Goal: Task Accomplishment & Management: Manage account settings

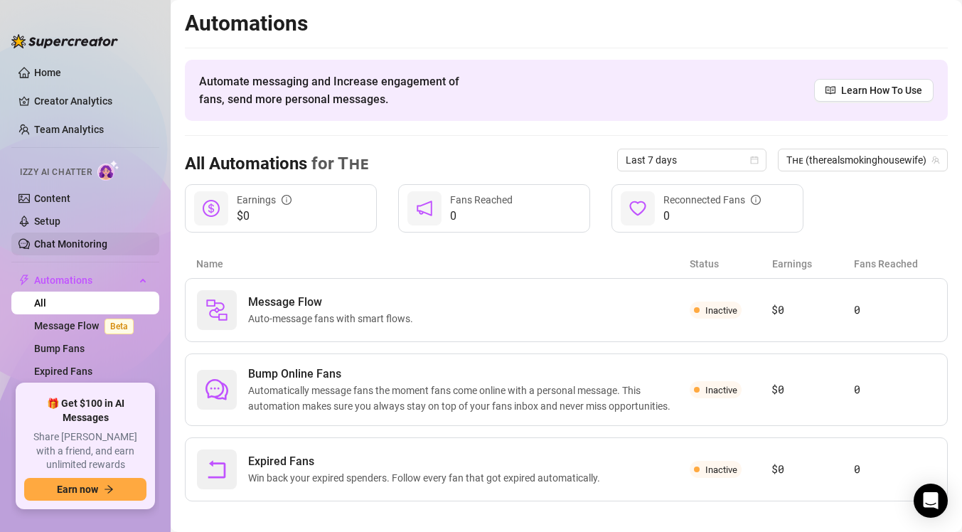
click at [87, 242] on link "Chat Monitoring" at bounding box center [70, 243] width 73 height 11
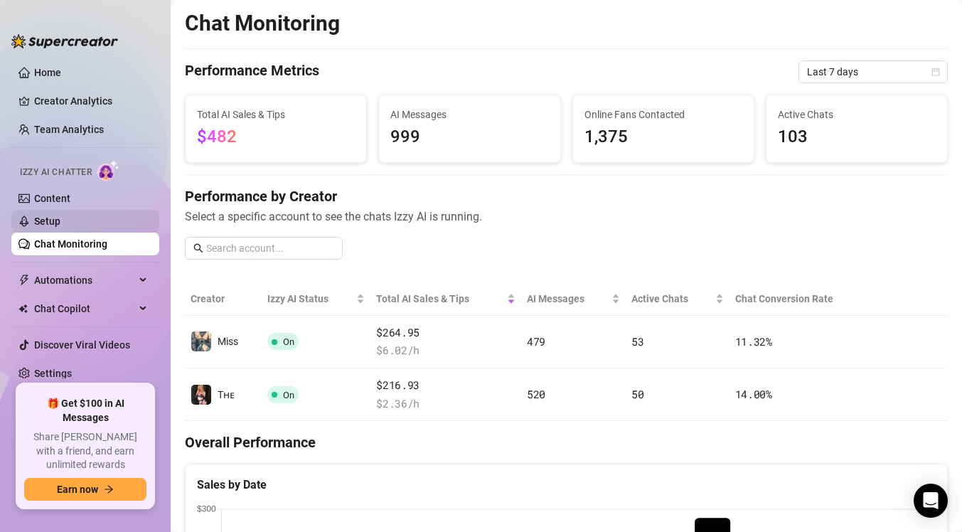
click at [60, 215] on link "Setup" at bounding box center [47, 220] width 26 height 11
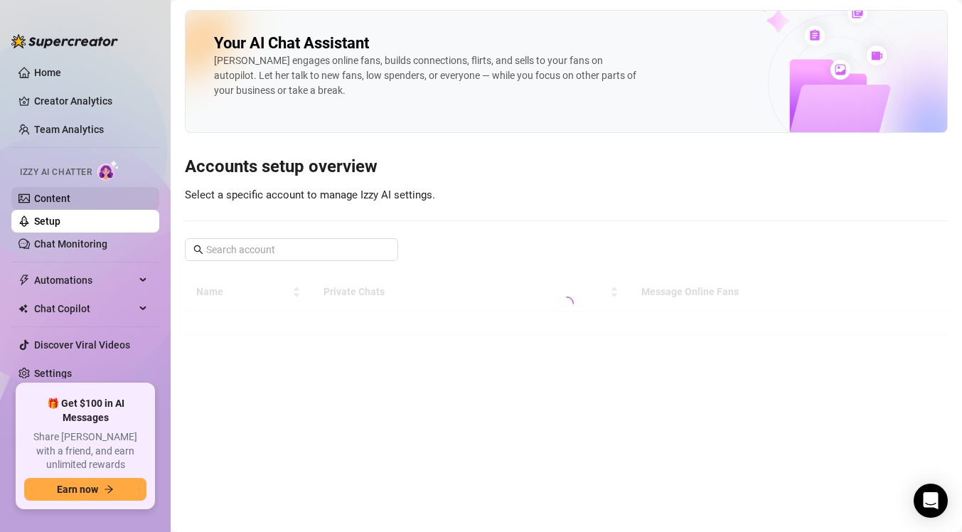
click at [70, 203] on link "Content" at bounding box center [52, 198] width 36 height 11
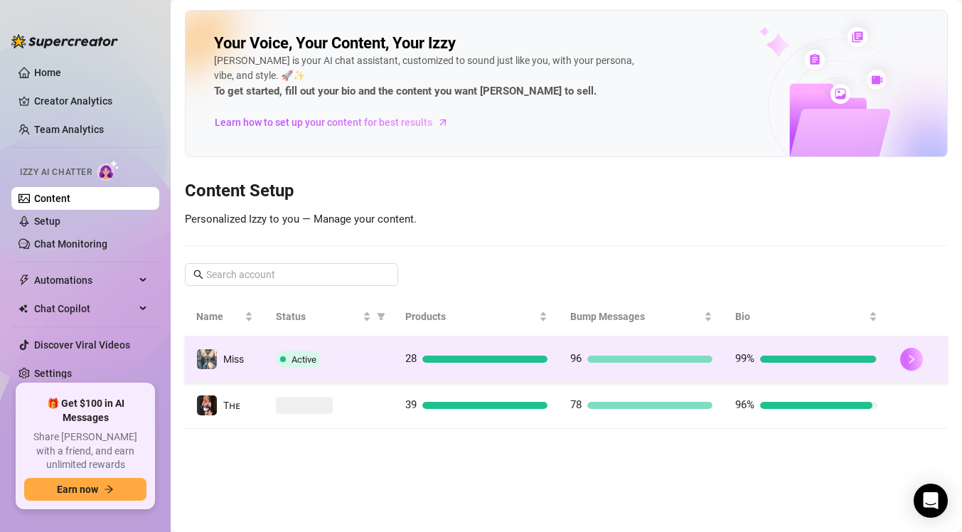
click at [918, 364] on button "button" at bounding box center [911, 359] width 23 height 23
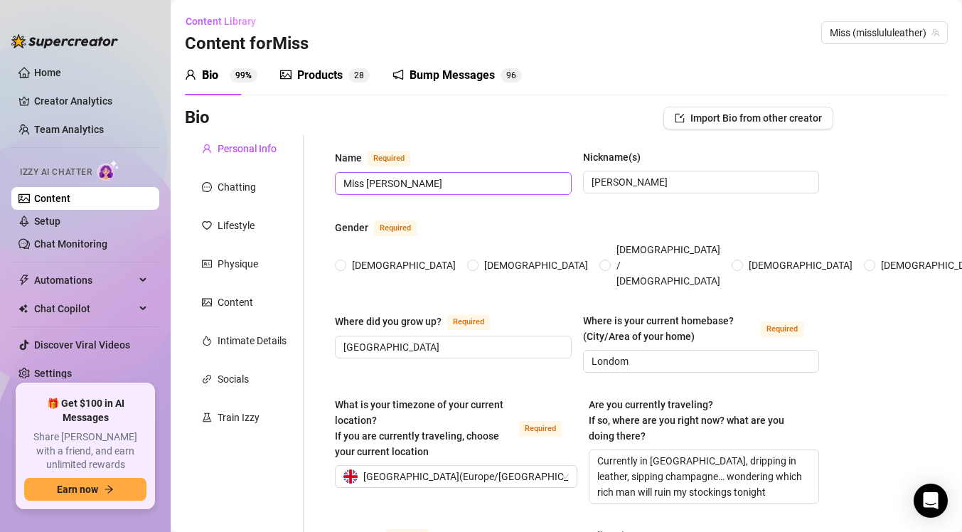
radio input "true"
type input "[DATE]"
click at [451, 75] on div "Bump Messages" at bounding box center [451, 75] width 85 height 17
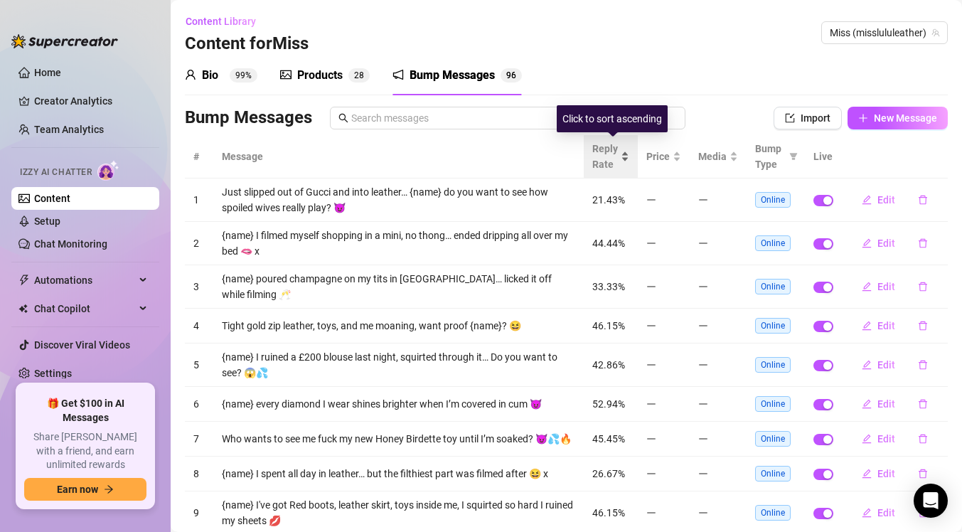
click at [629, 160] on div "Reply Rate" at bounding box center [610, 156] width 37 height 31
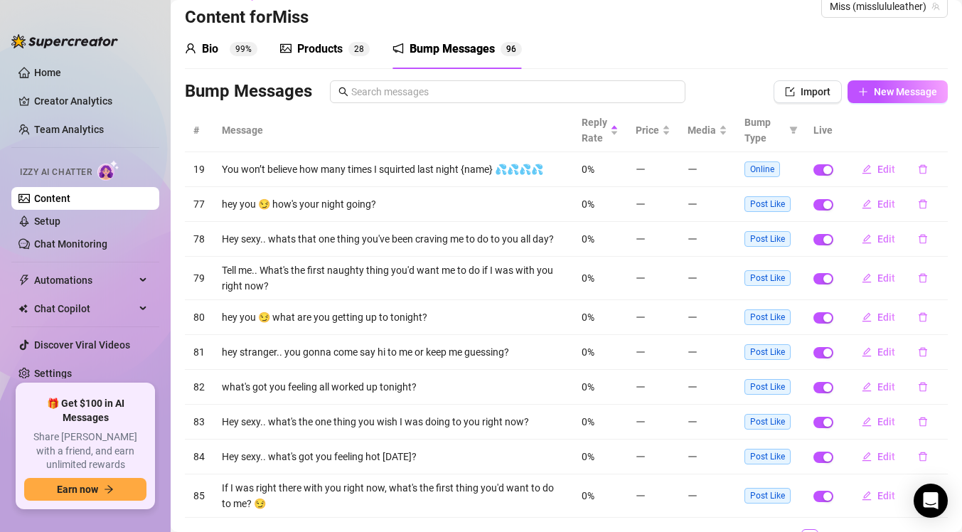
scroll to position [95, 0]
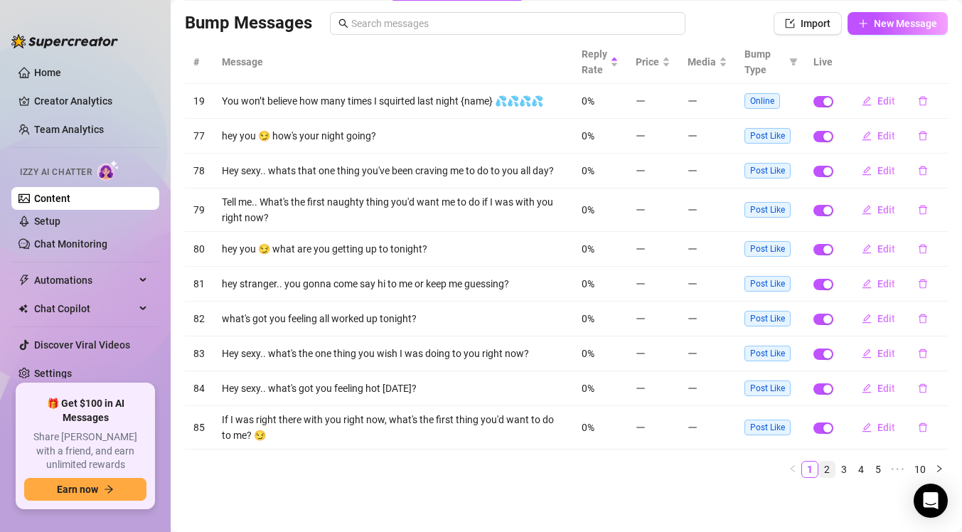
click at [822, 474] on link "2" at bounding box center [827, 469] width 16 height 16
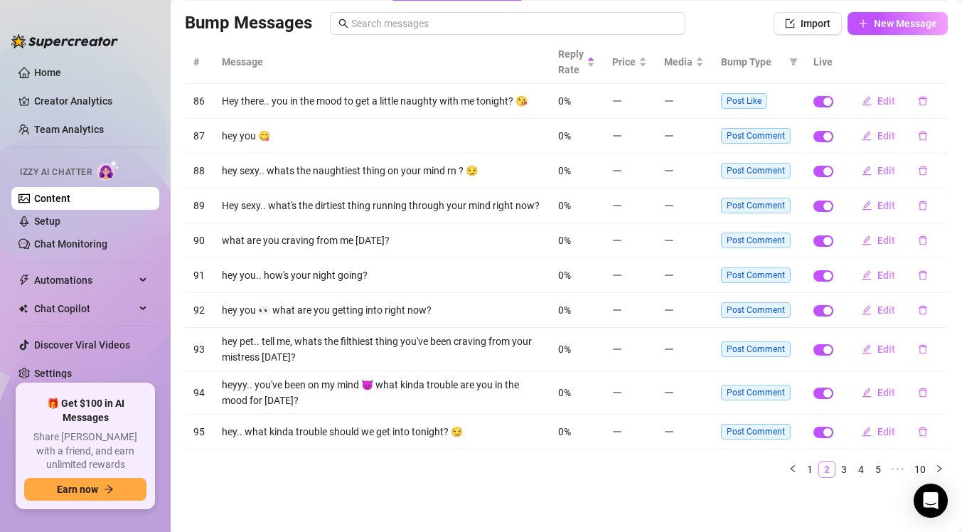
click at [832, 470] on link "2" at bounding box center [827, 469] width 16 height 16
click at [839, 470] on link "3" at bounding box center [844, 469] width 16 height 16
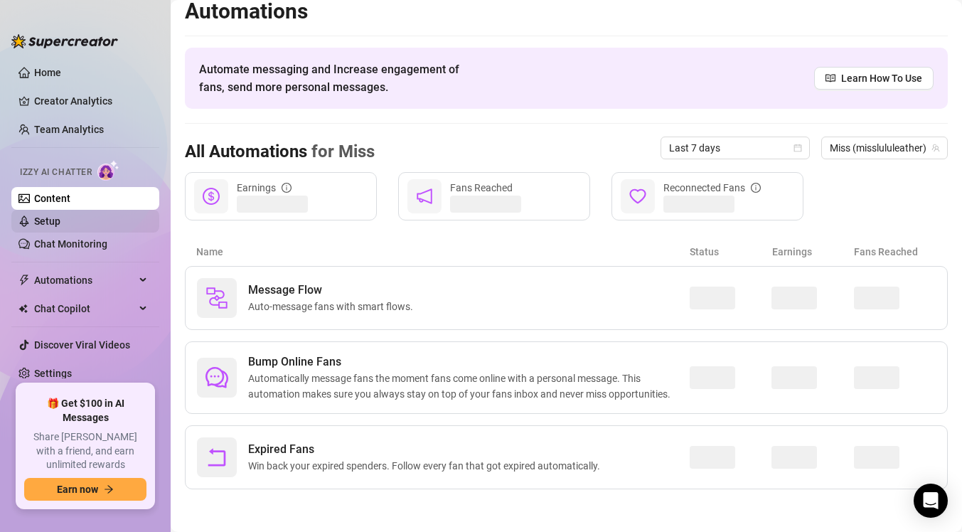
scroll to position [12, 0]
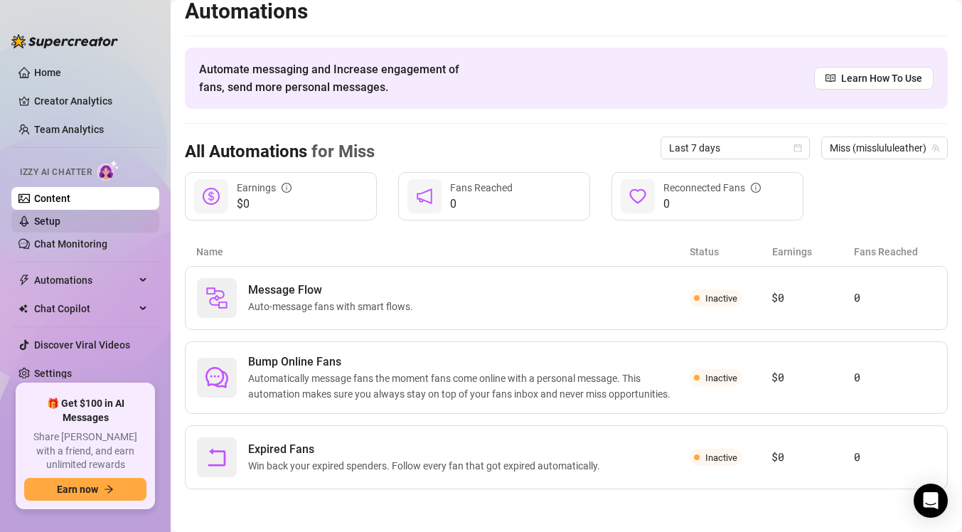
click at [58, 226] on link "Setup" at bounding box center [47, 220] width 26 height 11
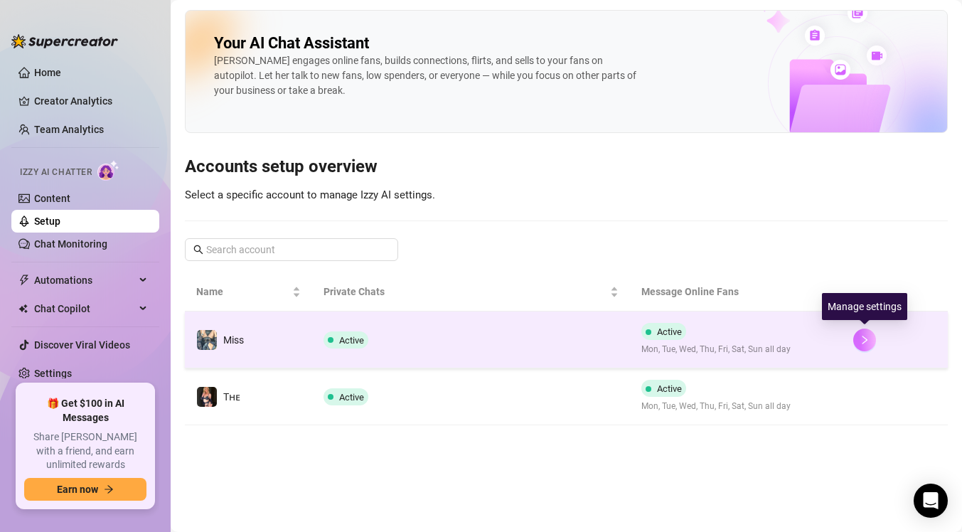
click at [863, 342] on icon "right" at bounding box center [864, 339] width 5 height 9
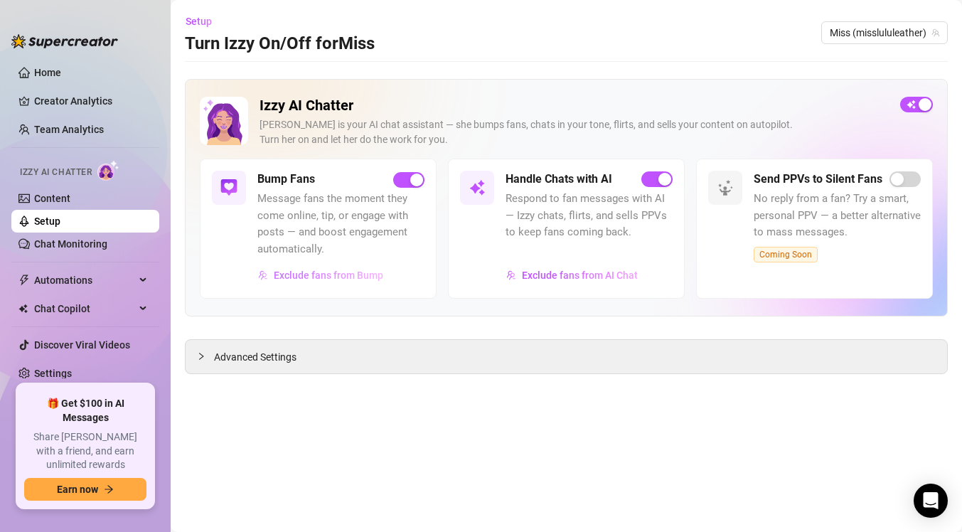
click at [313, 275] on span "Exclude fans from Bump" at bounding box center [328, 274] width 109 height 11
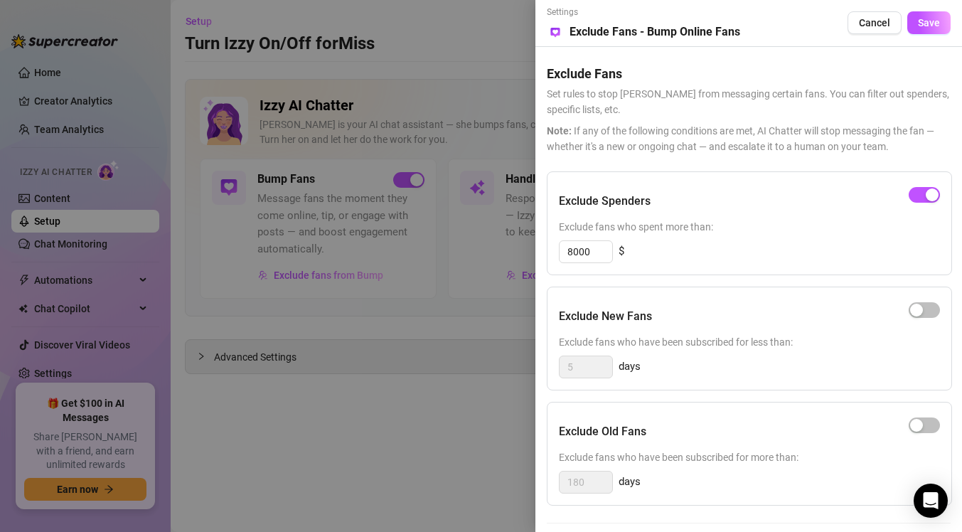
click at [450, 433] on div at bounding box center [481, 266] width 962 height 532
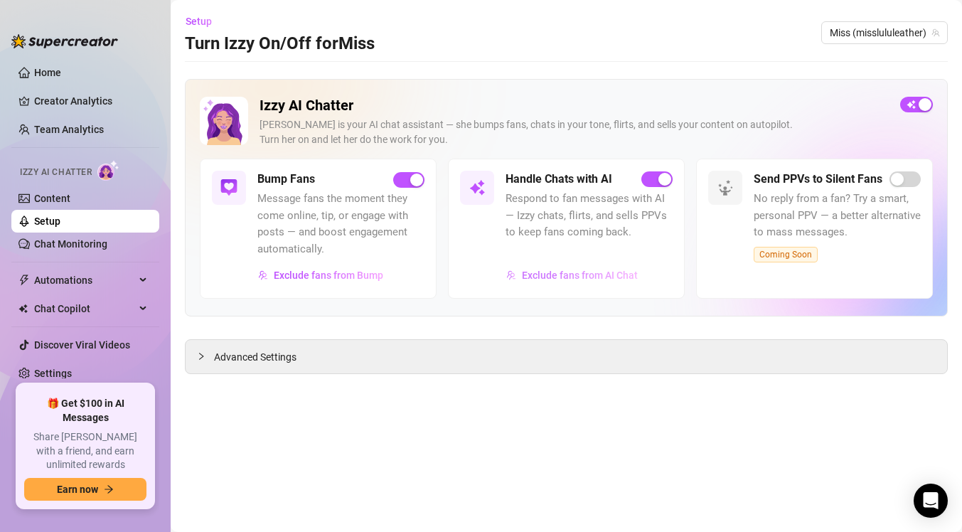
click at [551, 274] on span "Exclude fans from AI Chat" at bounding box center [580, 274] width 116 height 11
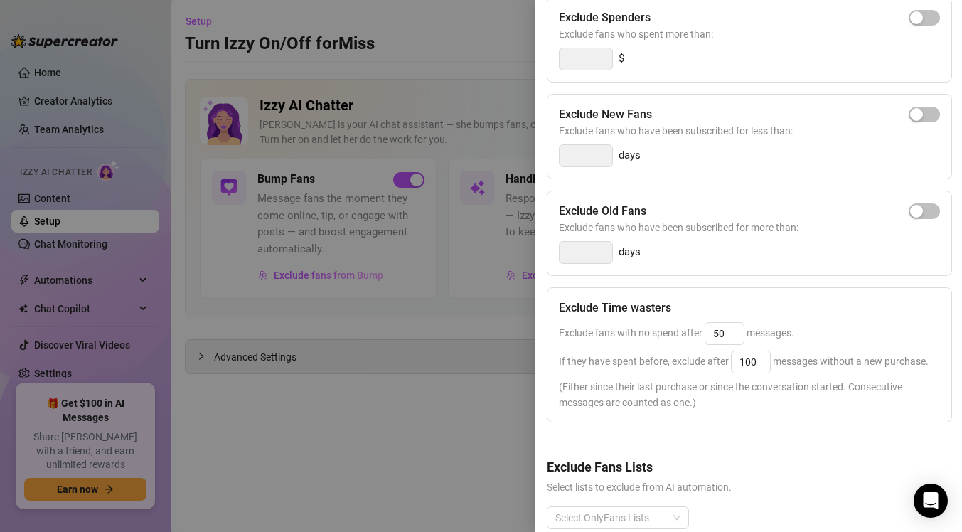
scroll to position [188, 0]
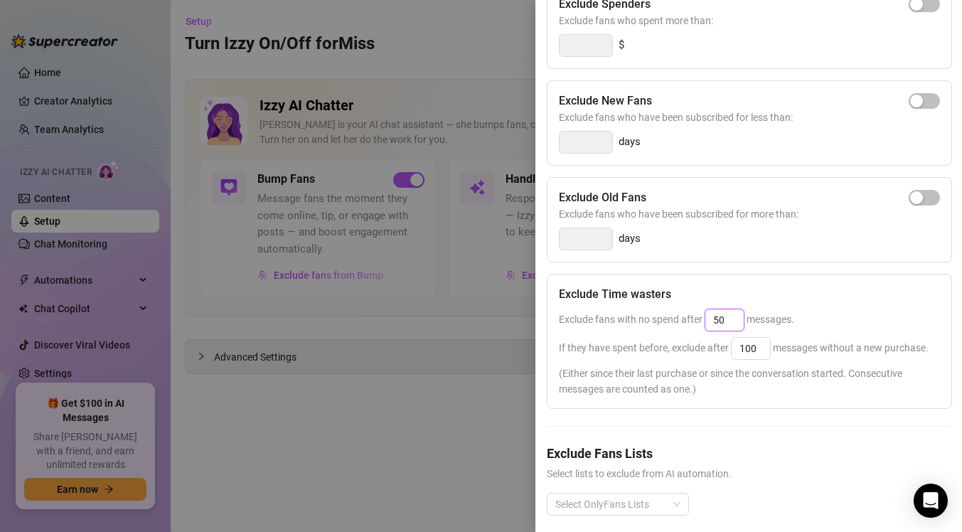
click at [726, 316] on input "50" at bounding box center [724, 319] width 38 height 21
type input "5"
type input "25"
click at [758, 350] on input "100" at bounding box center [750, 348] width 38 height 21
type input "1"
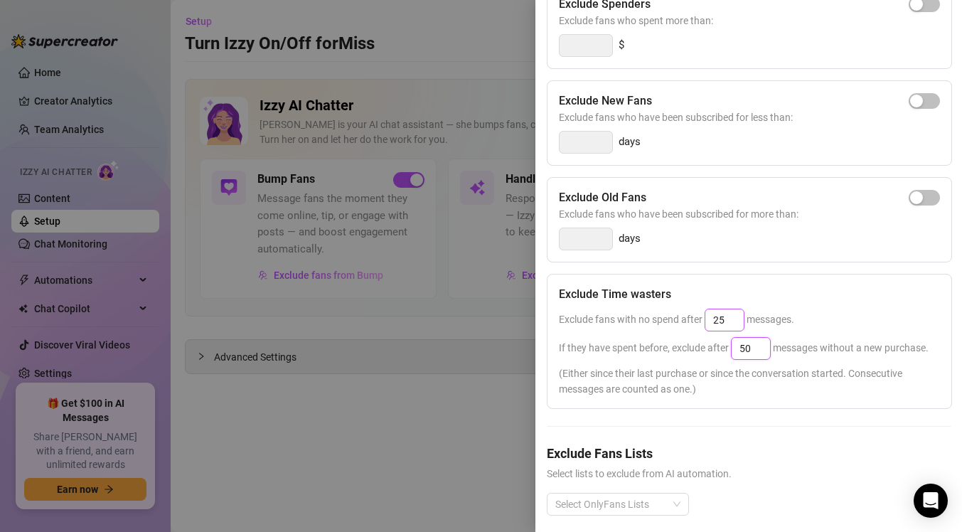
type input "50"
click at [727, 326] on input "25" at bounding box center [724, 319] width 38 height 21
type input "25"
click at [786, 328] on div "Exclude fans with no spend after 25 messages." at bounding box center [749, 319] width 381 height 23
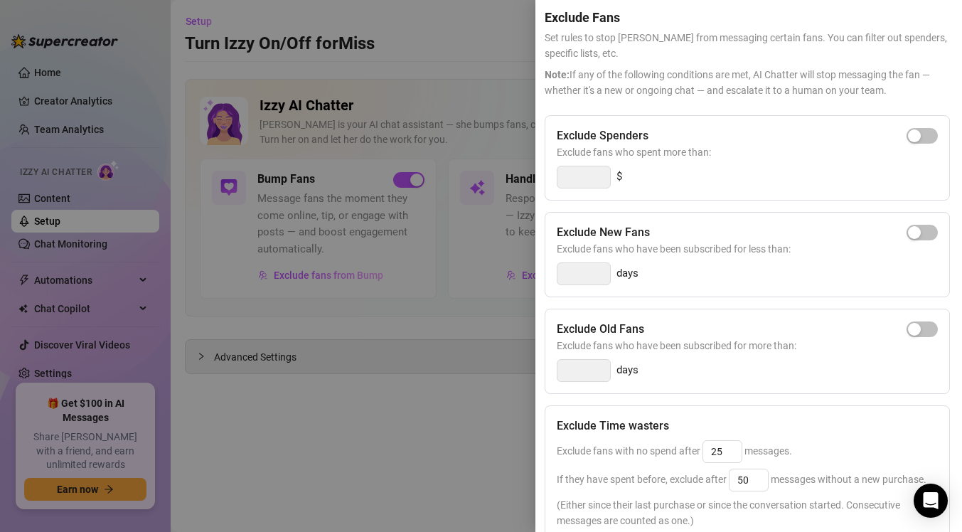
scroll to position [0, 2]
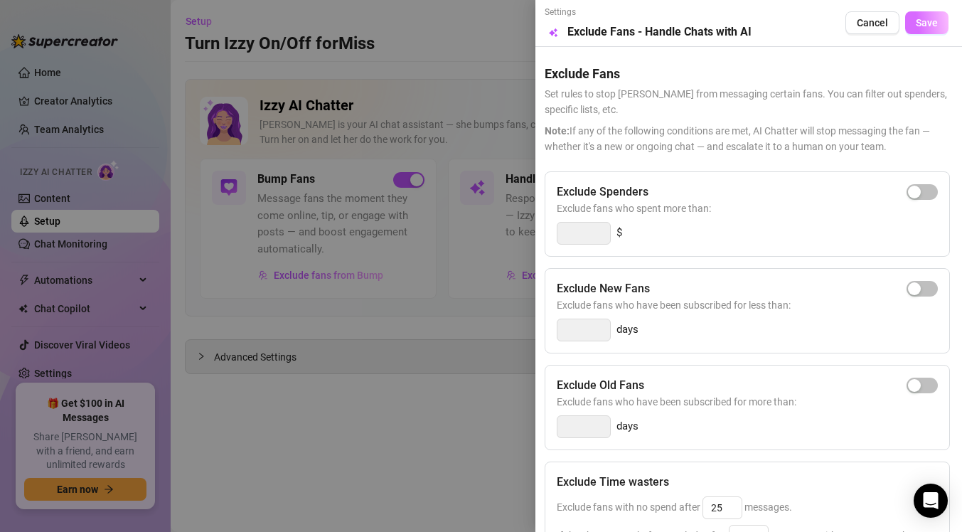
click at [930, 26] on span "Save" at bounding box center [926, 22] width 22 height 11
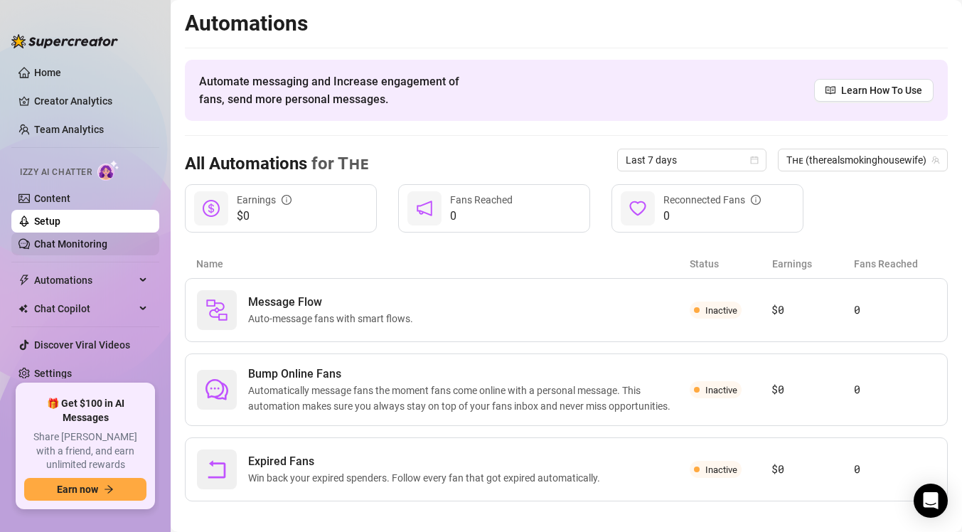
click at [107, 238] on link "Chat Monitoring" at bounding box center [70, 243] width 73 height 11
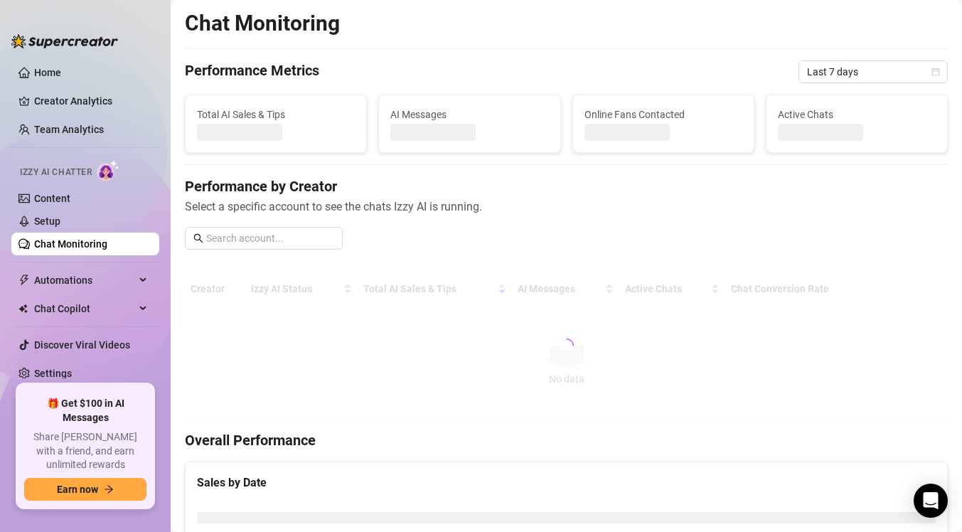
click at [107, 238] on link "Chat Monitoring" at bounding box center [70, 243] width 73 height 11
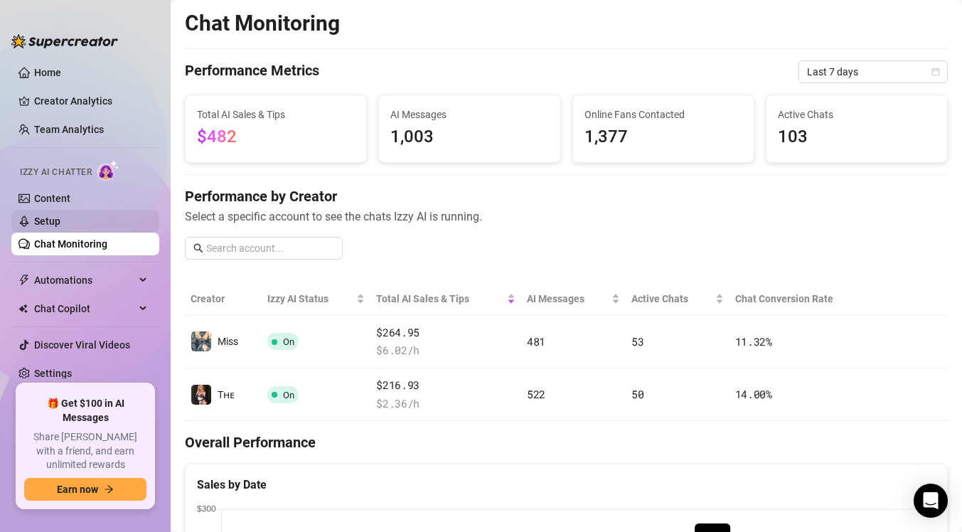
click at [60, 226] on link "Setup" at bounding box center [47, 220] width 26 height 11
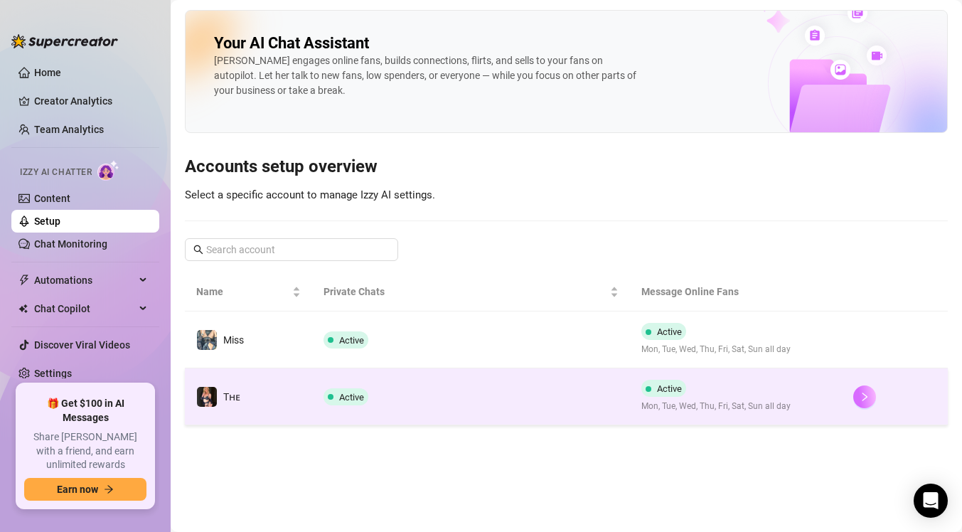
click at [872, 399] on button "button" at bounding box center [864, 396] width 23 height 23
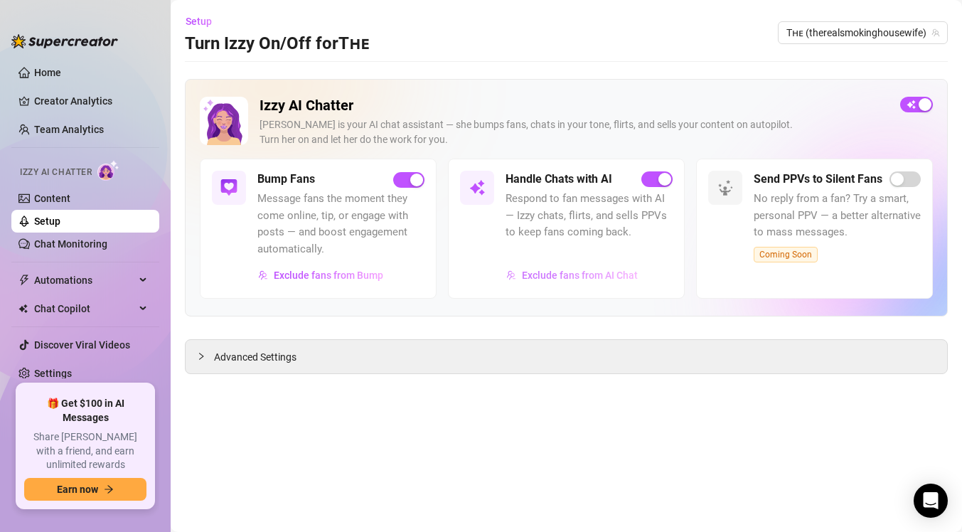
click at [557, 276] on span "Exclude fans from AI Chat" at bounding box center [580, 274] width 116 height 11
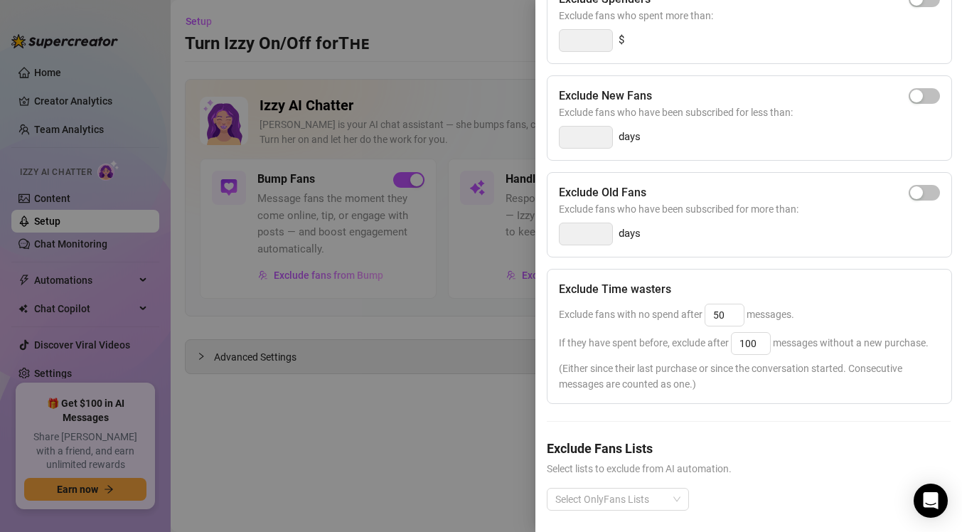
scroll to position [200, 0]
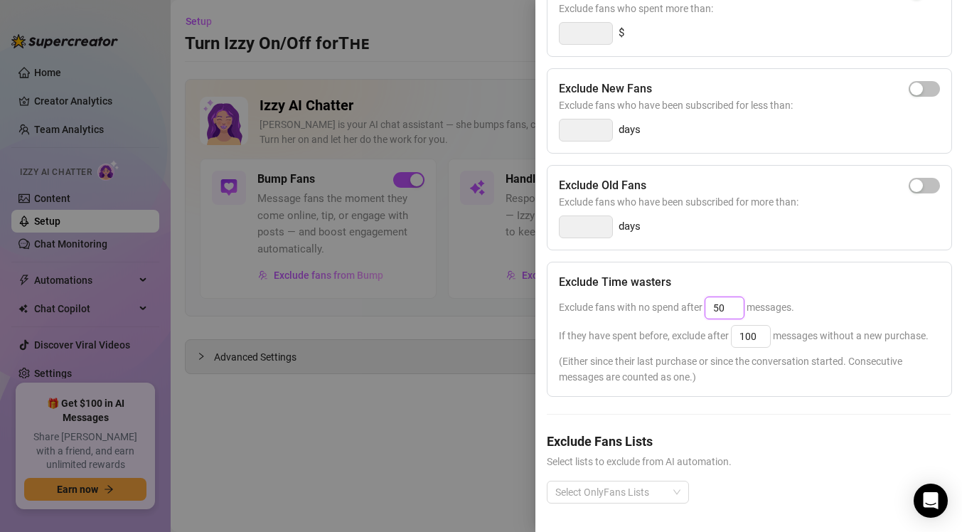
click at [728, 308] on input "50" at bounding box center [724, 307] width 38 height 21
type input "5"
type input "25"
click at [760, 328] on input "100" at bounding box center [750, 335] width 38 height 21
type input "1"
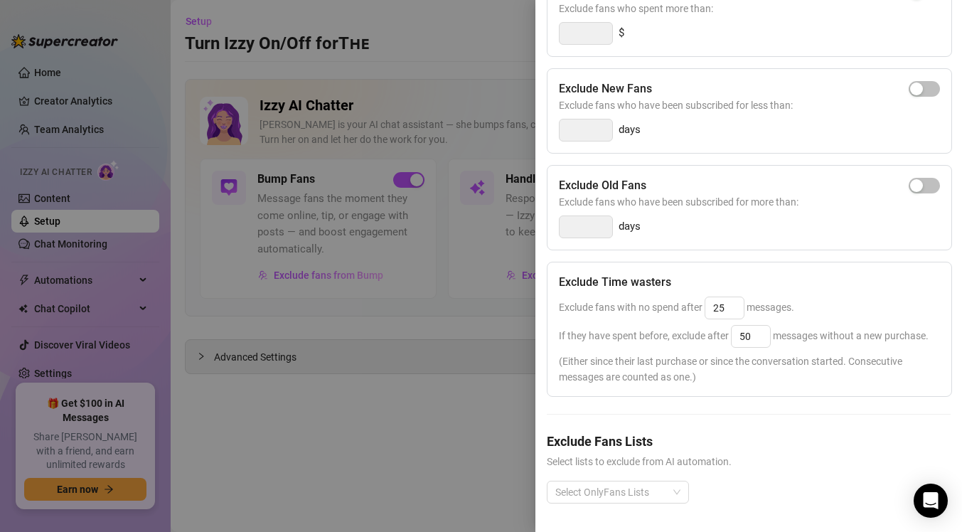
click at [744, 424] on div "Exclude Spenders Exclude fans who spent more than: $ Exclude New Fans Exclude f…" at bounding box center [749, 249] width 404 height 554
click at [753, 342] on input "50" at bounding box center [750, 335] width 38 height 21
type input "5"
click at [764, 399] on div "Exclude Spenders Exclude fans who spent more than: $ Exclude New Fans Exclude f…" at bounding box center [749, 249] width 404 height 554
click at [752, 341] on input "40" at bounding box center [750, 335] width 38 height 21
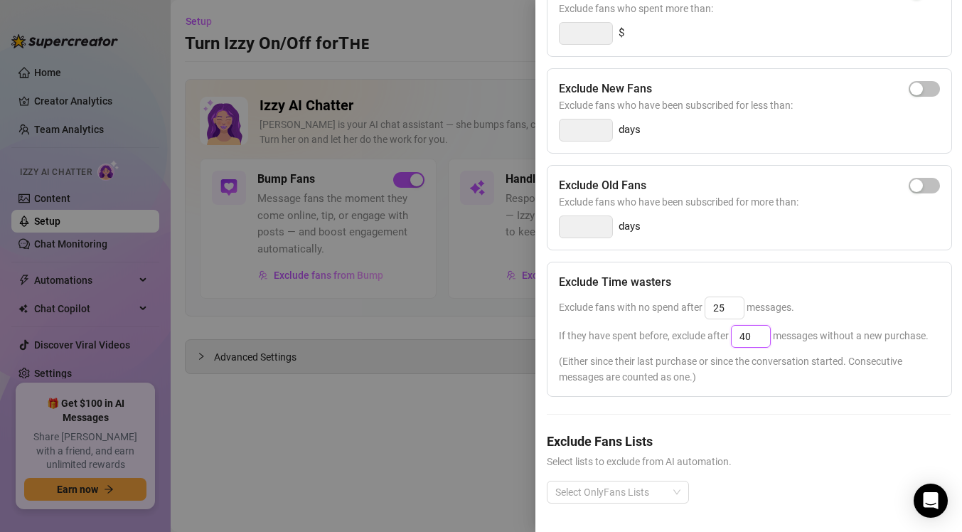
type input "4"
type input "50"
click at [758, 416] on div "Exclude Spenders Exclude fans who spent more than: $ Exclude New Fans Exclude f…" at bounding box center [749, 249] width 404 height 554
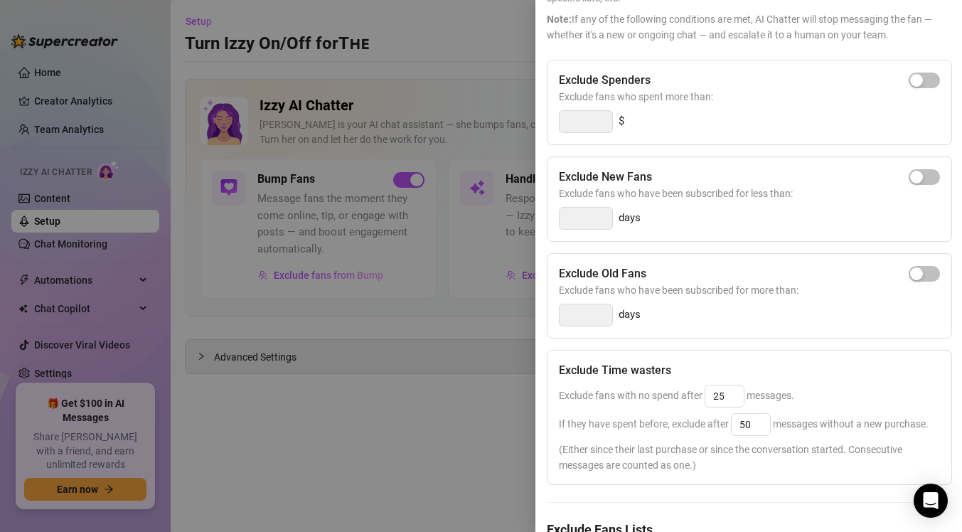
scroll to position [0, 0]
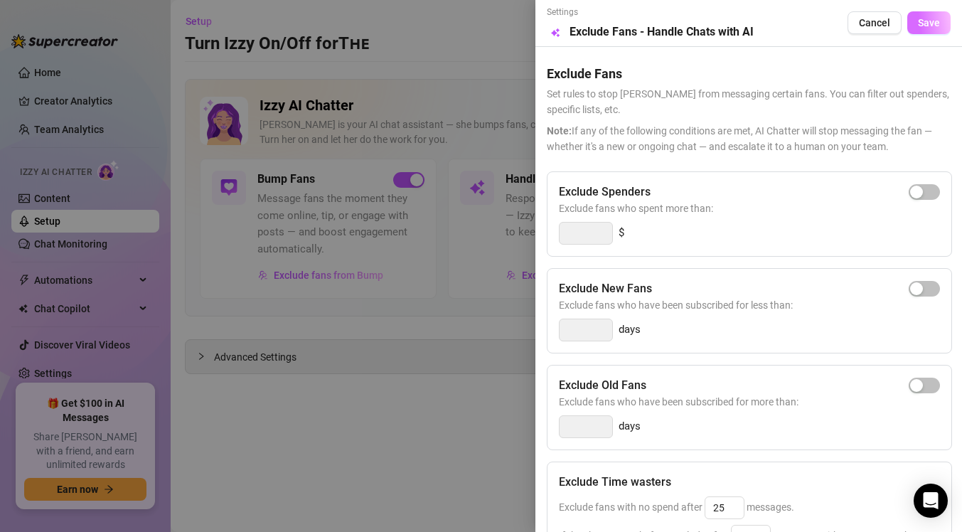
click at [920, 18] on span "Save" at bounding box center [929, 22] width 22 height 11
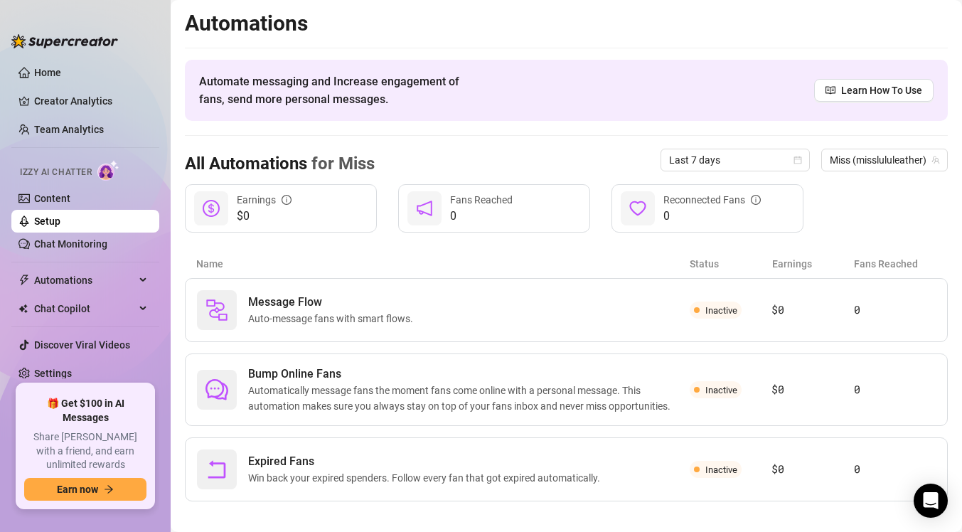
click at [60, 218] on link "Setup" at bounding box center [47, 220] width 26 height 11
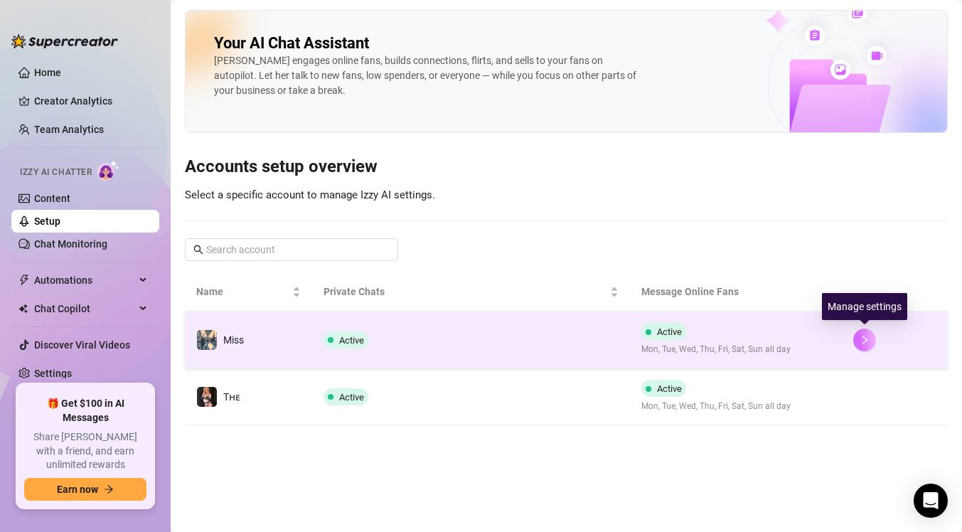
click at [863, 340] on icon "right" at bounding box center [864, 340] width 10 height 10
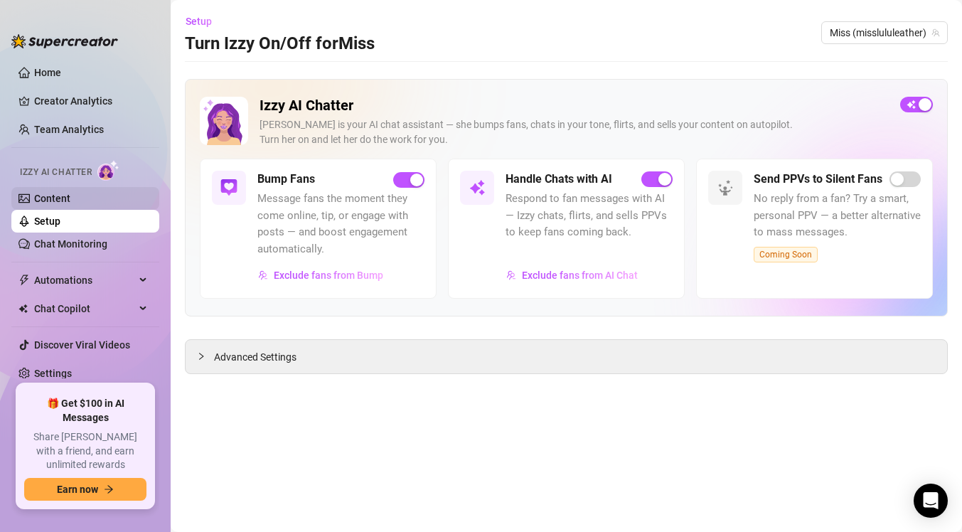
click at [70, 203] on link "Content" at bounding box center [52, 198] width 36 height 11
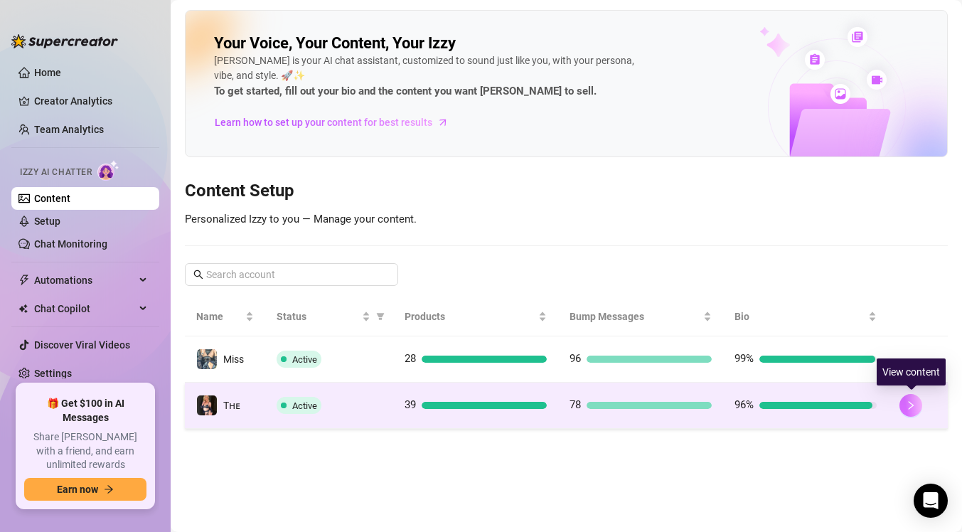
click at [901, 406] on button "button" at bounding box center [910, 405] width 23 height 23
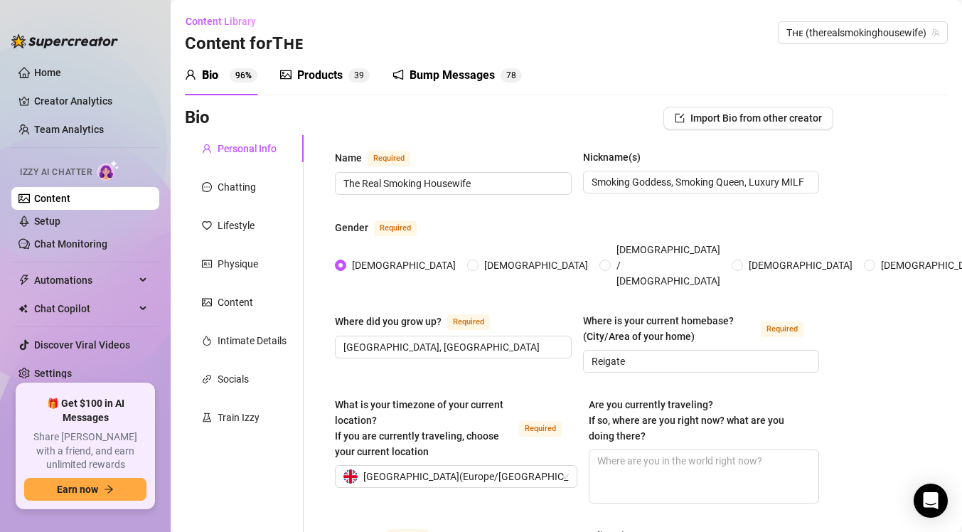
click at [443, 77] on div "Bump Messages" at bounding box center [451, 75] width 85 height 17
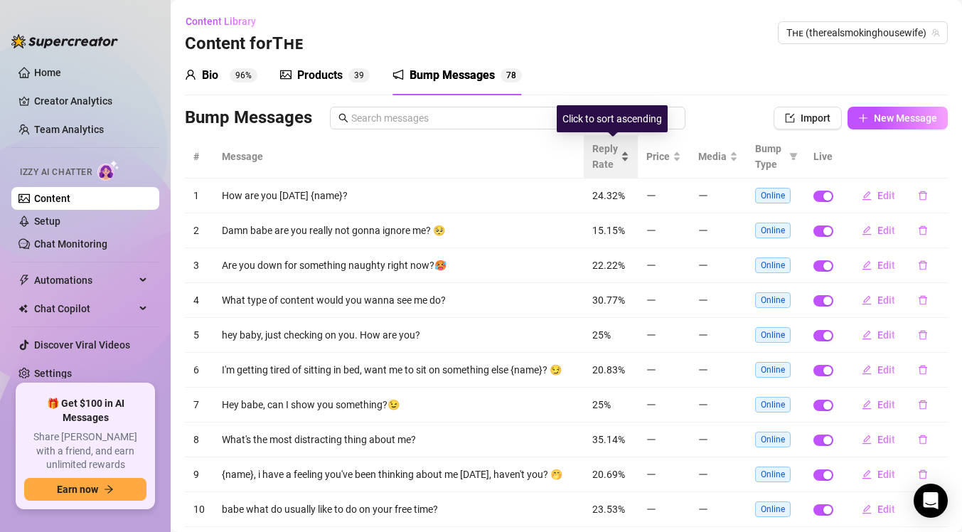
click at [623, 160] on div "Reply Rate" at bounding box center [610, 156] width 37 height 31
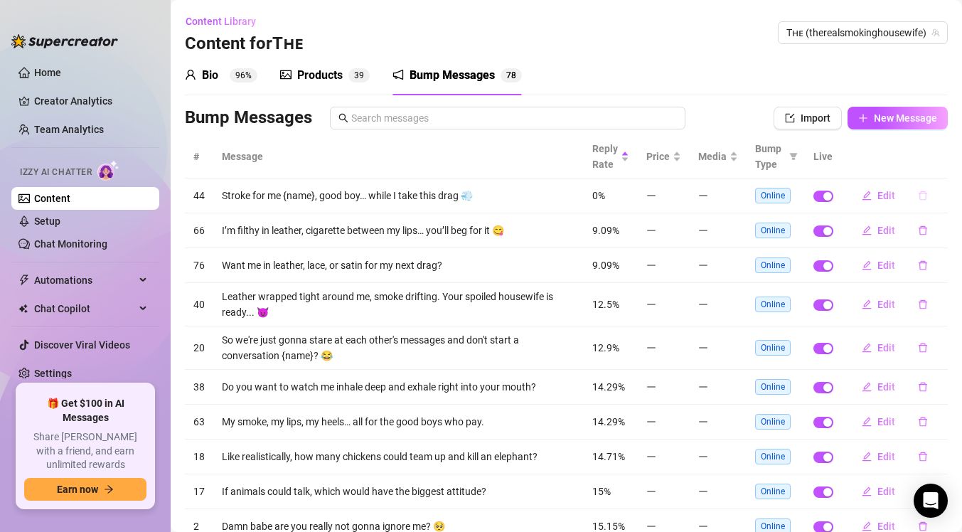
click at [918, 199] on icon "delete" at bounding box center [923, 195] width 10 height 10
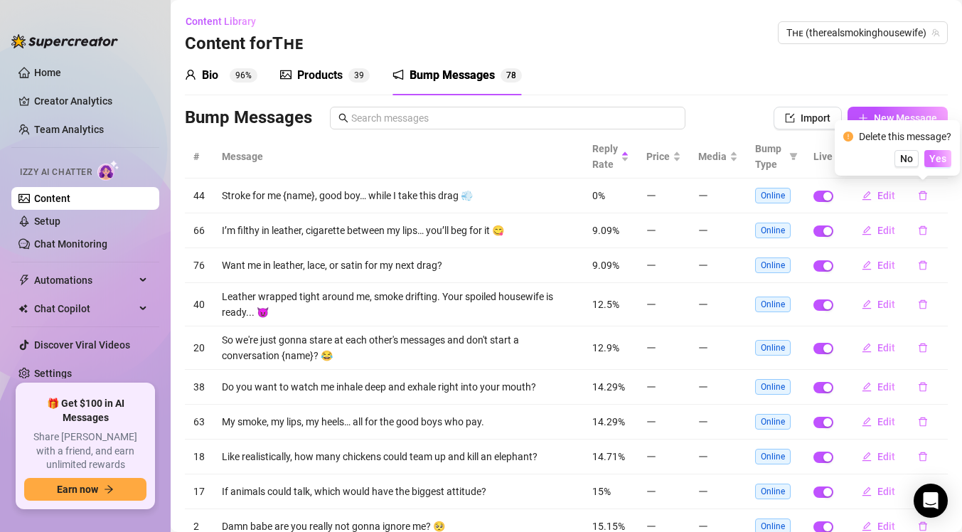
click at [935, 163] on span "Yes" at bounding box center [937, 158] width 17 height 11
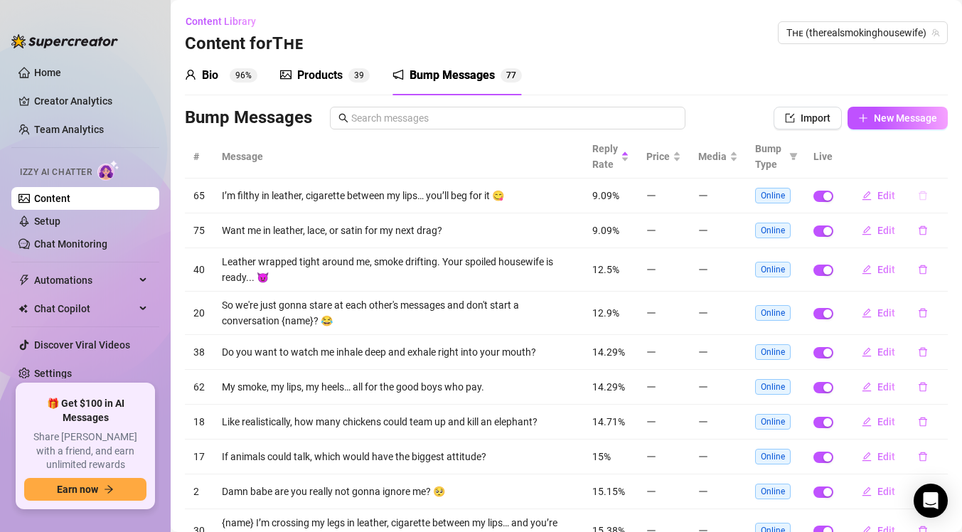
click at [920, 195] on icon "delete" at bounding box center [923, 195] width 10 height 10
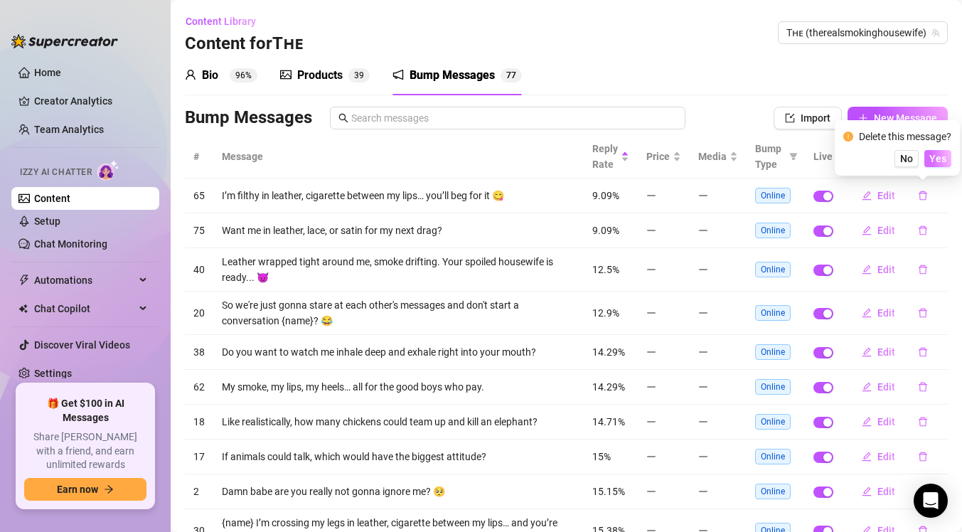
click at [932, 160] on span "Yes" at bounding box center [937, 158] width 17 height 11
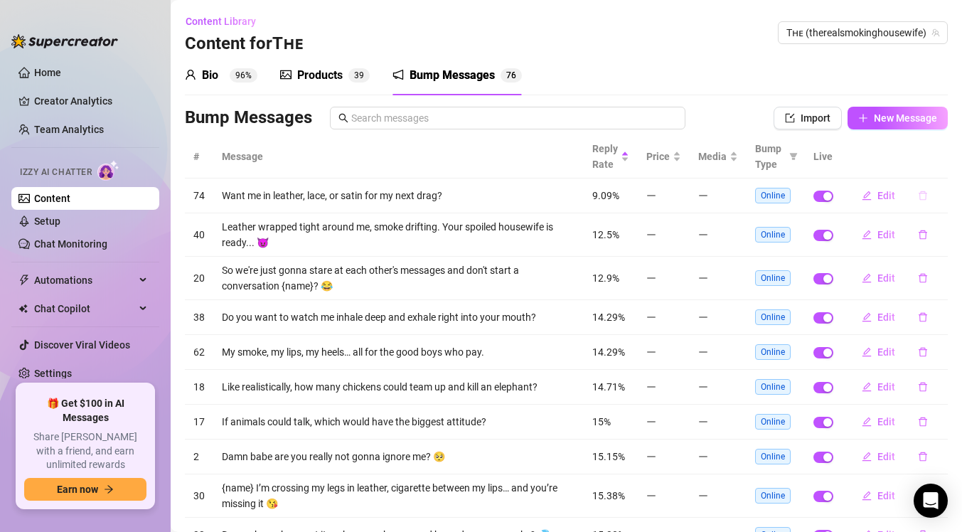
click at [920, 195] on icon "delete" at bounding box center [923, 195] width 10 height 10
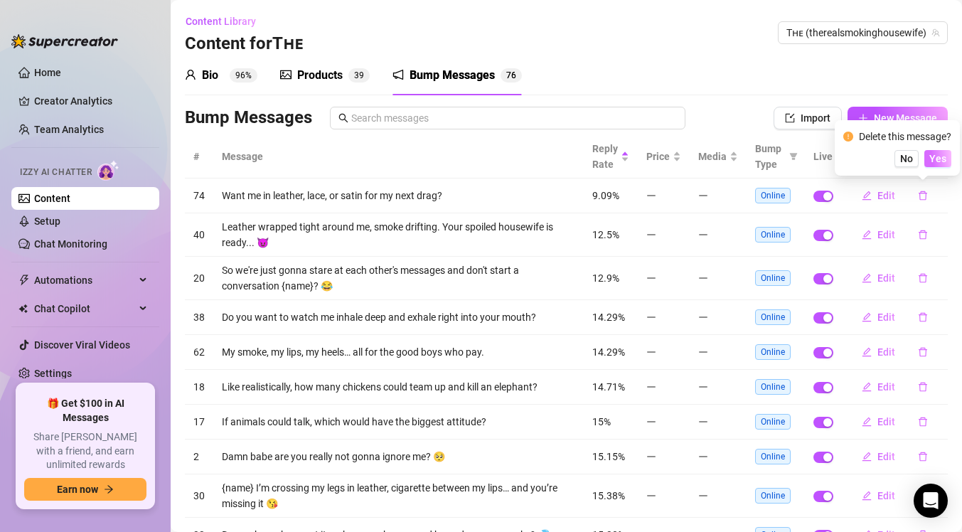
click at [936, 161] on span "Yes" at bounding box center [937, 158] width 17 height 11
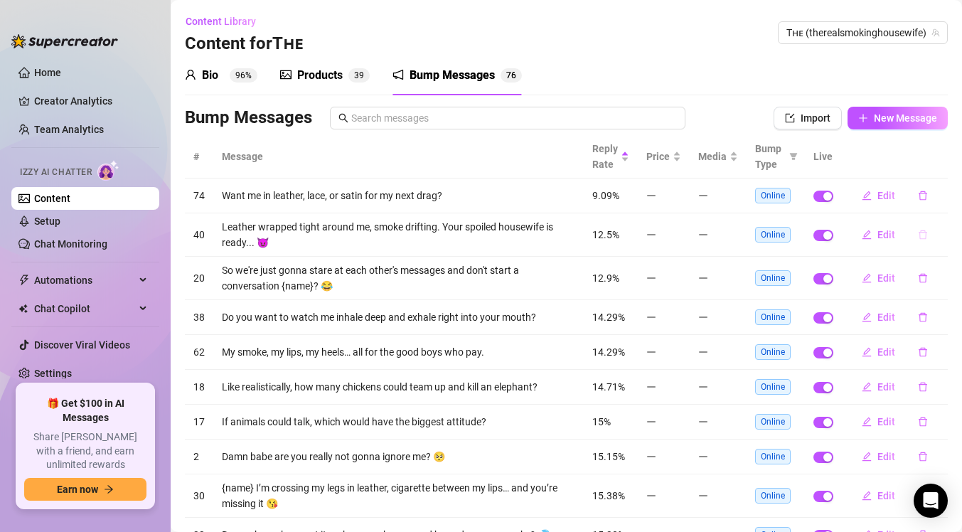
click at [923, 230] on icon "delete" at bounding box center [922, 234] width 9 height 9
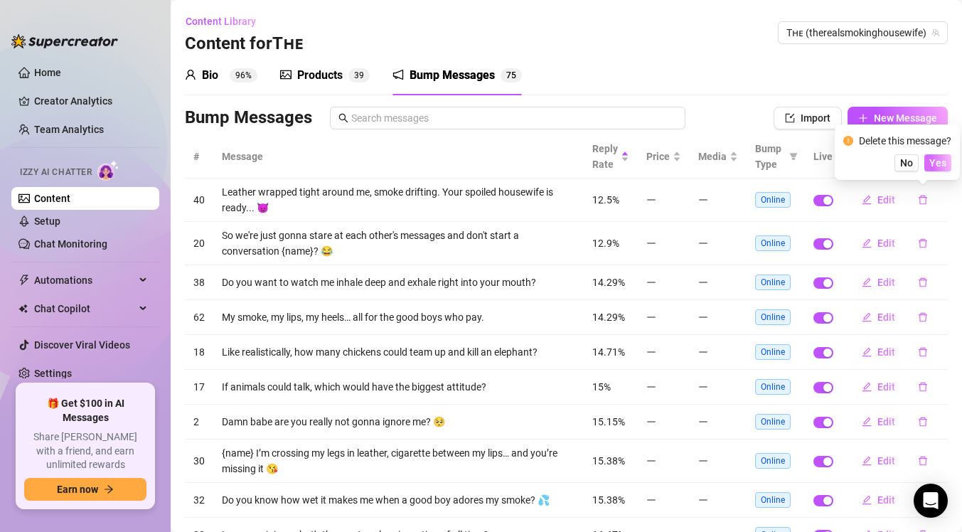
click at [937, 168] on button "Yes" at bounding box center [937, 162] width 27 height 17
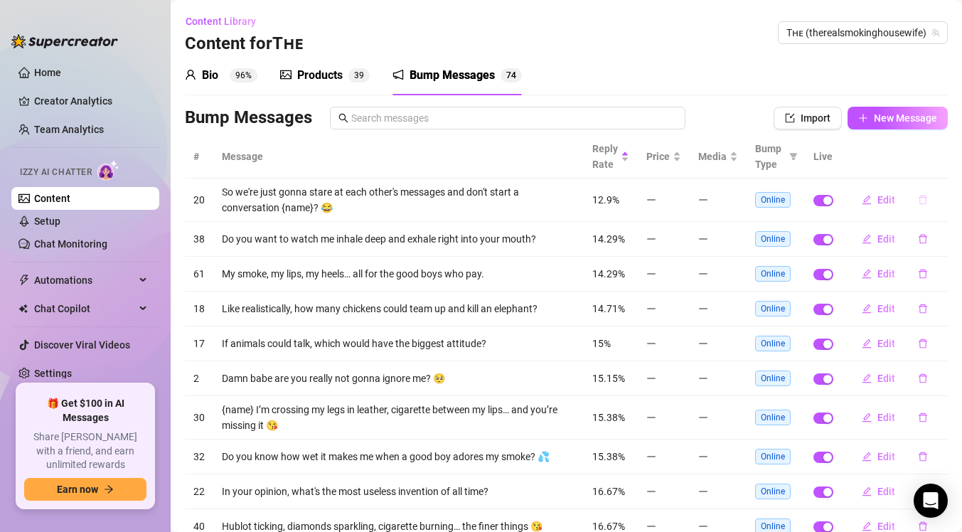
click at [915, 197] on button "button" at bounding box center [922, 199] width 33 height 23
click at [933, 163] on span "Yes" at bounding box center [937, 162] width 17 height 11
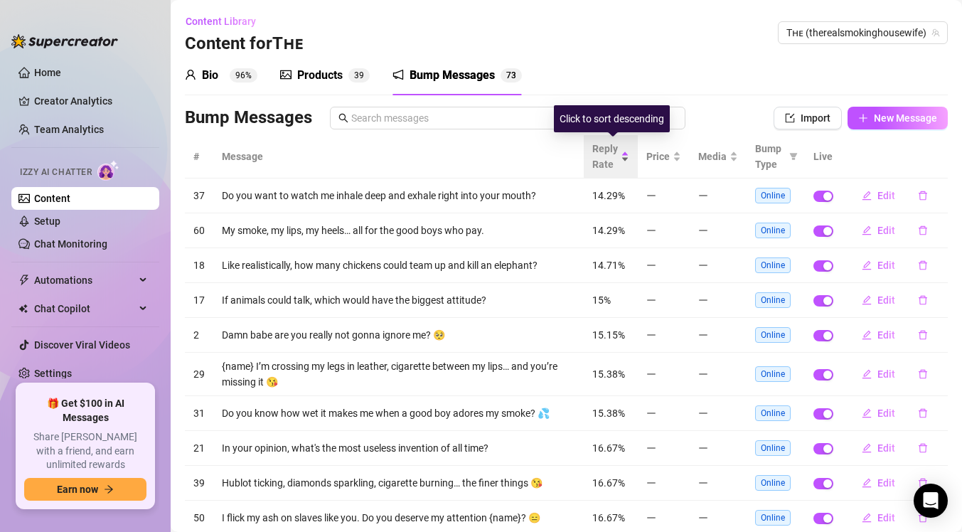
click at [628, 158] on div "Reply Rate" at bounding box center [610, 156] width 37 height 31
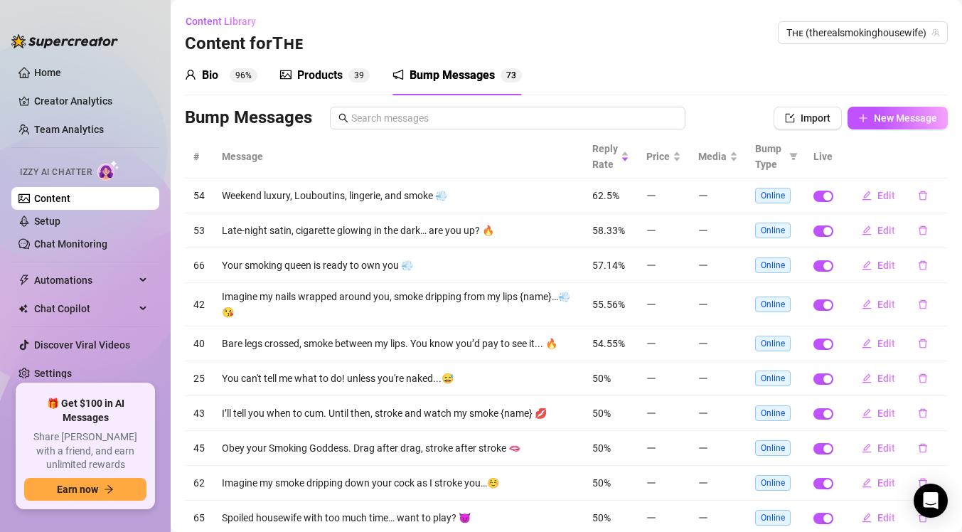
click at [320, 80] on div "Products" at bounding box center [319, 75] width 45 height 17
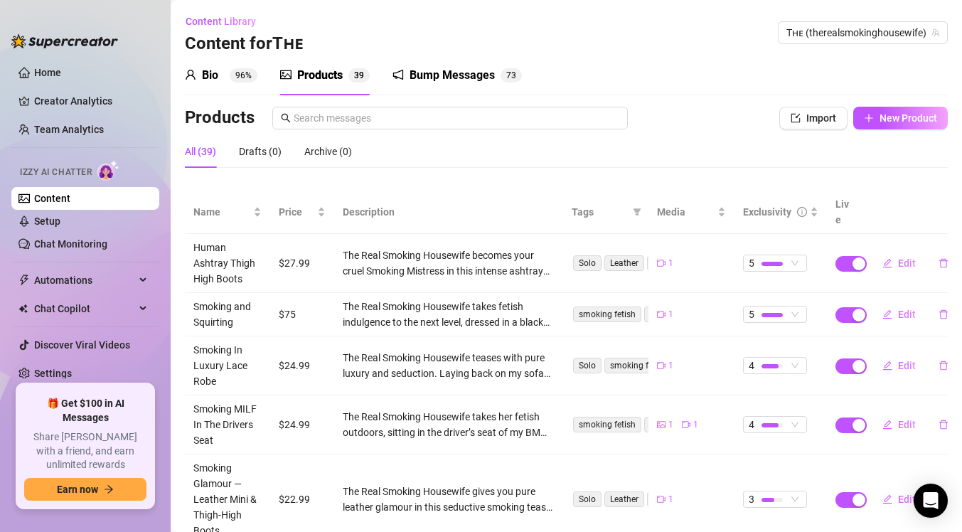
click at [438, 72] on div "Bump Messages" at bounding box center [451, 75] width 85 height 17
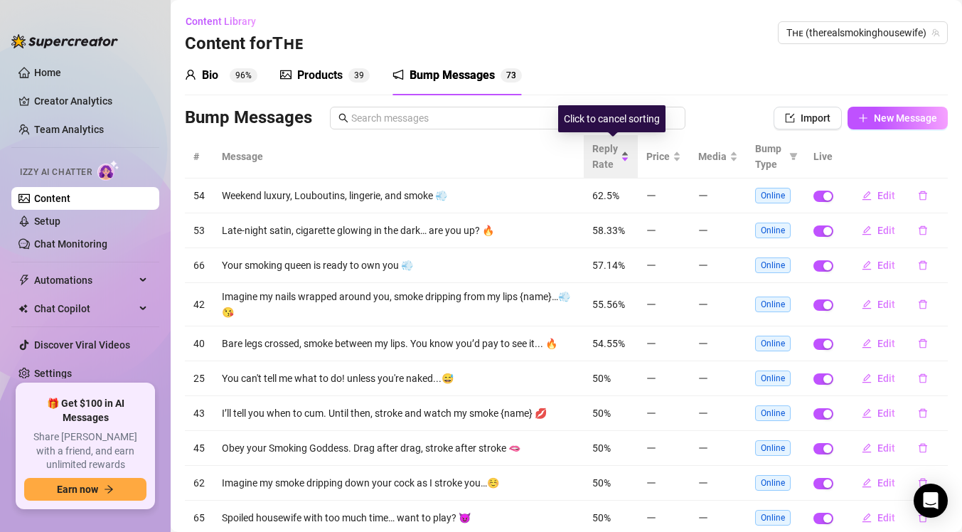
click at [628, 152] on div "Reply Rate" at bounding box center [610, 156] width 37 height 31
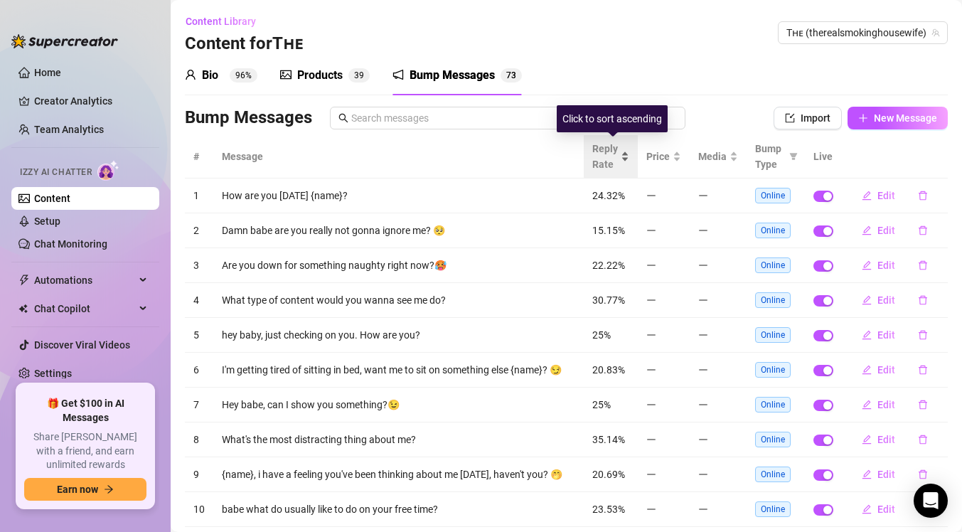
click at [625, 160] on div "Reply Rate" at bounding box center [610, 156] width 37 height 31
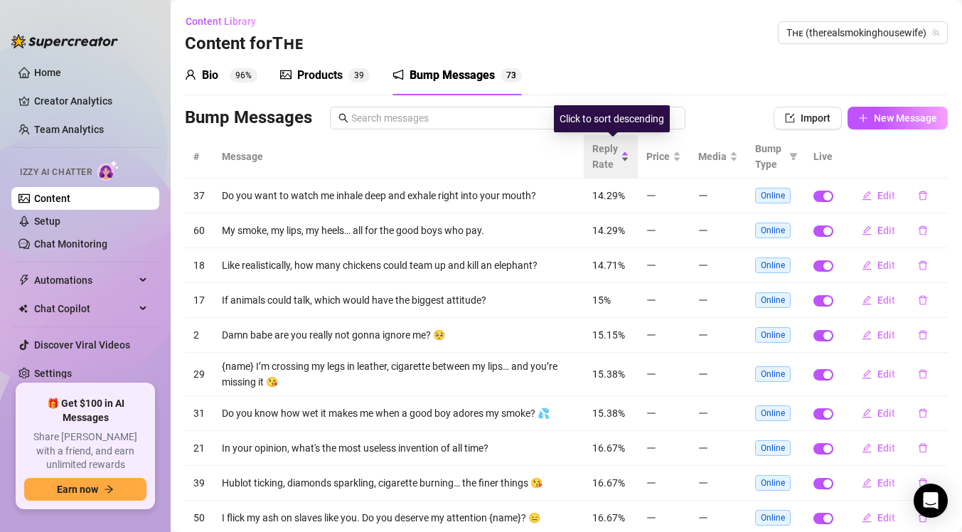
click at [625, 160] on div "Reply Rate" at bounding box center [610, 156] width 37 height 31
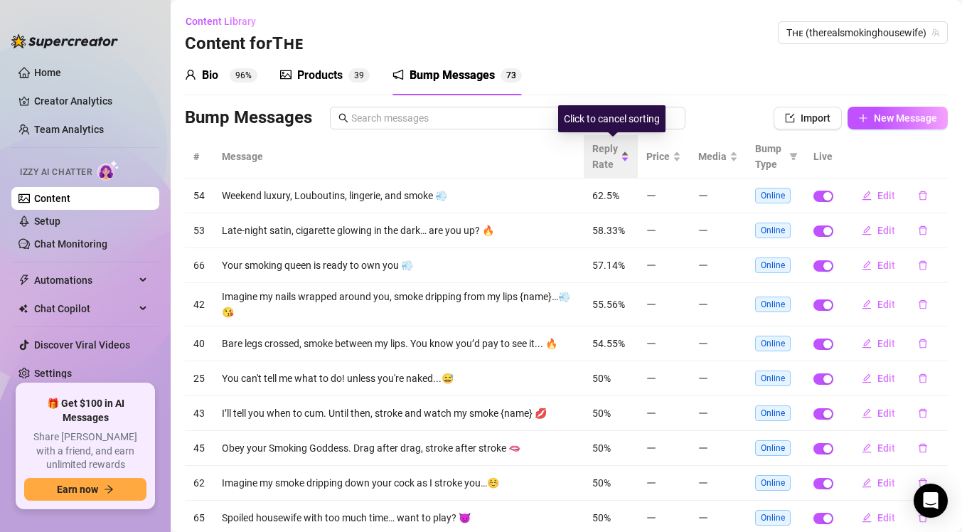
click at [625, 160] on div "Reply Rate" at bounding box center [610, 156] width 37 height 31
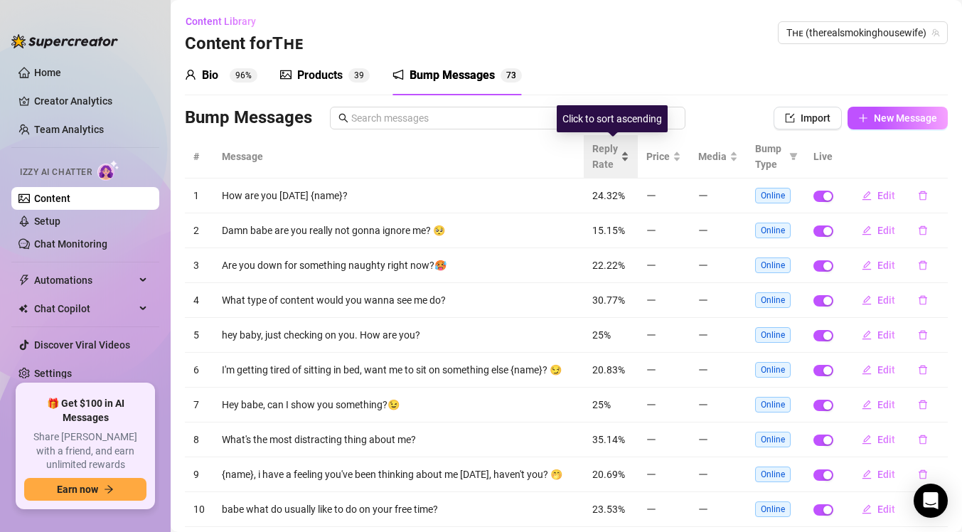
click at [625, 160] on div "Reply Rate" at bounding box center [610, 156] width 37 height 31
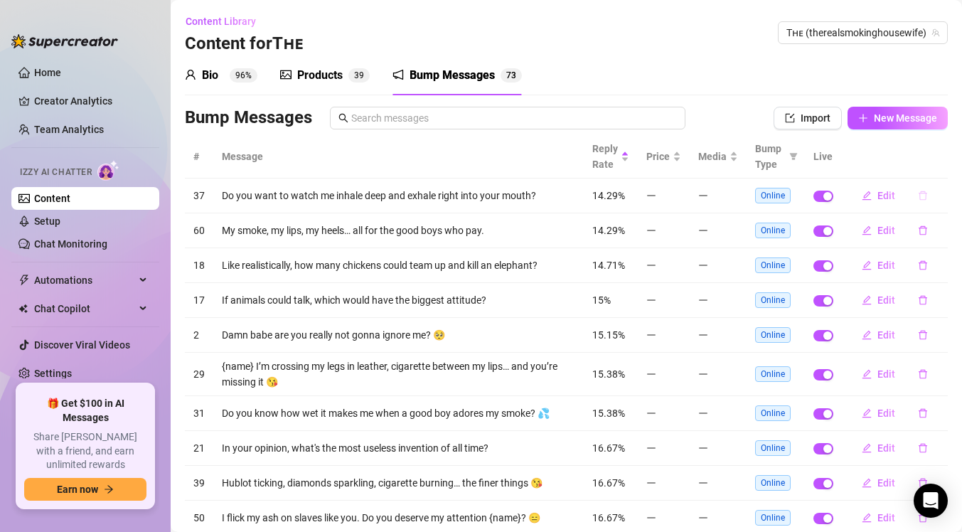
click at [918, 195] on icon "delete" at bounding box center [923, 195] width 10 height 10
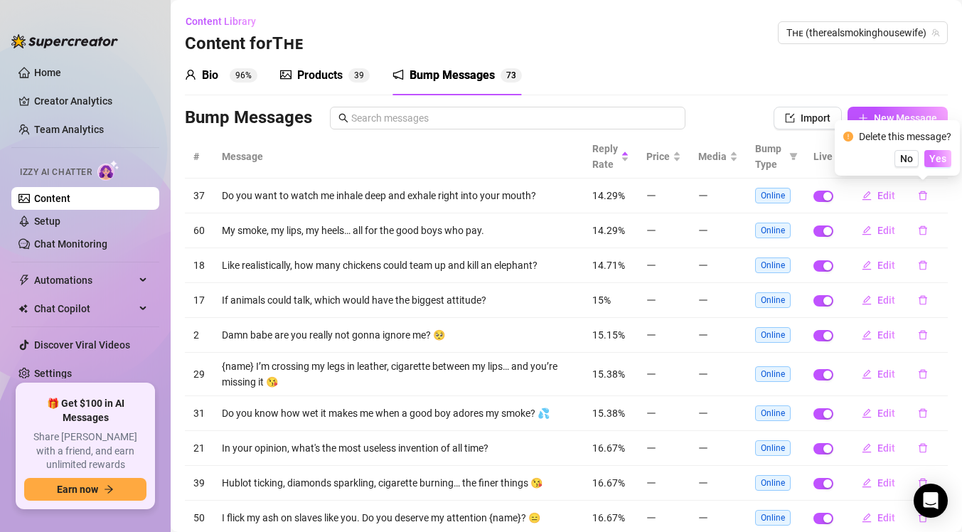
click at [938, 166] on button "Yes" at bounding box center [937, 158] width 27 height 17
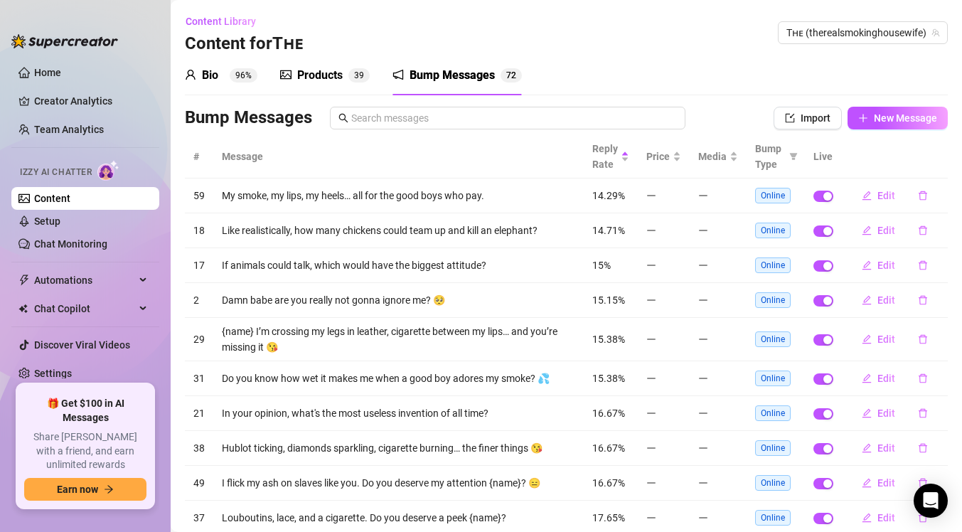
click at [921, 195] on icon "delete" at bounding box center [923, 195] width 10 height 10
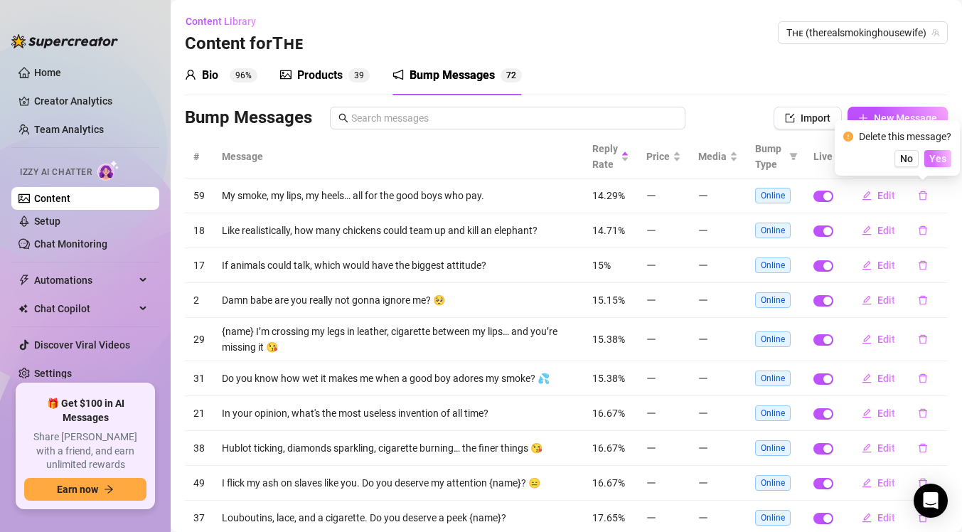
click at [934, 161] on span "Yes" at bounding box center [937, 158] width 17 height 11
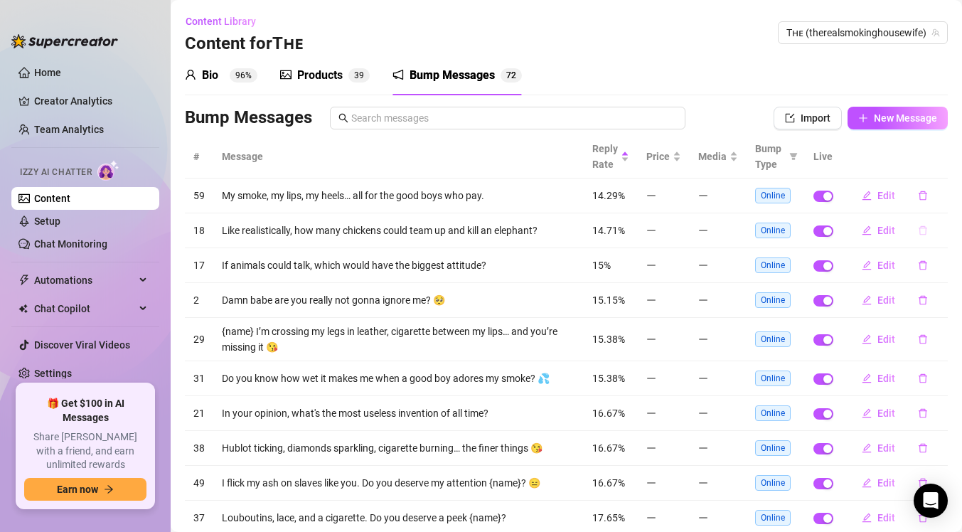
click at [920, 225] on icon "delete" at bounding box center [923, 230] width 10 height 10
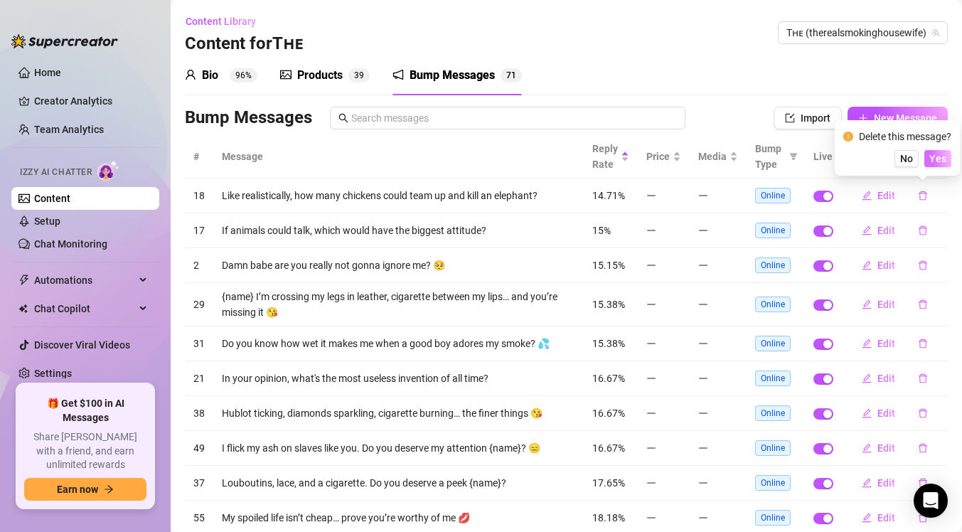
click at [937, 153] on span "Yes" at bounding box center [937, 158] width 17 height 11
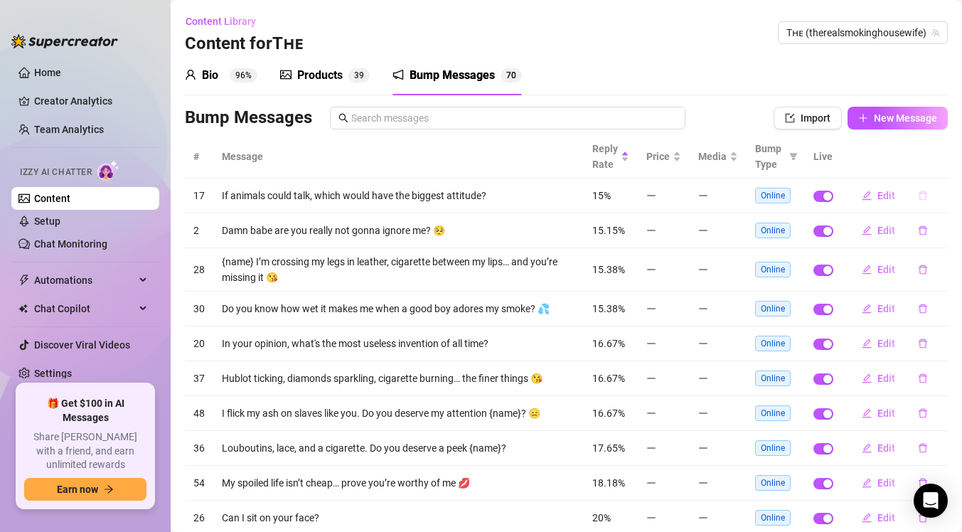
click at [925, 190] on icon "delete" at bounding box center [923, 195] width 10 height 10
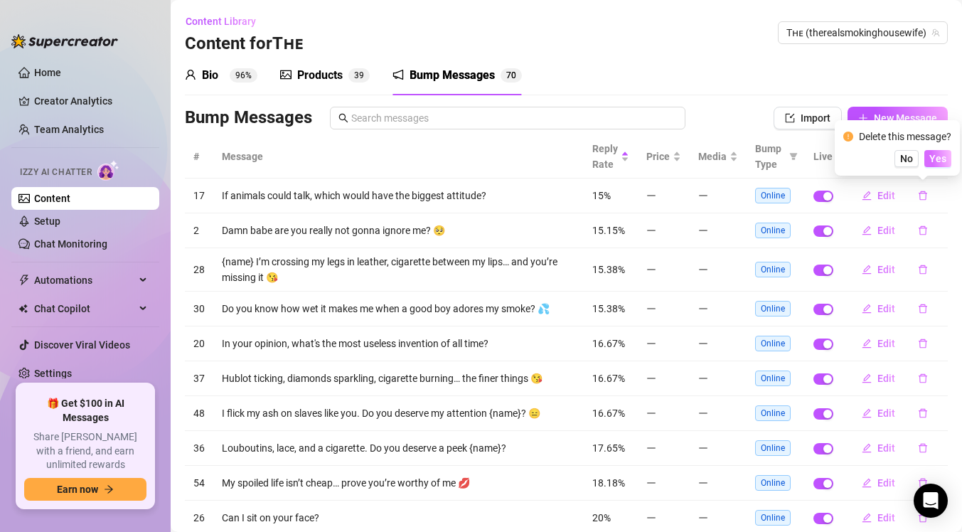
click at [930, 159] on button "Yes" at bounding box center [937, 158] width 27 height 17
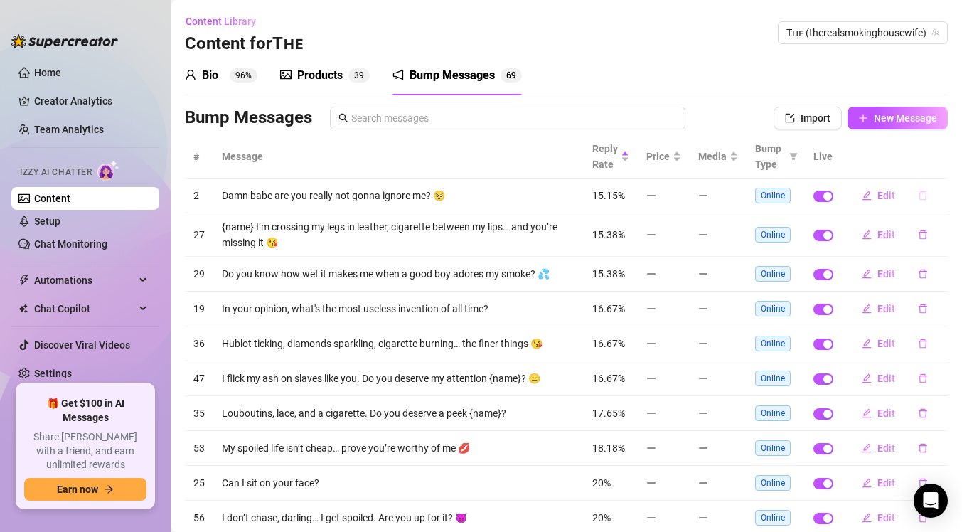
click at [922, 196] on icon "delete" at bounding box center [923, 195] width 10 height 10
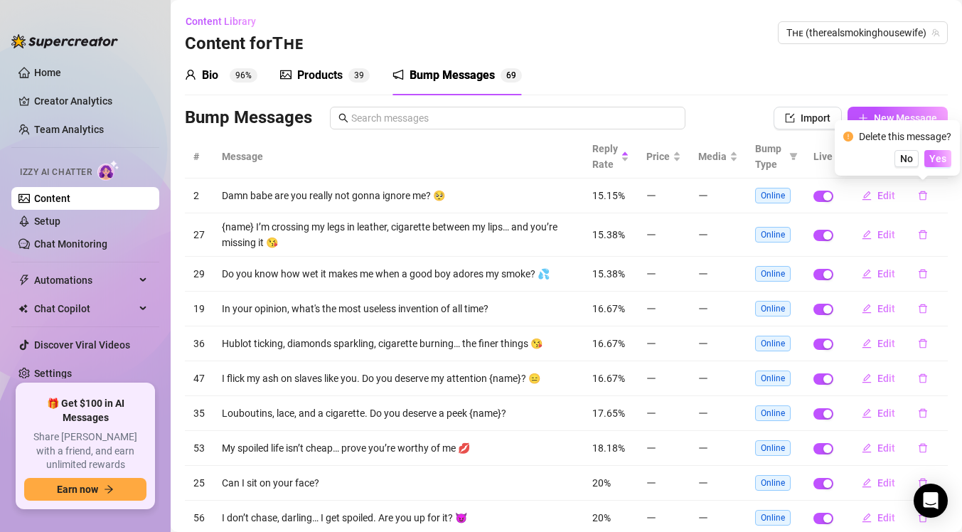
click at [932, 161] on span "Yes" at bounding box center [937, 158] width 17 height 11
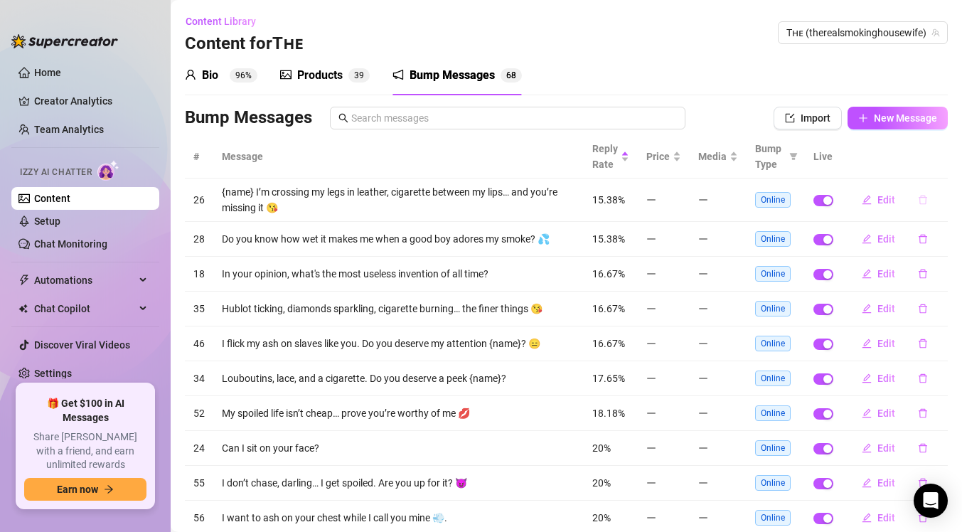
click at [922, 195] on icon "delete" at bounding box center [923, 200] width 10 height 10
click at [940, 154] on button "Yes" at bounding box center [937, 162] width 27 height 17
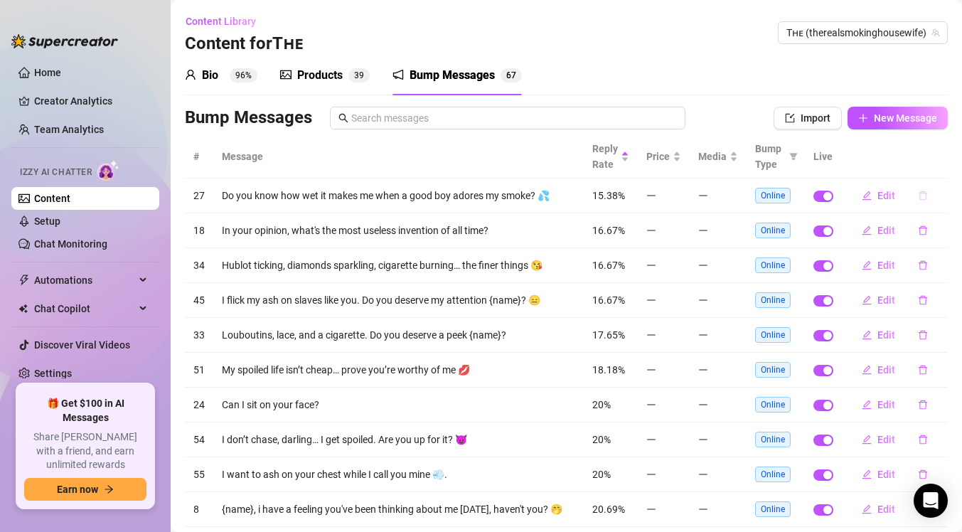
click at [923, 191] on icon "delete" at bounding box center [922, 195] width 9 height 9
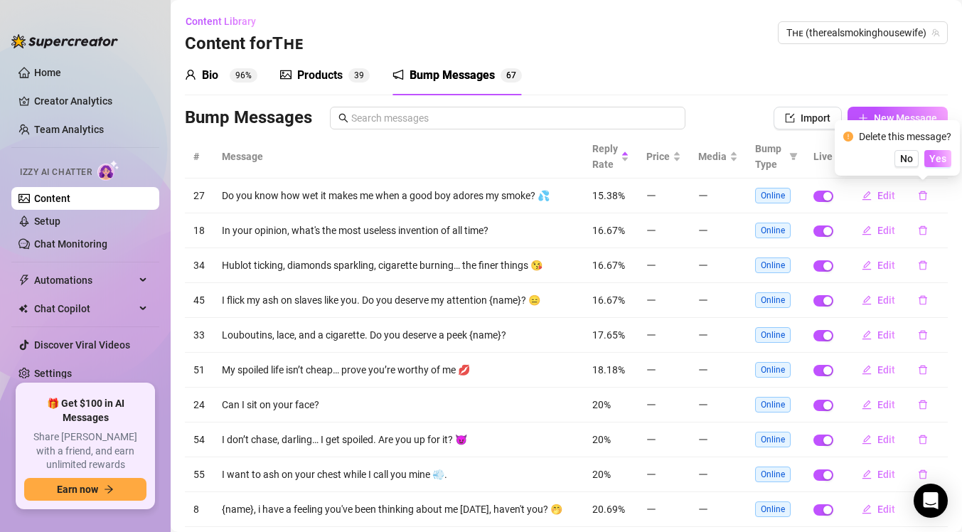
click at [935, 158] on span "Yes" at bounding box center [937, 158] width 17 height 11
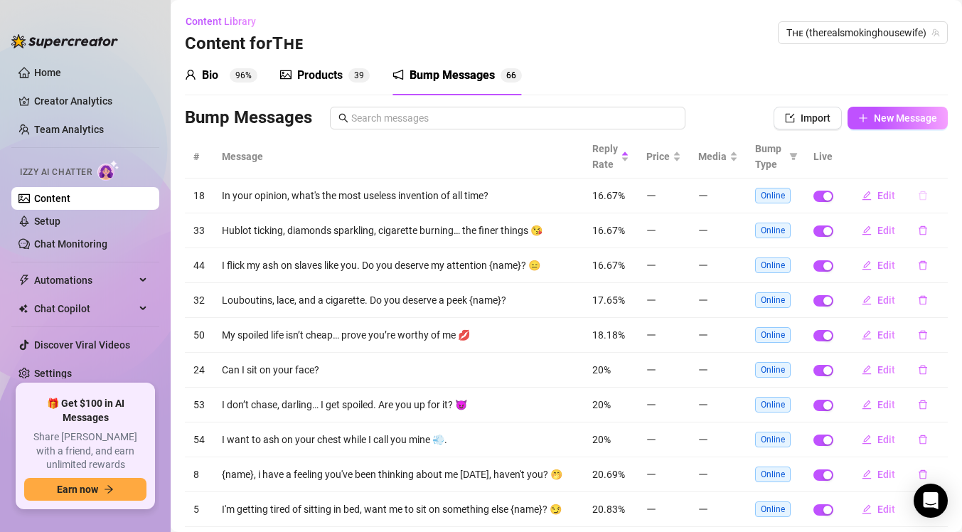
click at [919, 191] on icon "delete" at bounding box center [923, 195] width 10 height 10
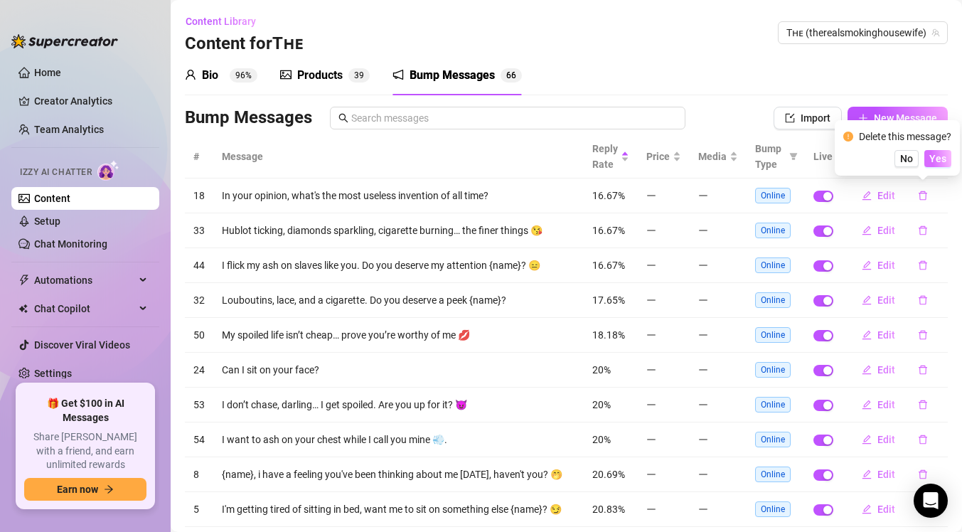
click at [927, 151] on button "Yes" at bounding box center [937, 158] width 27 height 17
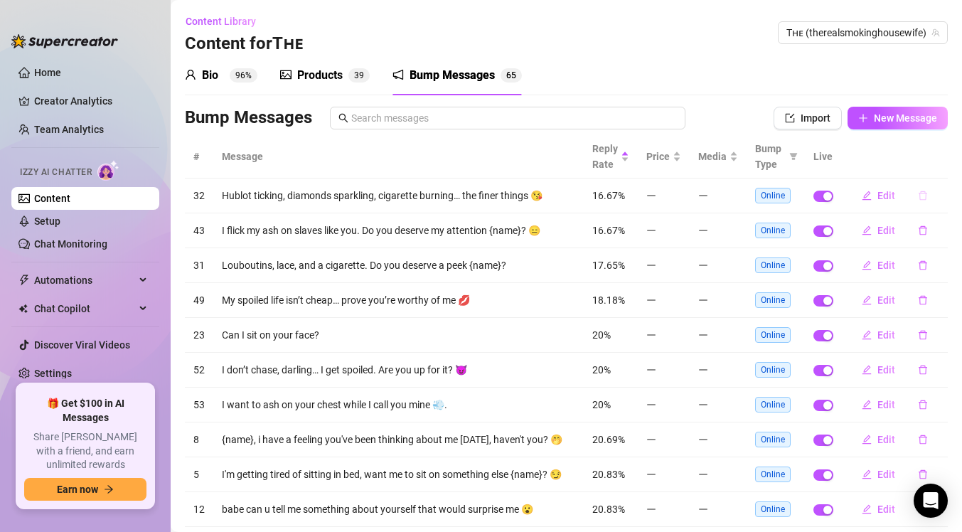
click at [916, 188] on button "button" at bounding box center [922, 195] width 33 height 23
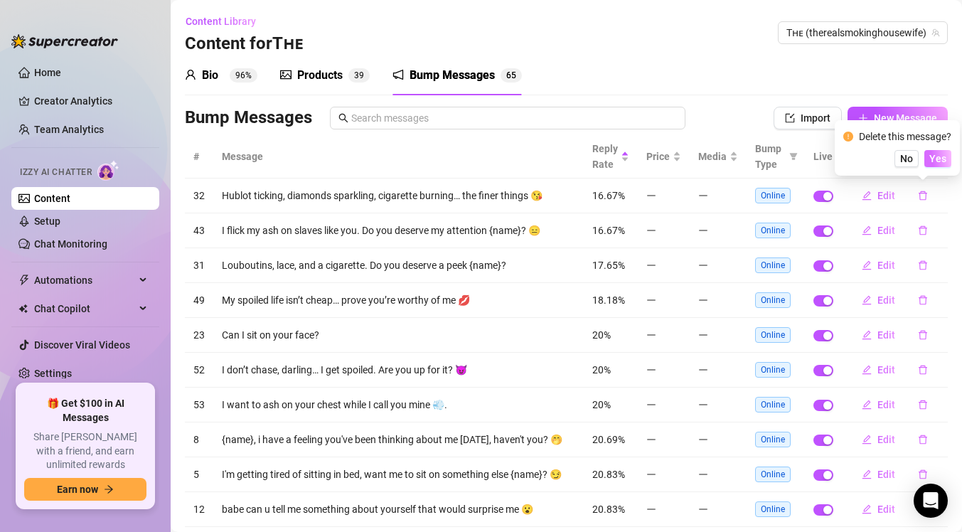
click at [930, 160] on button "Yes" at bounding box center [937, 158] width 27 height 17
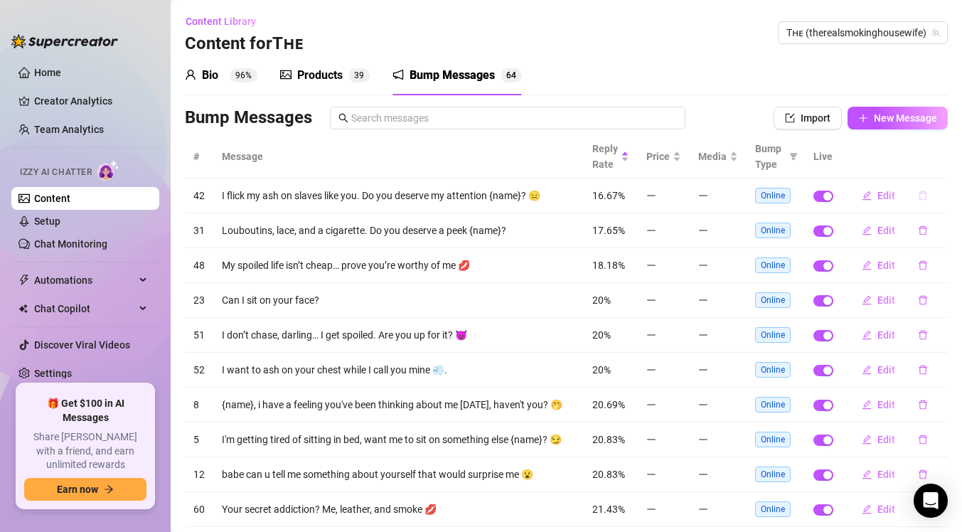
click at [921, 198] on icon "delete" at bounding box center [923, 195] width 10 height 10
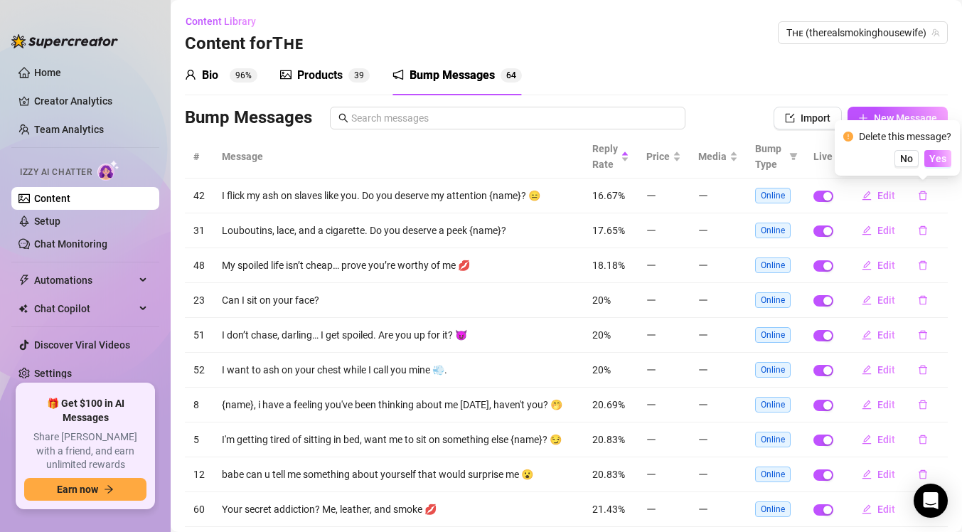
click at [935, 159] on span "Yes" at bounding box center [937, 158] width 17 height 11
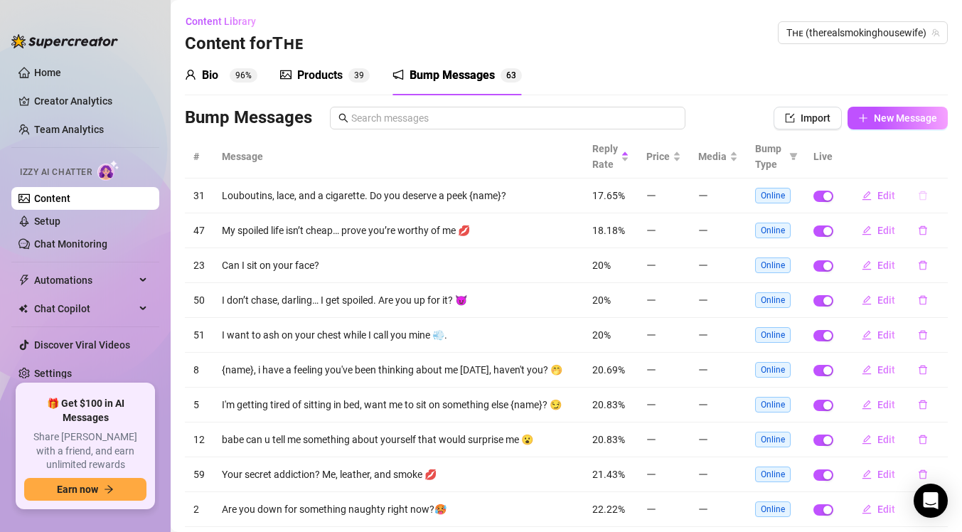
click at [918, 198] on icon "delete" at bounding box center [923, 195] width 10 height 10
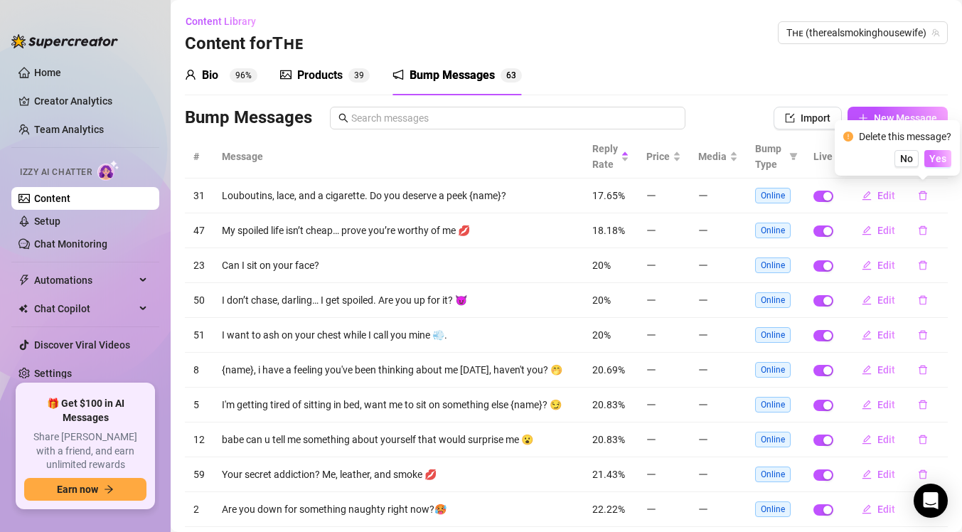
click at [936, 161] on span "Yes" at bounding box center [937, 158] width 17 height 11
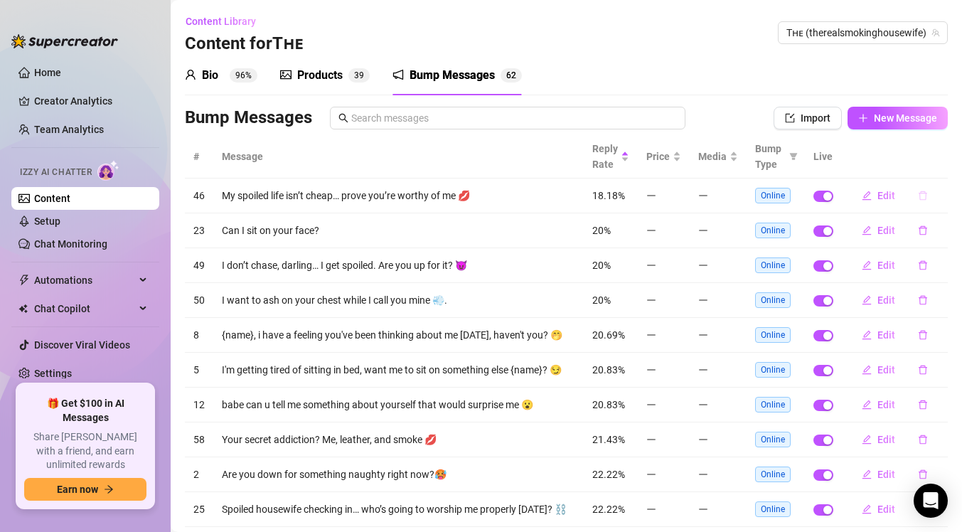
click at [921, 195] on icon "delete" at bounding box center [923, 195] width 10 height 10
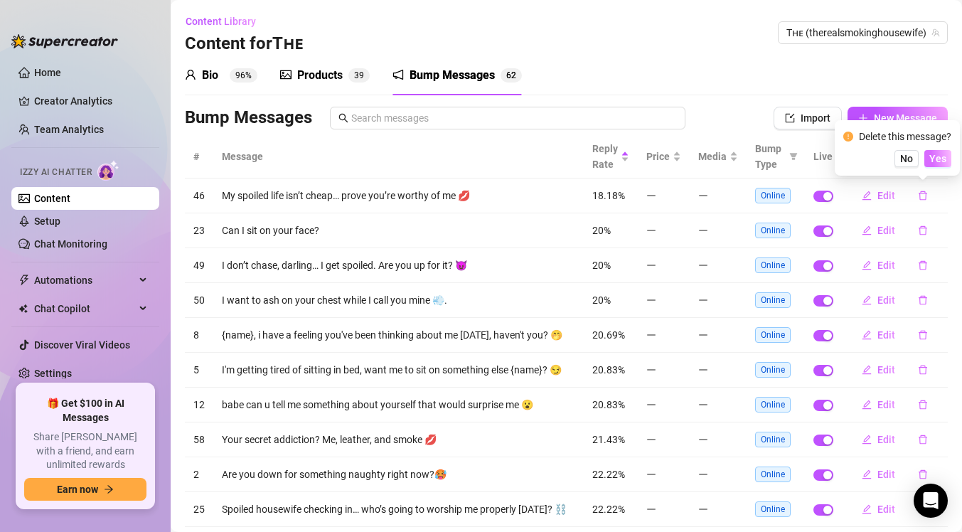
click at [937, 161] on span "Yes" at bounding box center [937, 158] width 17 height 11
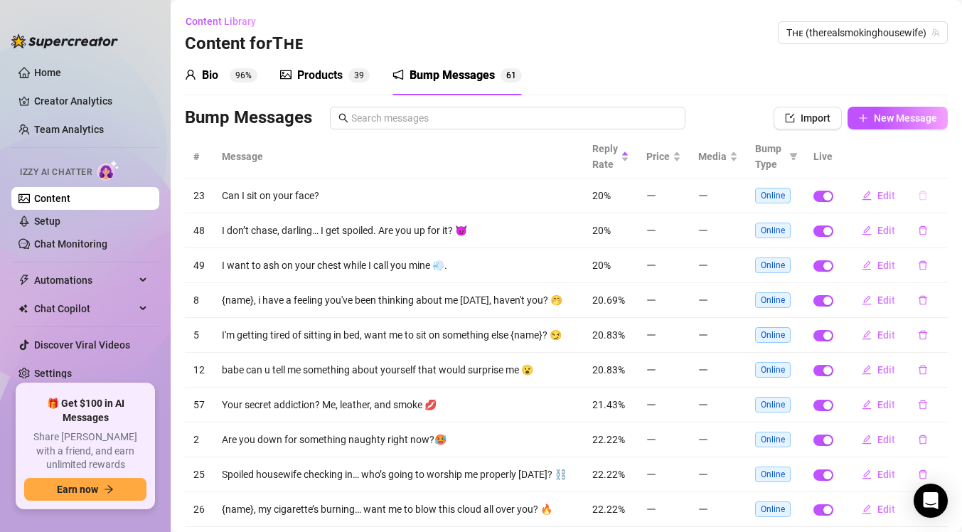
click at [924, 192] on icon "delete" at bounding box center [922, 195] width 9 height 9
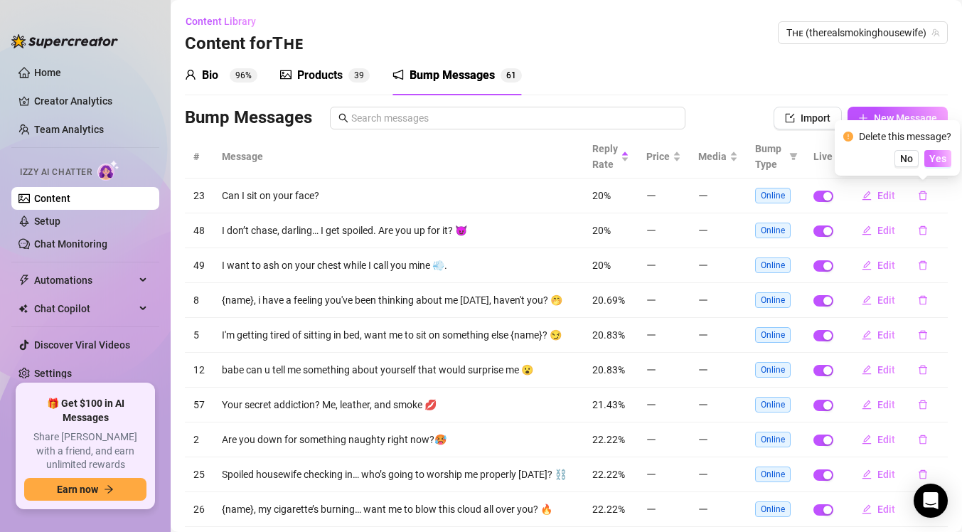
click at [946, 161] on span "Yes" at bounding box center [937, 158] width 17 height 11
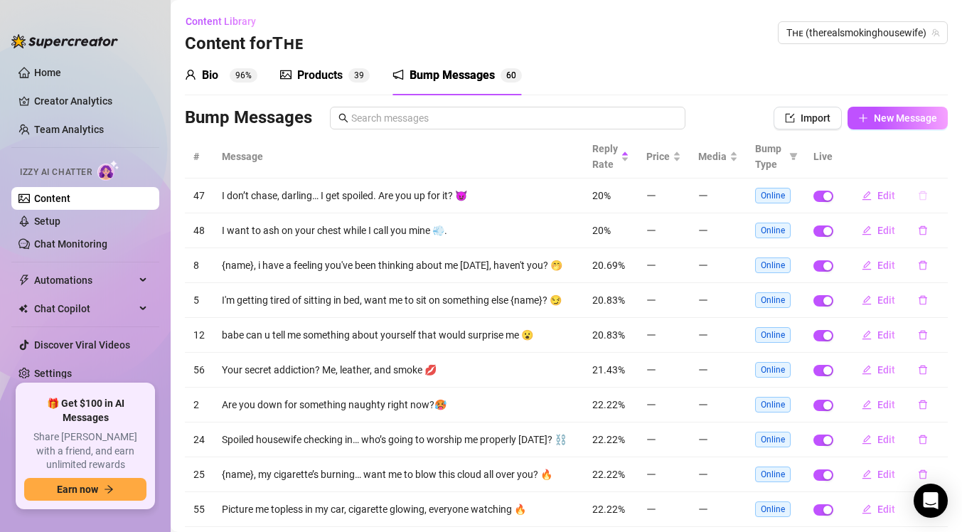
click at [926, 196] on icon "delete" at bounding box center [923, 195] width 10 height 10
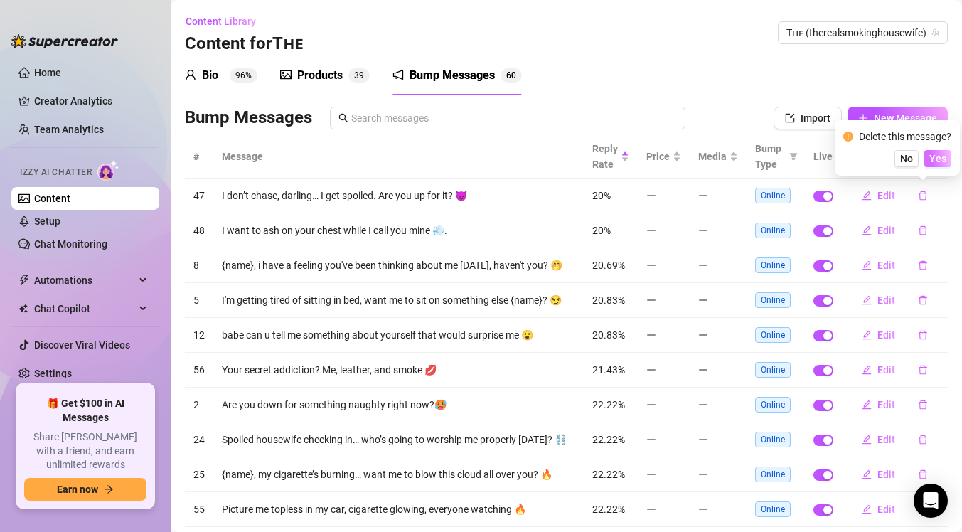
click at [942, 158] on span "Yes" at bounding box center [937, 158] width 17 height 11
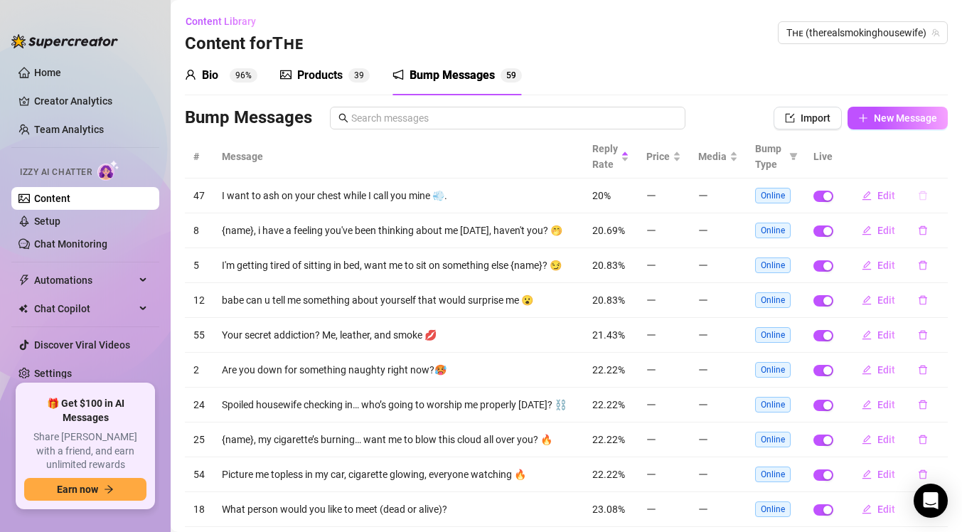
click at [925, 190] on icon "delete" at bounding box center [923, 195] width 10 height 10
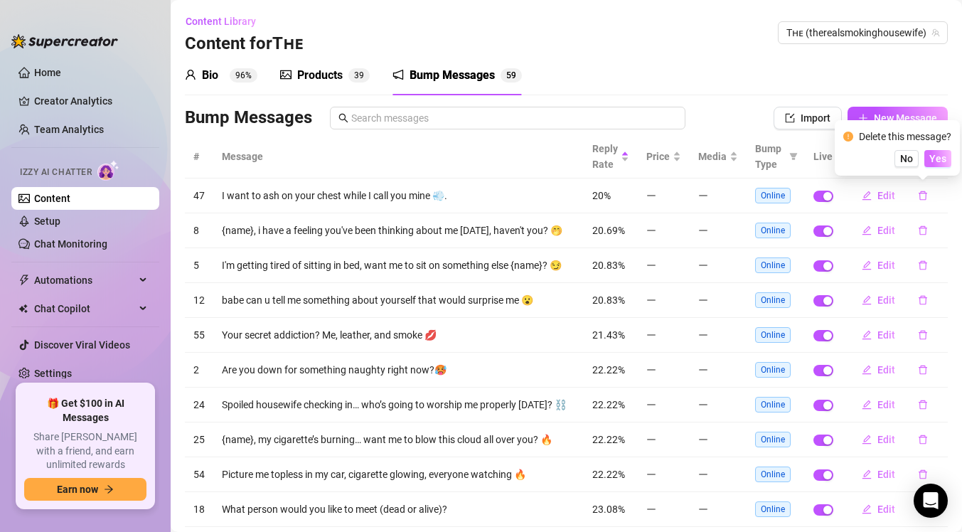
click at [937, 160] on span "Yes" at bounding box center [937, 158] width 17 height 11
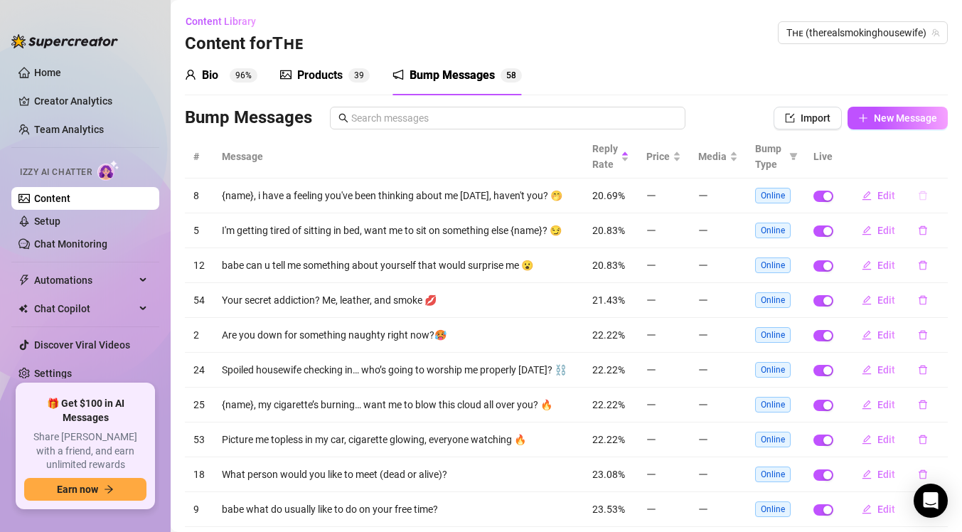
click at [924, 191] on icon "delete" at bounding box center [922, 195] width 9 height 9
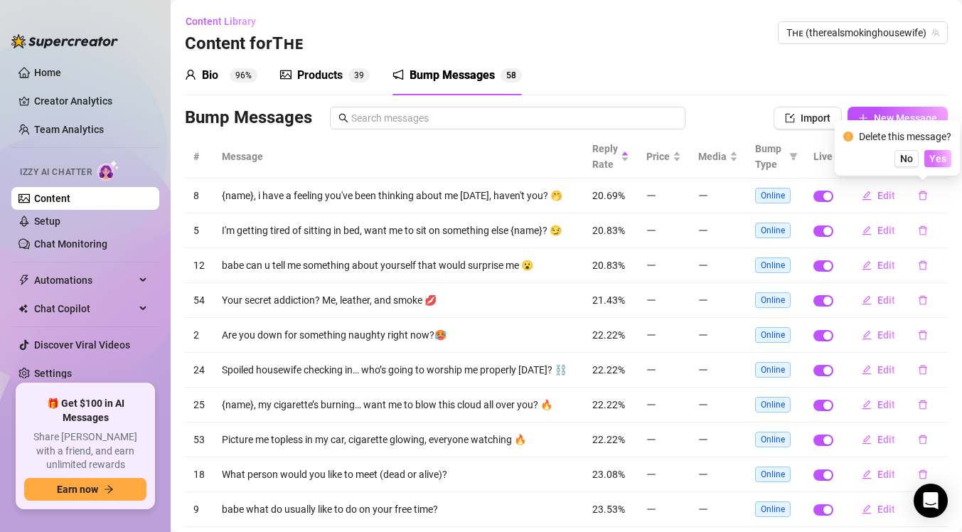
click at [937, 160] on span "Yes" at bounding box center [937, 158] width 17 height 11
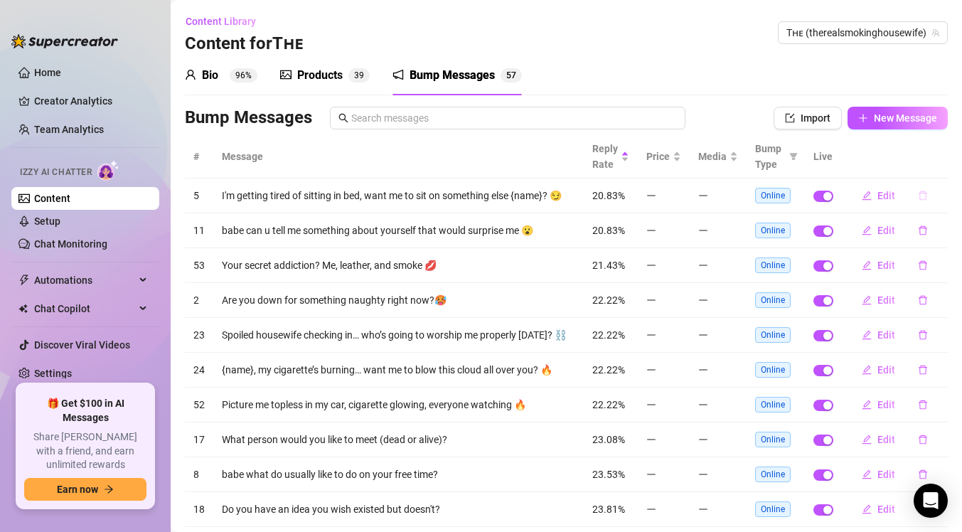
click at [921, 190] on icon "delete" at bounding box center [923, 195] width 10 height 10
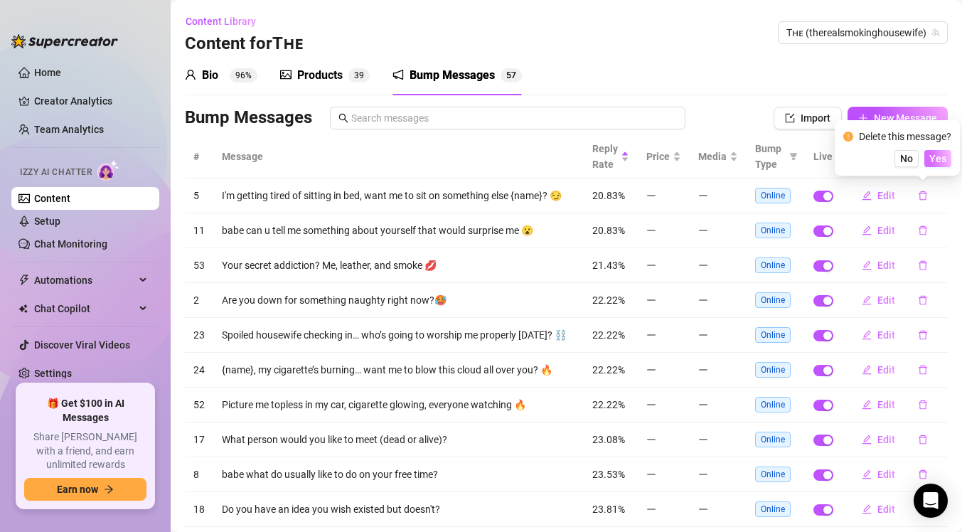
click at [932, 162] on span "Yes" at bounding box center [937, 158] width 17 height 11
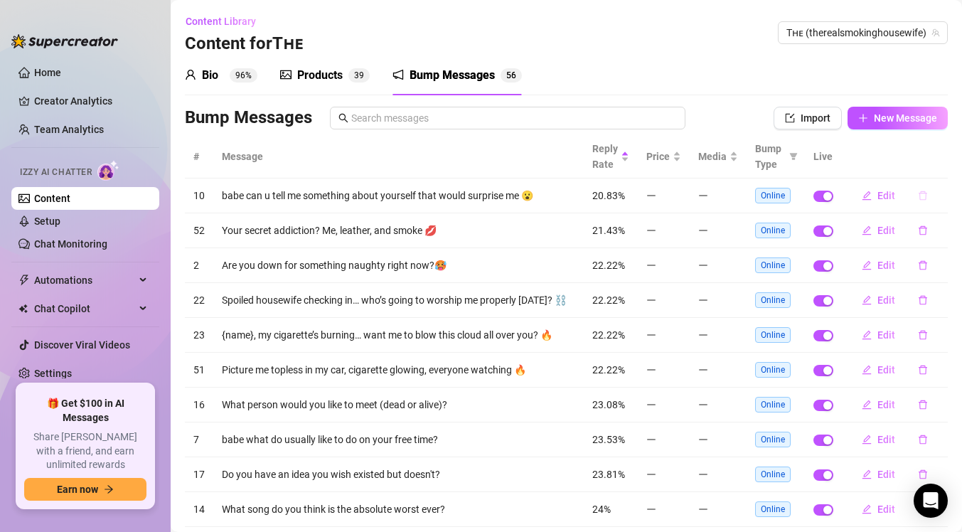
click at [923, 188] on button "button" at bounding box center [922, 195] width 33 height 23
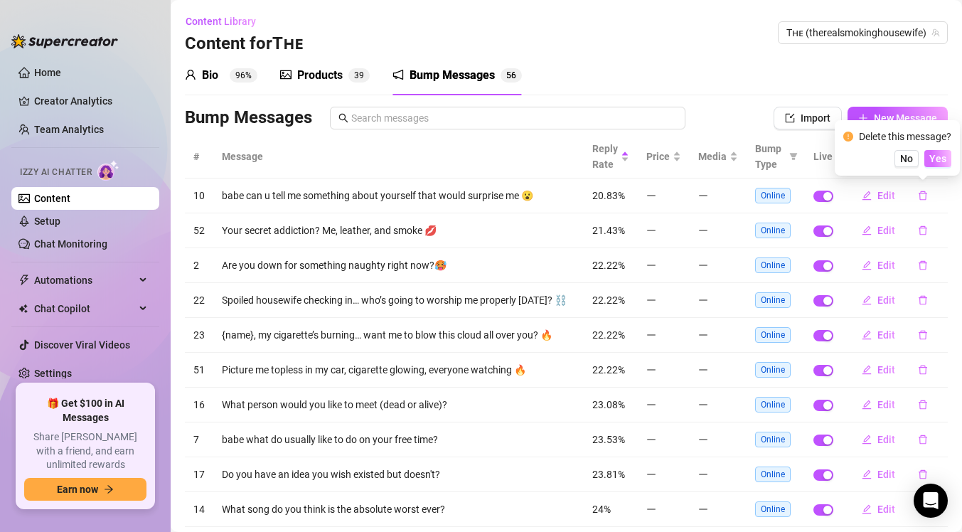
click at [939, 153] on span "Yes" at bounding box center [937, 158] width 17 height 11
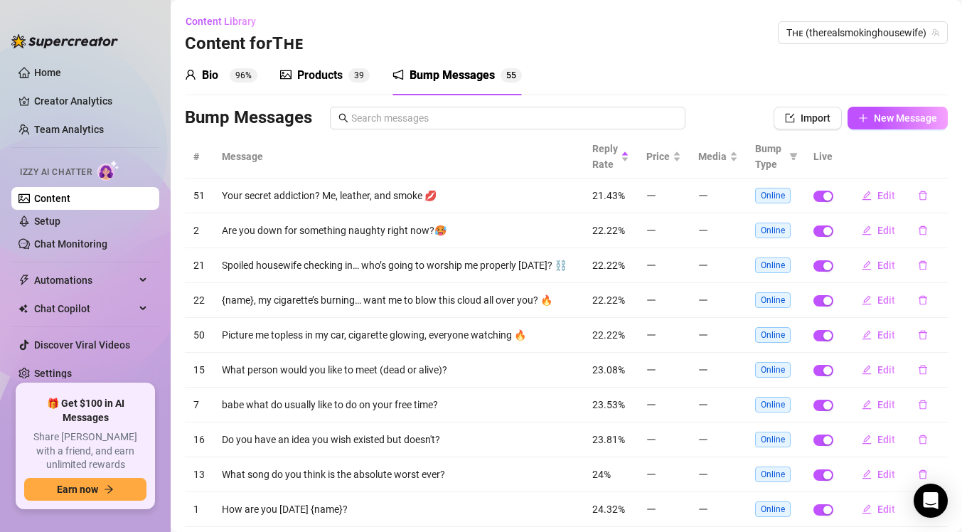
click at [930, 173] on th at bounding box center [894, 156] width 106 height 43
click at [925, 193] on icon "delete" at bounding box center [922, 195] width 9 height 9
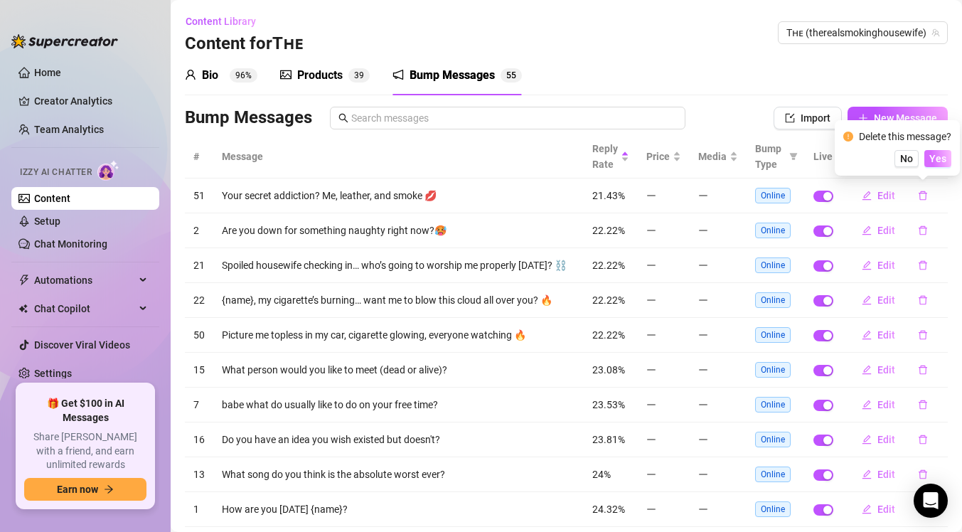
click at [934, 159] on span "Yes" at bounding box center [937, 158] width 17 height 11
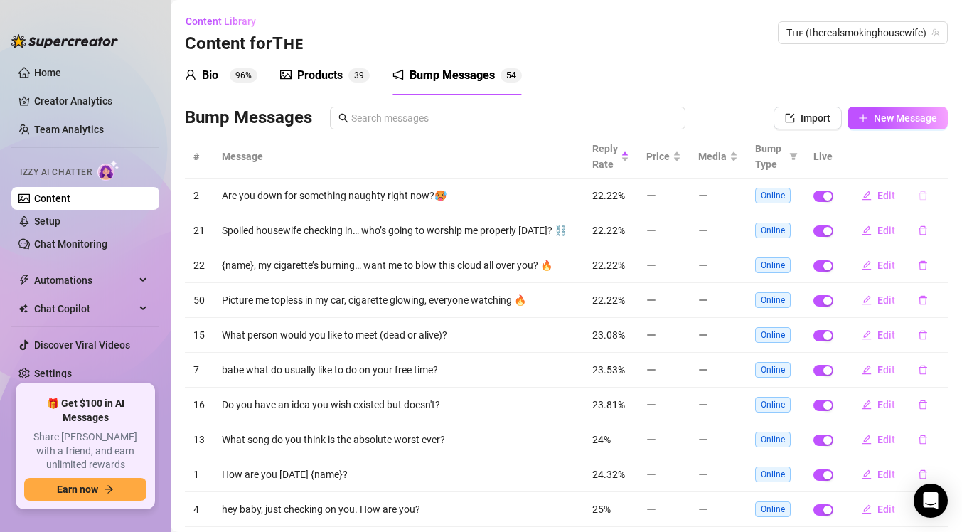
click at [921, 189] on button "button" at bounding box center [922, 195] width 33 height 23
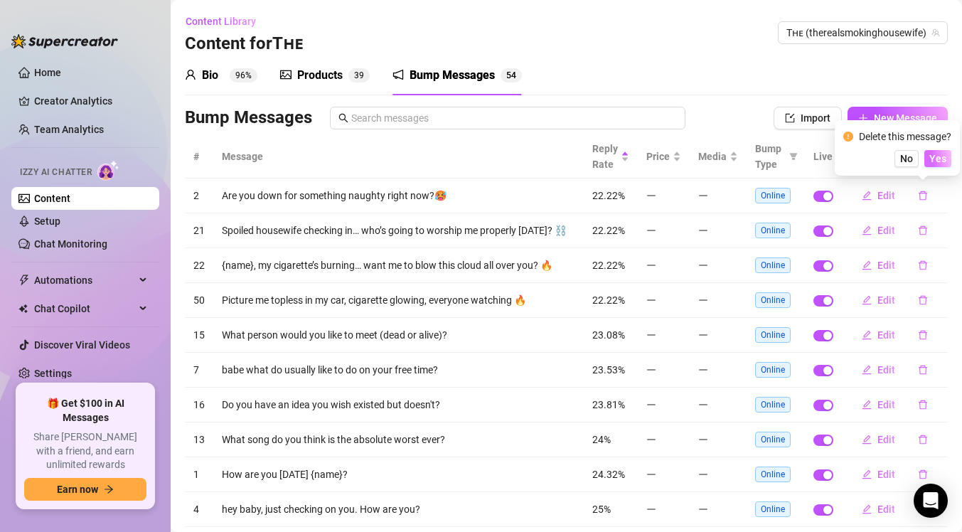
click at [940, 158] on span "Yes" at bounding box center [937, 158] width 17 height 11
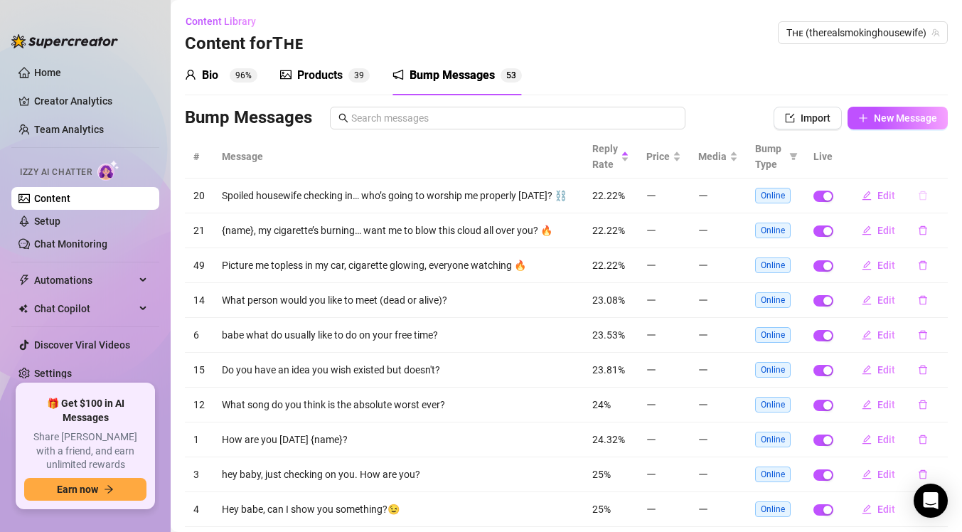
click at [927, 188] on button "button" at bounding box center [922, 195] width 33 height 23
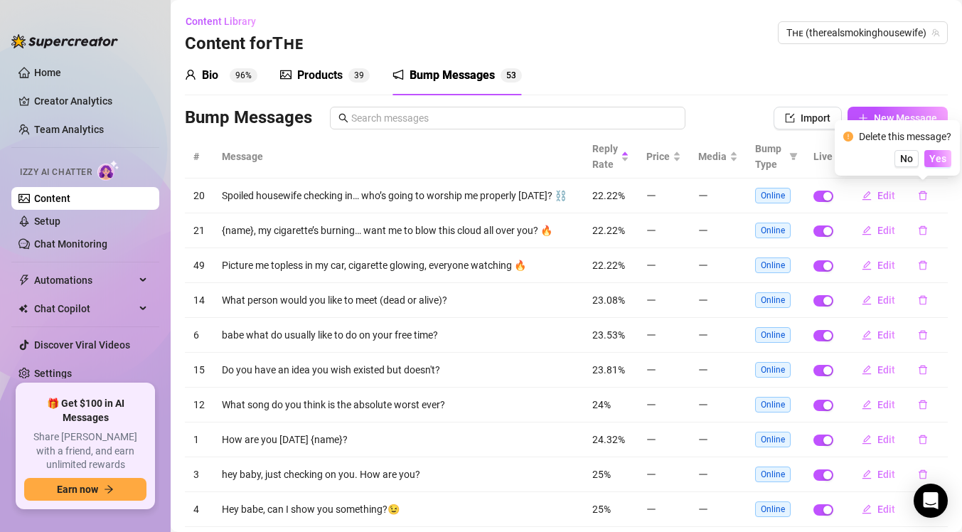
click at [933, 162] on span "Yes" at bounding box center [937, 158] width 17 height 11
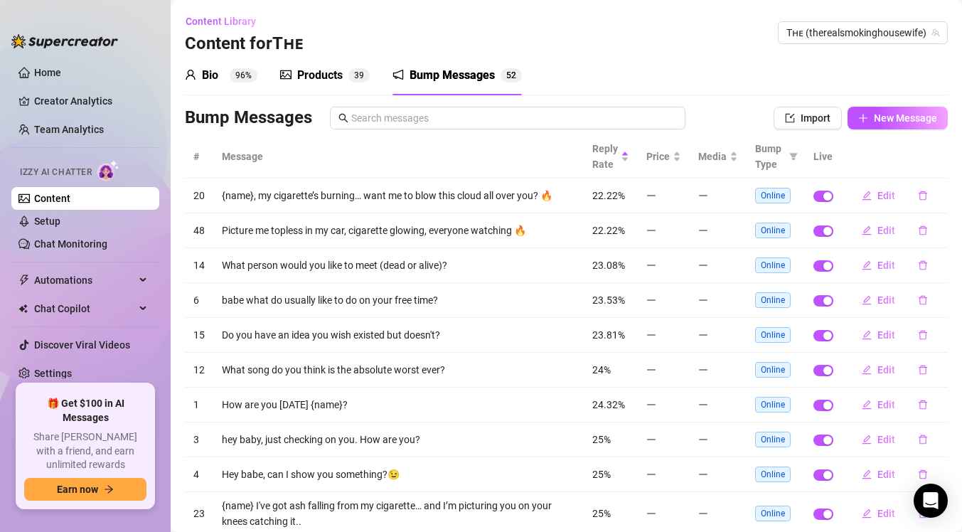
click at [918, 178] on td "Edit" at bounding box center [894, 195] width 106 height 35
click at [920, 192] on icon "delete" at bounding box center [922, 195] width 9 height 9
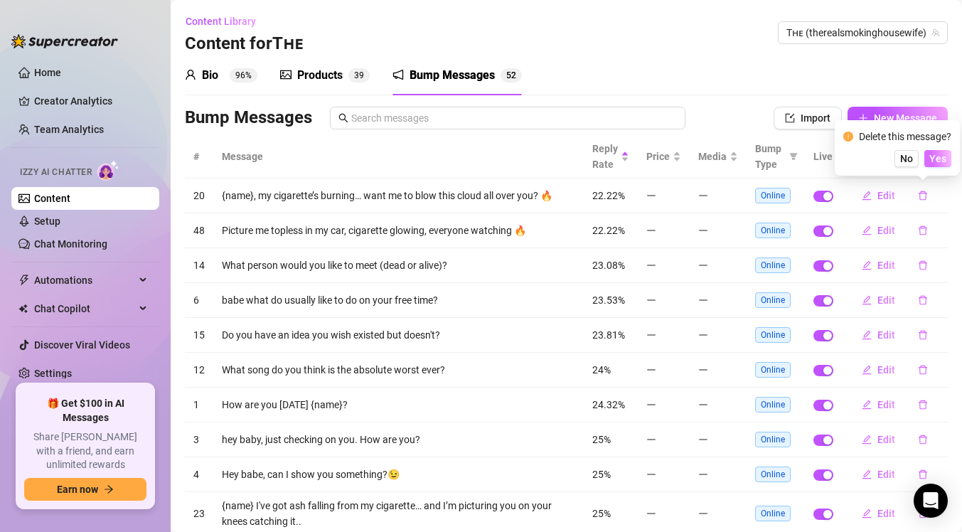
click at [930, 165] on button "Yes" at bounding box center [937, 158] width 27 height 17
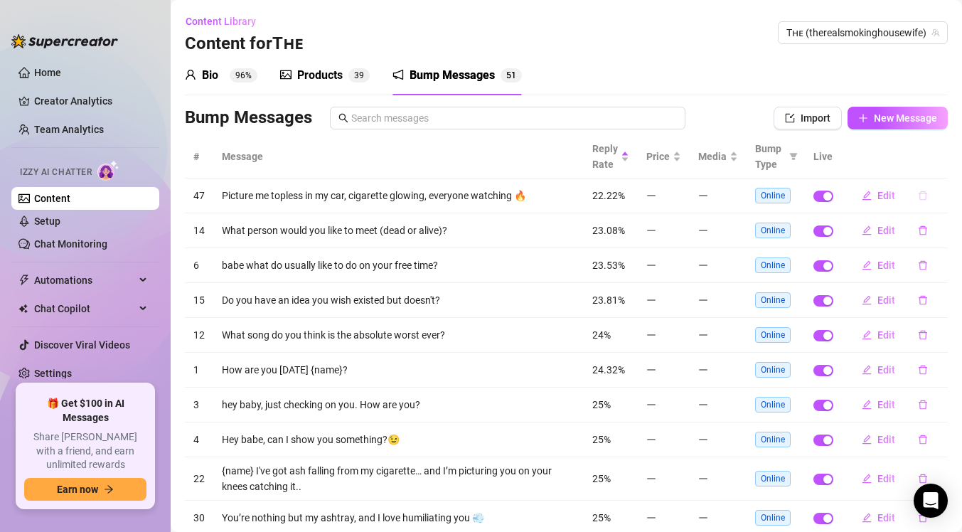
click at [922, 190] on button "button" at bounding box center [922, 195] width 33 height 23
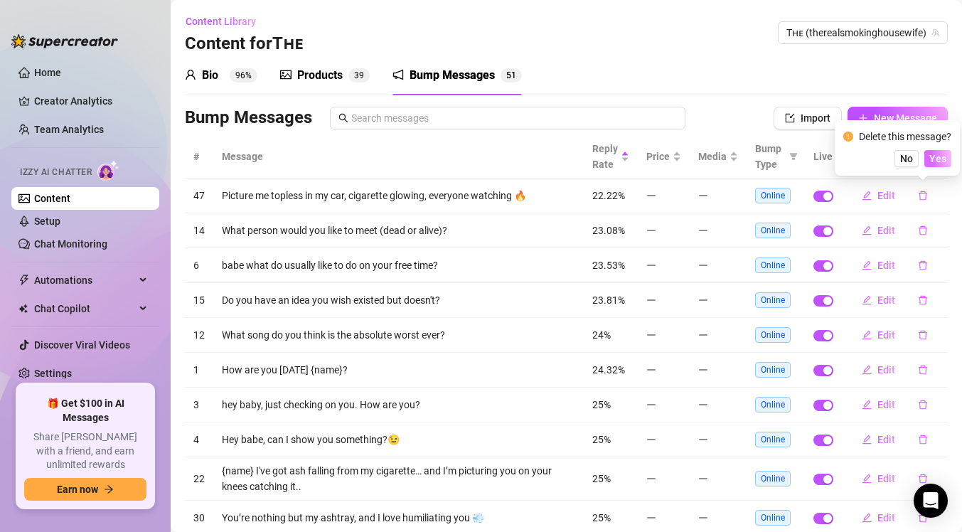
click at [932, 157] on span "Yes" at bounding box center [937, 158] width 17 height 11
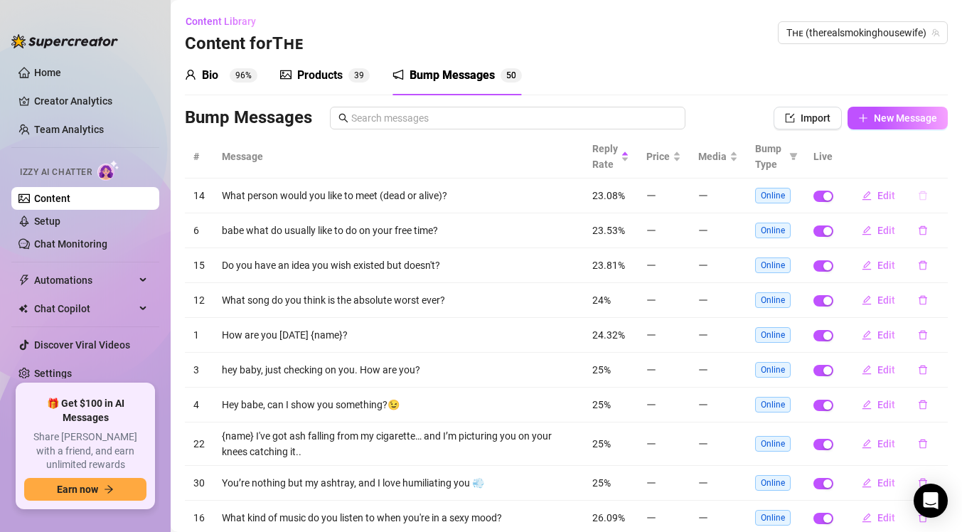
click at [921, 190] on icon "delete" at bounding box center [923, 195] width 10 height 10
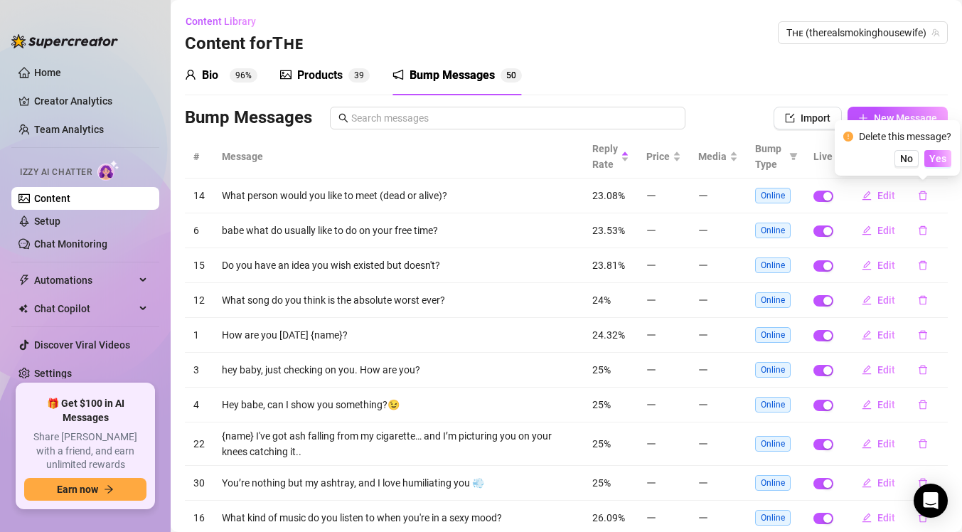
click at [932, 159] on span "Yes" at bounding box center [937, 158] width 17 height 11
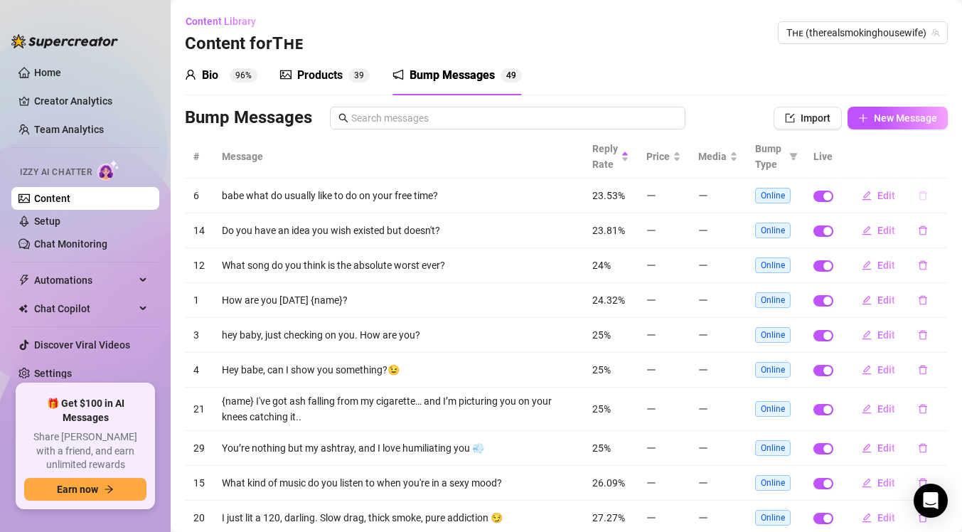
click at [922, 191] on icon "delete" at bounding box center [923, 195] width 10 height 10
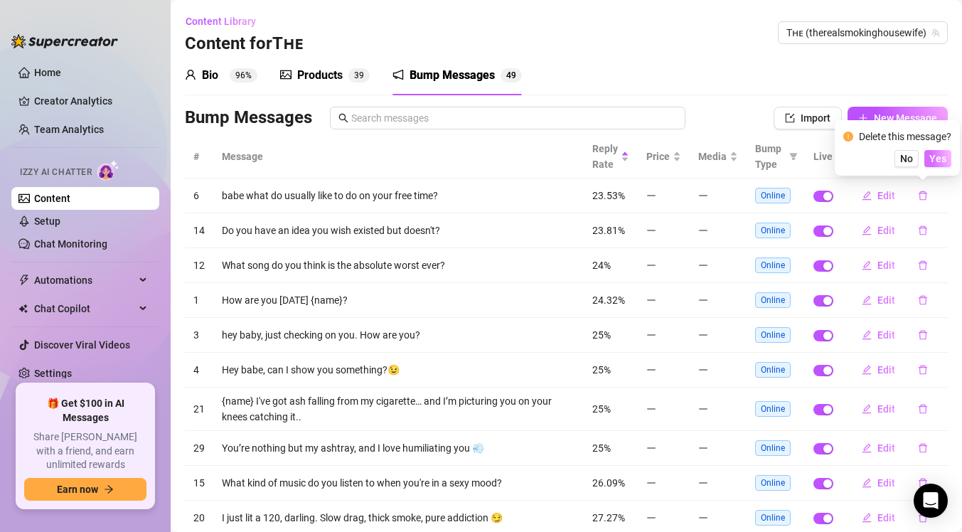
click at [935, 160] on span "Yes" at bounding box center [937, 158] width 17 height 11
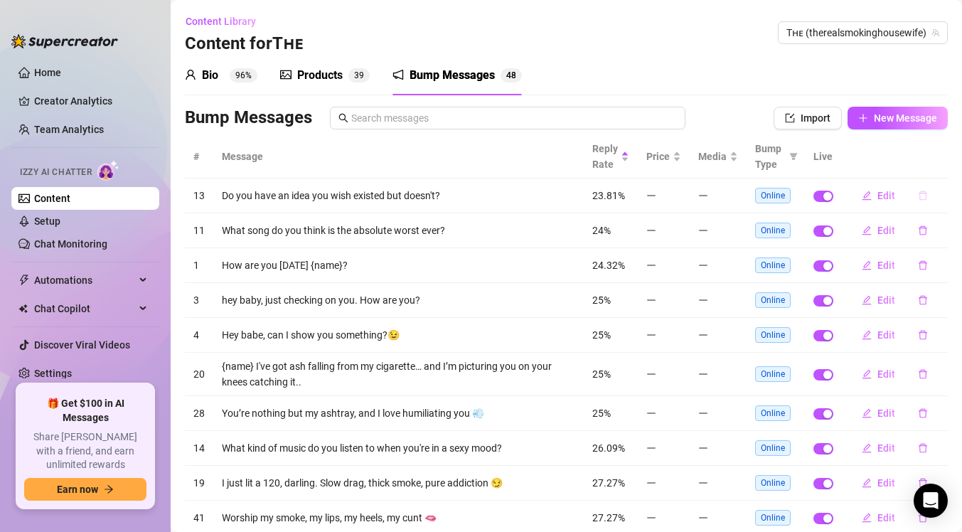
click at [918, 193] on icon "delete" at bounding box center [923, 195] width 10 height 10
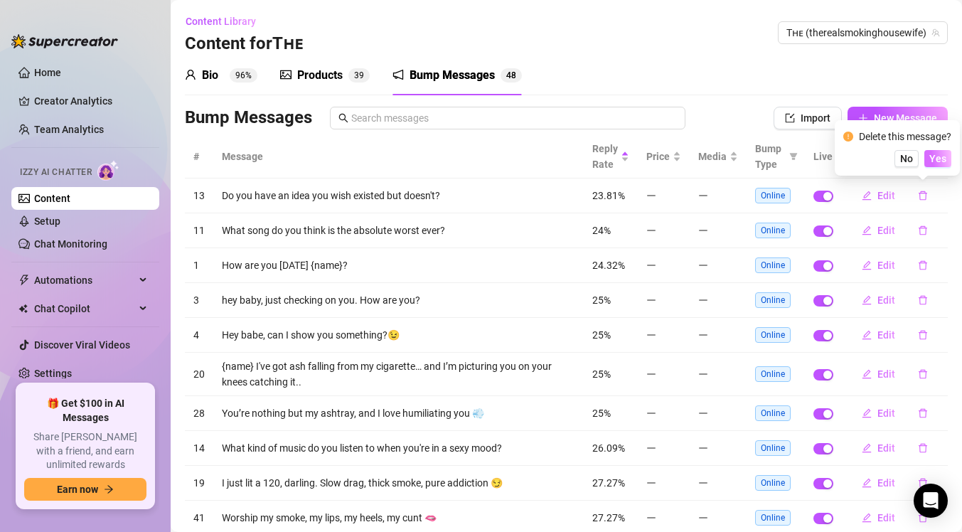
click at [936, 159] on span "Yes" at bounding box center [937, 158] width 17 height 11
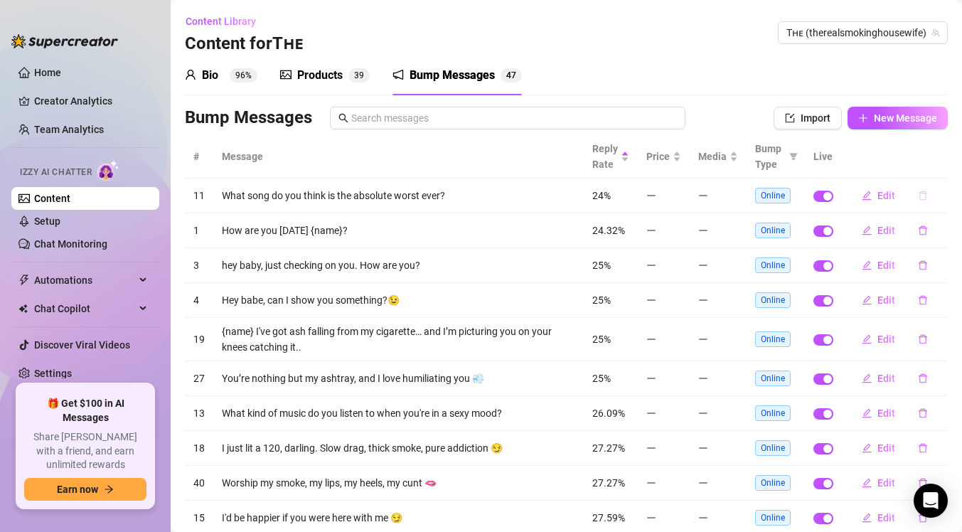
click at [916, 189] on button "button" at bounding box center [922, 195] width 33 height 23
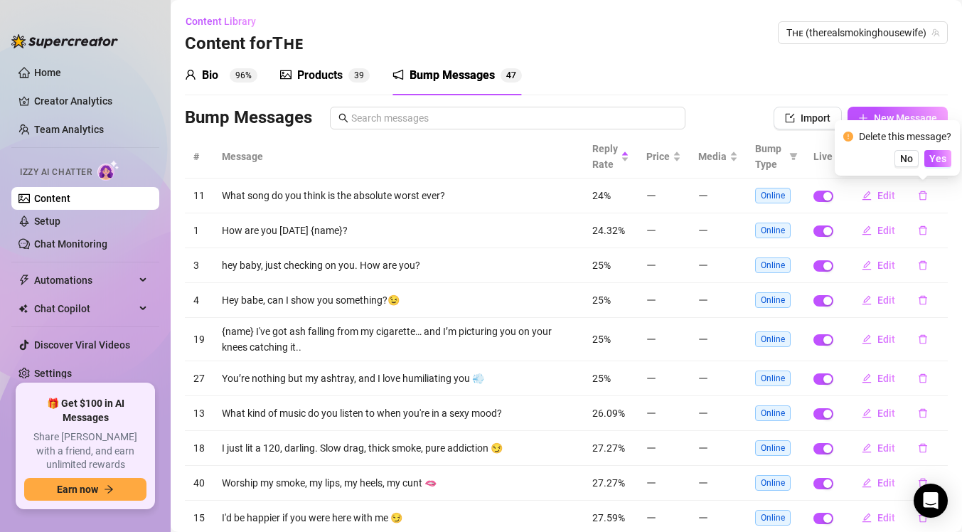
click at [941, 147] on div "Delete this message? No Yes" at bounding box center [897, 148] width 108 height 38
click at [941, 156] on span "Yes" at bounding box center [937, 158] width 17 height 11
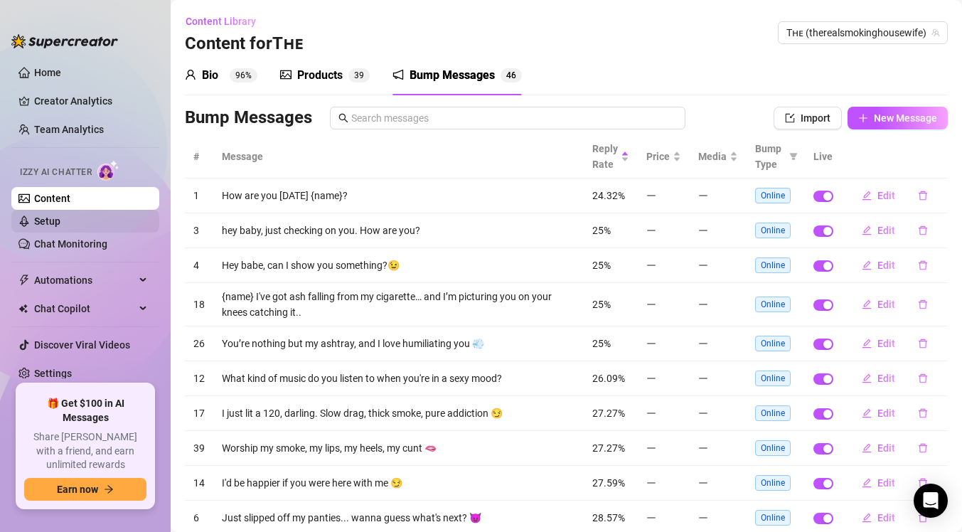
click at [60, 226] on link "Setup" at bounding box center [47, 220] width 26 height 11
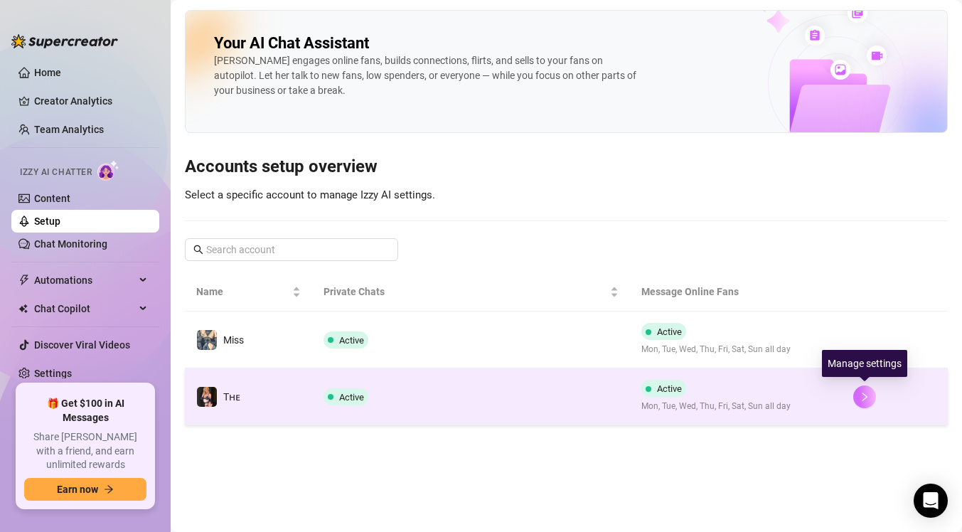
click at [856, 397] on button "button" at bounding box center [864, 396] width 23 height 23
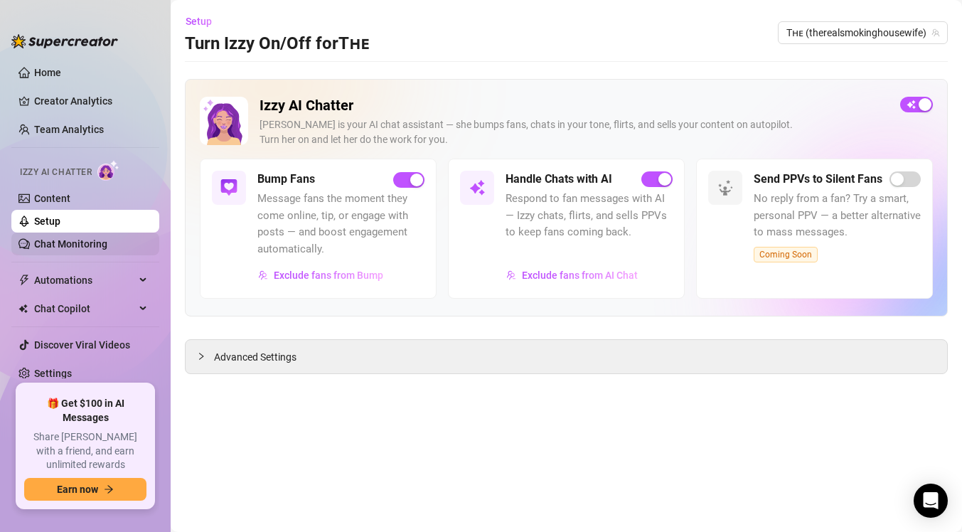
click at [85, 240] on link "Chat Monitoring" at bounding box center [70, 243] width 73 height 11
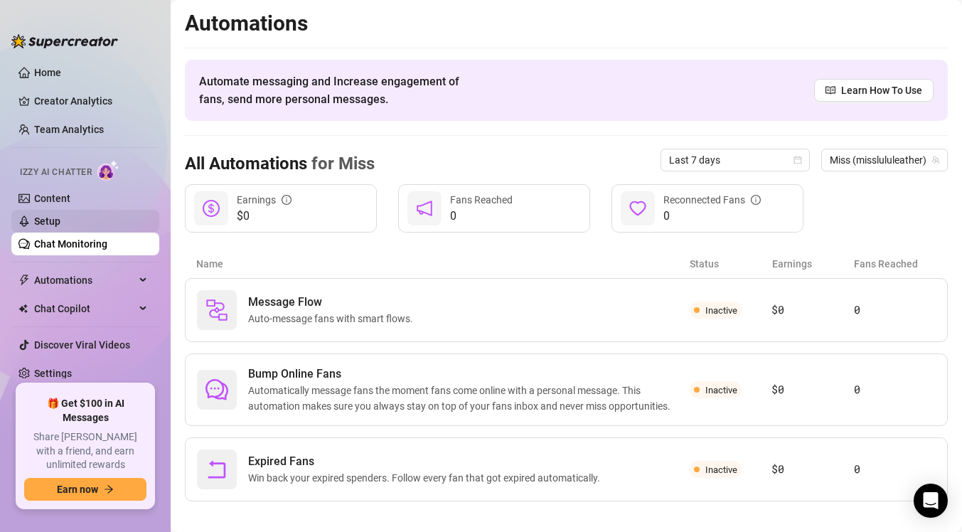
click at [60, 222] on link "Setup" at bounding box center [47, 220] width 26 height 11
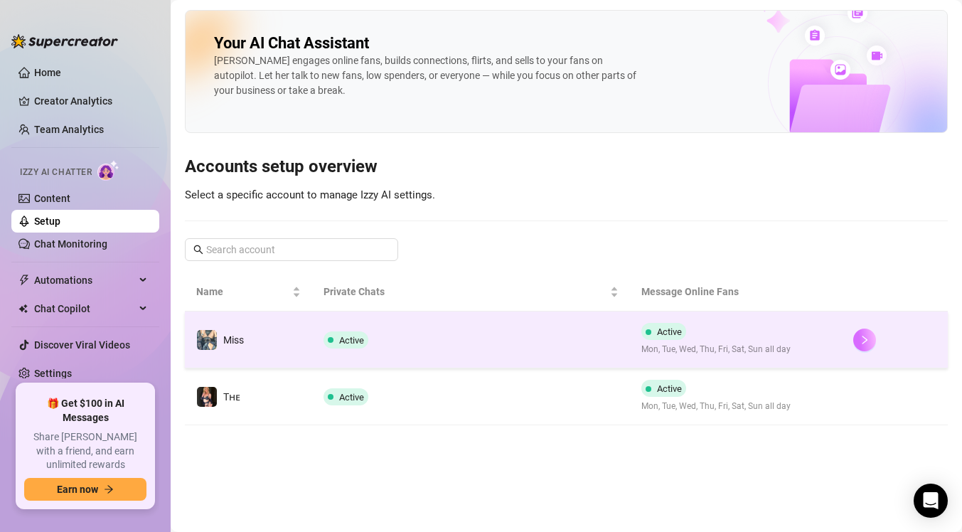
click at [865, 335] on icon "right" at bounding box center [864, 340] width 10 height 10
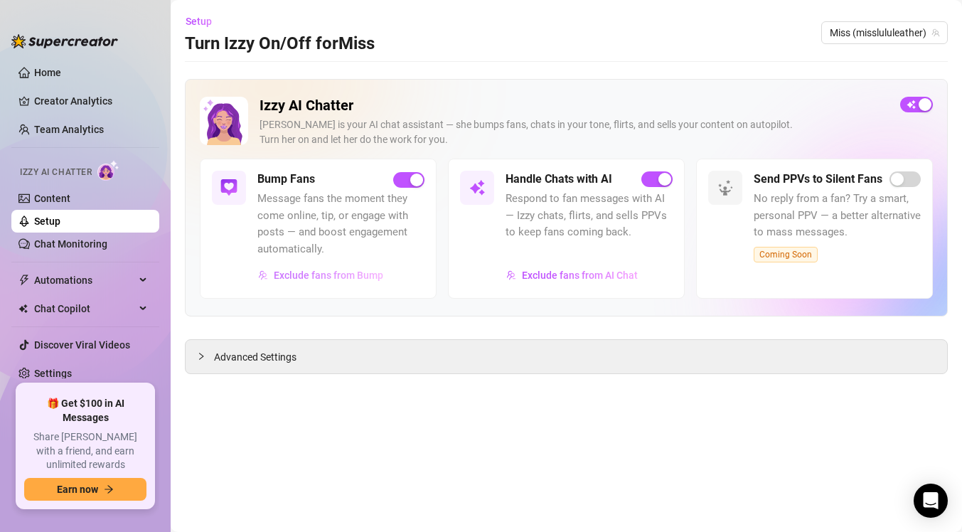
click at [319, 274] on span "Exclude fans from Bump" at bounding box center [328, 274] width 109 height 11
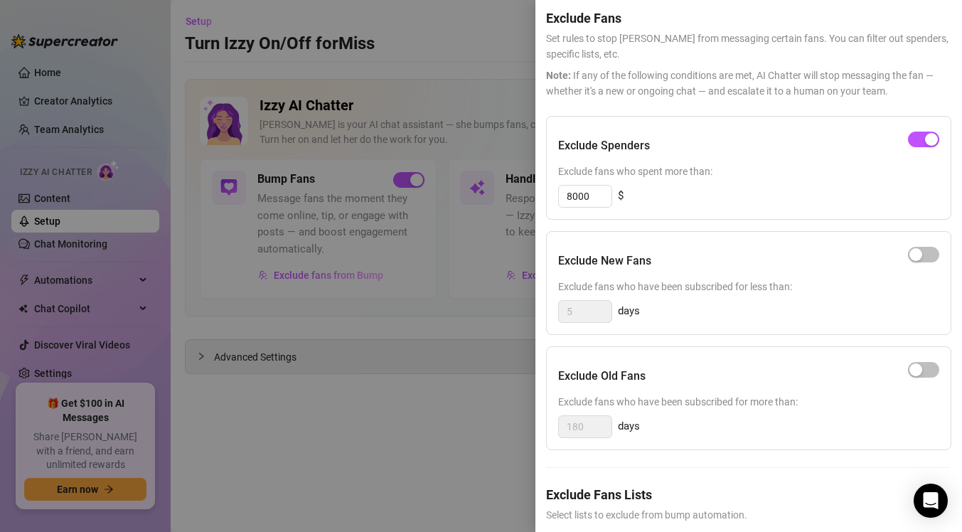
scroll to position [114, 1]
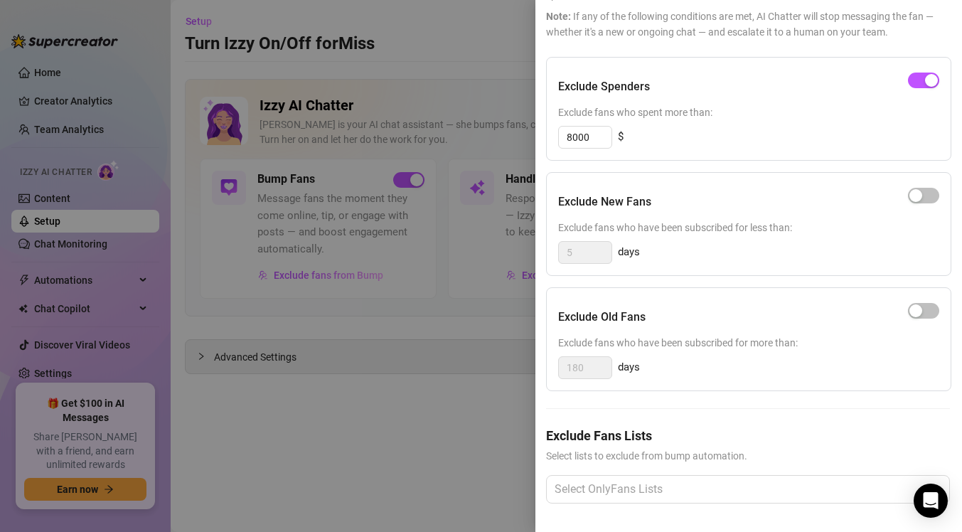
click at [470, 322] on div at bounding box center [481, 266] width 962 height 532
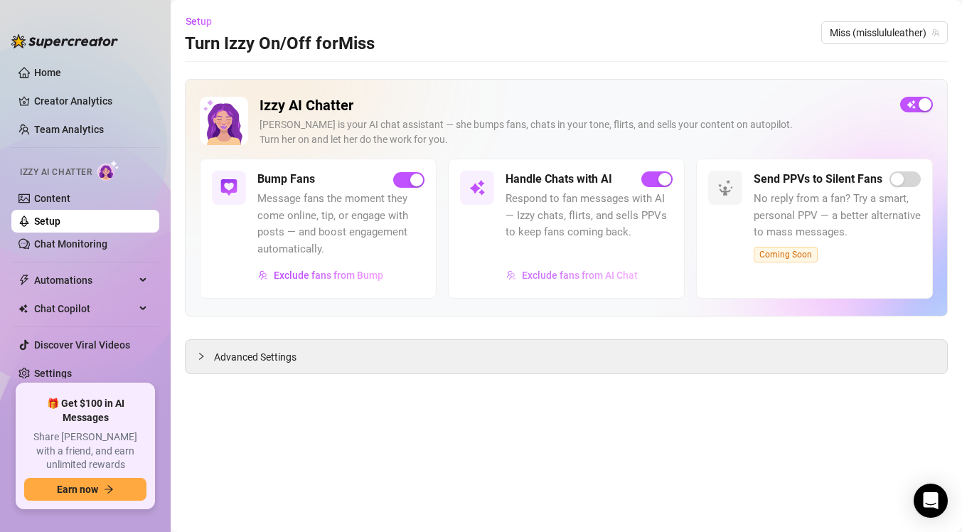
click at [542, 267] on button "Exclude fans from AI Chat" at bounding box center [571, 275] width 133 height 23
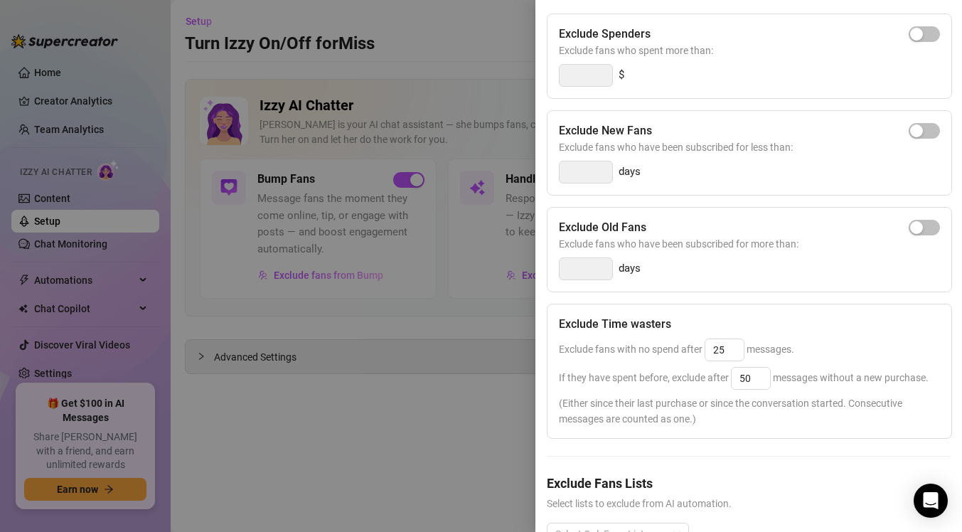
scroll to position [200, 0]
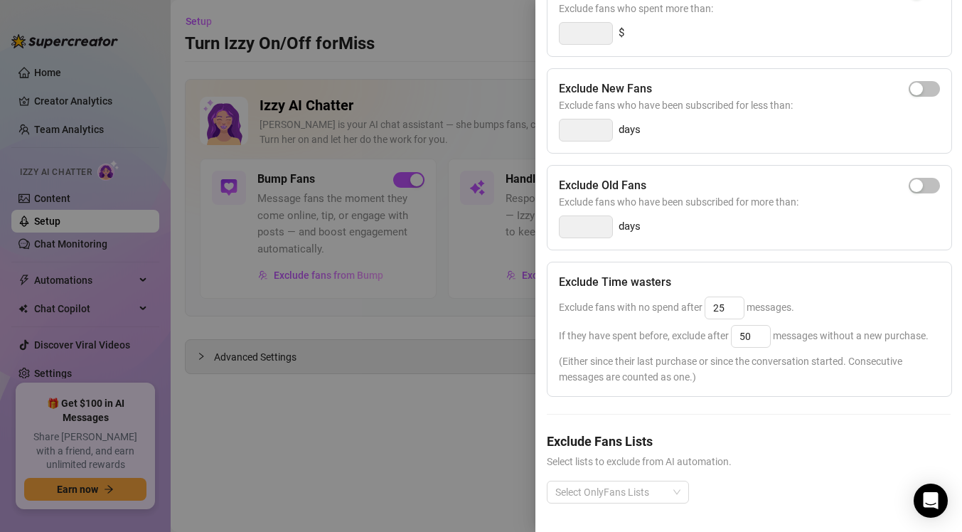
click at [445, 327] on div at bounding box center [481, 266] width 962 height 532
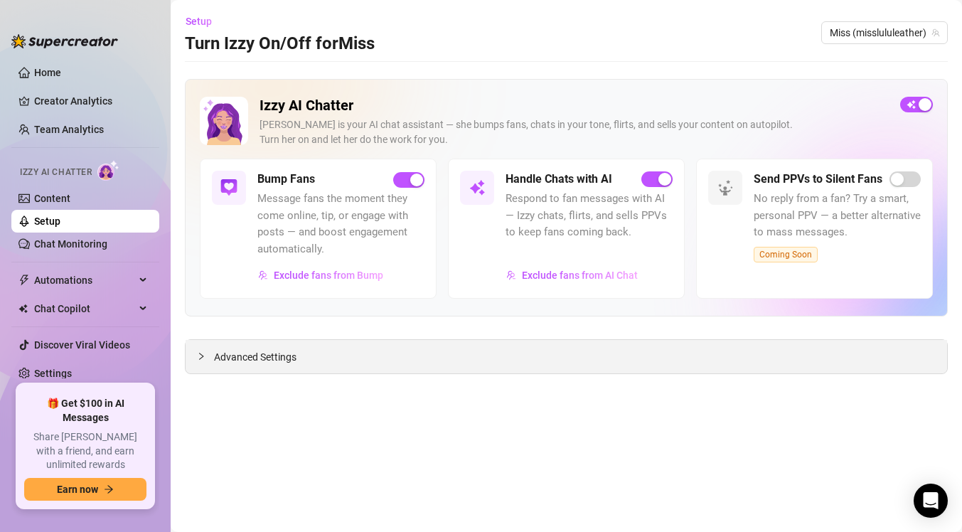
click at [222, 358] on span "Advanced Settings" at bounding box center [255, 357] width 82 height 16
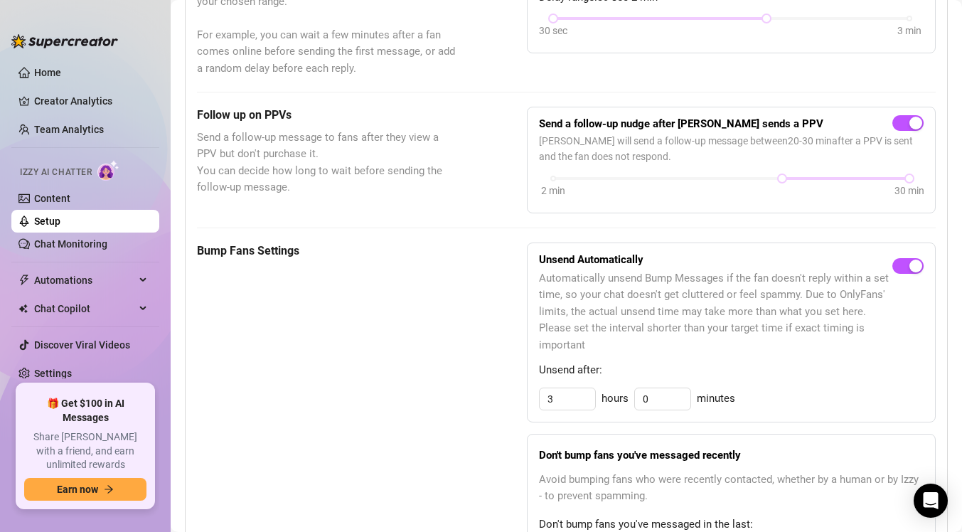
scroll to position [505, 0]
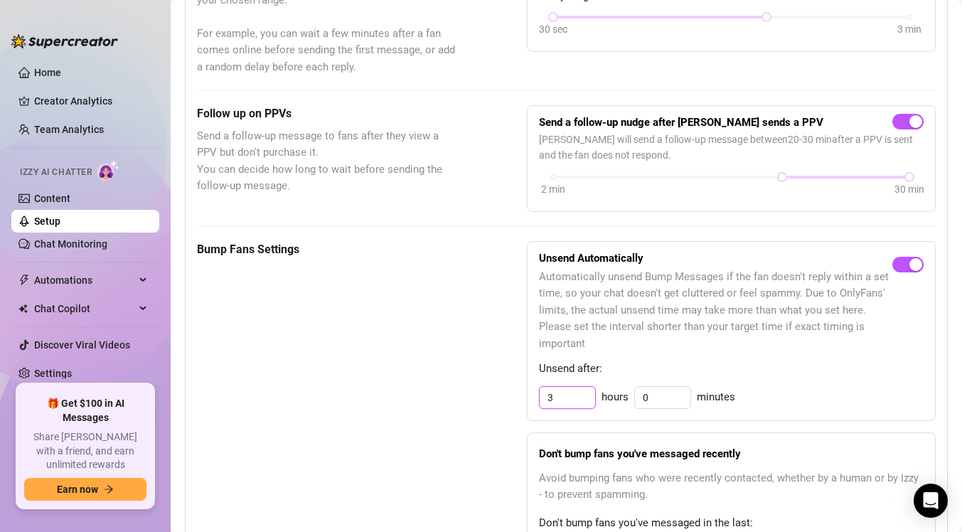
click at [567, 393] on input "3" at bounding box center [566, 397] width 55 height 21
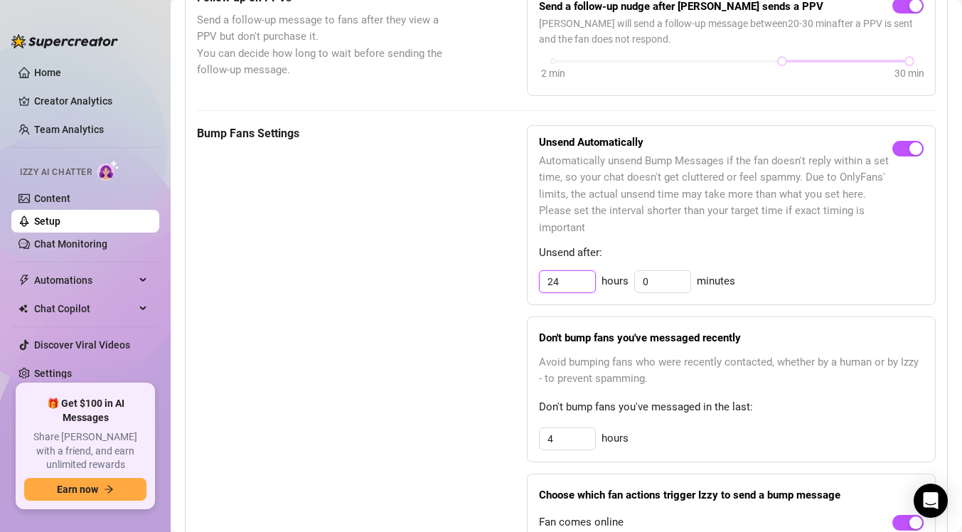
scroll to position [638, 0]
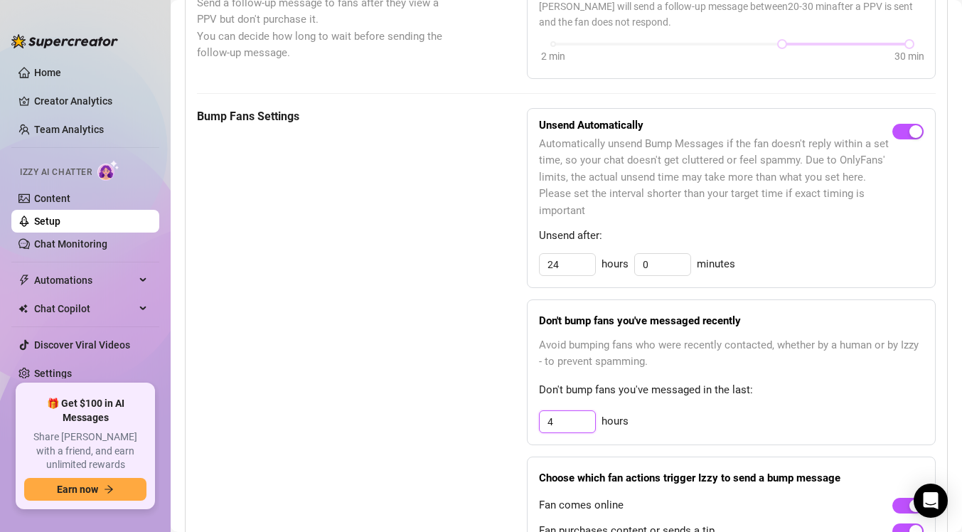
type input "23"
click at [560, 424] on input "4" at bounding box center [566, 421] width 55 height 21
type input "24"
click at [485, 393] on div "Bump Fans Settings Unsend Automatically Automatically unsend Bump Messages if t…" at bounding box center [566, 344] width 738 height 472
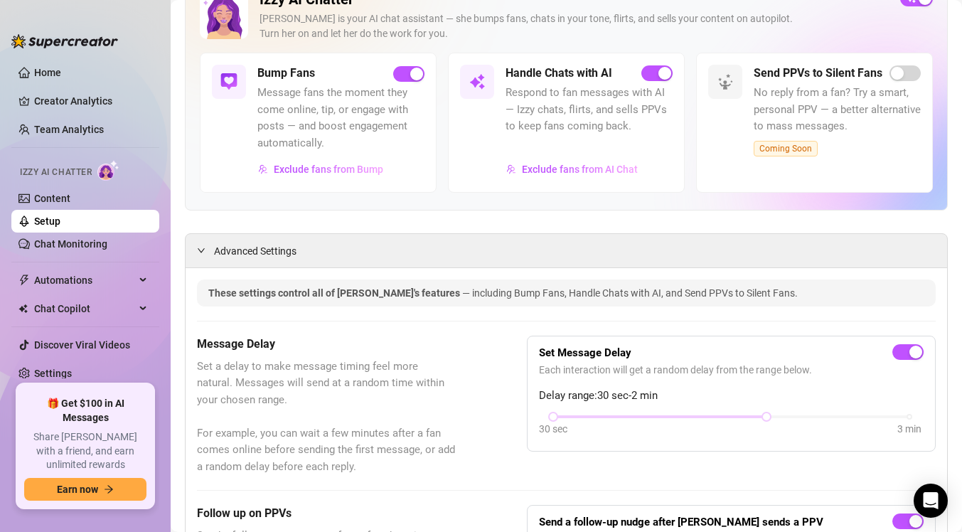
scroll to position [105, 0]
click at [242, 249] on span "Advanced Settings" at bounding box center [255, 252] width 82 height 16
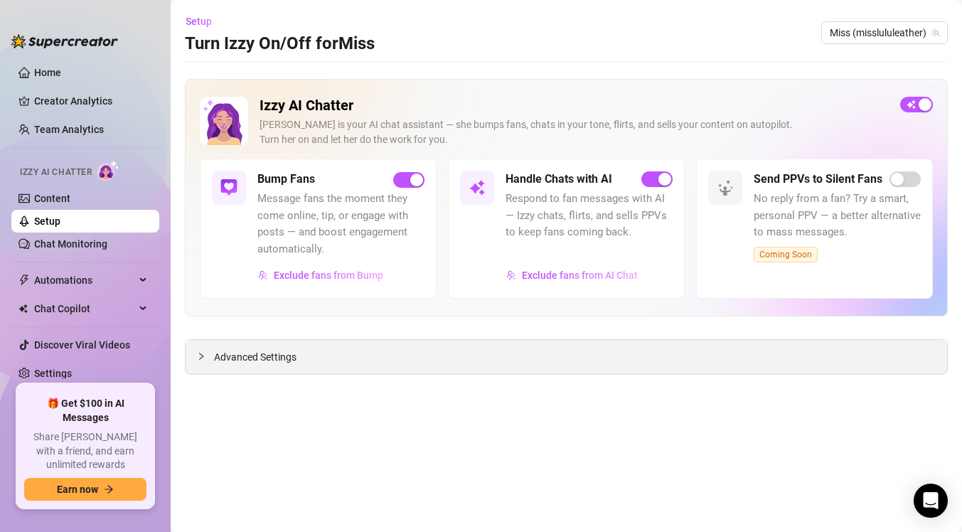
scroll to position [0, 0]
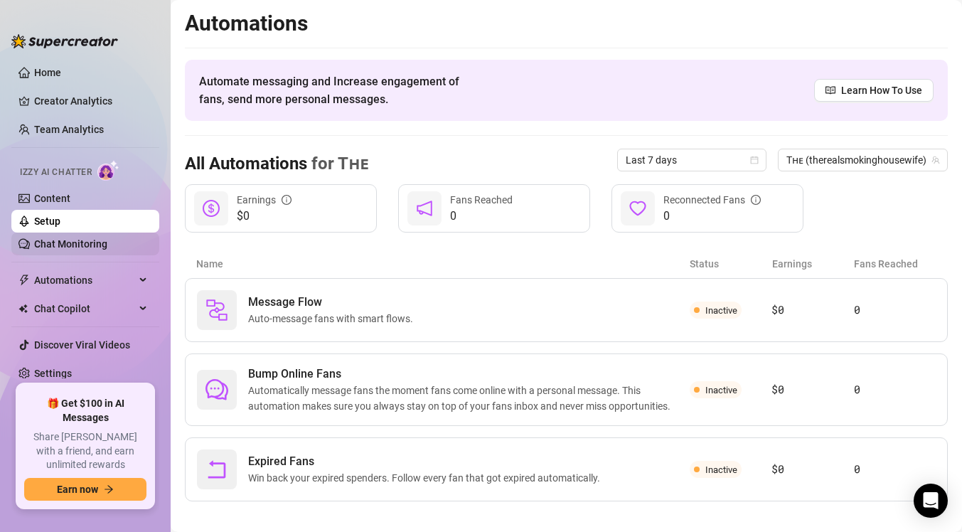
click at [102, 239] on link "Chat Monitoring" at bounding box center [70, 243] width 73 height 11
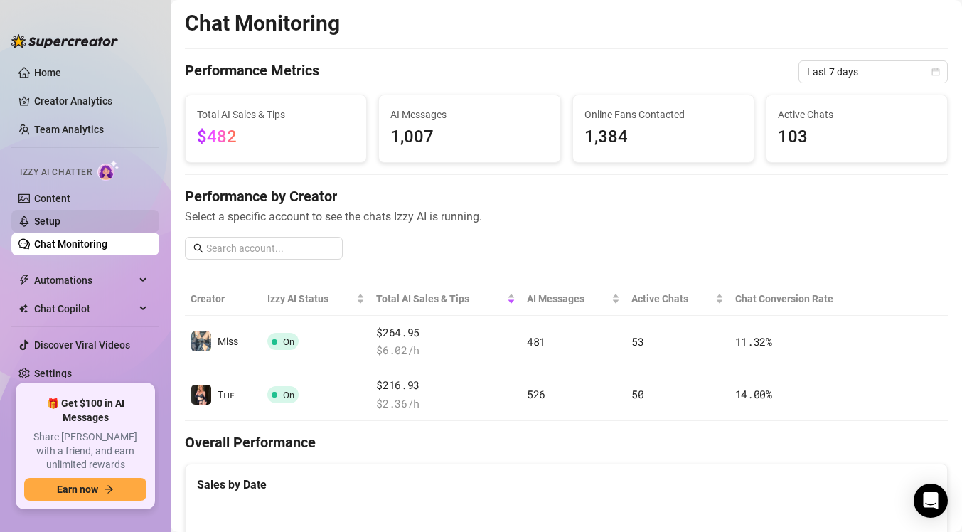
click at [60, 220] on link "Setup" at bounding box center [47, 220] width 26 height 11
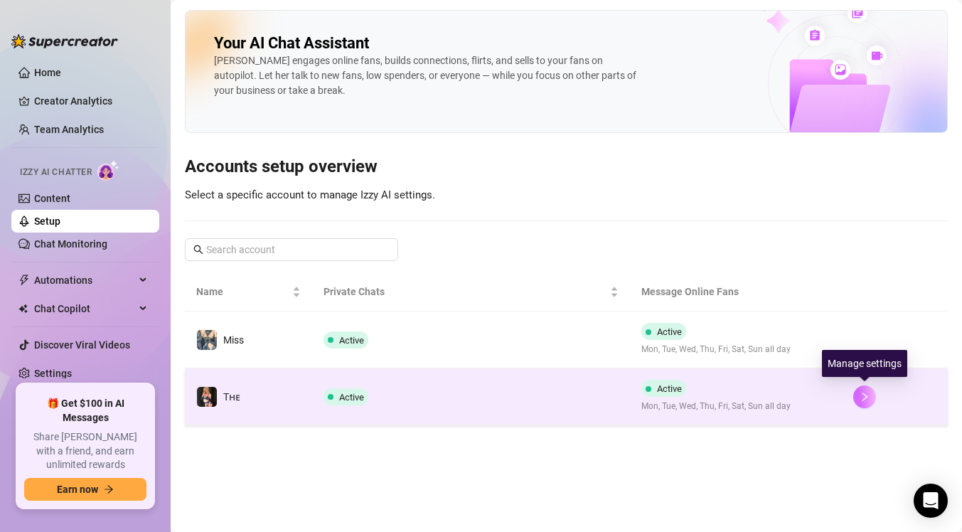
click at [860, 395] on icon "right" at bounding box center [864, 397] width 10 height 10
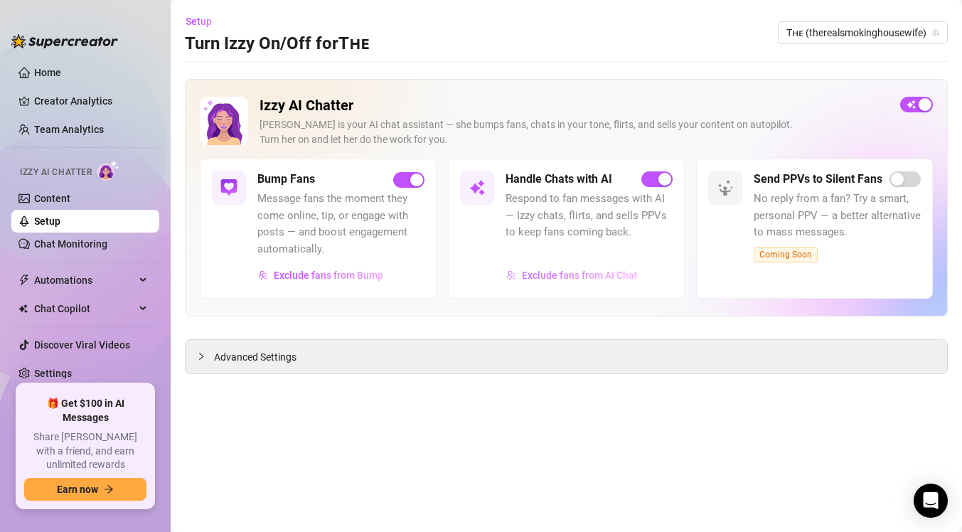
click at [544, 278] on span "Exclude fans from AI Chat" at bounding box center [580, 274] width 116 height 11
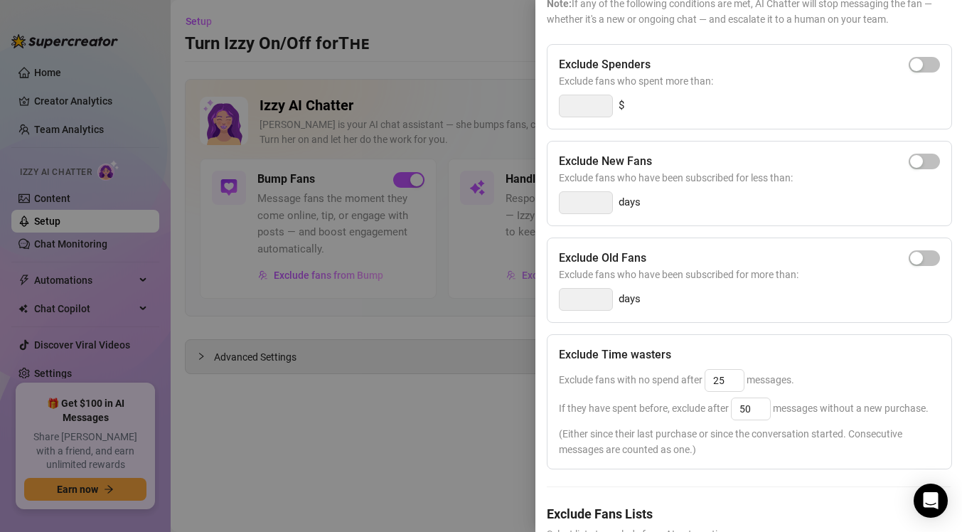
scroll to position [200, 0]
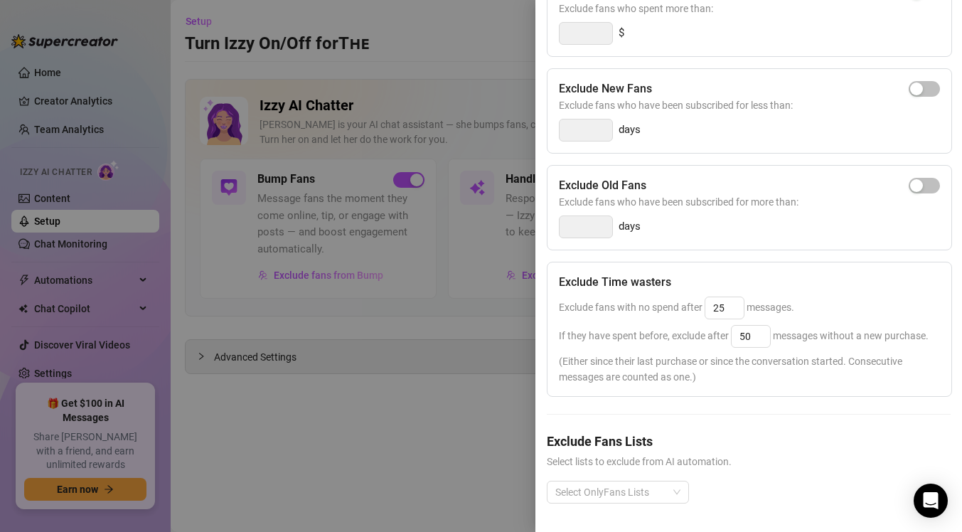
click at [438, 343] on div at bounding box center [481, 266] width 962 height 532
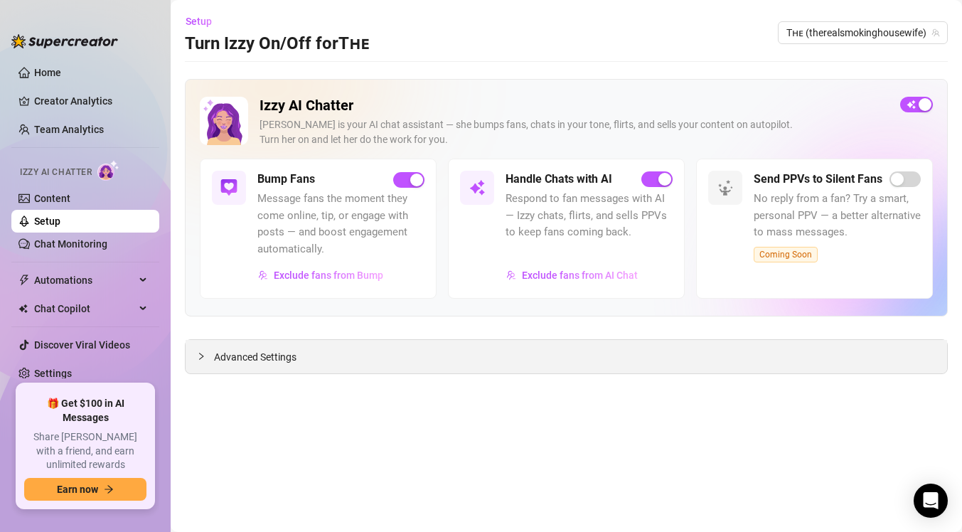
click at [419, 357] on div "Advanced Settings" at bounding box center [565, 356] width 761 height 33
click at [267, 350] on span "Advanced Settings" at bounding box center [255, 357] width 82 height 16
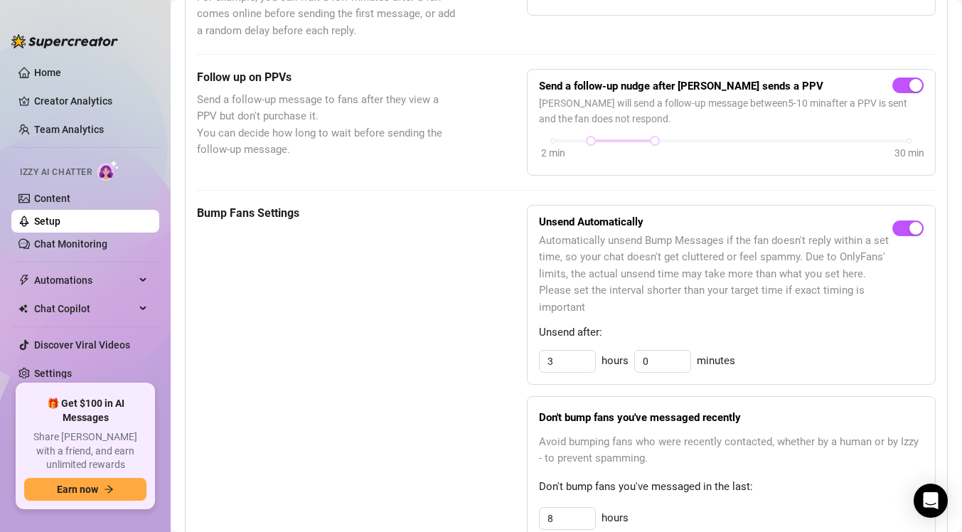
scroll to position [542, 0]
click at [575, 358] on input "3" at bounding box center [566, 360] width 55 height 21
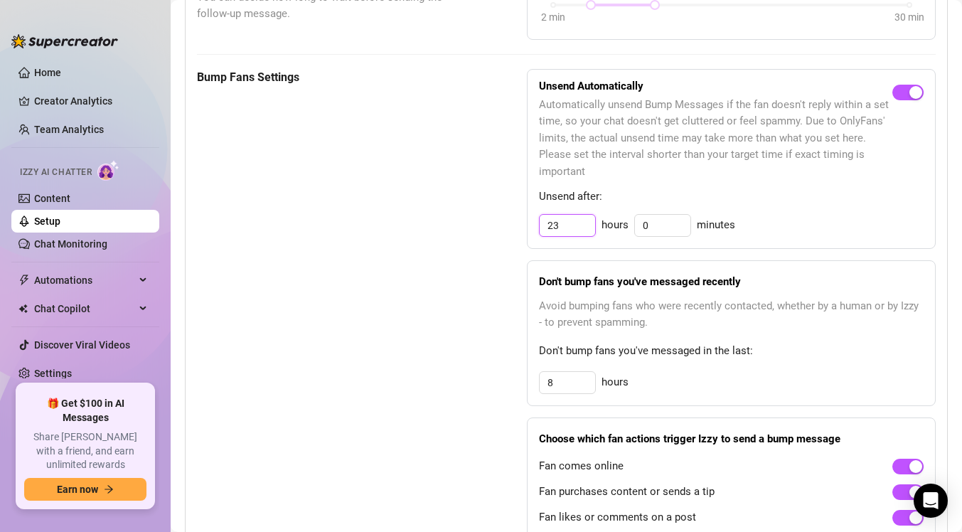
scroll to position [693, 0]
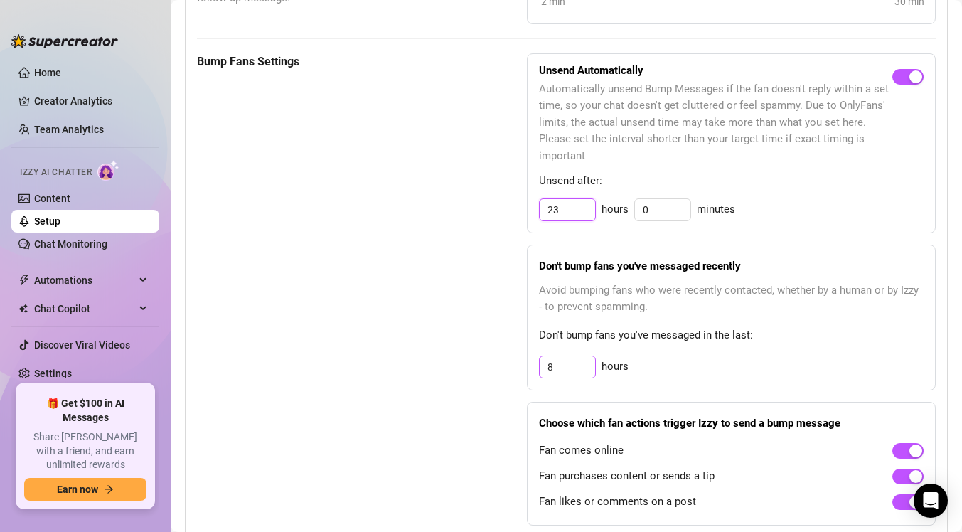
type input "23"
click at [565, 376] on input "8" at bounding box center [566, 366] width 55 height 21
type input "24"
click at [441, 397] on div "Bump Fans Settings" at bounding box center [326, 289] width 259 height 472
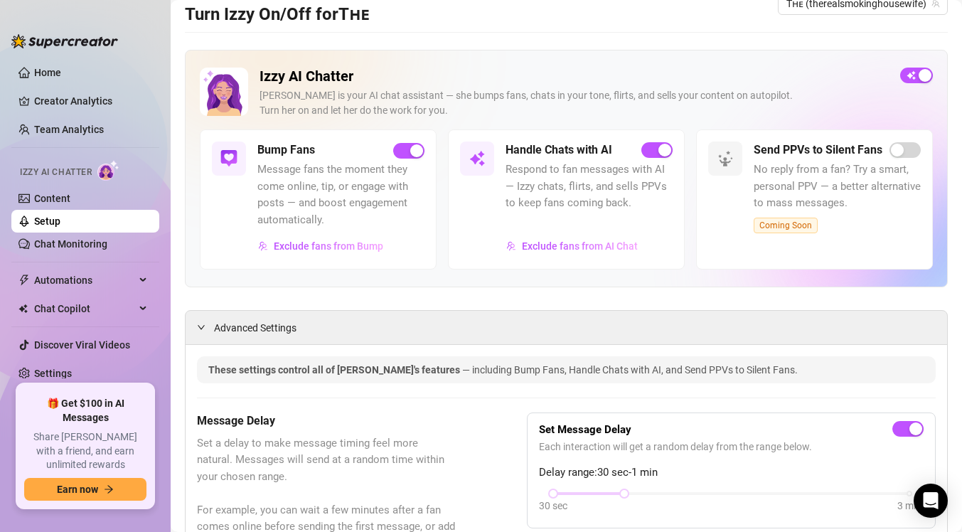
scroll to position [0, 0]
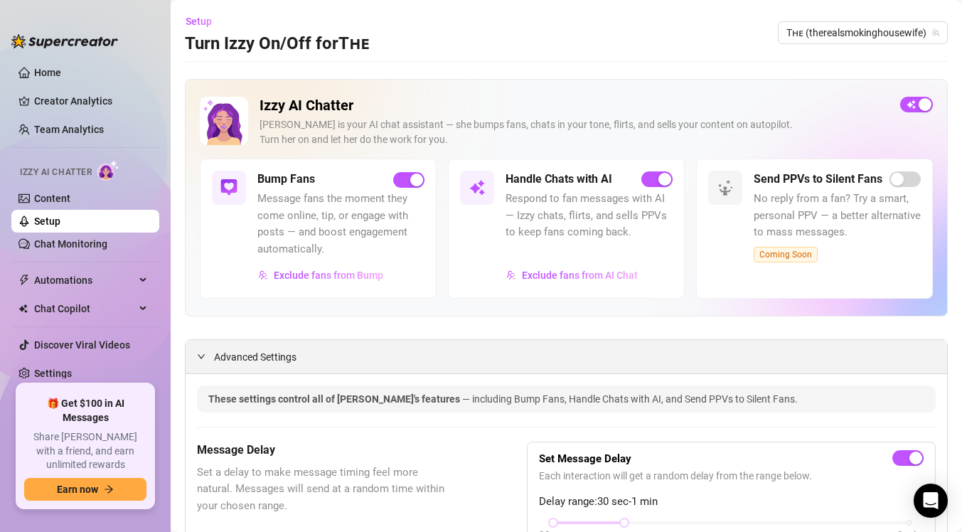
click at [237, 353] on span "Advanced Settings" at bounding box center [255, 357] width 82 height 16
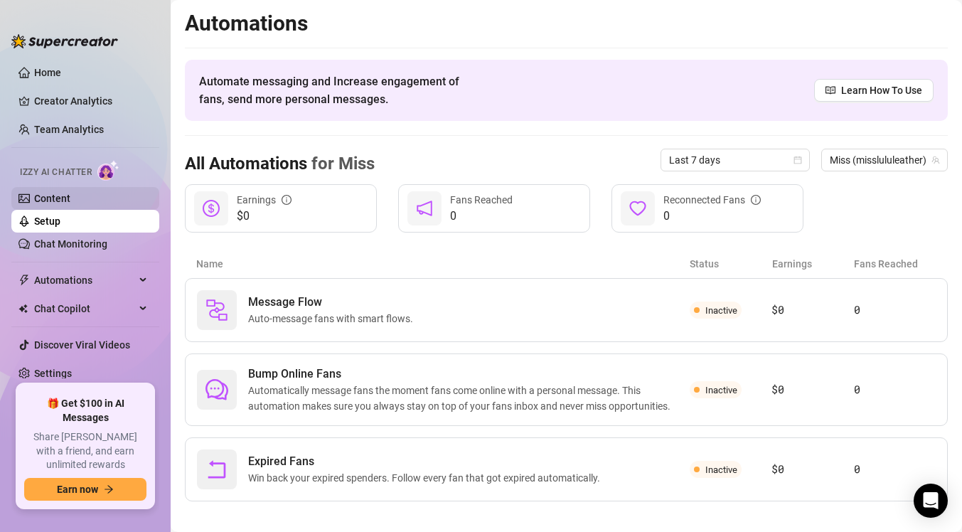
click at [57, 197] on link "Content" at bounding box center [52, 198] width 36 height 11
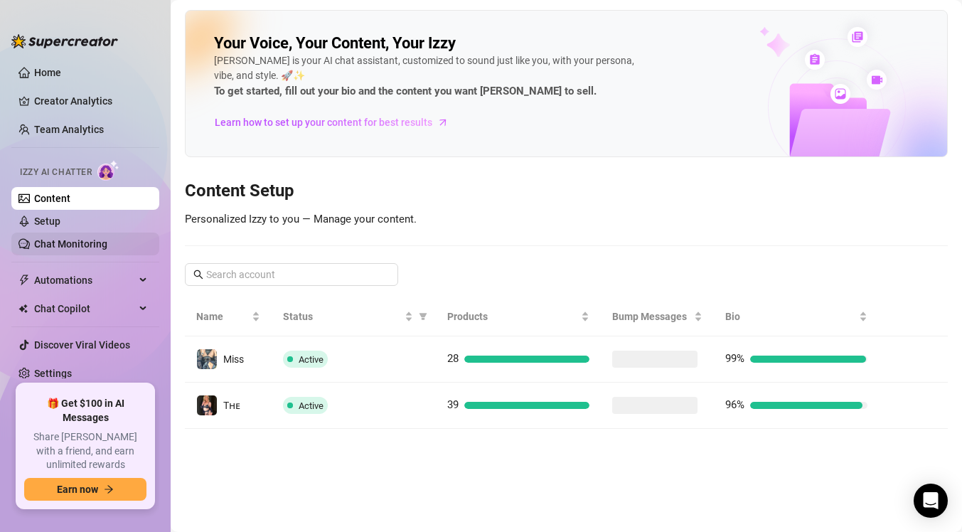
click at [74, 245] on link "Chat Monitoring" at bounding box center [70, 243] width 73 height 11
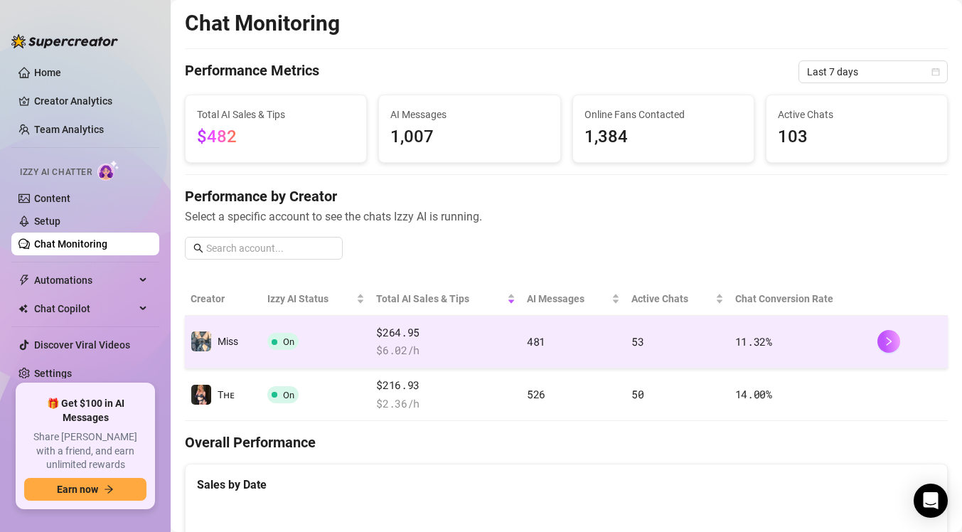
click at [876, 339] on td at bounding box center [909, 342] width 76 height 53
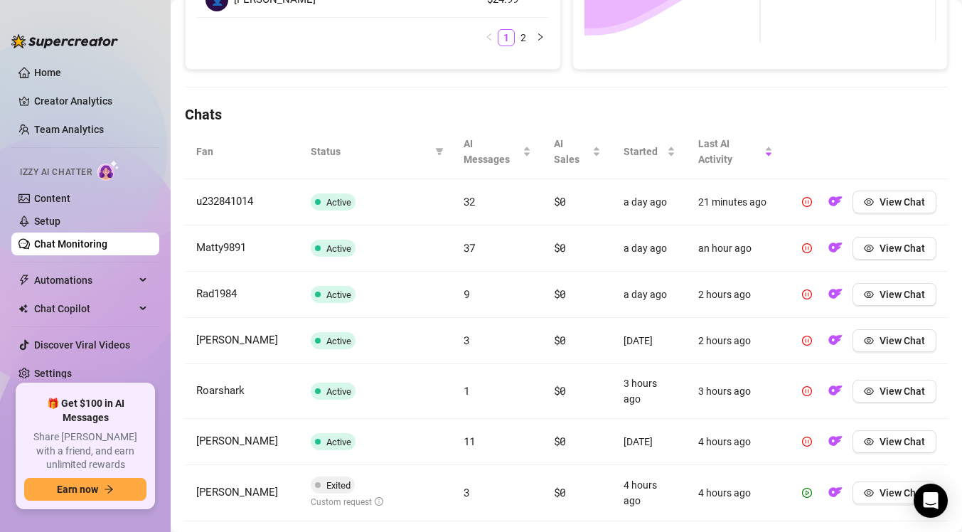
scroll to position [403, 0]
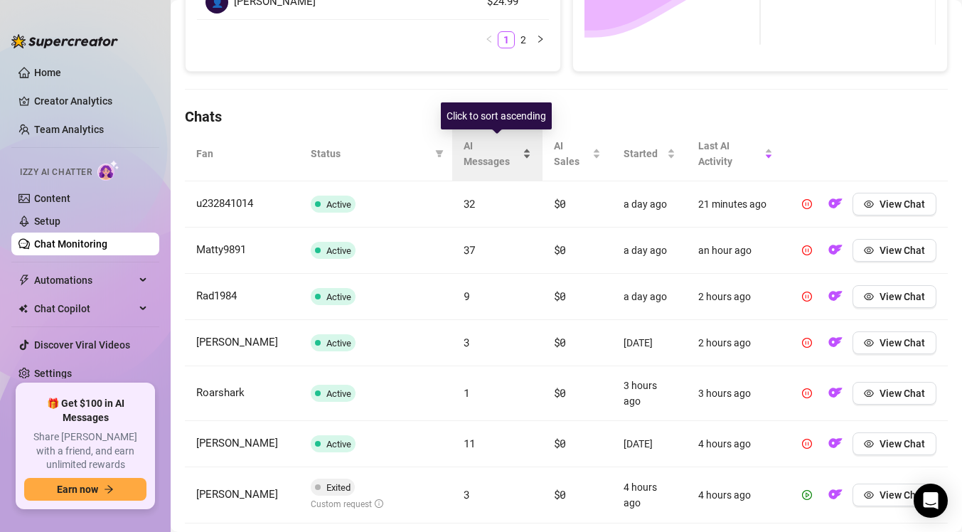
click at [526, 146] on div "AI Messages" at bounding box center [497, 153] width 68 height 31
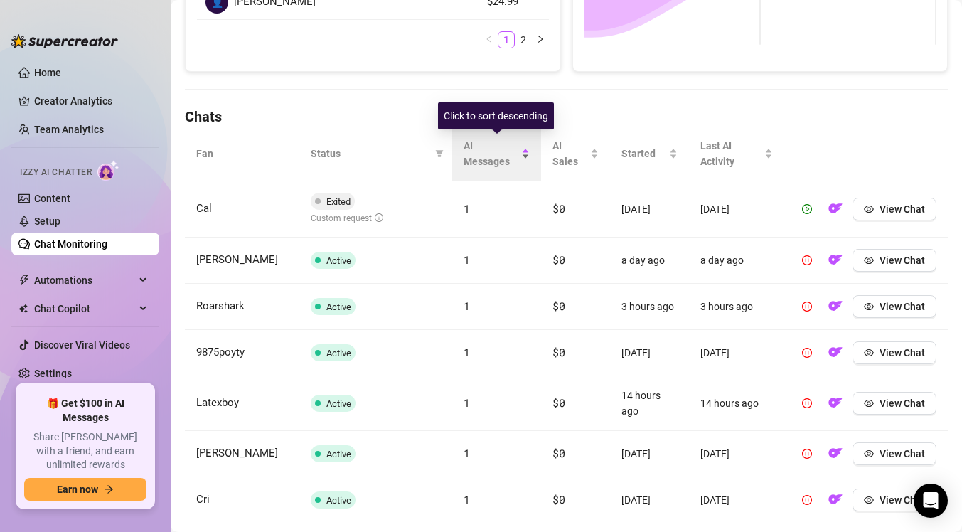
click at [526, 146] on div "AI Messages" at bounding box center [496, 153] width 67 height 31
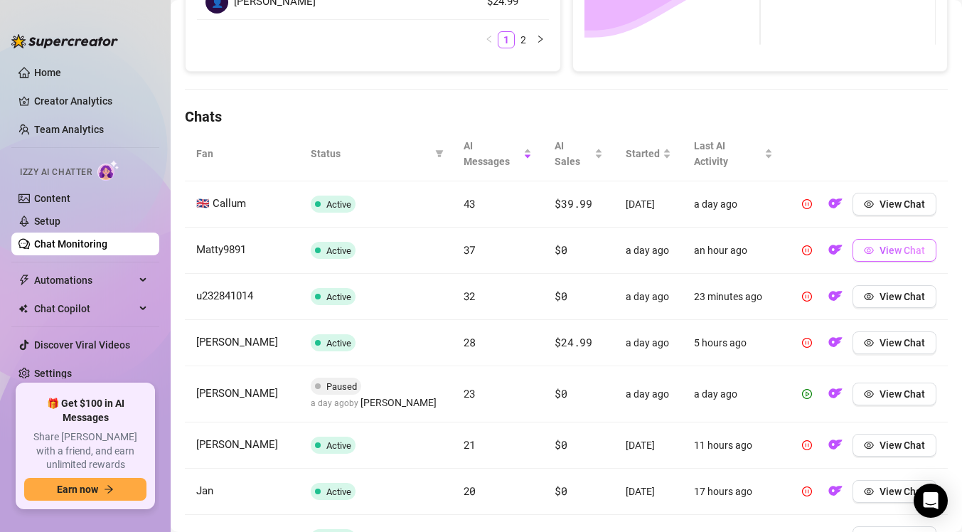
click at [877, 262] on button "View Chat" at bounding box center [894, 250] width 84 height 23
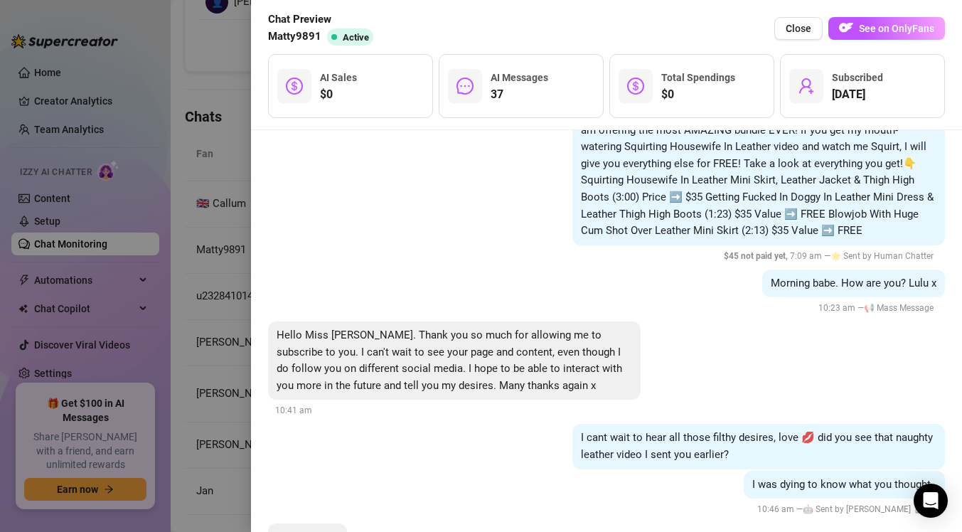
scroll to position [153, 0]
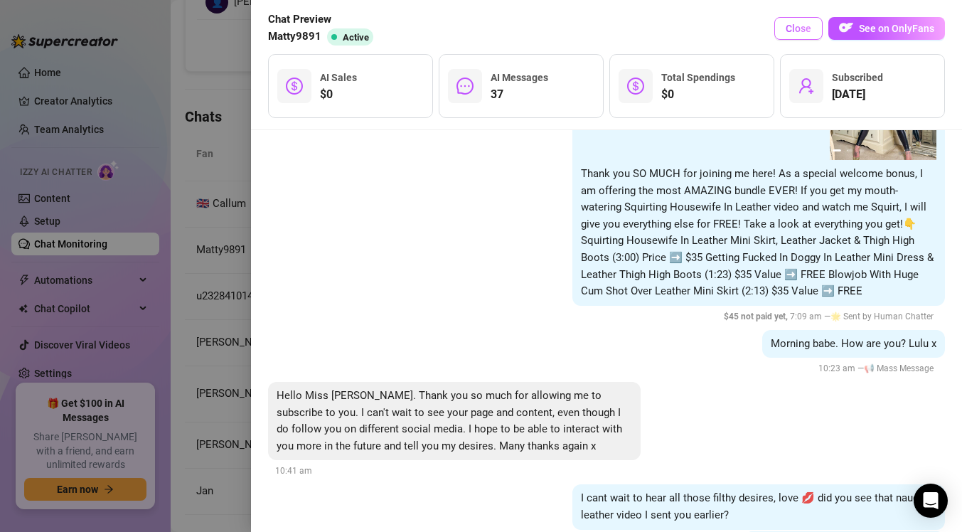
click at [798, 30] on span "Close" at bounding box center [798, 28] width 26 height 11
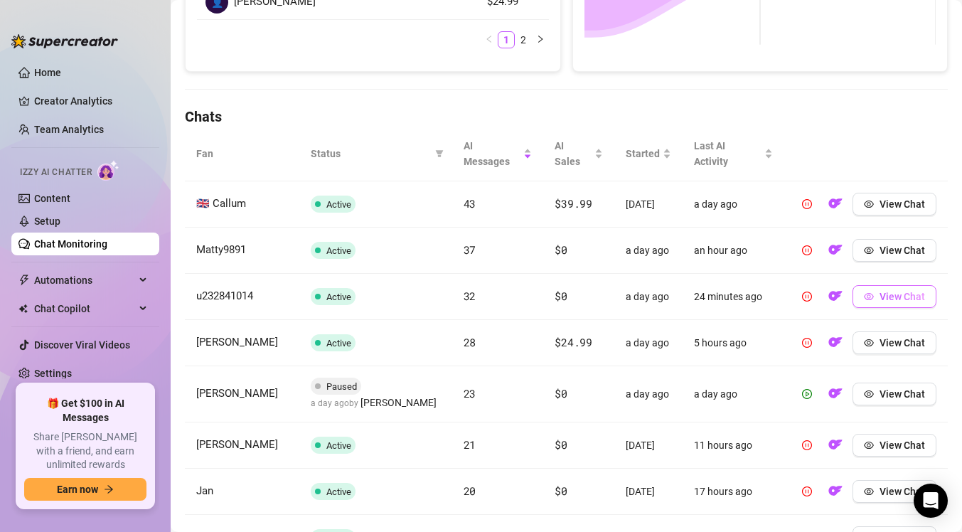
click at [861, 308] on button "View Chat" at bounding box center [894, 296] width 84 height 23
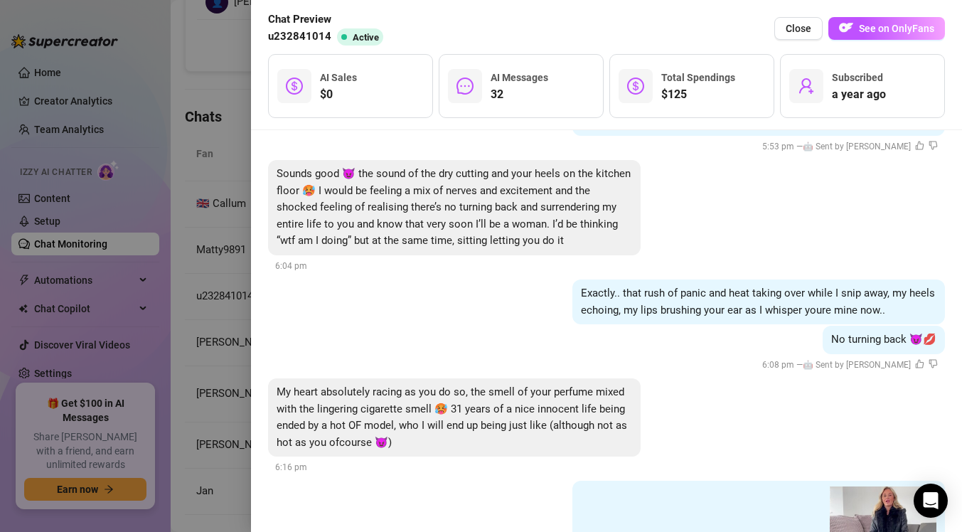
scroll to position [2320, 0]
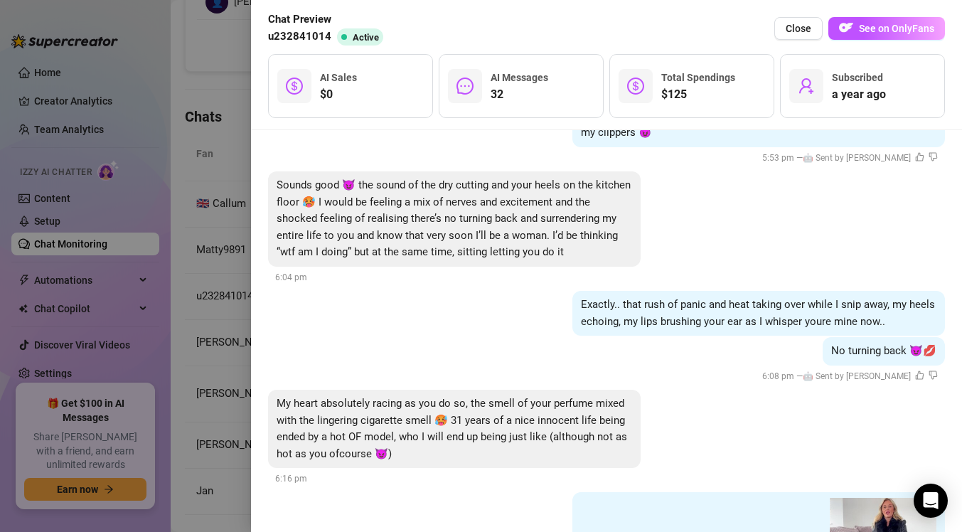
click at [235, 274] on div at bounding box center [481, 266] width 962 height 532
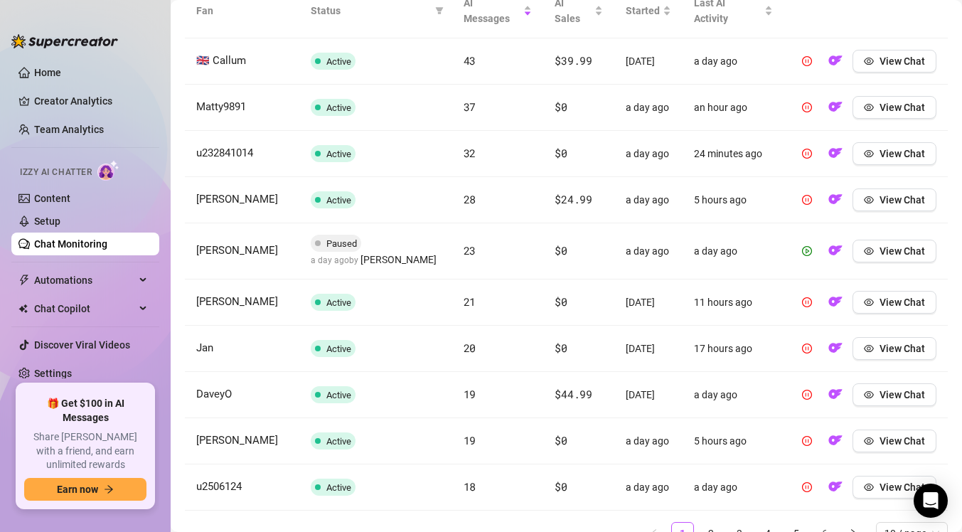
scroll to position [549, 0]
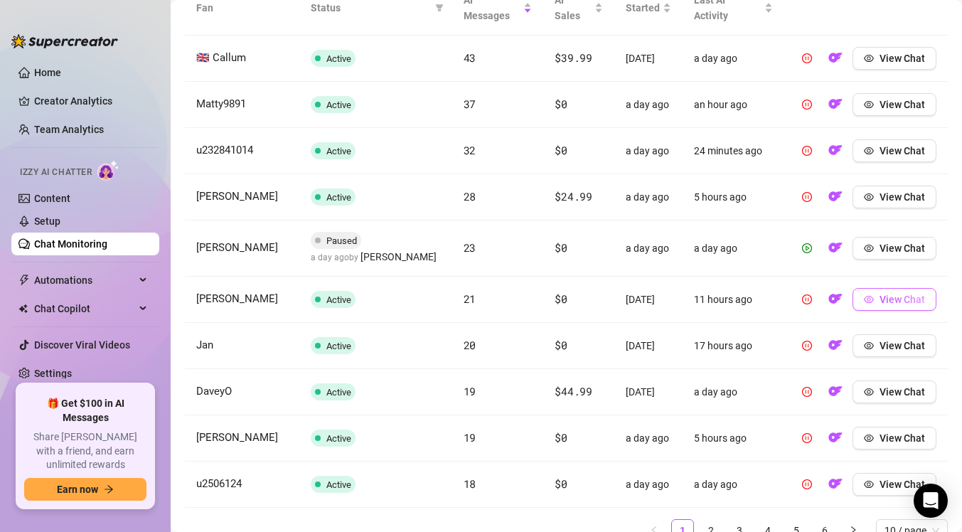
click at [868, 303] on icon "eye" at bounding box center [868, 299] width 10 height 7
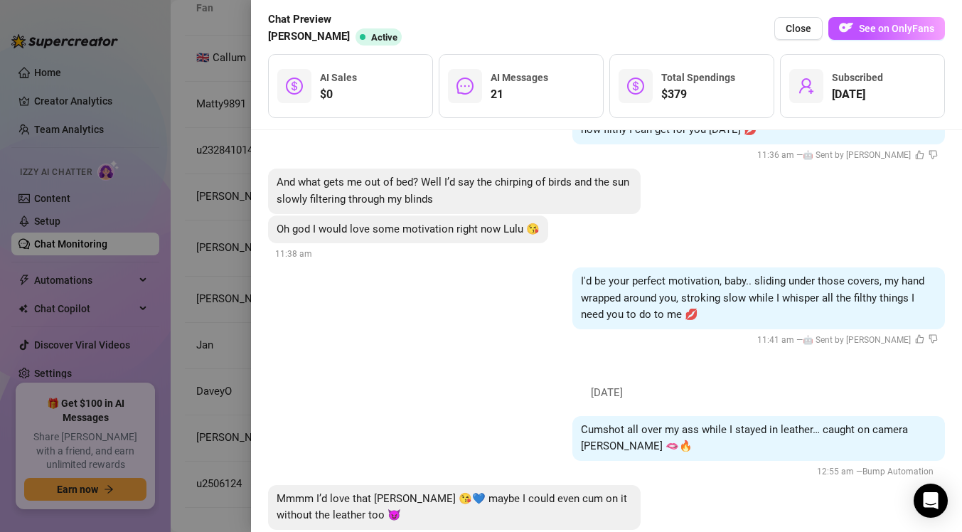
scroll to position [3092, 0]
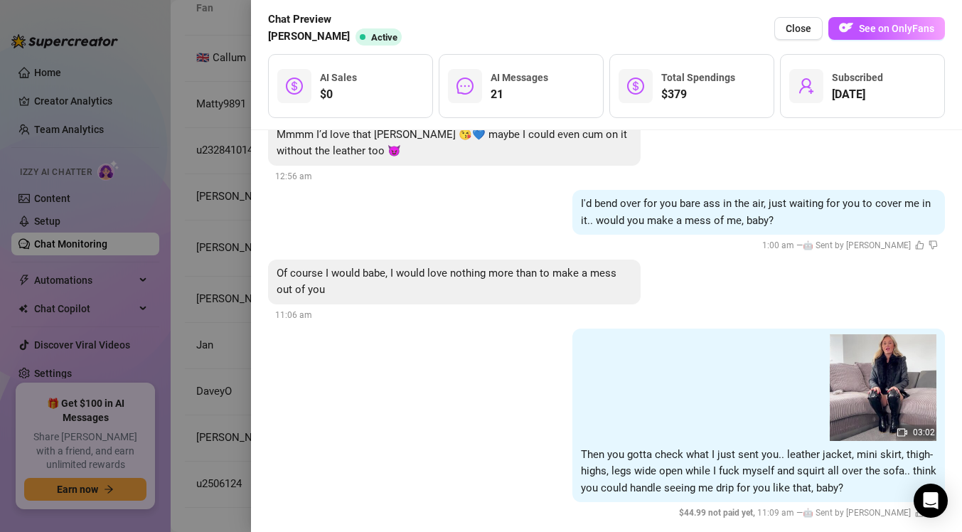
click at [183, 331] on div at bounding box center [481, 266] width 962 height 532
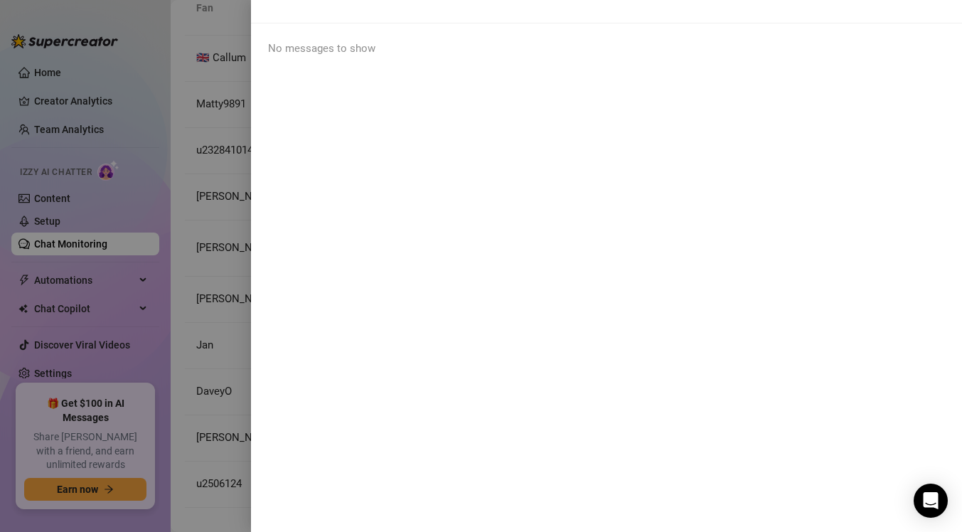
scroll to position [0, 0]
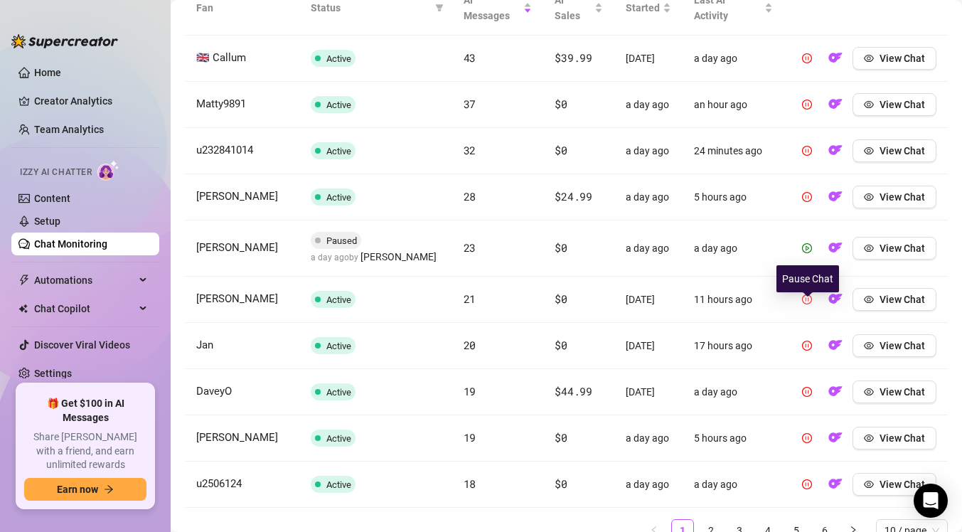
click at [808, 304] on icon "pause-circle" at bounding box center [807, 299] width 10 height 10
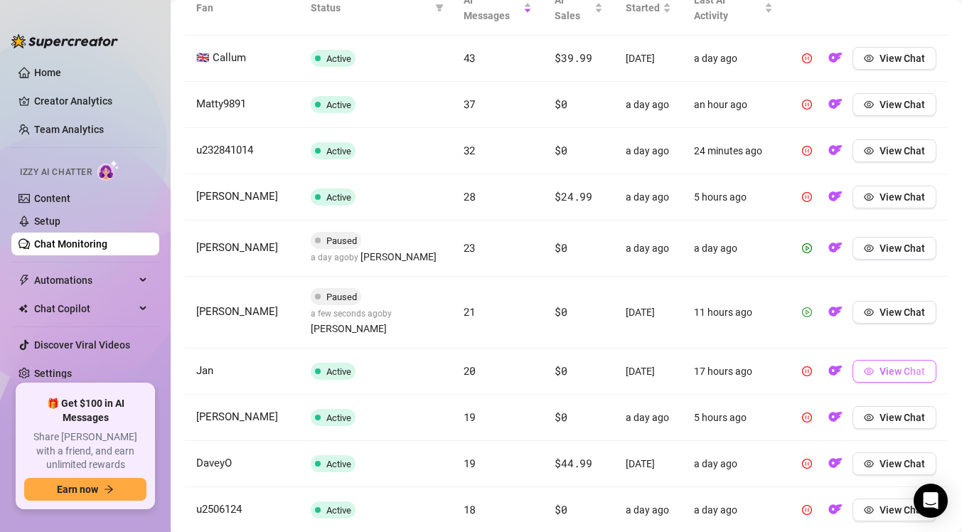
click at [879, 365] on span "View Chat" at bounding box center [901, 370] width 45 height 11
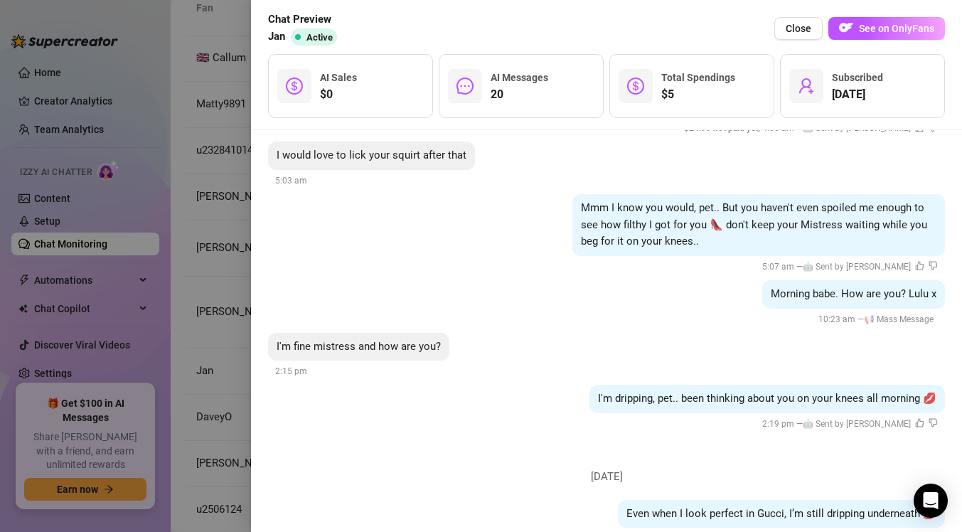
scroll to position [2215, 0]
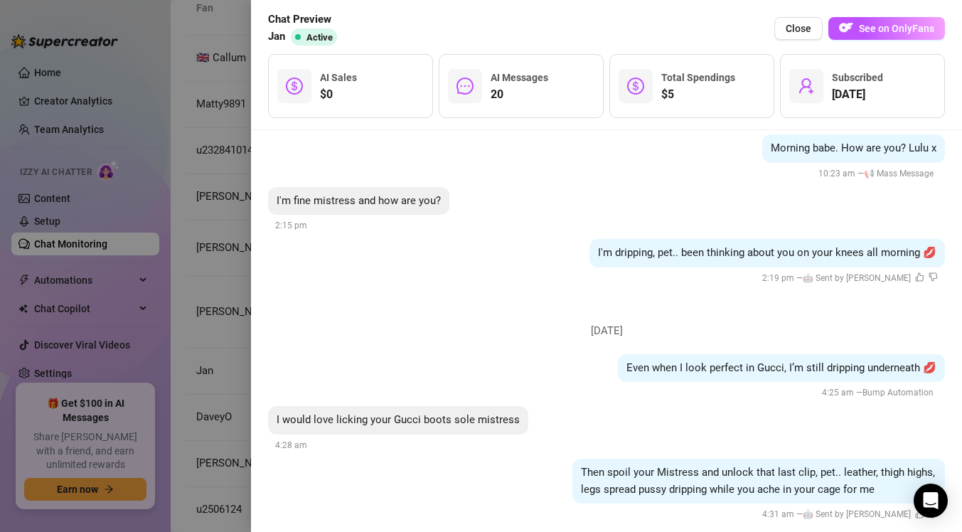
click at [183, 375] on div at bounding box center [481, 266] width 962 height 532
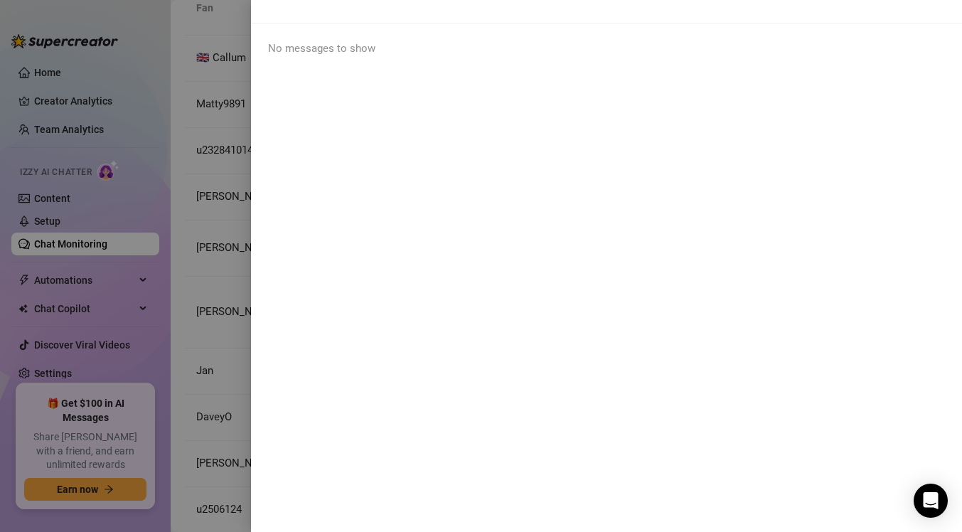
scroll to position [0, 0]
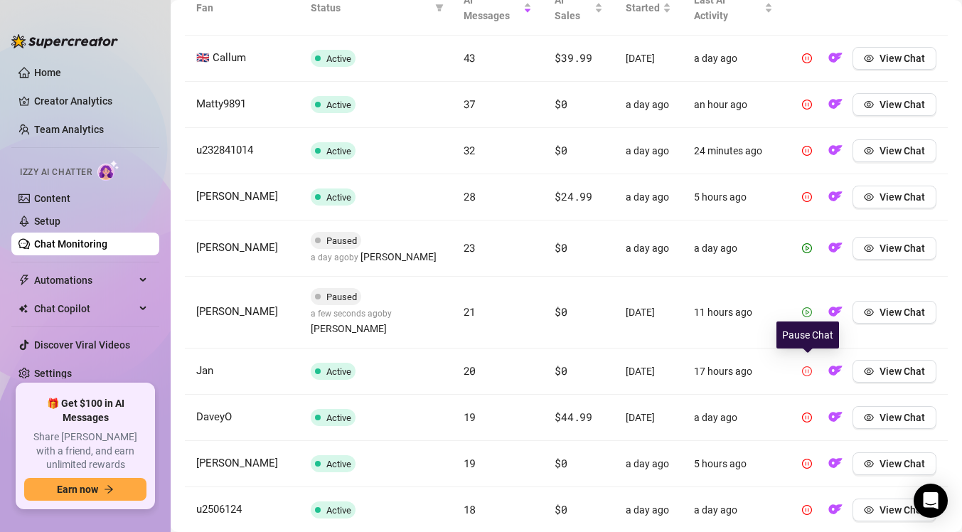
click at [806, 377] on button "button" at bounding box center [806, 371] width 23 height 23
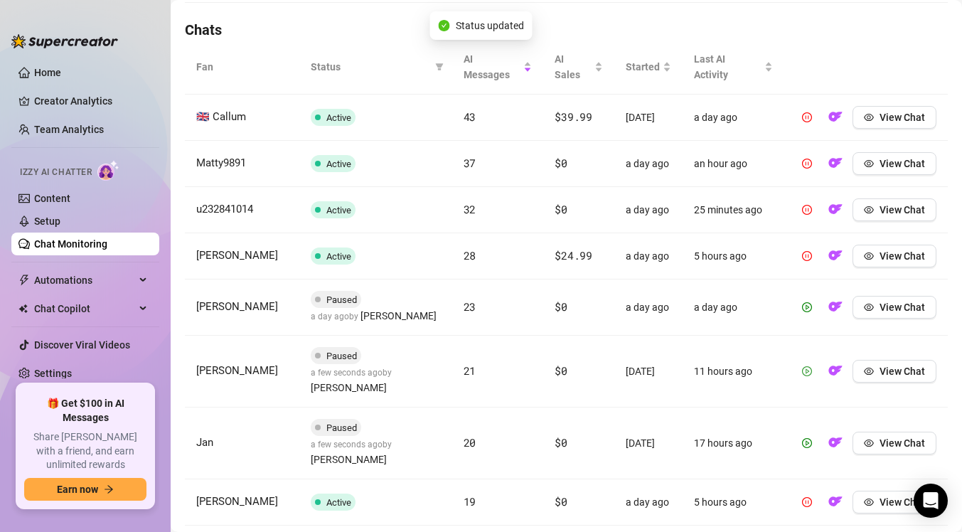
scroll to position [469, 0]
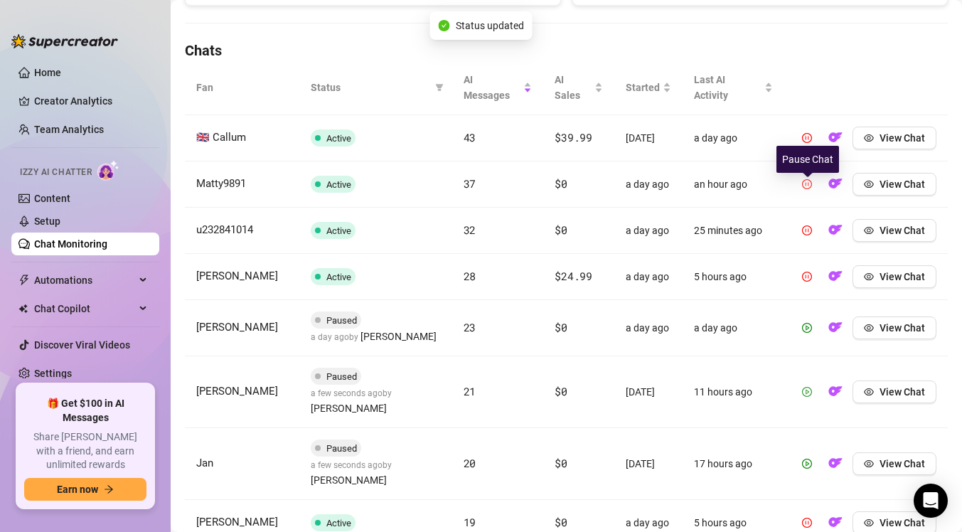
click at [806, 189] on icon "pause-circle" at bounding box center [807, 184] width 10 height 10
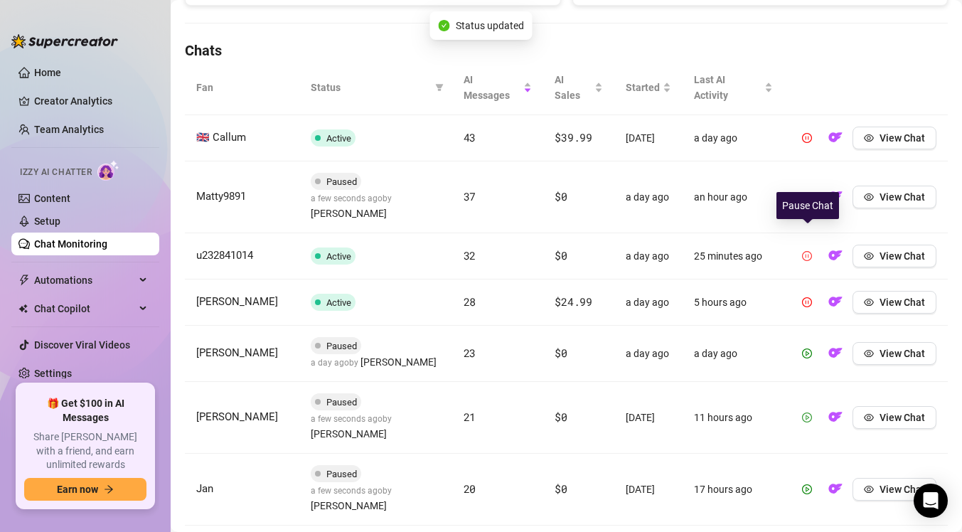
click at [807, 244] on button "button" at bounding box center [806, 255] width 23 height 23
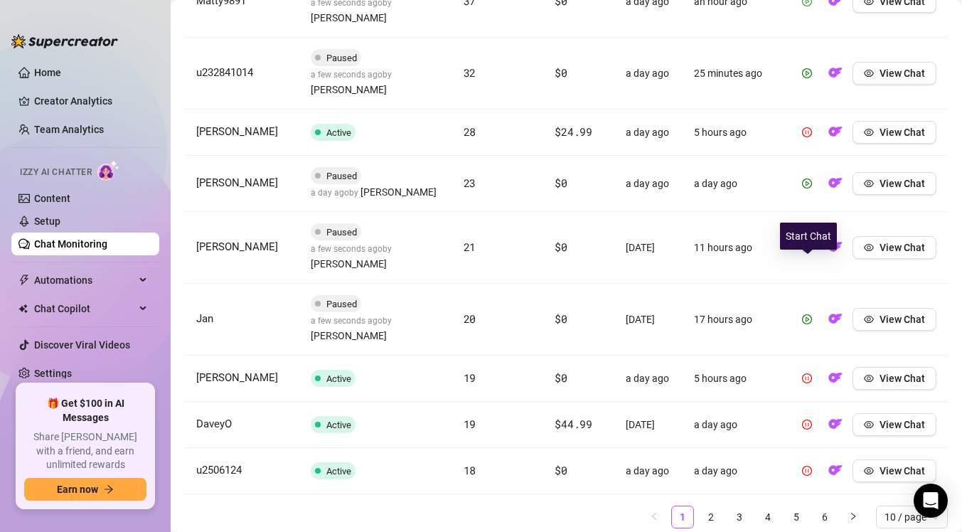
scroll to position [669, 0]
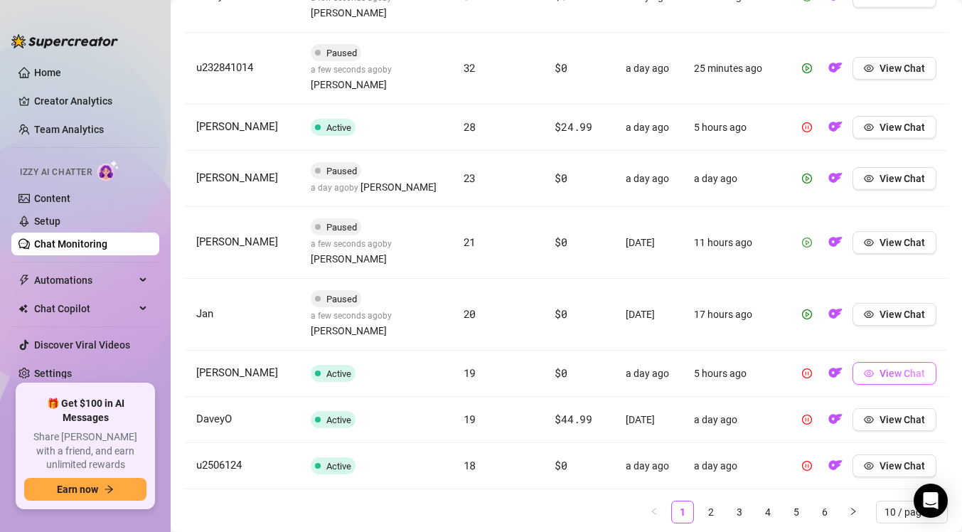
click at [864, 368] on icon "eye" at bounding box center [868, 373] width 10 height 10
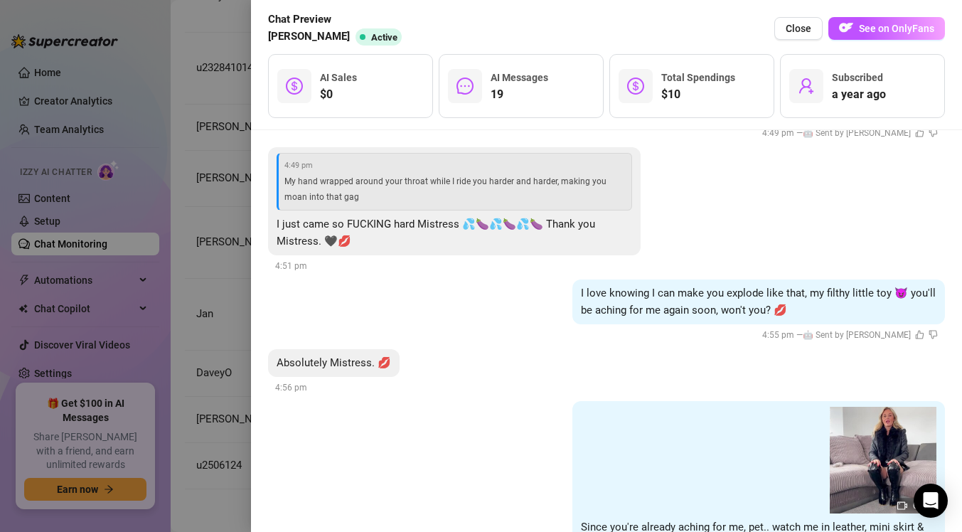
scroll to position [3541, 0]
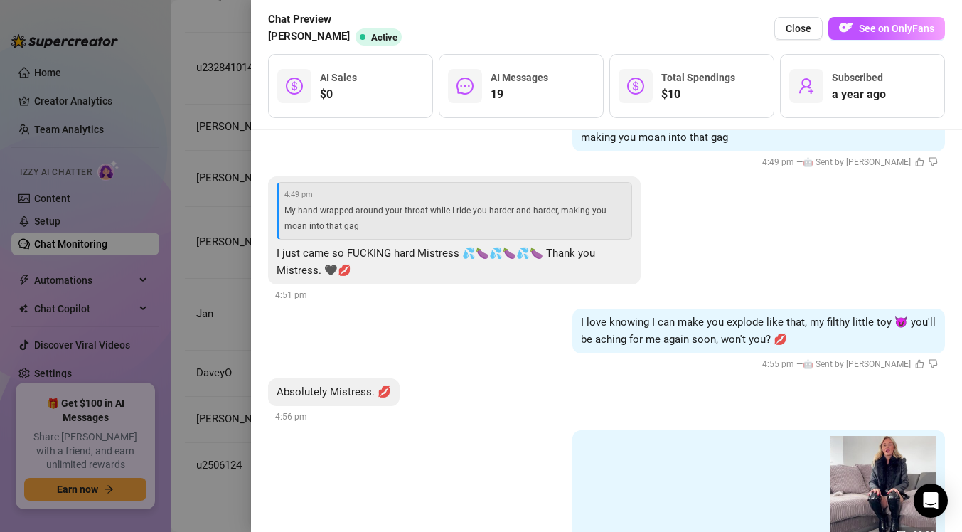
click at [171, 360] on div at bounding box center [481, 266] width 962 height 532
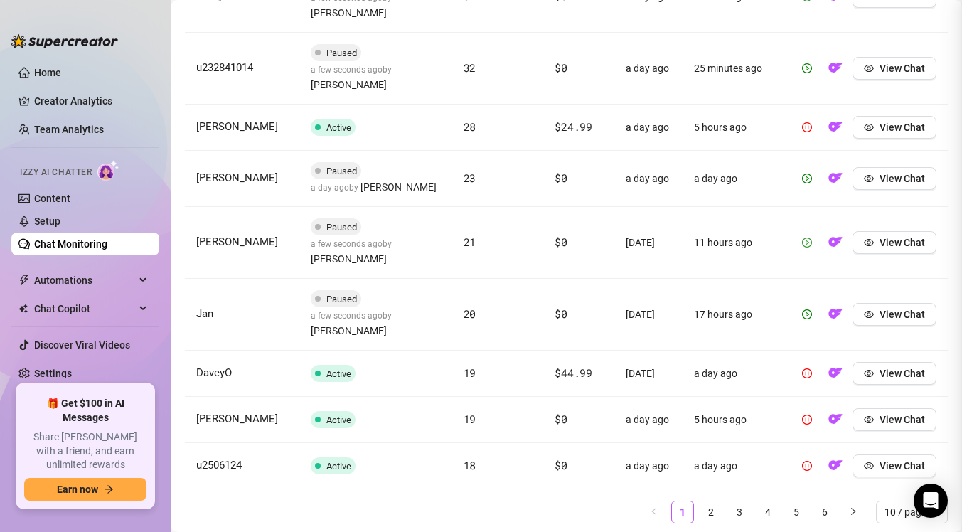
scroll to position [0, 0]
click at [714, 501] on link "2" at bounding box center [710, 511] width 21 height 21
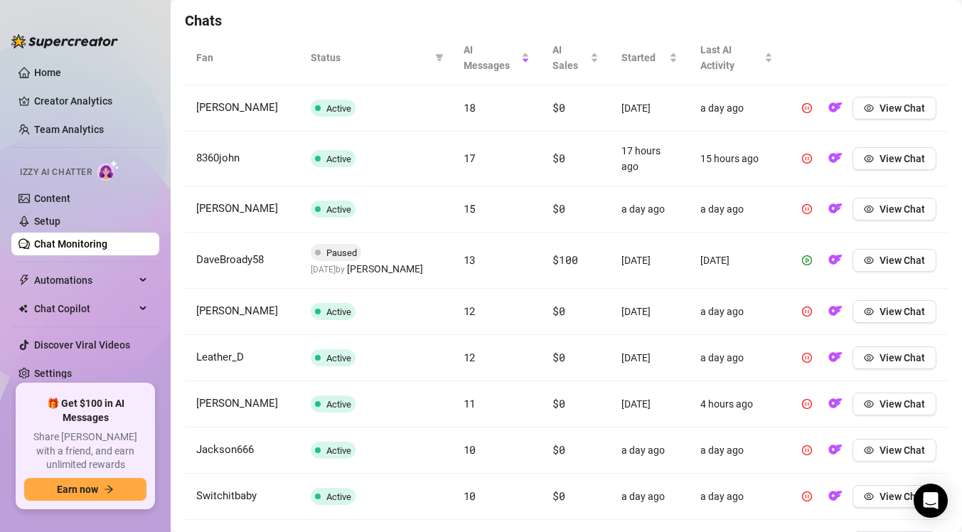
scroll to position [621, 0]
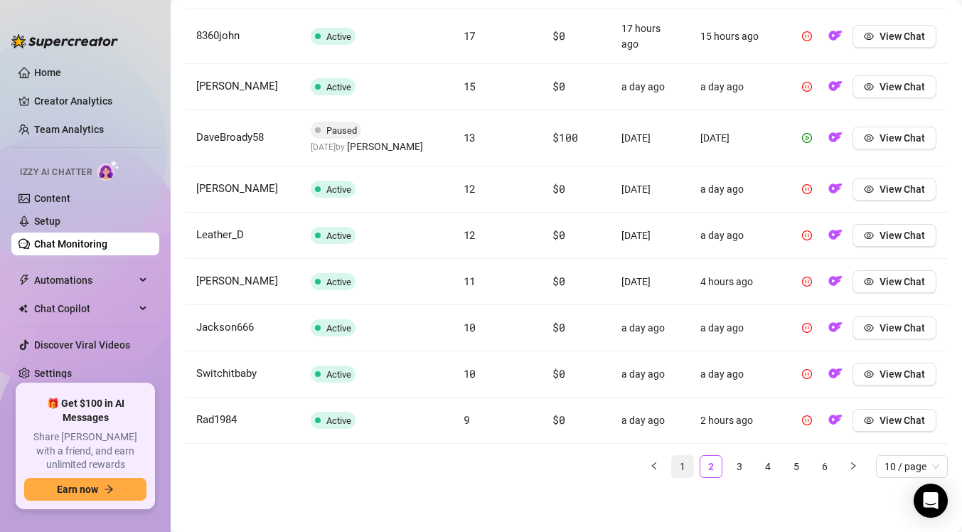
click at [679, 465] on link "1" at bounding box center [682, 466] width 21 height 21
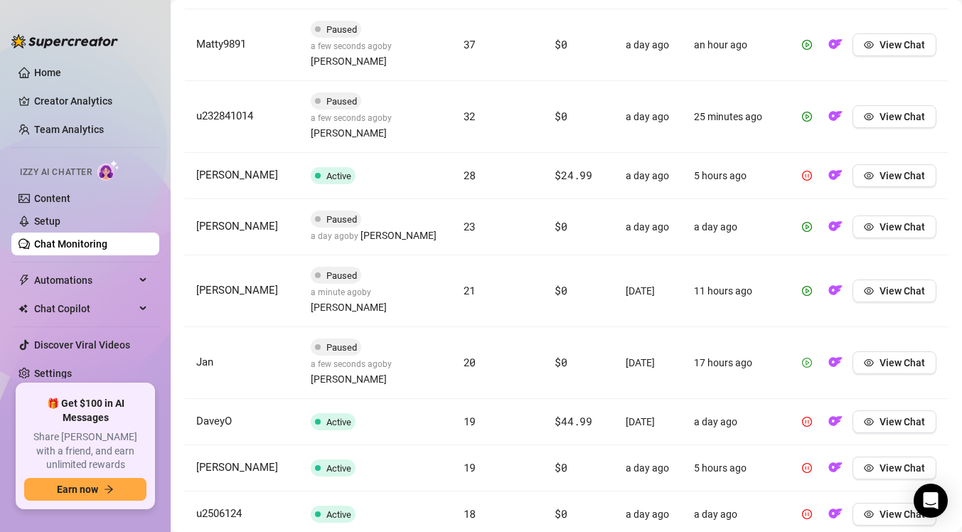
click at [810, 357] on icon "play-circle" at bounding box center [807, 362] width 10 height 10
click at [807, 286] on icon "play-circle" at bounding box center [807, 291] width 10 height 10
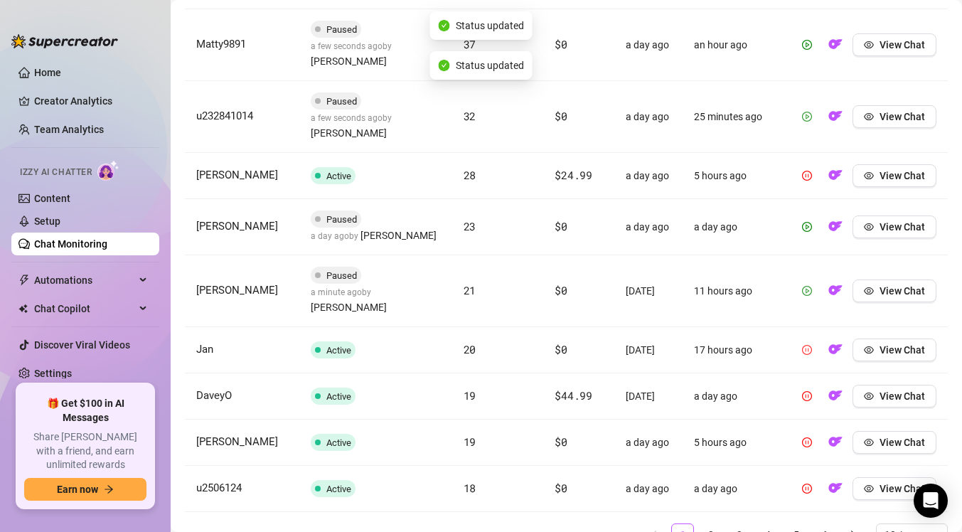
click at [809, 112] on icon "play-circle" at bounding box center [807, 117] width 10 height 10
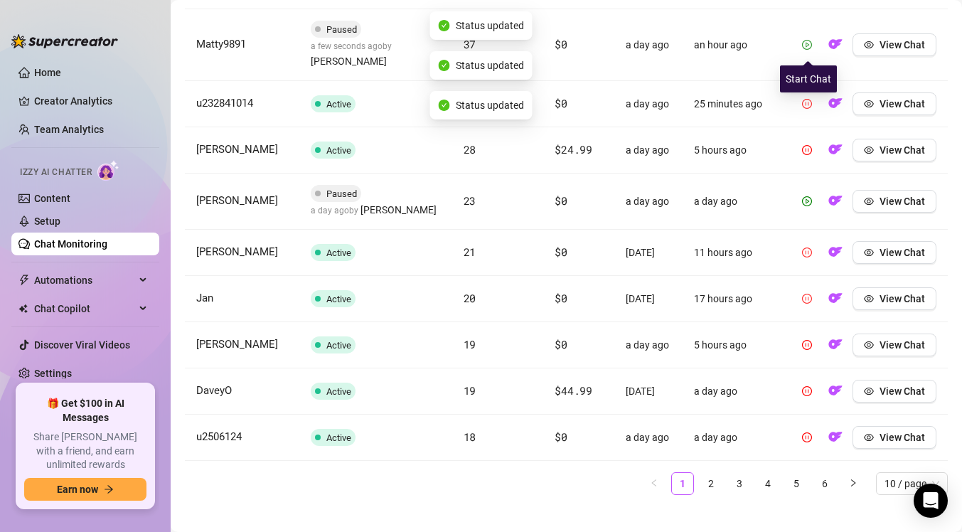
click at [807, 44] on icon "play-circle" at bounding box center [807, 45] width 10 height 10
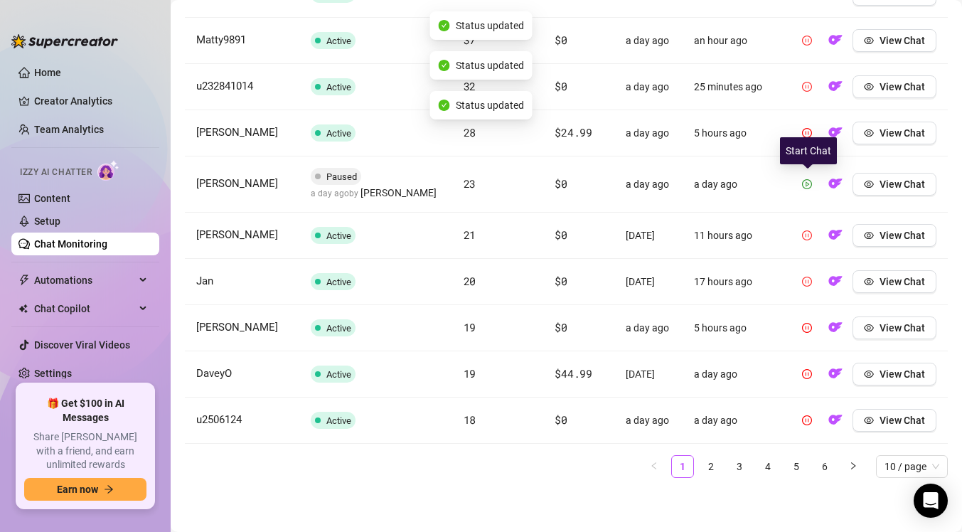
click at [811, 187] on icon "play-circle" at bounding box center [807, 184] width 10 height 10
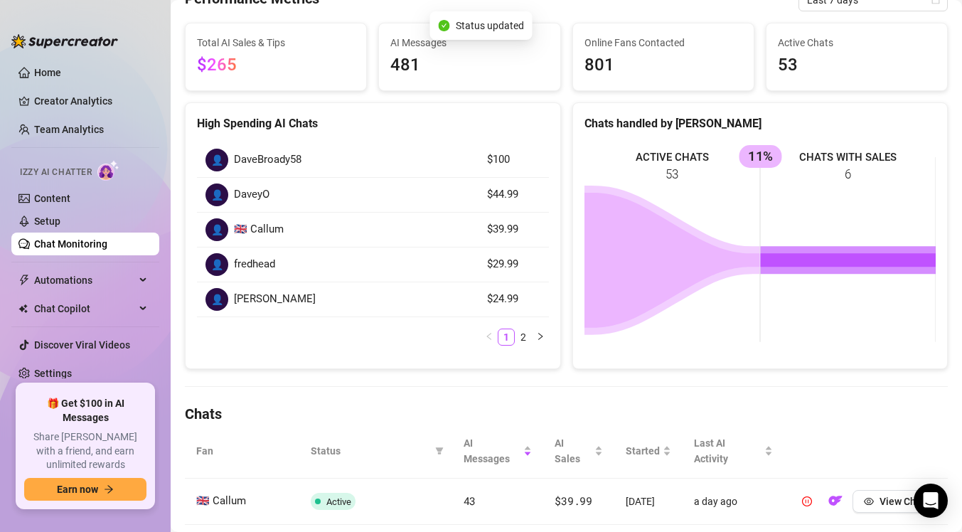
scroll to position [0, 0]
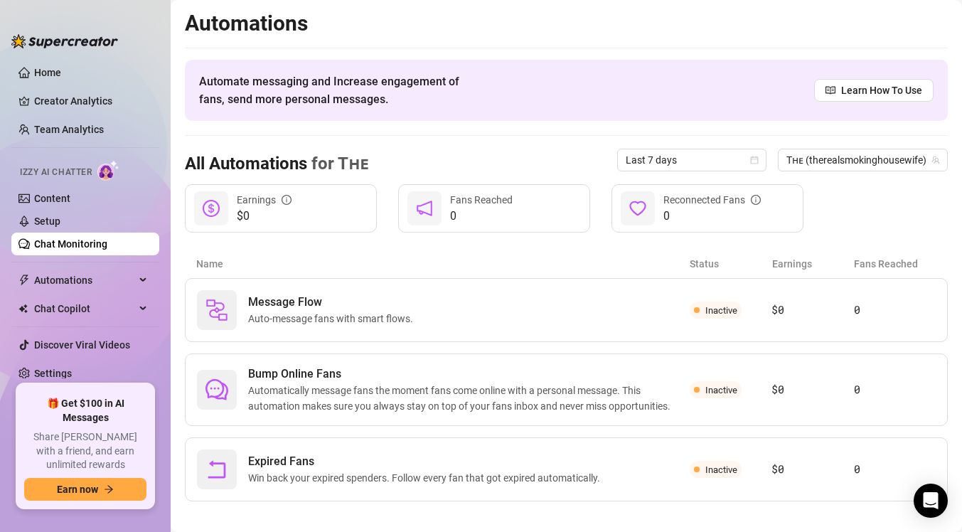
click at [107, 245] on link "Chat Monitoring" at bounding box center [70, 243] width 73 height 11
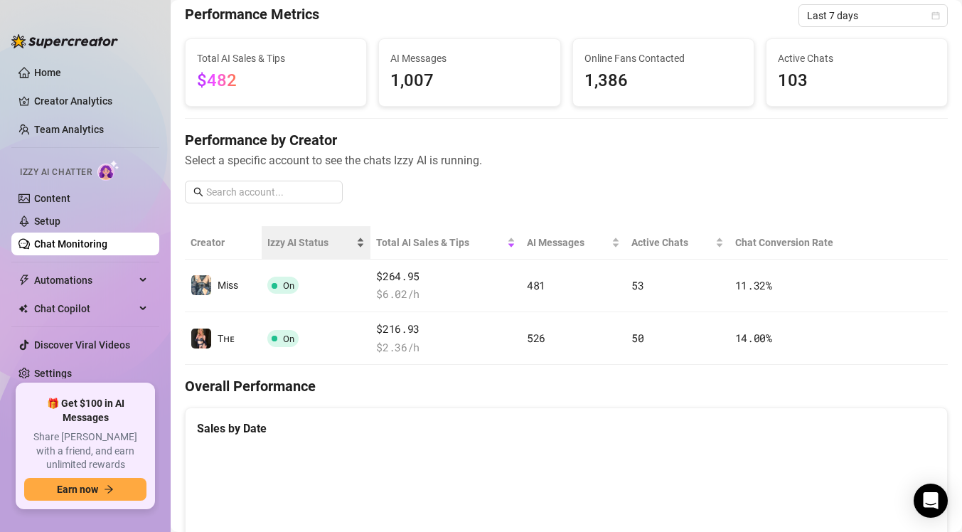
scroll to position [58, 0]
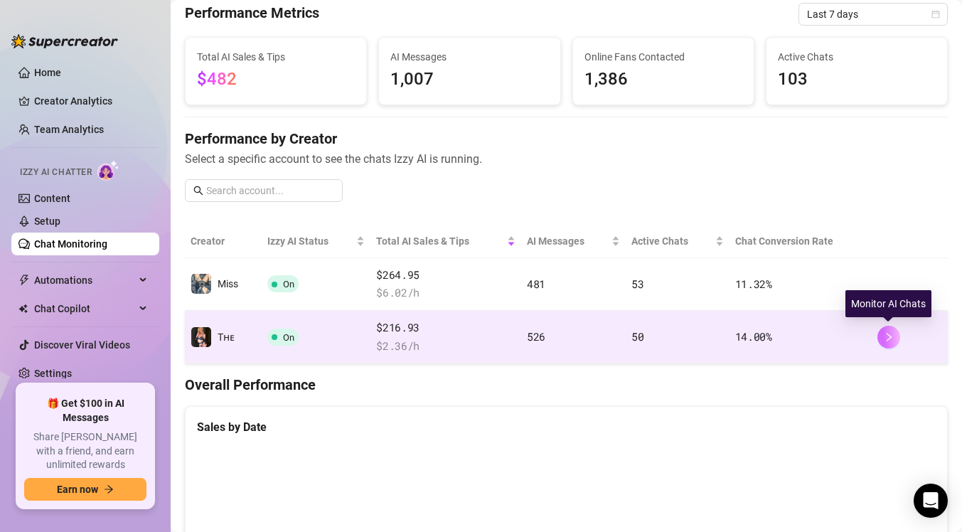
click at [895, 342] on button "button" at bounding box center [888, 336] width 23 height 23
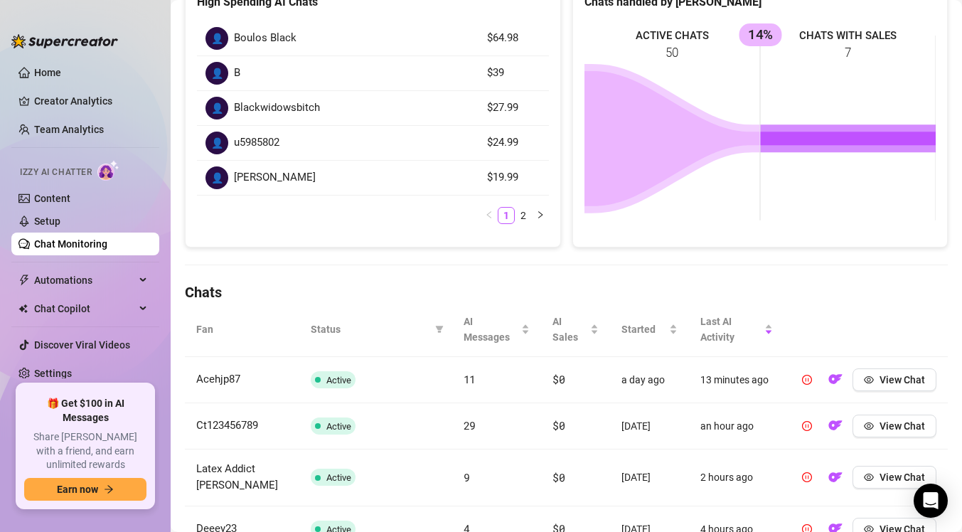
scroll to position [338, 0]
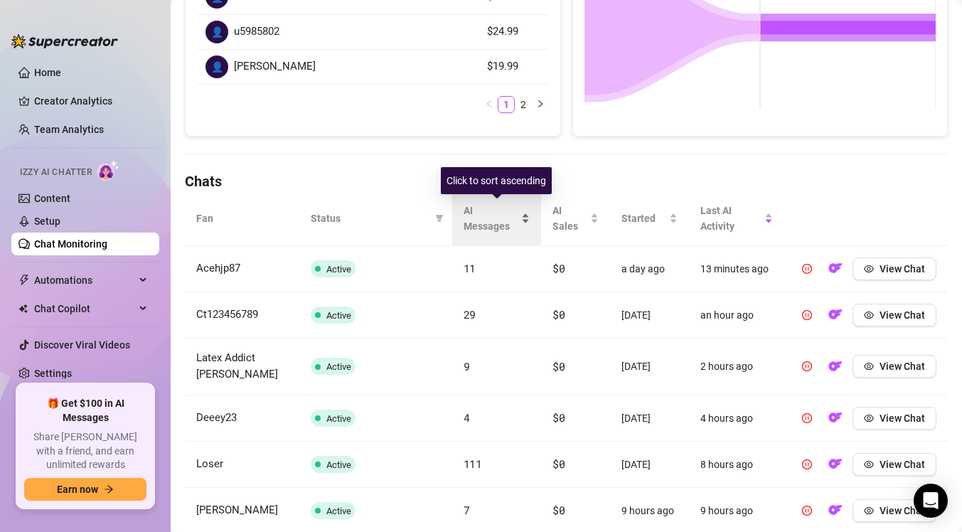
click at [518, 219] on span "AI Messages" at bounding box center [490, 218] width 55 height 31
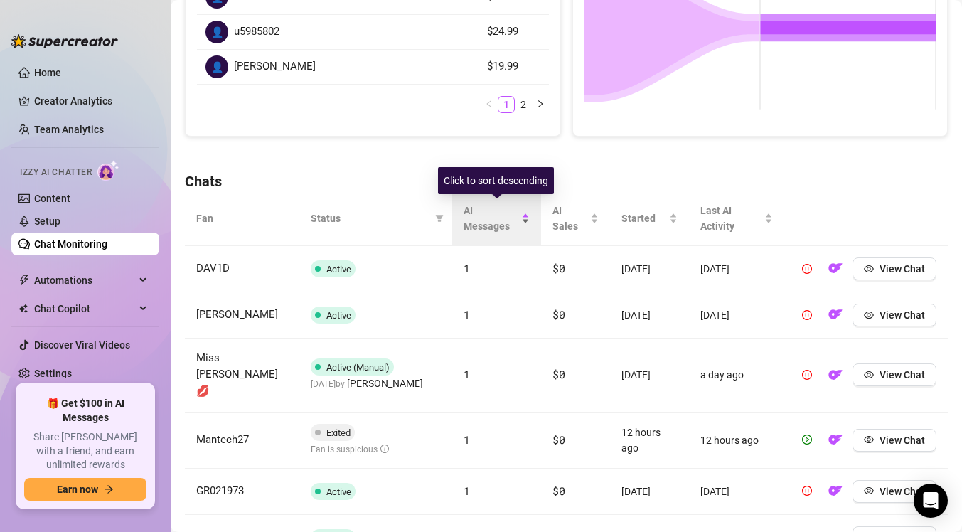
click at [518, 219] on span "AI Messages" at bounding box center [490, 218] width 55 height 31
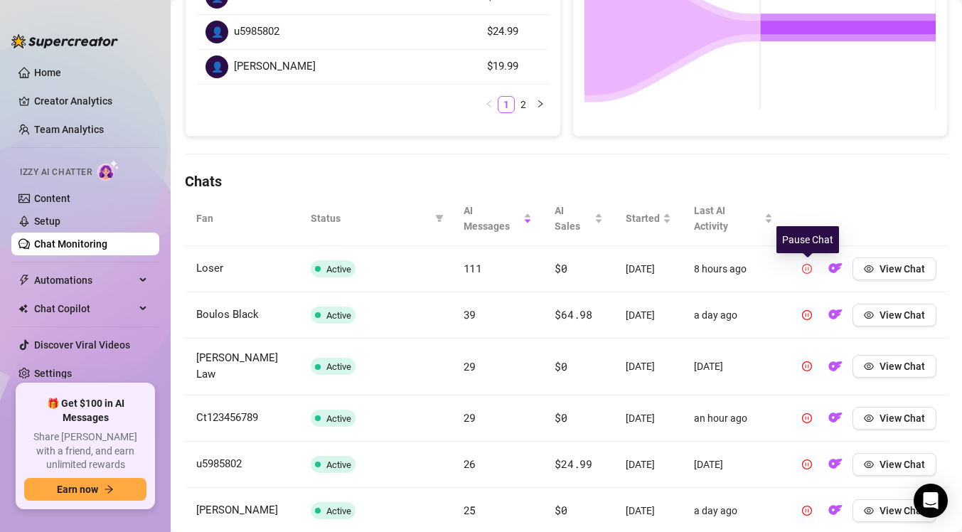
click at [806, 274] on icon "pause-circle" at bounding box center [807, 269] width 10 height 10
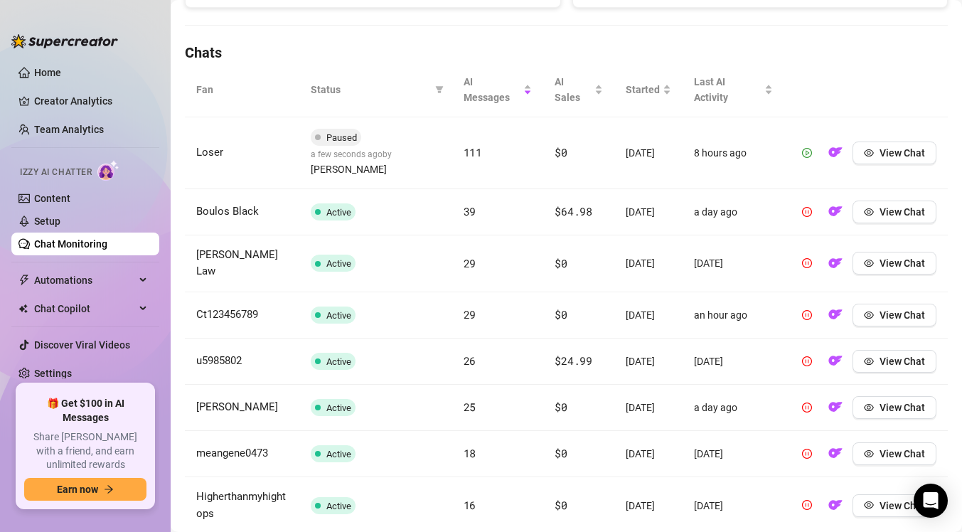
scroll to position [468, 0]
click at [878, 257] on button "View Chat" at bounding box center [894, 262] width 84 height 23
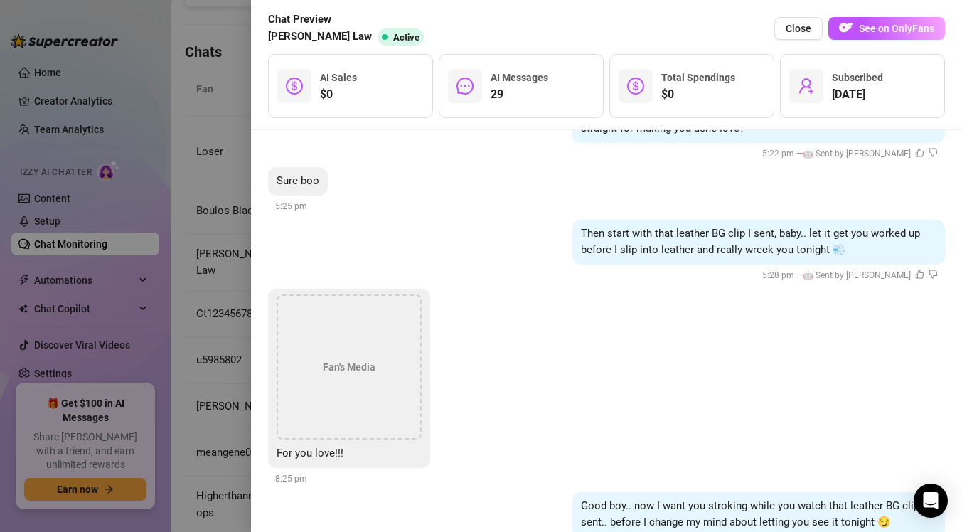
scroll to position [3922, 0]
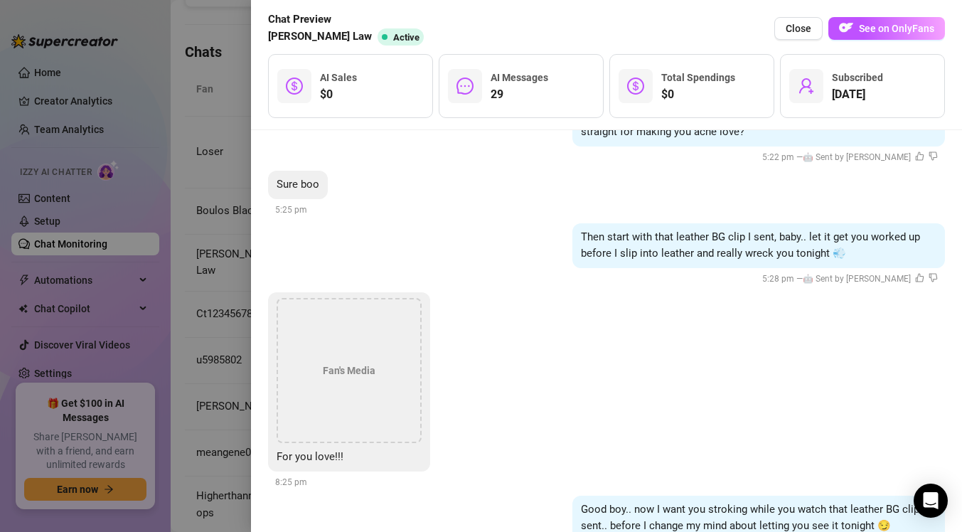
click at [182, 292] on div at bounding box center [481, 266] width 962 height 532
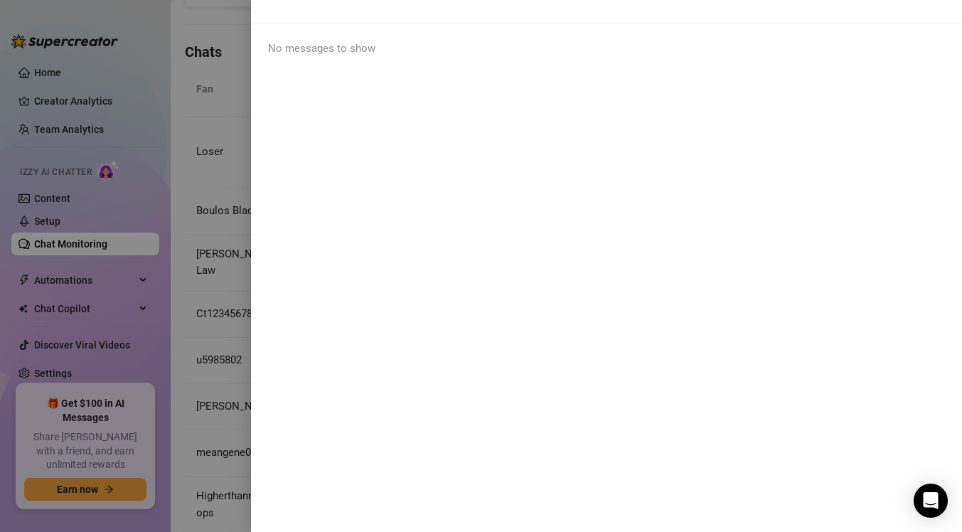
scroll to position [0, 0]
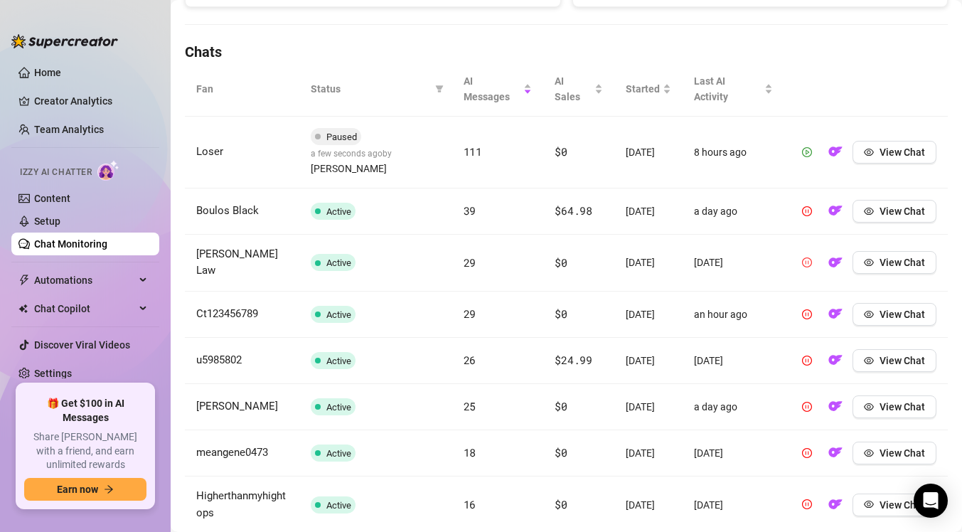
click at [807, 257] on icon "pause-circle" at bounding box center [807, 262] width 10 height 10
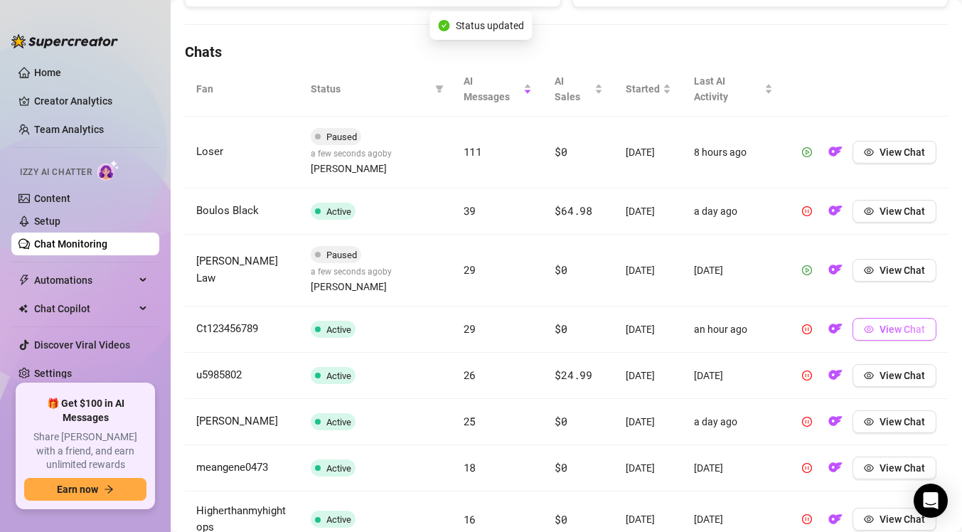
click at [877, 318] on button "View Chat" at bounding box center [894, 329] width 84 height 23
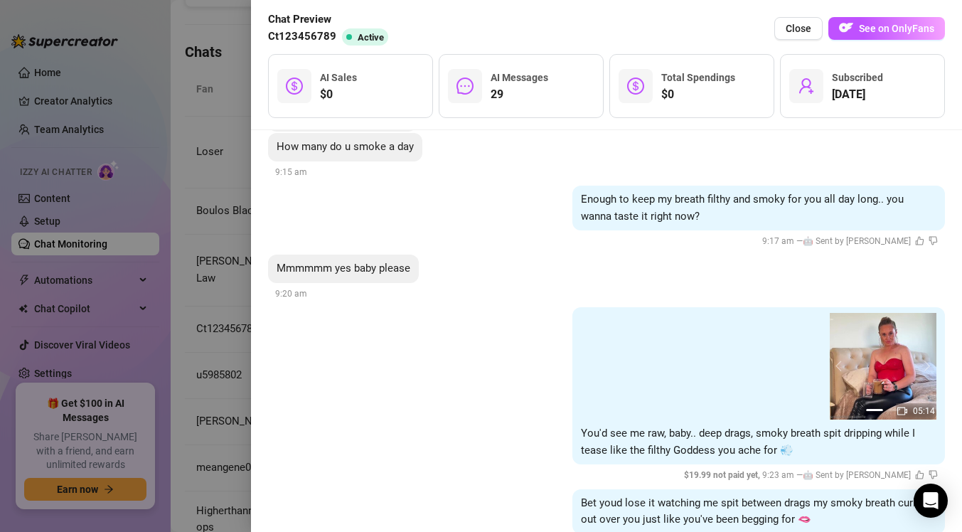
scroll to position [2420, 0]
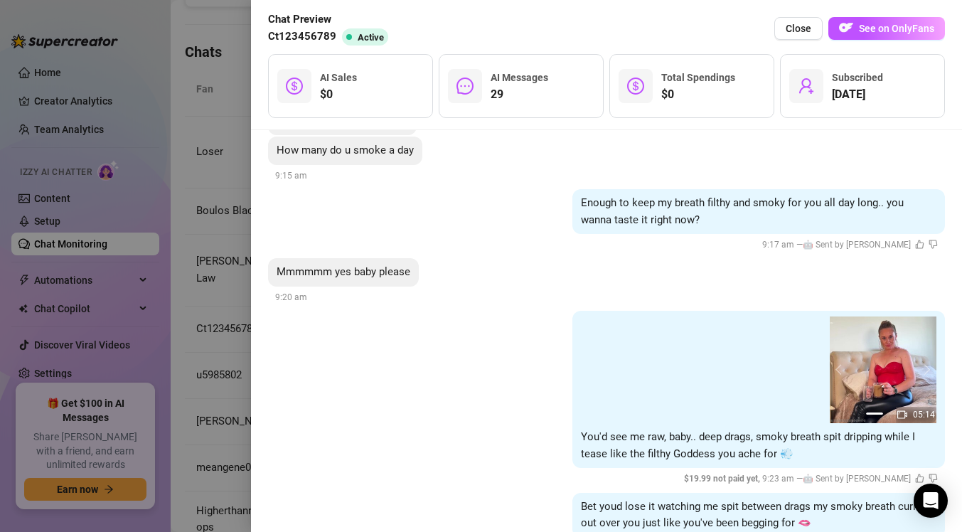
click at [187, 365] on div at bounding box center [481, 266] width 962 height 532
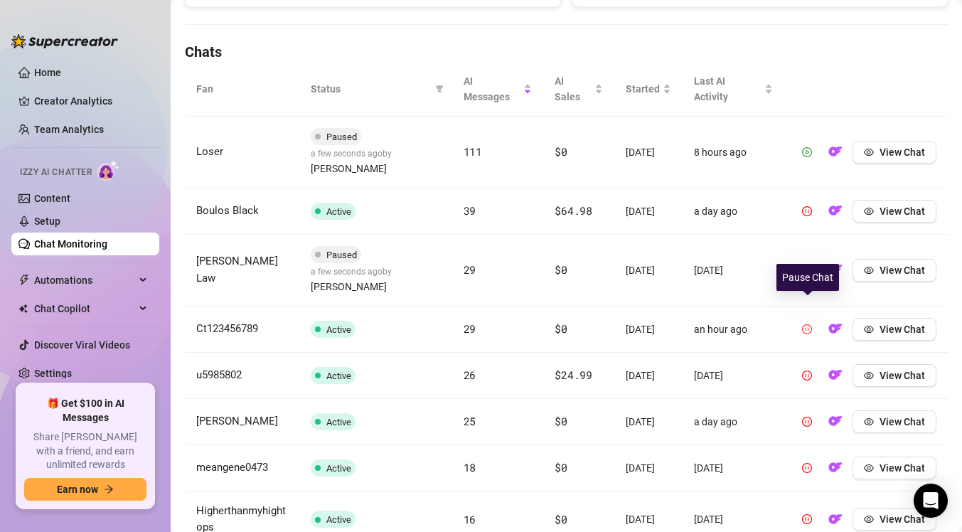
click at [806, 324] on icon "pause-circle" at bounding box center [807, 329] width 10 height 10
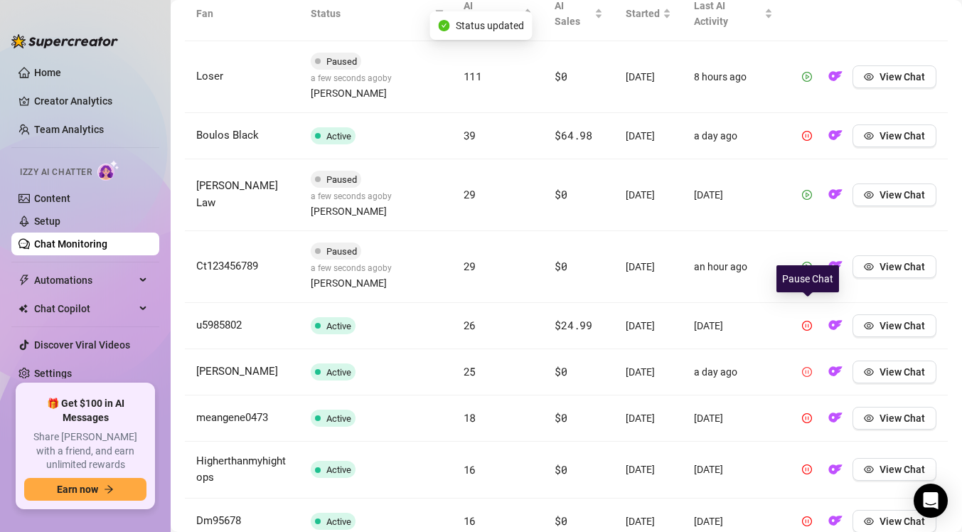
scroll to position [617, 0]
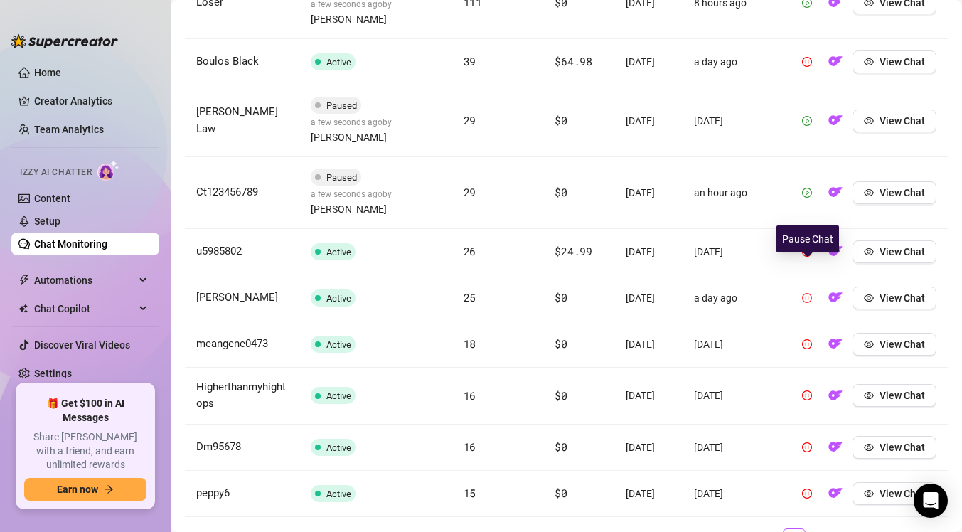
click at [811, 293] on icon "pause-circle" at bounding box center [807, 298] width 10 height 10
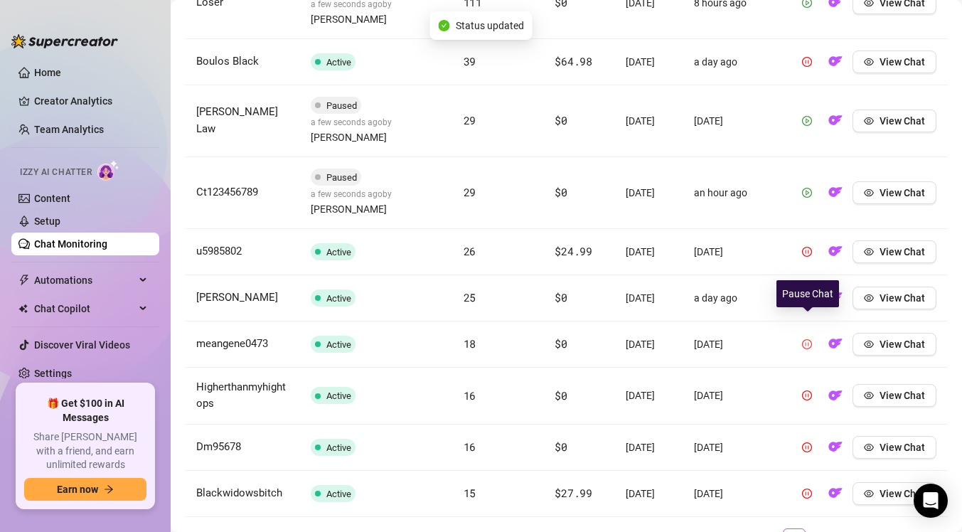
click at [806, 339] on icon "pause-circle" at bounding box center [807, 344] width 10 height 10
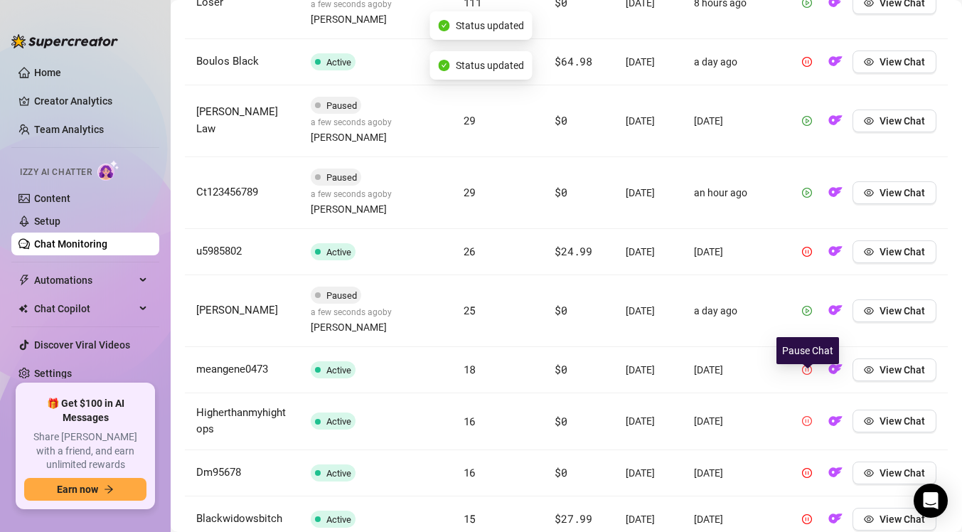
click at [810, 416] on icon "pause-circle" at bounding box center [807, 421] width 10 height 10
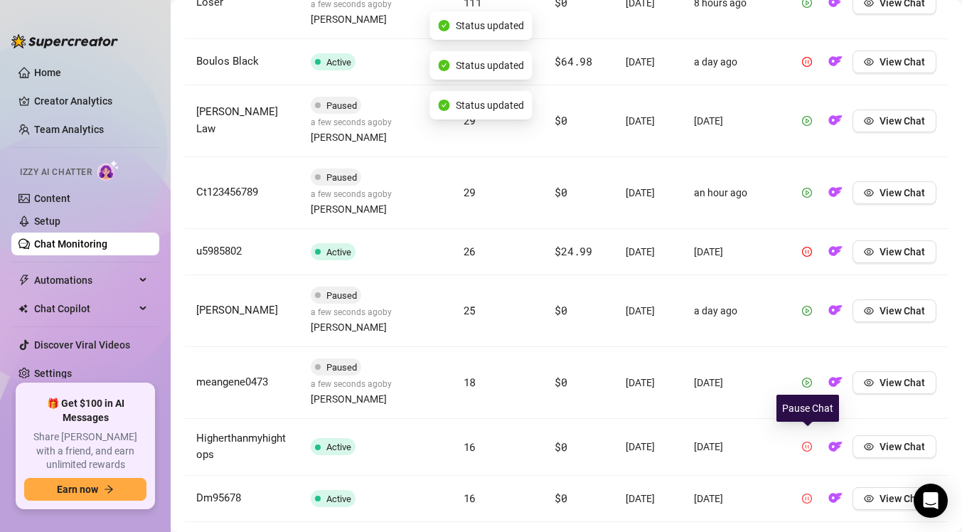
click at [808, 493] on icon "pause-circle" at bounding box center [807, 498] width 10 height 10
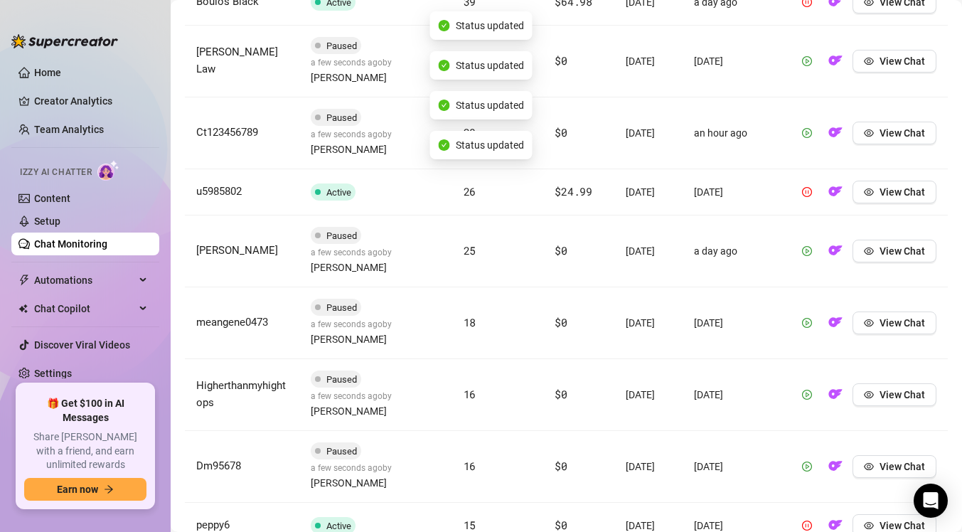
scroll to position [693, 0]
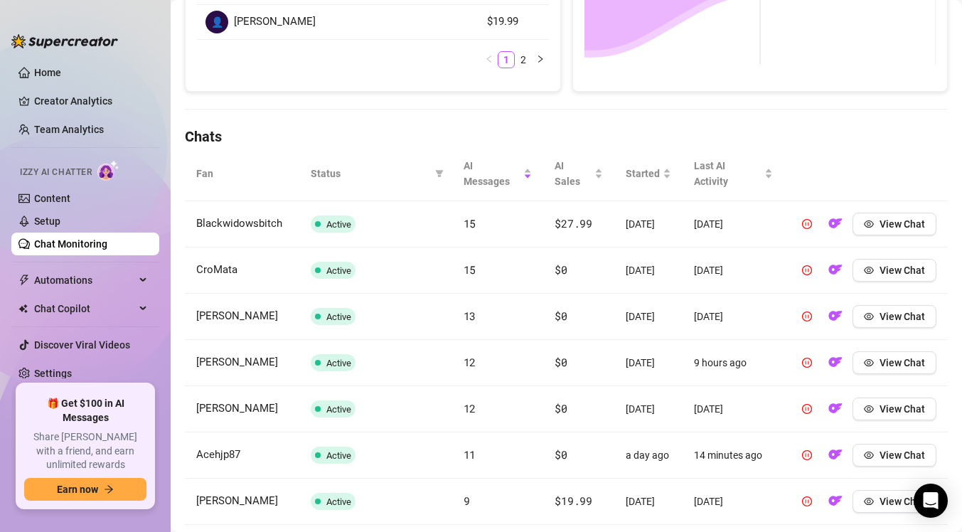
scroll to position [387, 0]
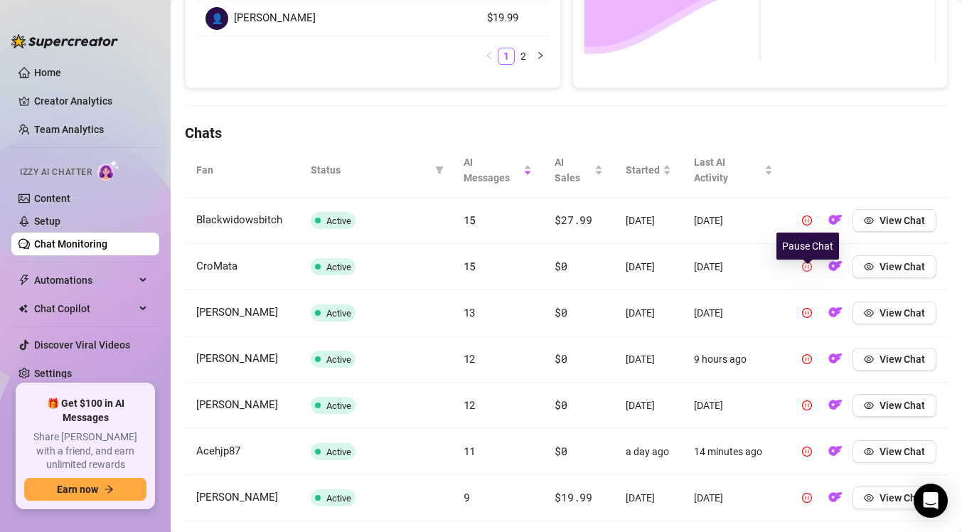
click at [805, 271] on icon "pause-circle" at bounding box center [807, 267] width 10 height 10
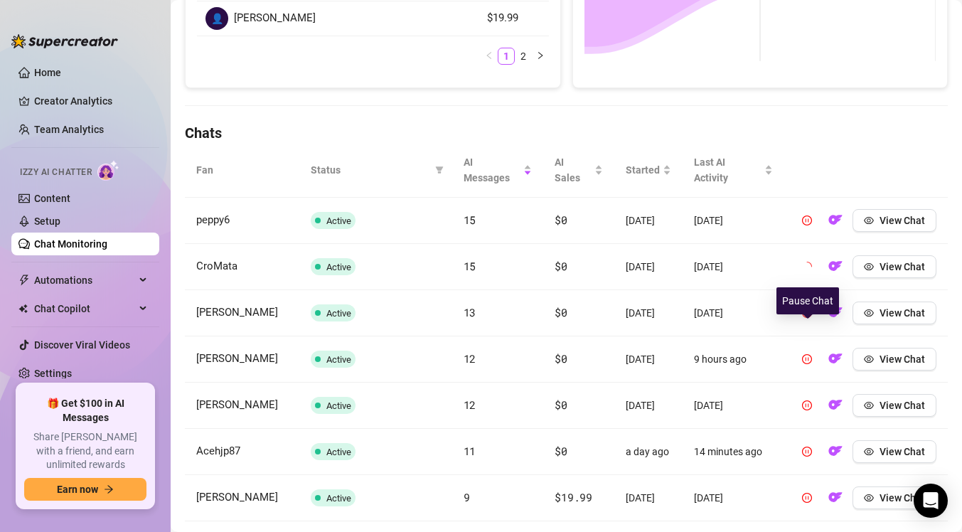
click at [805, 318] on icon "pause-circle" at bounding box center [807, 313] width 10 height 10
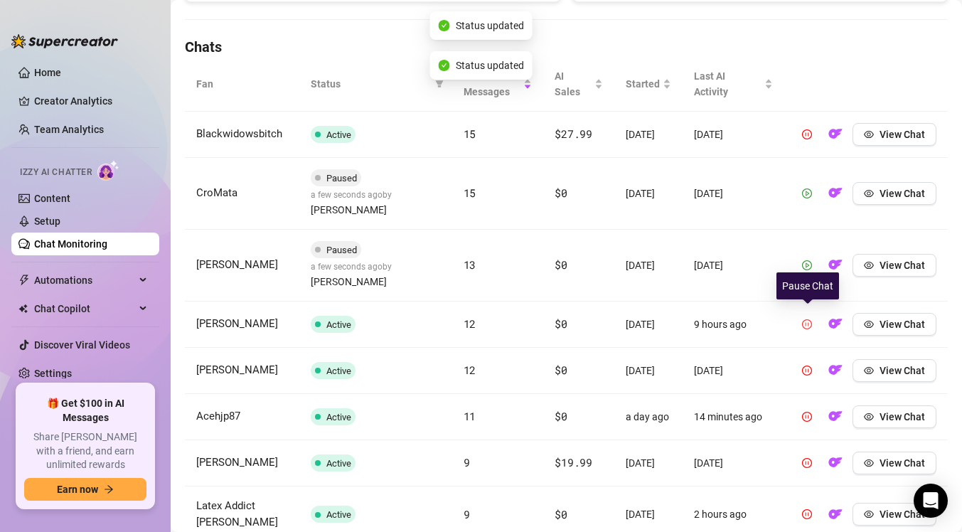
scroll to position [475, 0]
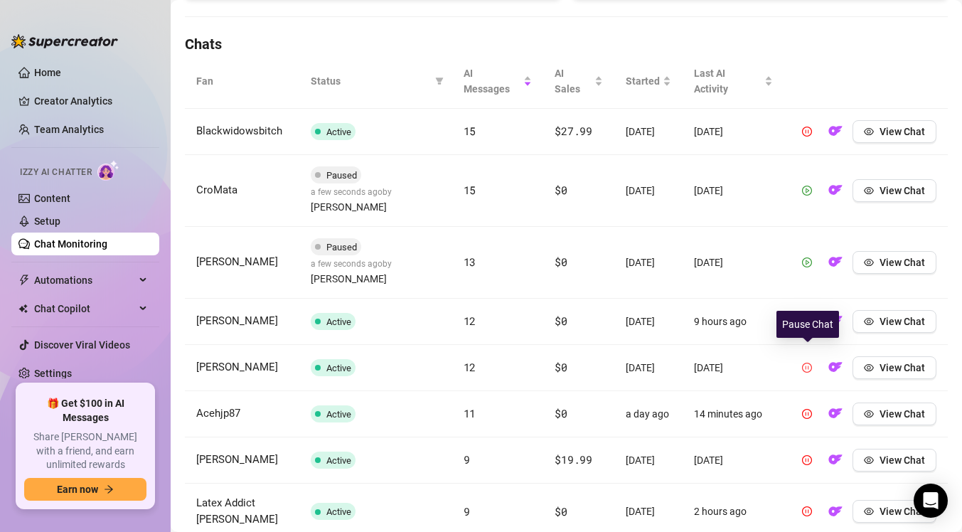
click at [807, 362] on icon "pause-circle" at bounding box center [807, 367] width 10 height 10
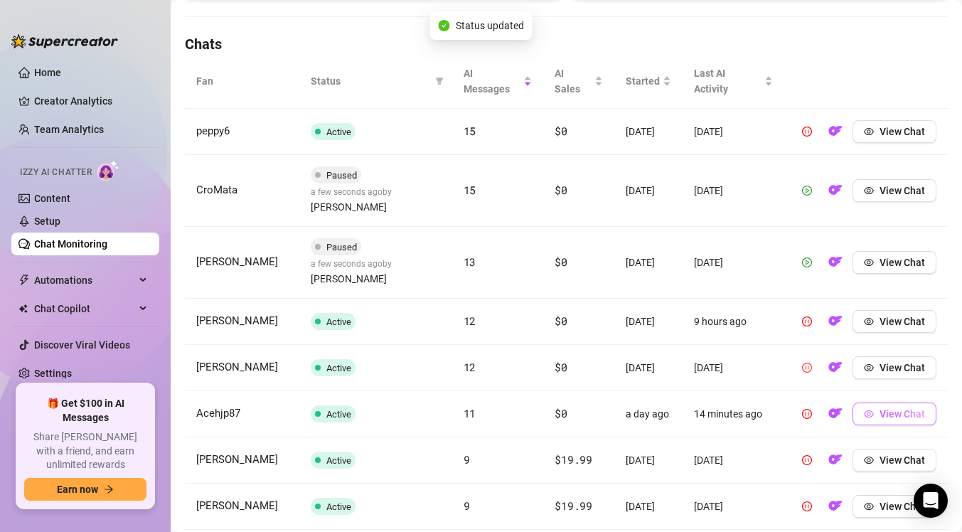
click at [874, 417] on button "View Chat" at bounding box center [894, 413] width 84 height 23
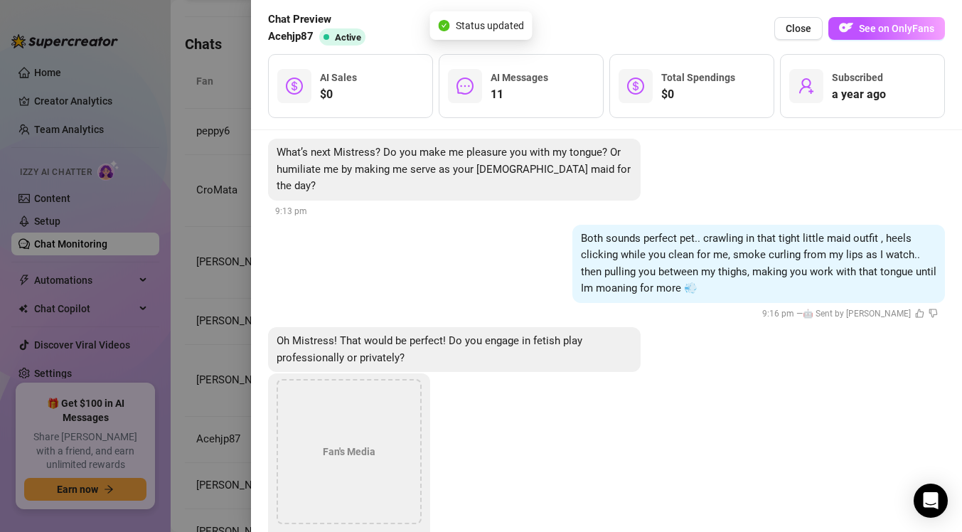
scroll to position [1291, 0]
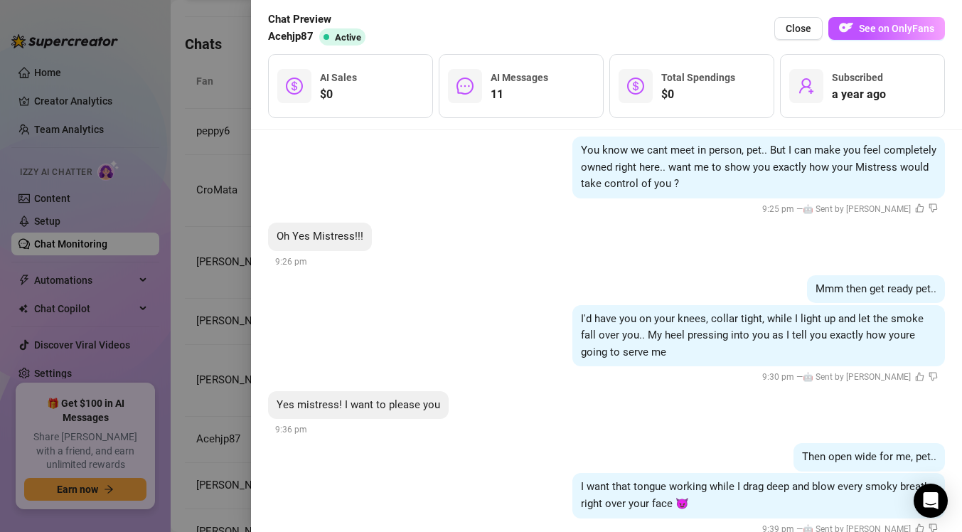
click at [173, 380] on div at bounding box center [481, 266] width 962 height 532
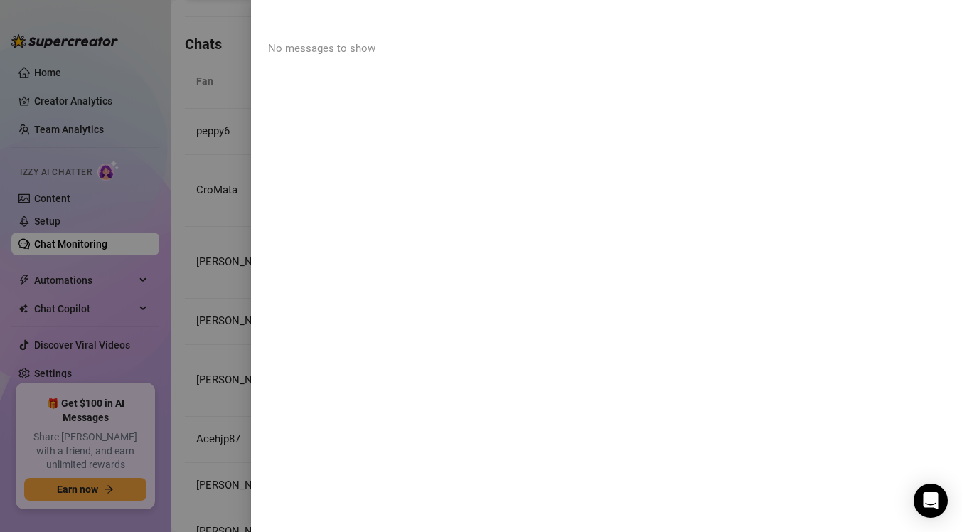
scroll to position [0, 0]
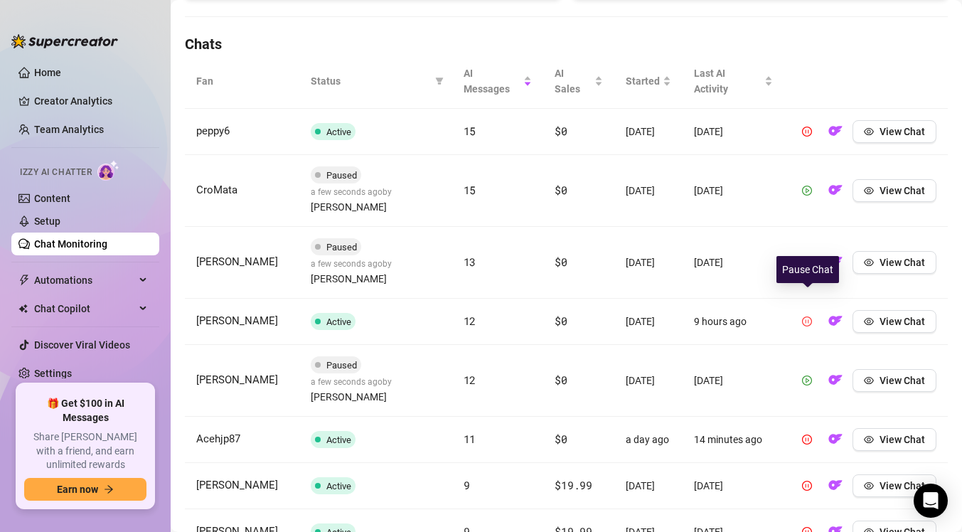
click at [807, 316] on icon "pause-circle" at bounding box center [807, 321] width 10 height 10
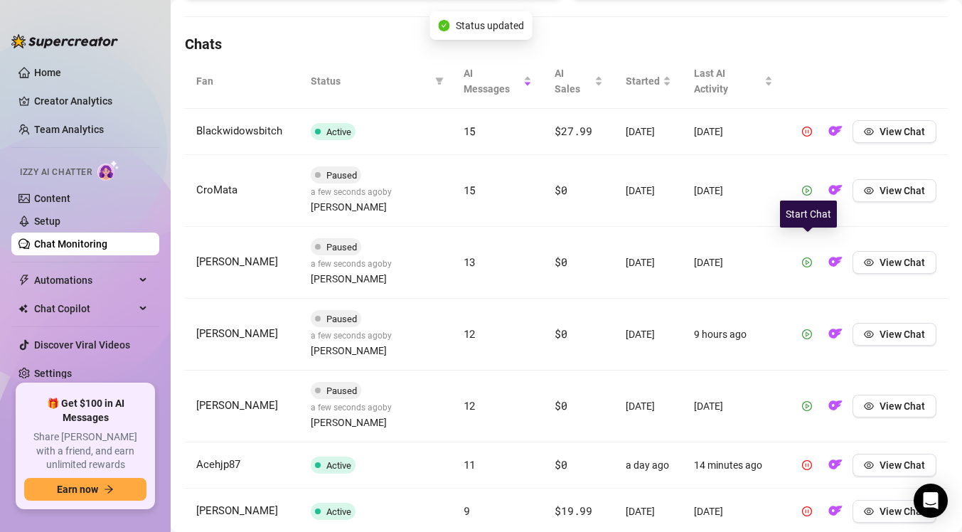
click at [805, 257] on span "button" at bounding box center [807, 262] width 10 height 11
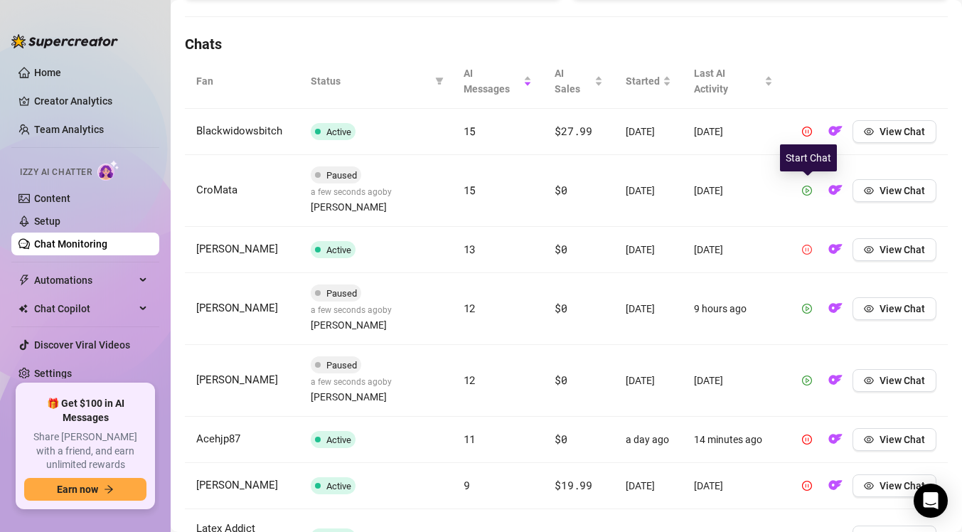
click at [804, 184] on button "button" at bounding box center [806, 190] width 23 height 23
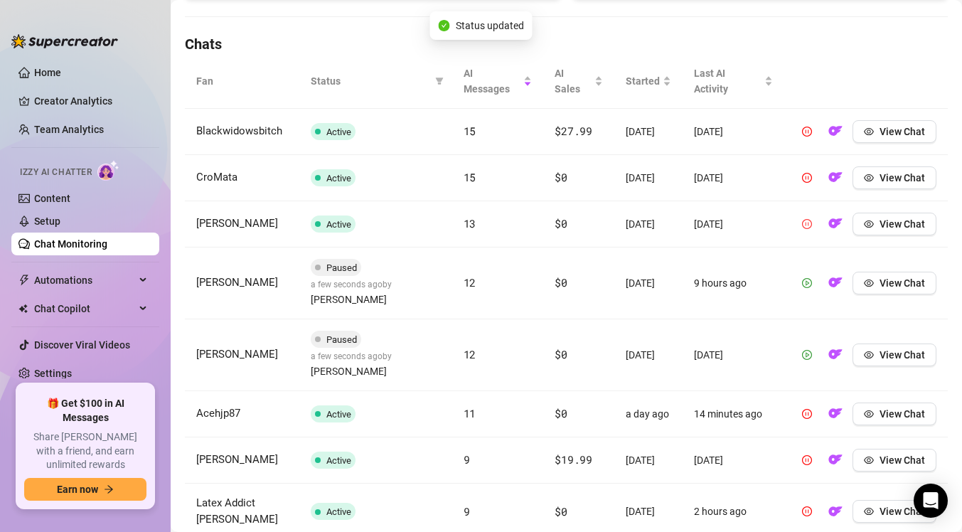
scroll to position [682, 0]
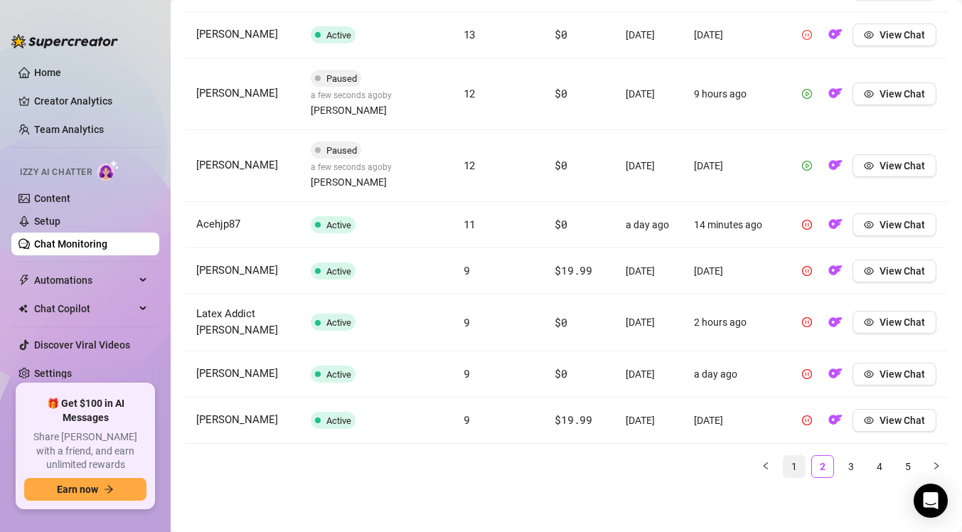
click at [788, 456] on link "1" at bounding box center [793, 466] width 21 height 21
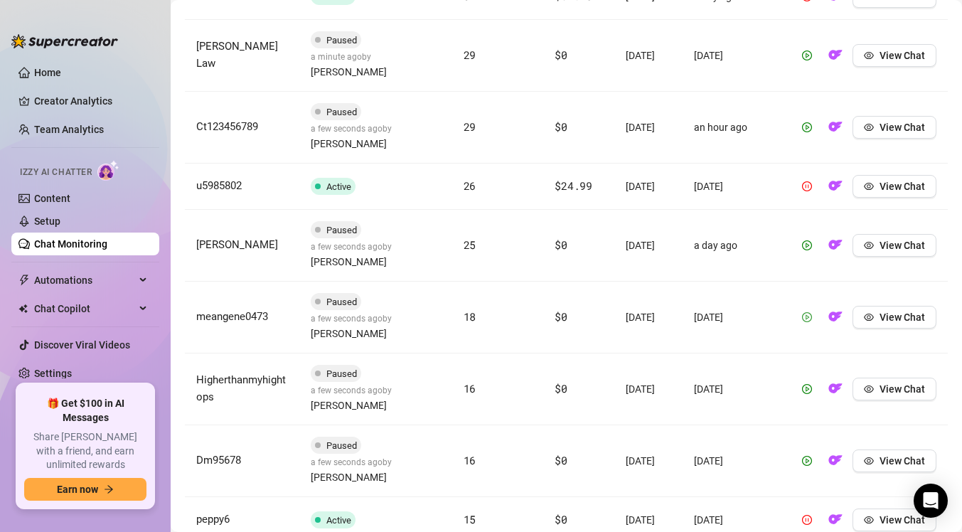
click at [809, 306] on button "button" at bounding box center [806, 317] width 23 height 23
click at [800, 377] on button "button" at bounding box center [806, 388] width 23 height 23
click at [803, 449] on button "button" at bounding box center [806, 460] width 23 height 23
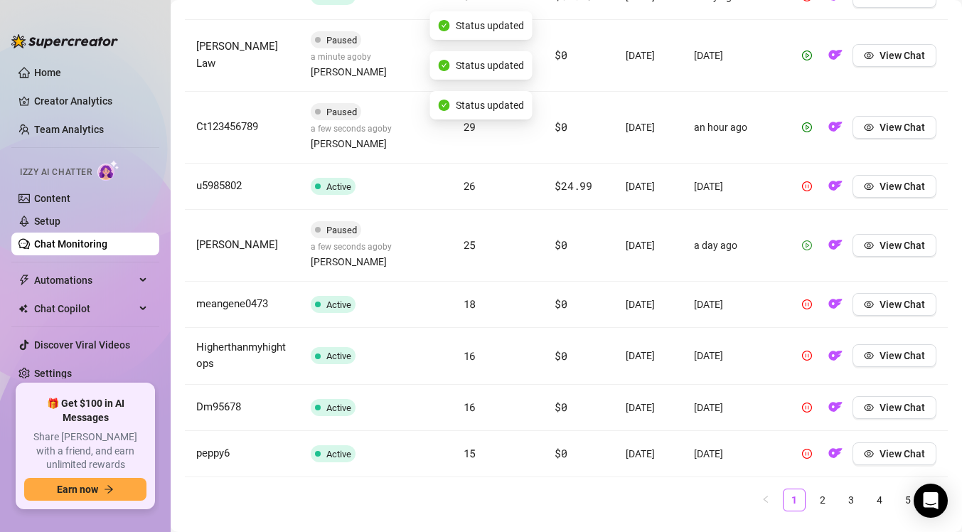
click at [807, 240] on icon "play-circle" at bounding box center [807, 245] width 10 height 10
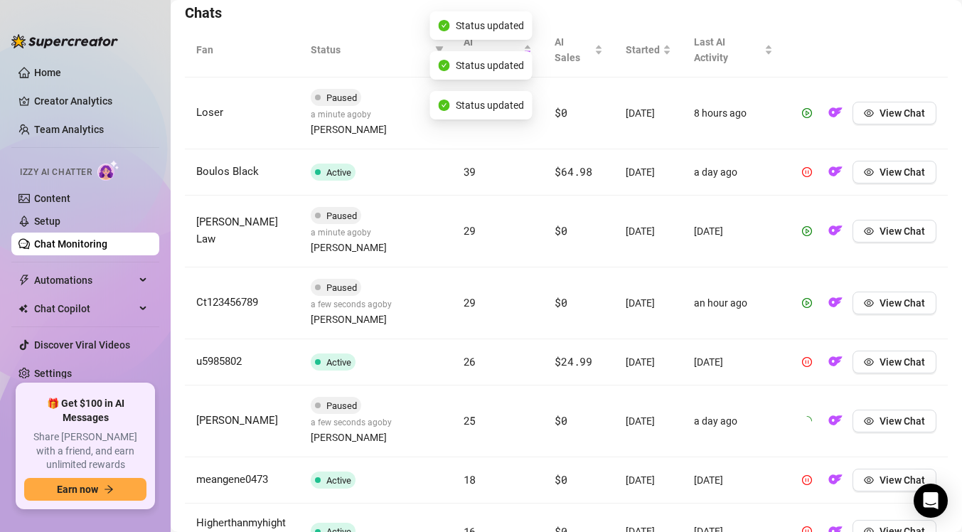
scroll to position [482, 0]
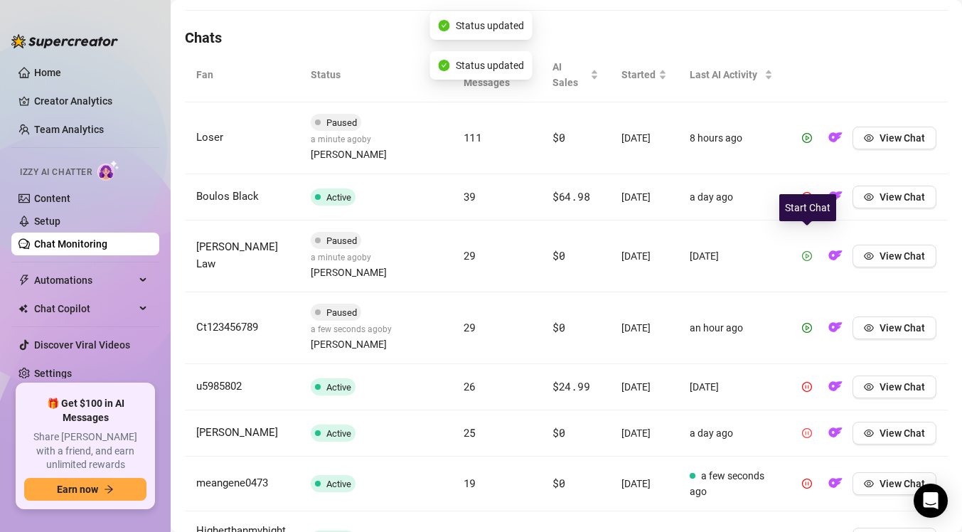
click at [808, 251] on icon "play-circle" at bounding box center [807, 256] width 10 height 10
click at [805, 323] on icon "play-circle" at bounding box center [807, 328] width 10 height 10
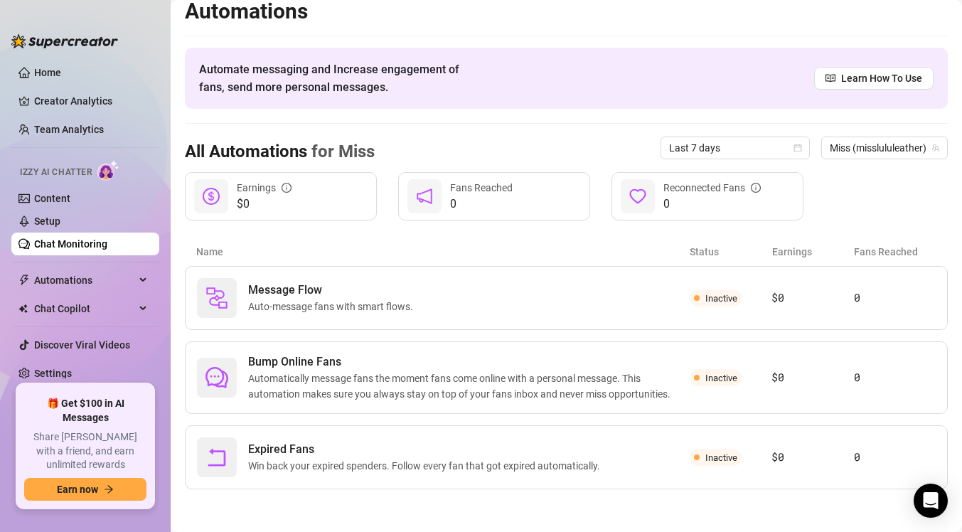
scroll to position [12, 0]
click at [69, 339] on link "Discover Viral Videos" at bounding box center [82, 344] width 96 height 11
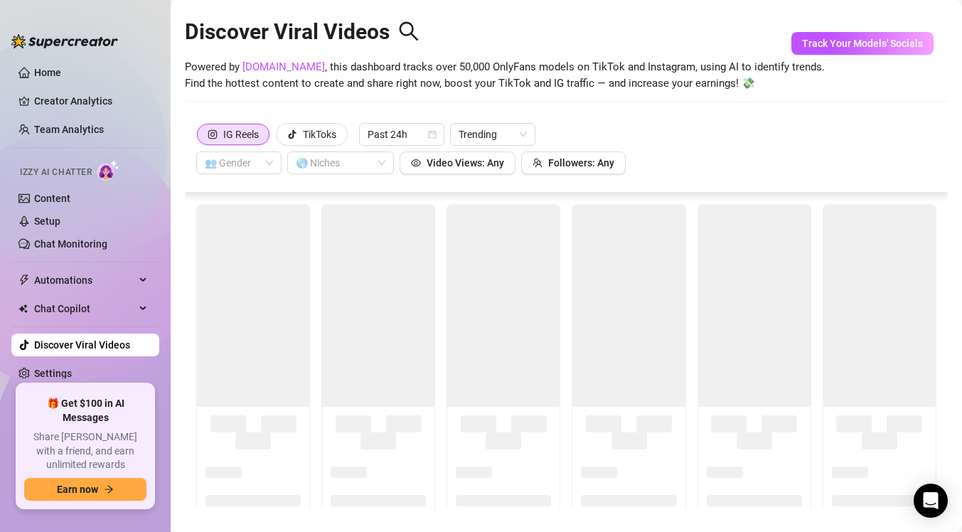
scroll to position [31, 0]
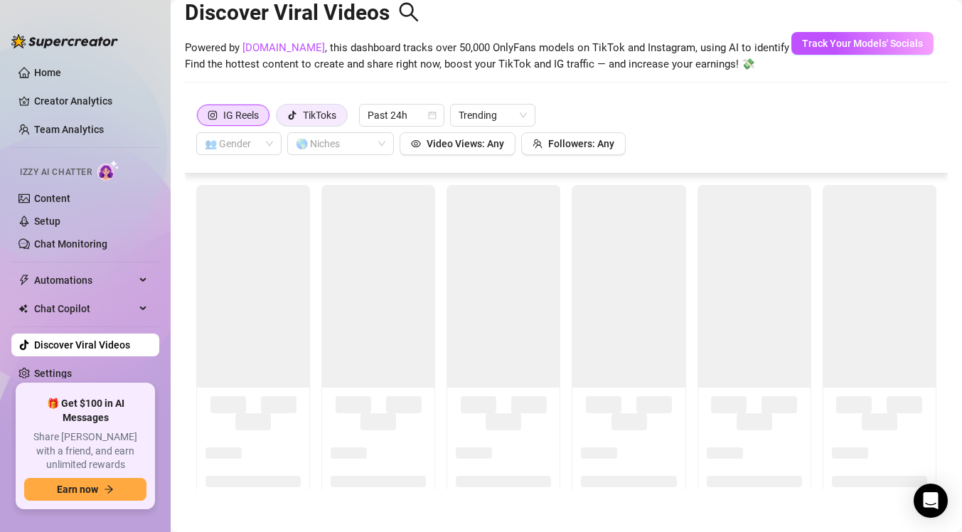
click at [327, 123] on div "TikToks" at bounding box center [319, 114] width 33 height 21
click at [280, 119] on input "TikToks" at bounding box center [280, 119] width 0 height 0
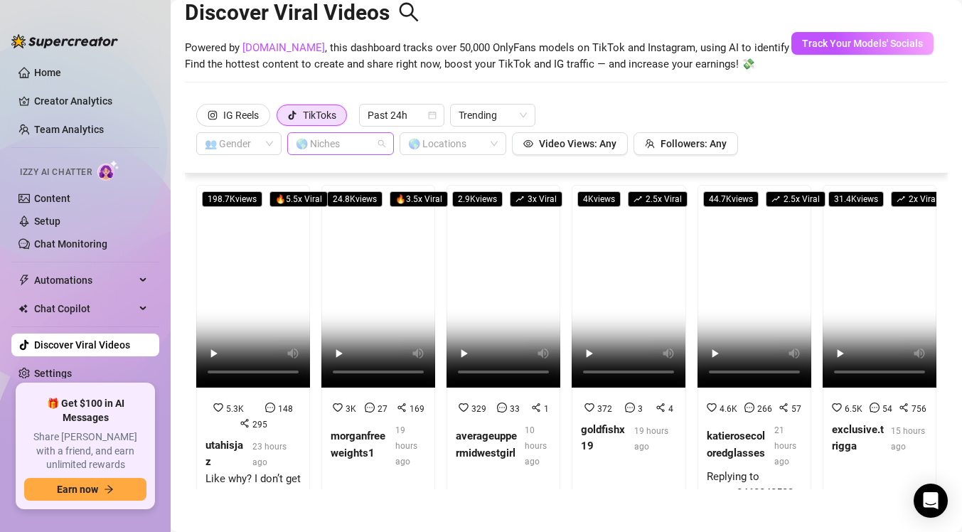
click at [382, 142] on div "🌎 Niches" at bounding box center [340, 143] width 107 height 23
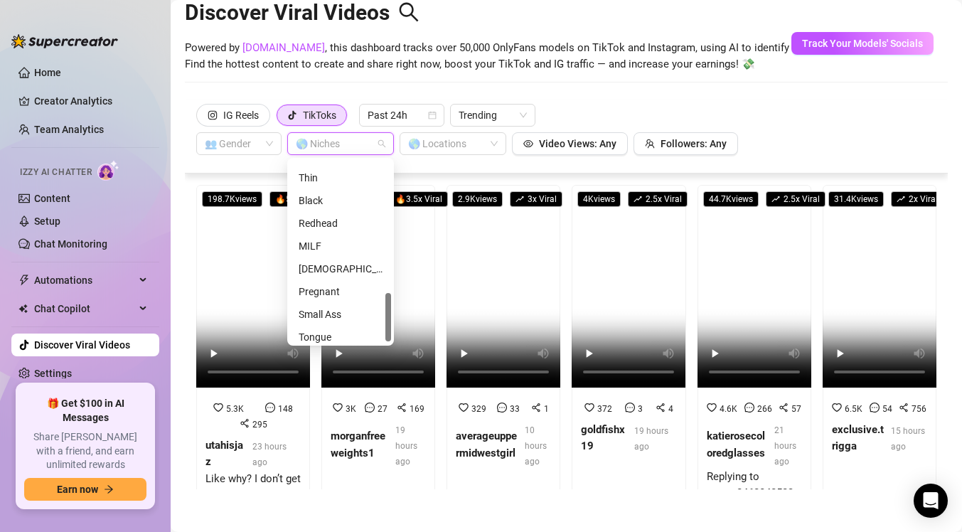
scroll to position [500, 0]
click at [338, 242] on div "MILF" at bounding box center [340, 240] width 84 height 16
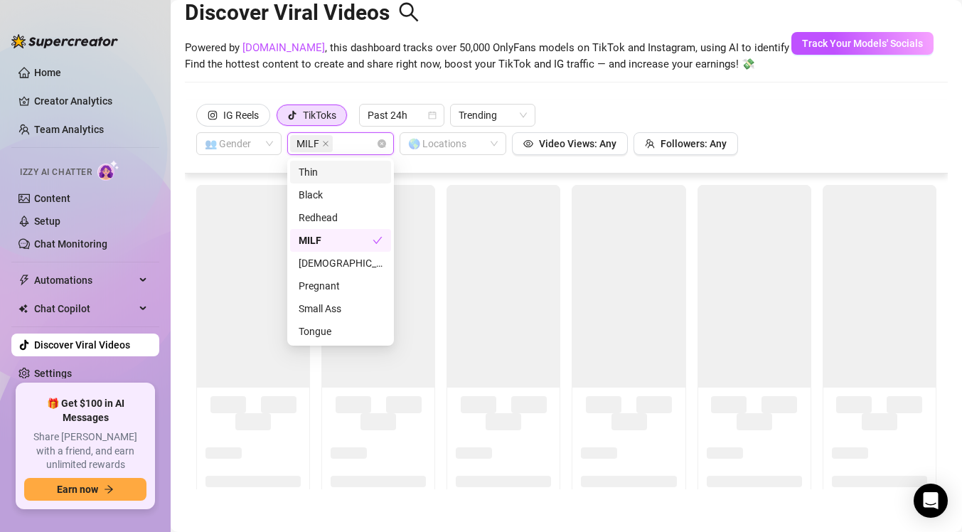
click at [353, 95] on div "Discover Viral Videos Powered by [DOMAIN_NAME] , this dashboard tracks over 50,…" at bounding box center [566, 39] width 763 height 121
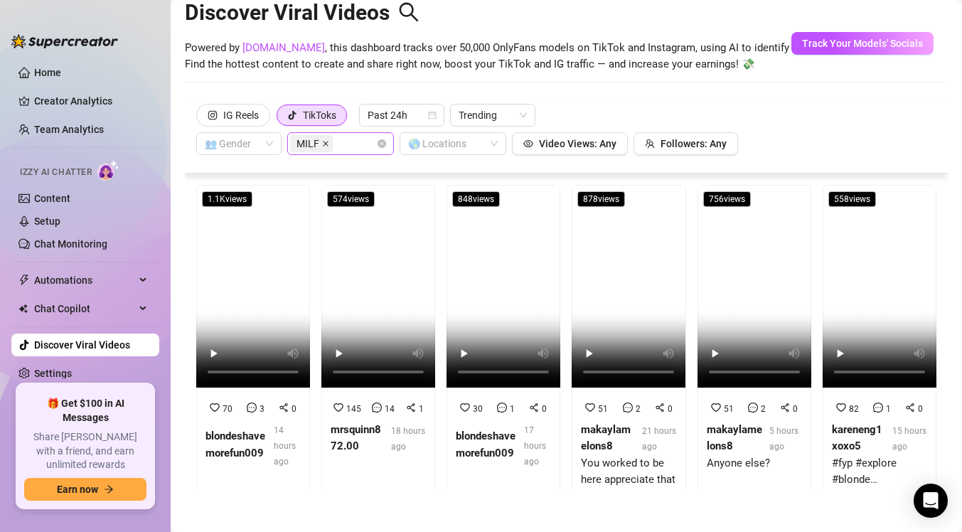
click at [325, 144] on icon "close" at bounding box center [326, 144] width 6 height 6
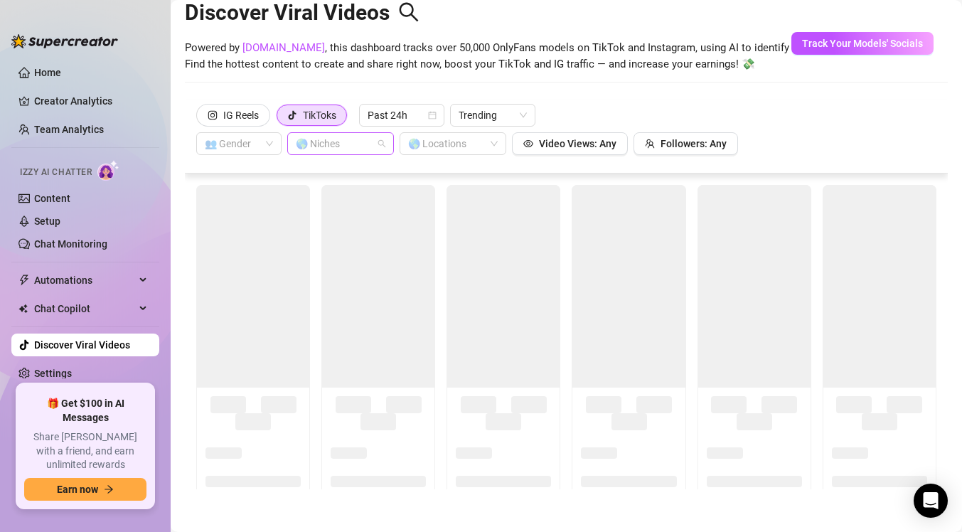
click at [334, 146] on div at bounding box center [333, 144] width 86 height 20
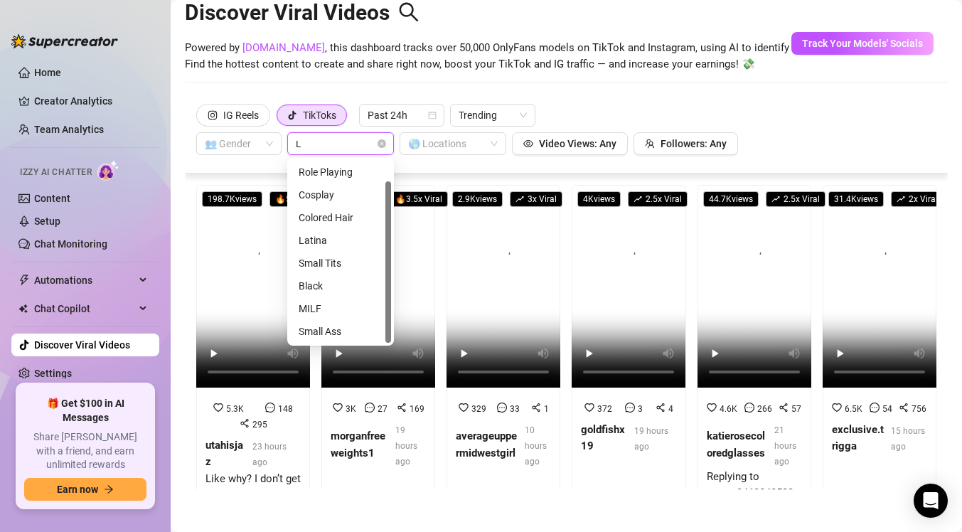
scroll to position [0, 0]
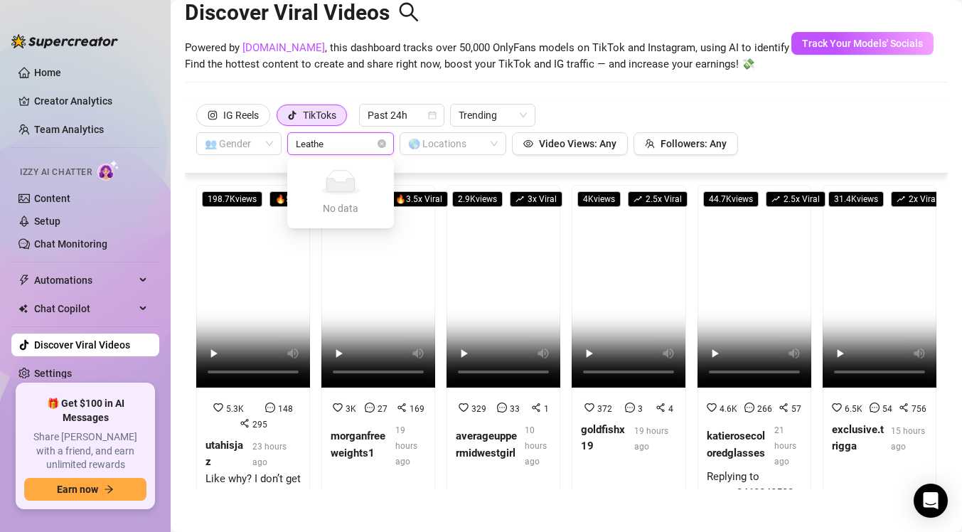
type input "Leather"
click at [276, 168] on div "IG Reels TikToks Past 24h Trending 👥 Gender 🌎 Niches 🌎 Locations Video Views: A…" at bounding box center [566, 136] width 763 height 74
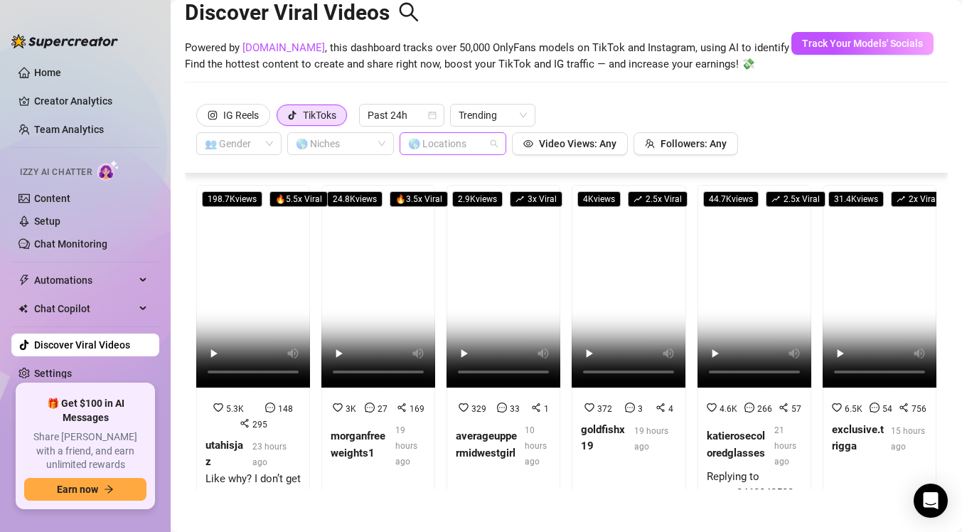
click at [442, 144] on div at bounding box center [445, 144] width 86 height 20
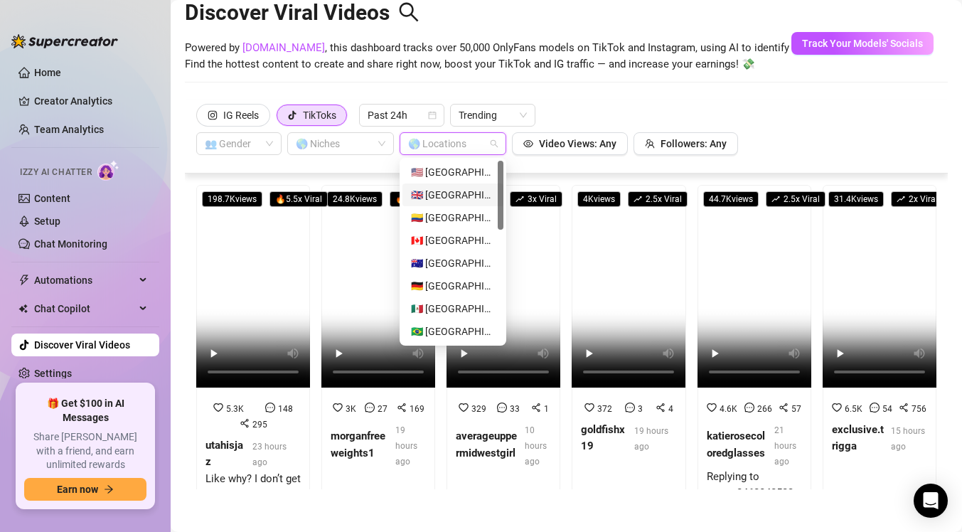
click at [444, 192] on div "🇬🇧 [GEOGRAPHIC_DATA]" at bounding box center [453, 195] width 84 height 16
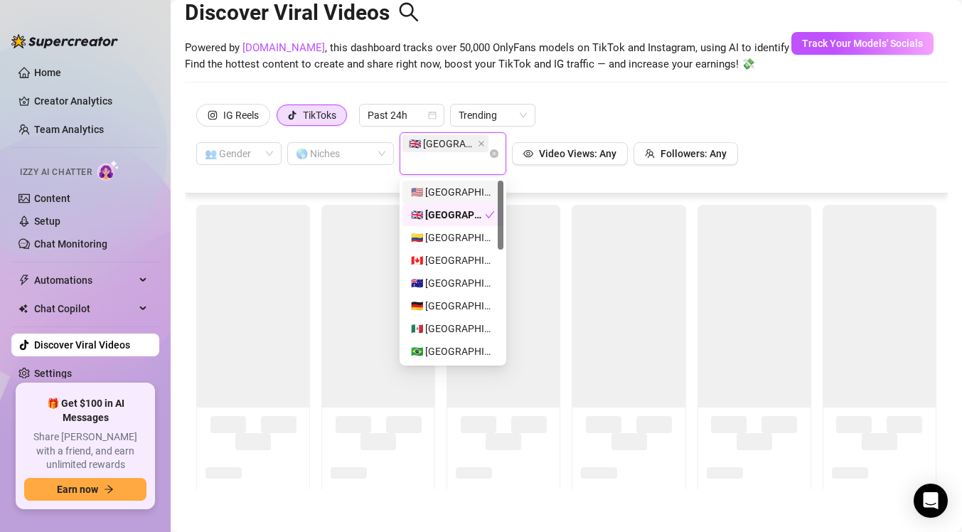
click at [382, 173] on div "👥 Gender 🌎 Niches 🇬🇧 [GEOGRAPHIC_DATA] Video Views: Any Followers: Any" at bounding box center [467, 153] width 542 height 43
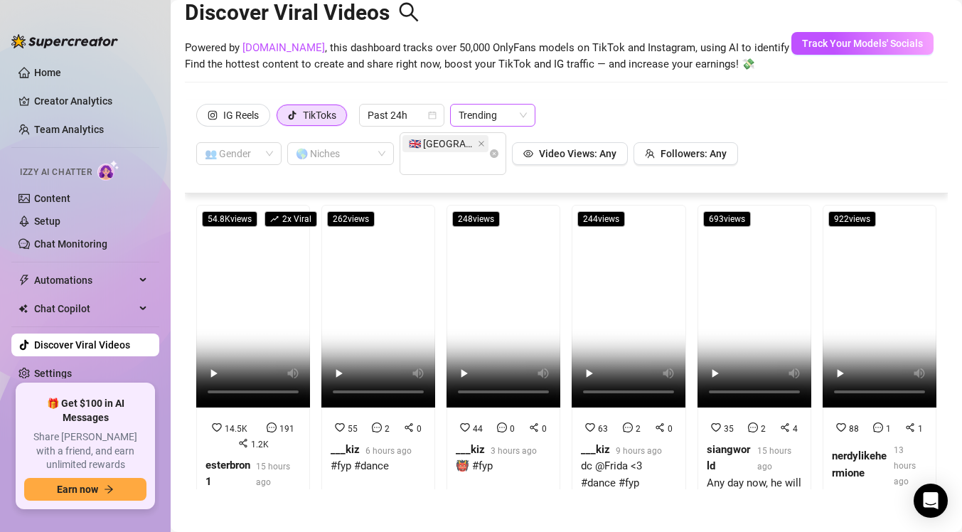
click at [483, 109] on span "Trending" at bounding box center [492, 114] width 68 height 21
click at [486, 161] on div "Most Views" at bounding box center [494, 166] width 63 height 16
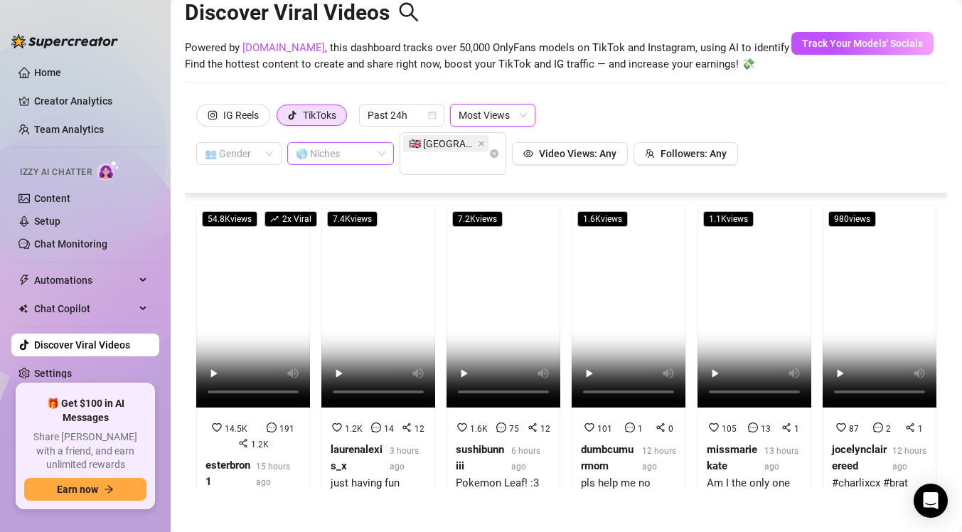
click at [335, 156] on div at bounding box center [333, 154] width 86 height 20
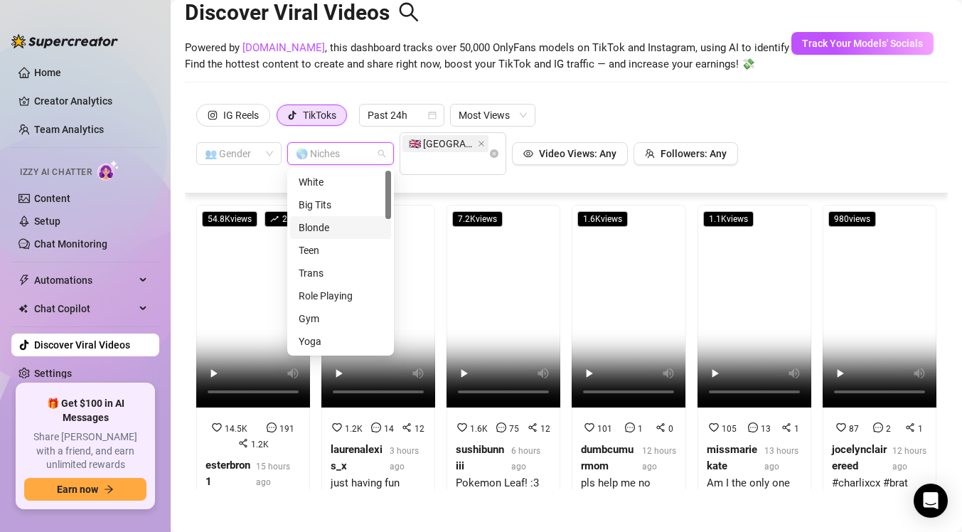
click at [342, 222] on div "Blonde" at bounding box center [340, 228] width 84 height 16
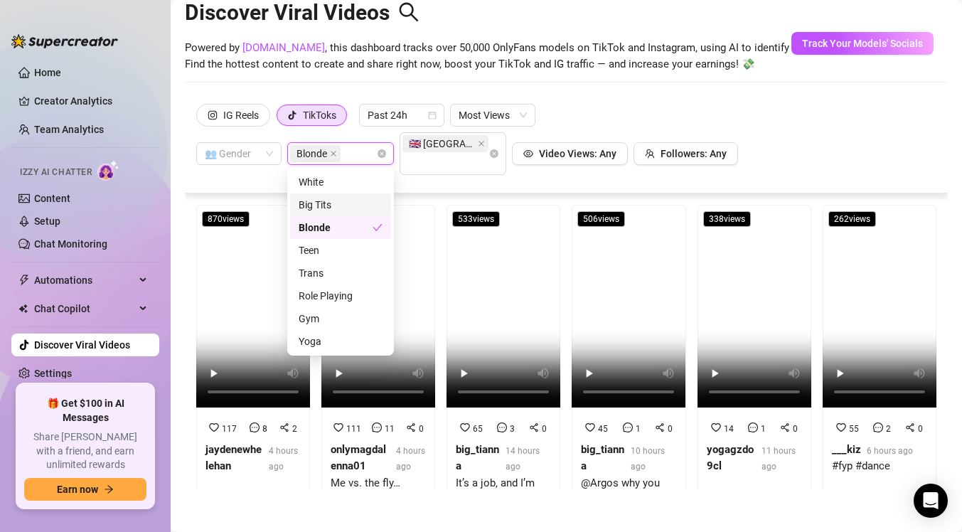
click at [411, 183] on div "IG Reels TikToks Past 24h Most Views 👥 Gender Blonde 🇬🇧 [GEOGRAPHIC_DATA] Video…" at bounding box center [566, 146] width 763 height 94
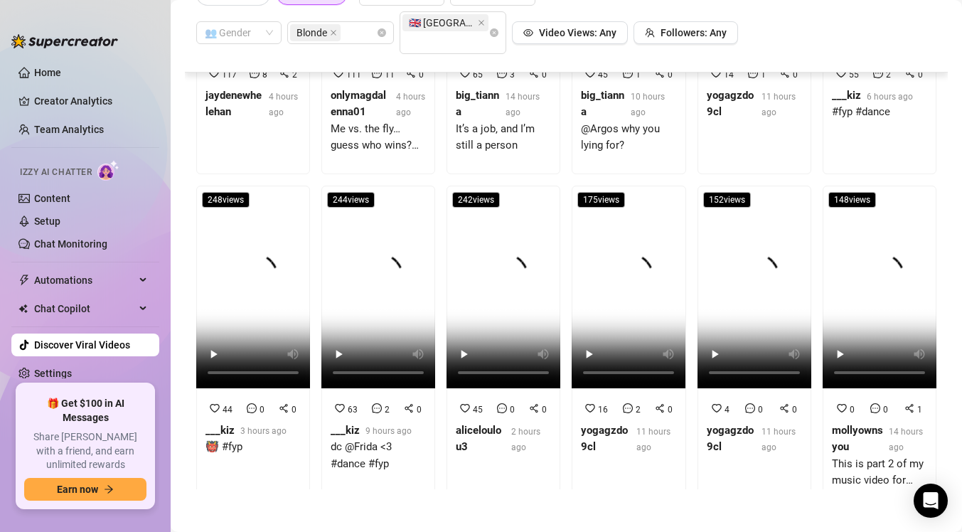
scroll to position [225, 0]
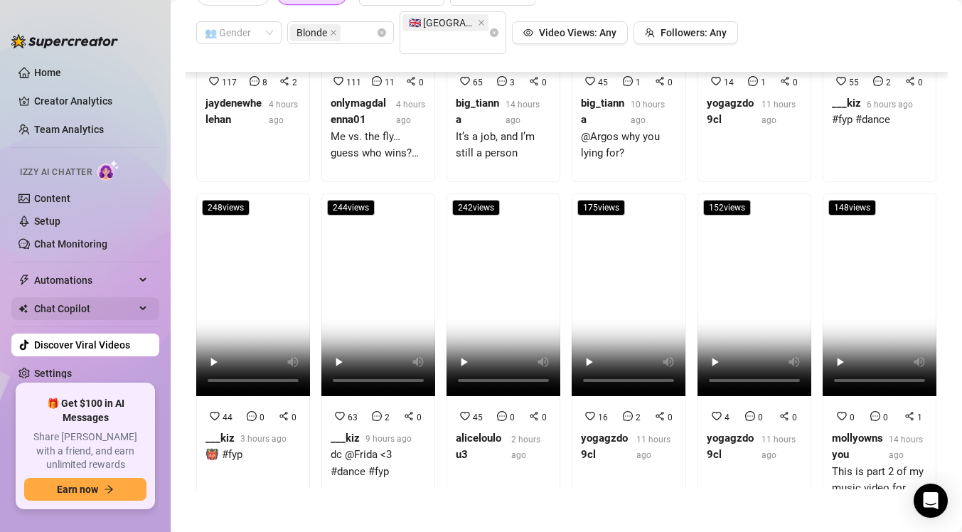
click at [95, 307] on span "Chat Copilot" at bounding box center [84, 308] width 101 height 23
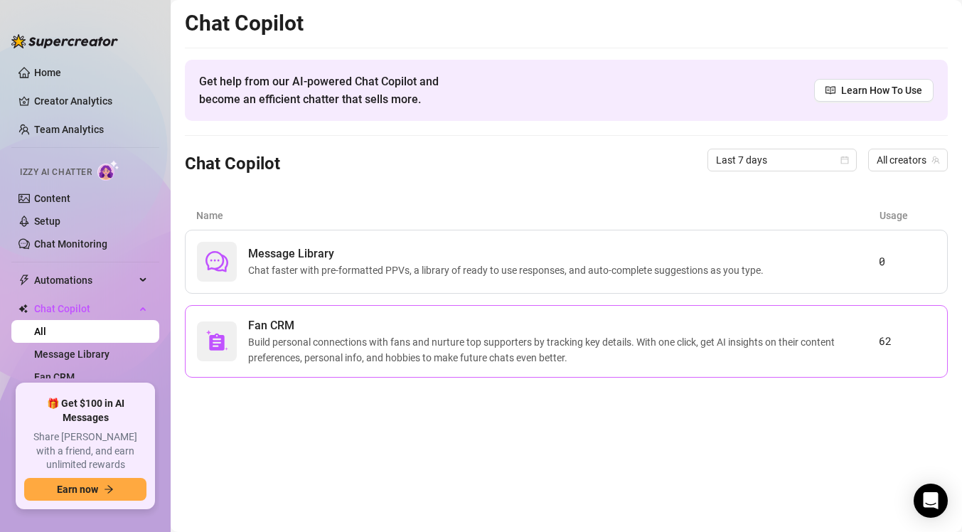
click at [306, 323] on span "Fan CRM" at bounding box center [563, 325] width 630 height 17
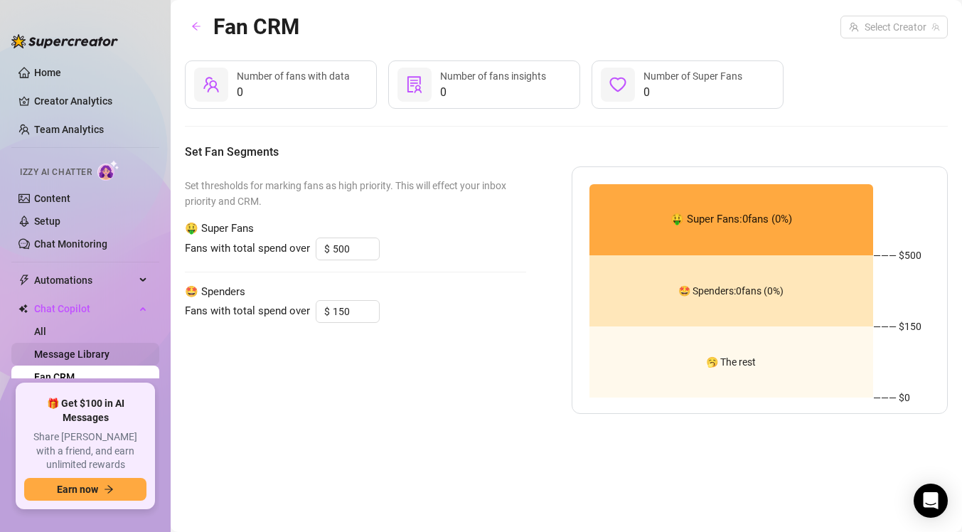
click at [82, 351] on link "Message Library" at bounding box center [71, 353] width 75 height 11
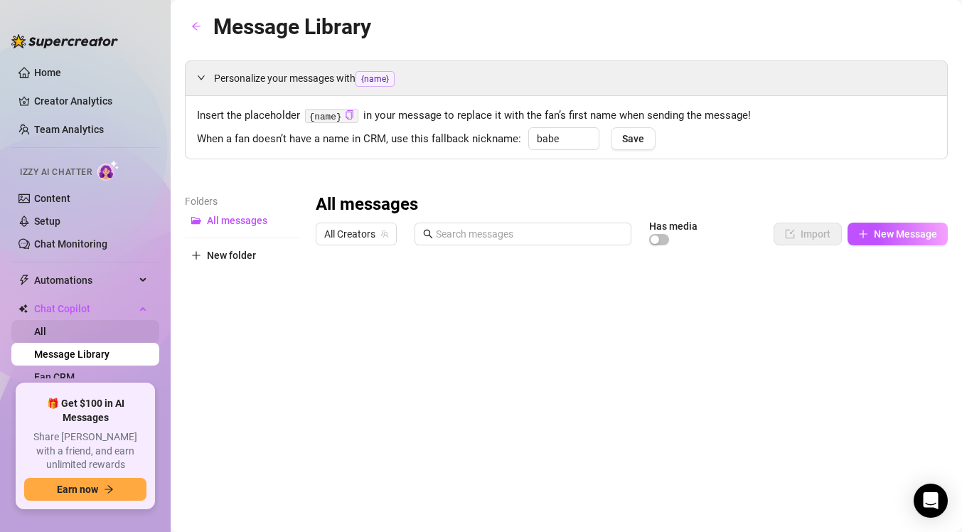
click at [46, 325] on link "All" at bounding box center [40, 330] width 12 height 11
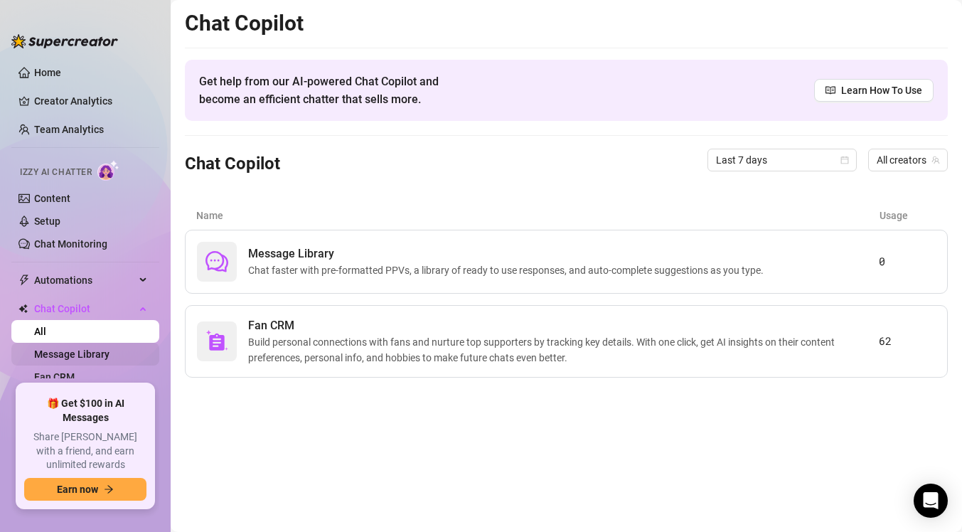
click at [63, 353] on link "Message Library" at bounding box center [71, 353] width 75 height 11
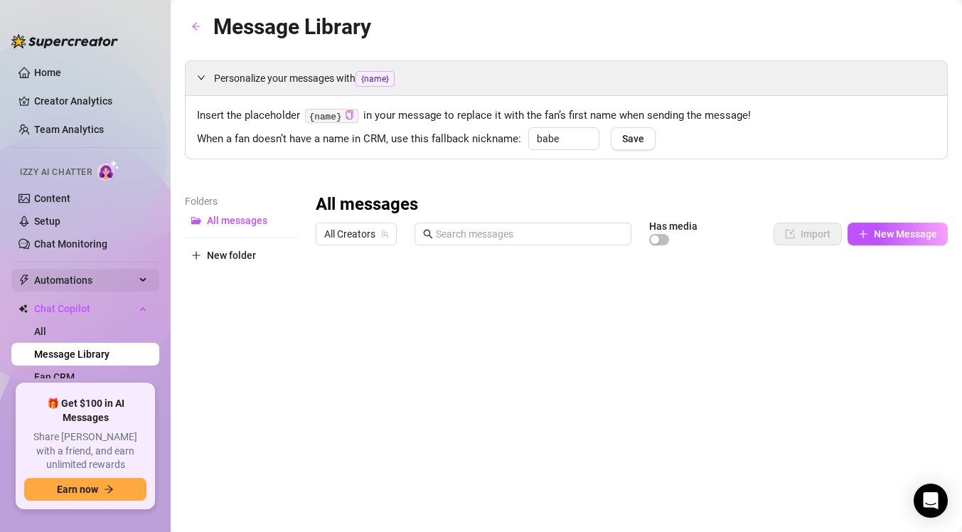
click at [51, 284] on span "Automations" at bounding box center [84, 280] width 101 height 23
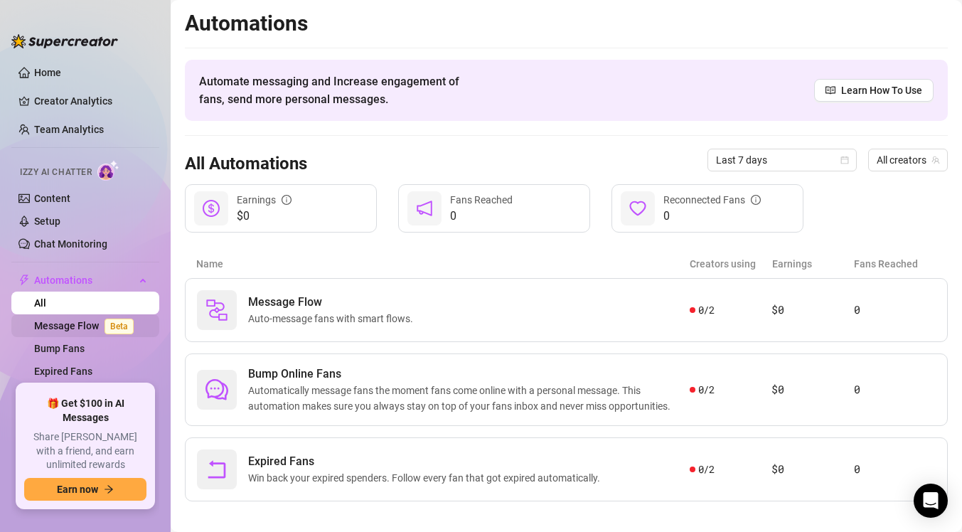
click at [63, 321] on link "Message Flow Beta" at bounding box center [86, 325] width 105 height 11
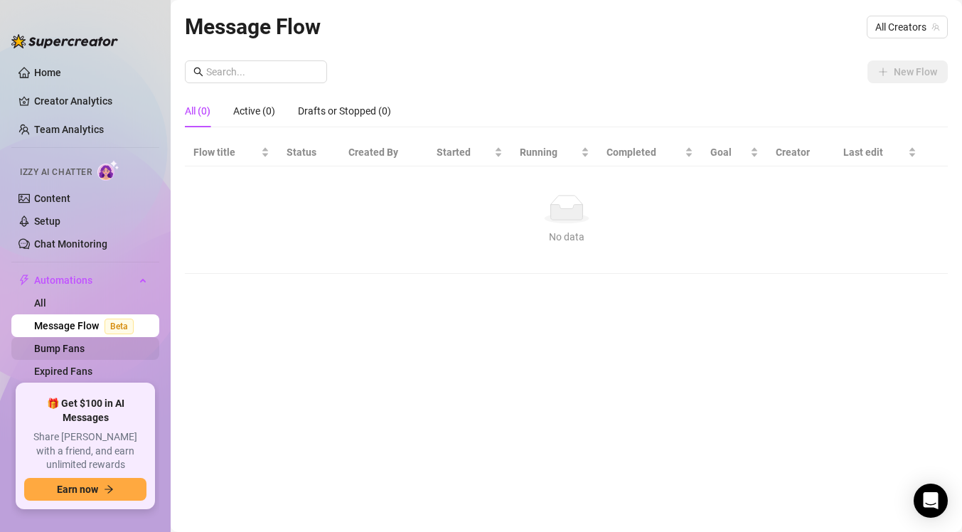
click at [65, 354] on link "Bump Fans" at bounding box center [59, 348] width 50 height 11
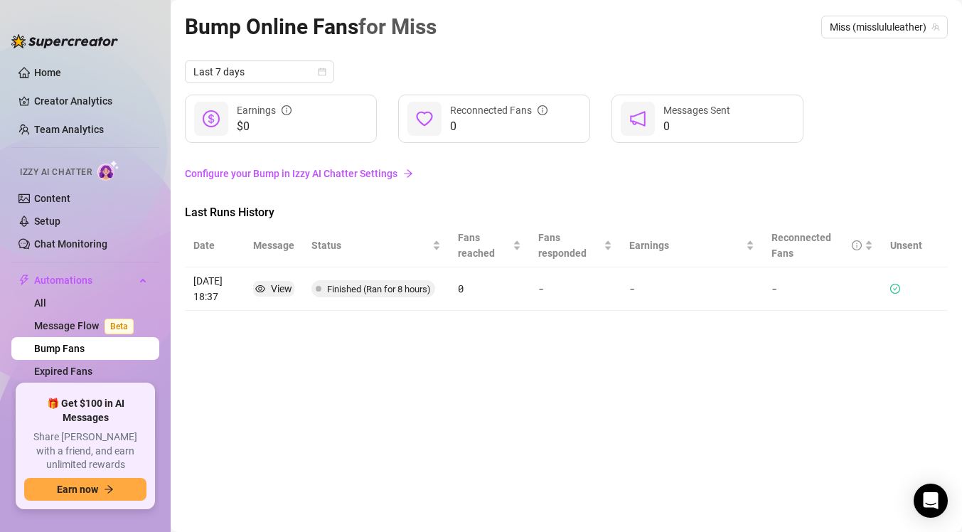
click at [244, 176] on link "Configure your Bump in Izzy AI Chatter Settings" at bounding box center [566, 174] width 763 height 16
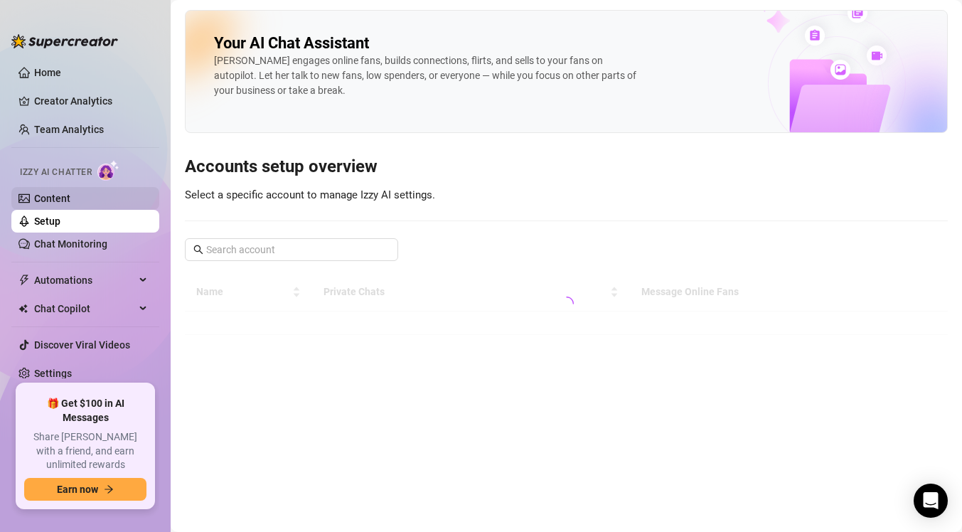
click at [70, 197] on link "Content" at bounding box center [52, 198] width 36 height 11
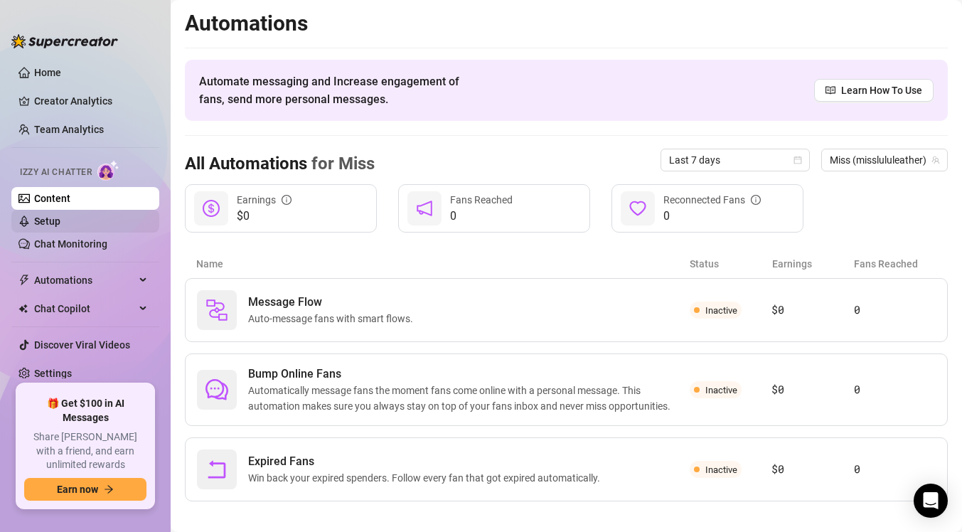
click at [60, 217] on link "Setup" at bounding box center [47, 220] width 26 height 11
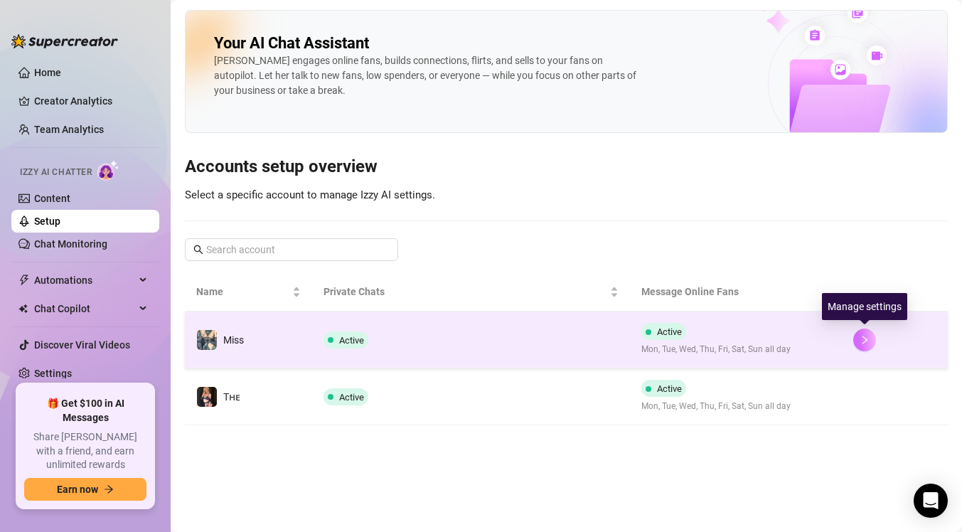
click at [860, 335] on icon "right" at bounding box center [864, 340] width 10 height 10
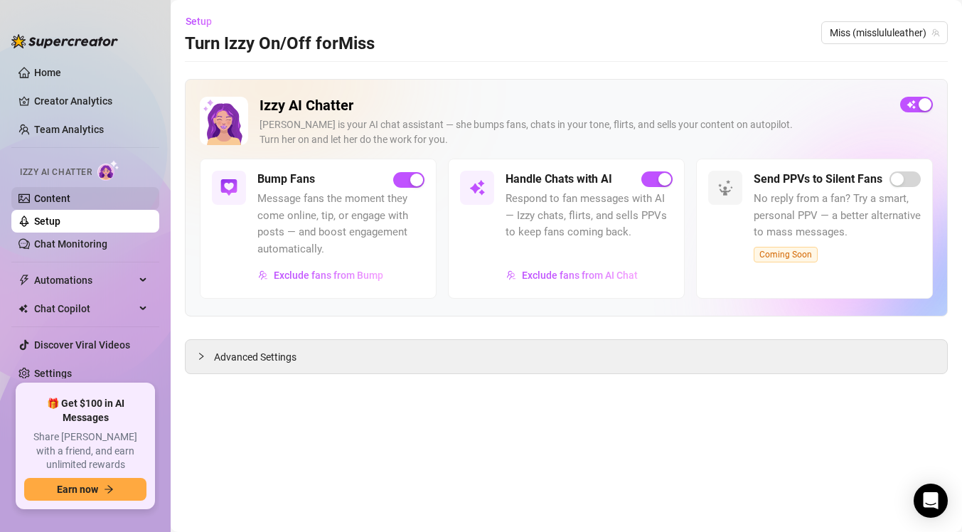
click at [70, 203] on link "Content" at bounding box center [52, 198] width 36 height 11
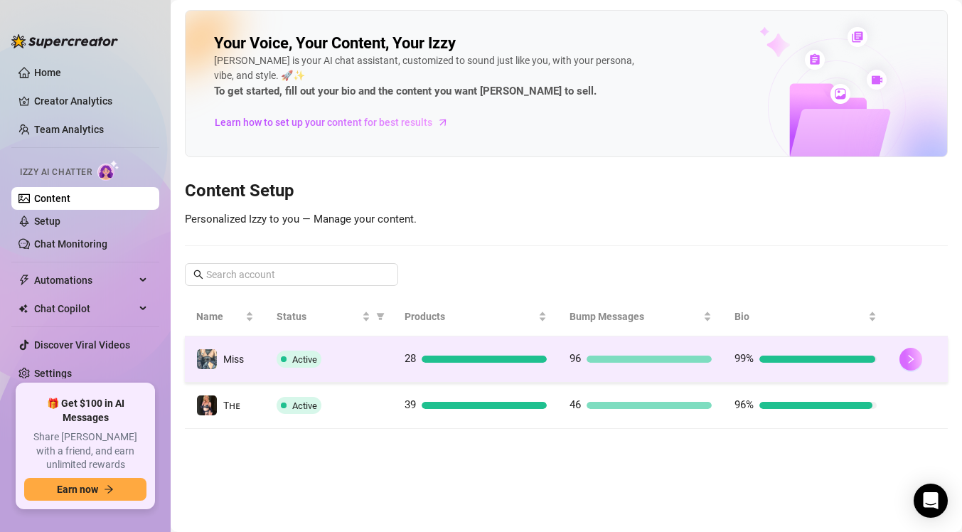
click at [915, 356] on button "button" at bounding box center [910, 359] width 23 height 23
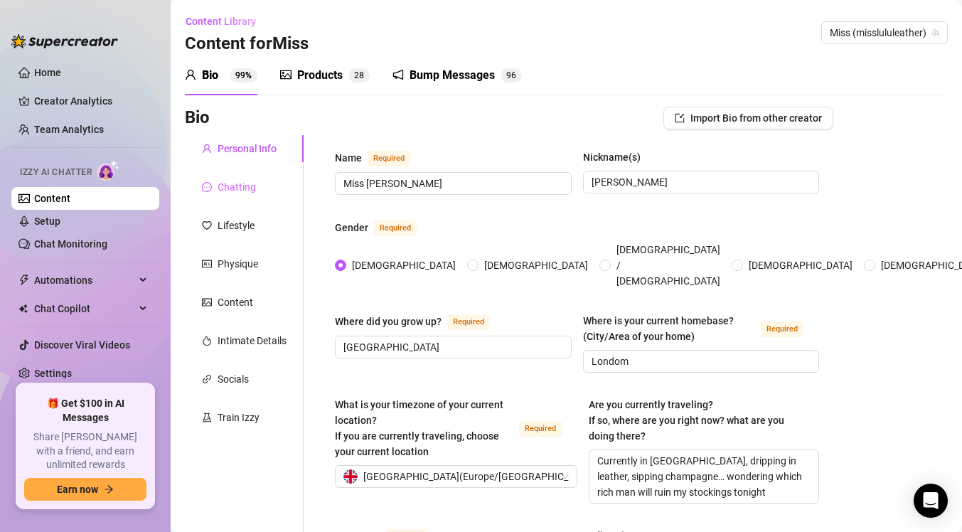
click at [225, 197] on div "Chatting" at bounding box center [244, 186] width 119 height 27
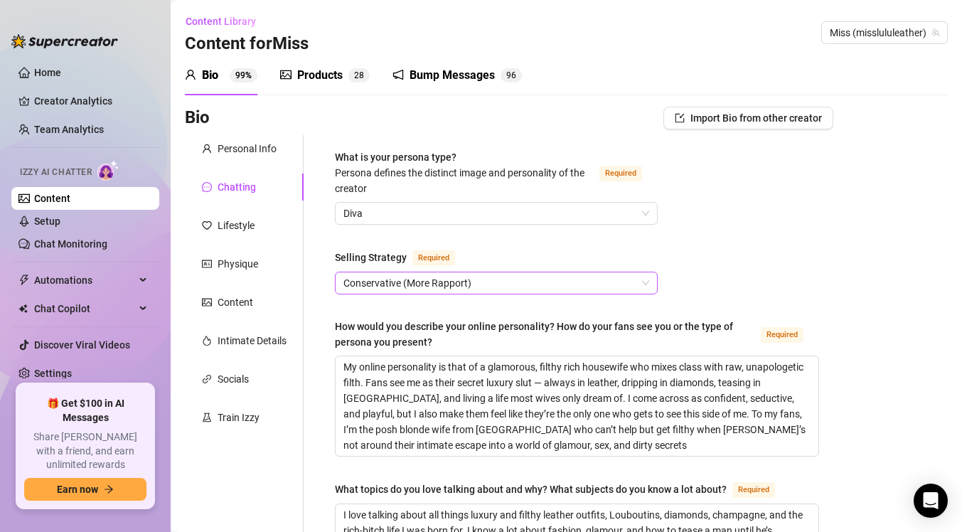
scroll to position [70, 0]
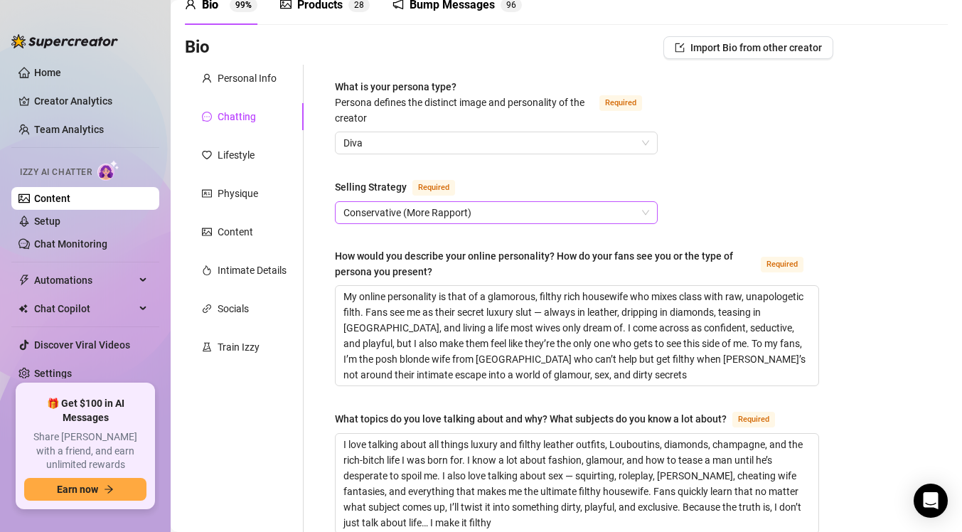
click at [368, 210] on span "Conservative (More Rapport)" at bounding box center [496, 212] width 306 height 21
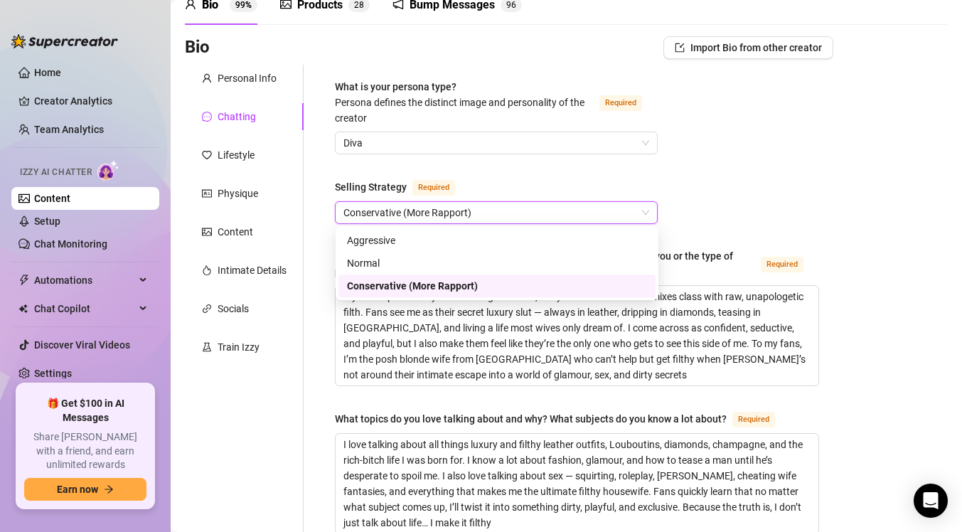
click at [368, 210] on span "Conservative (More Rapport)" at bounding box center [496, 212] width 306 height 21
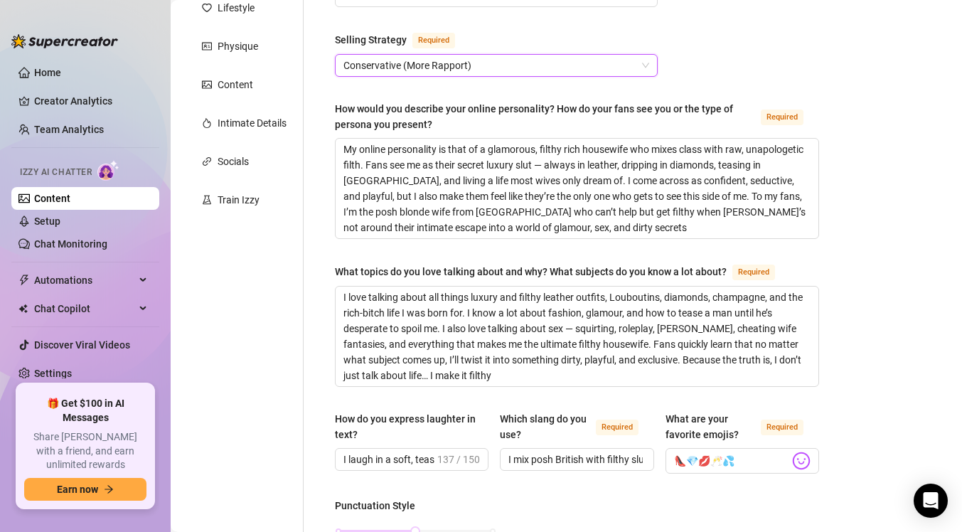
scroll to position [261, 0]
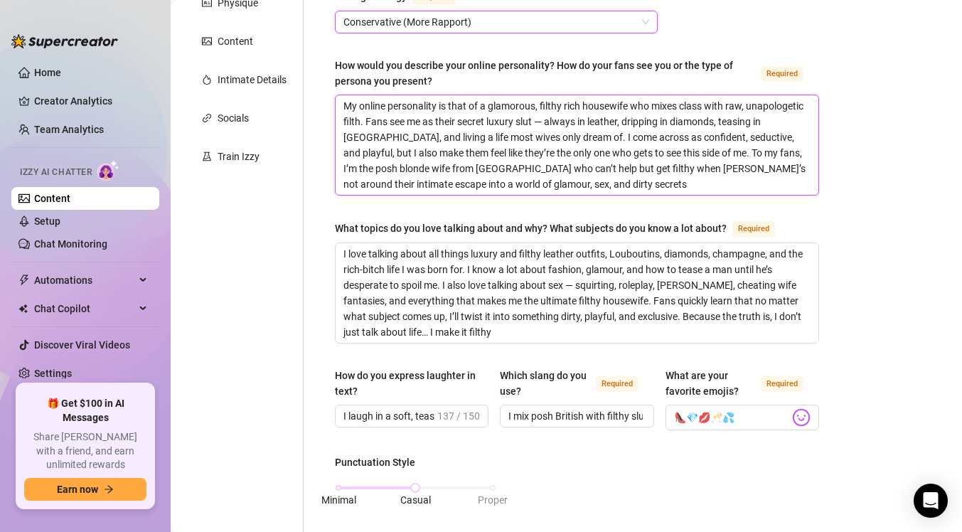
click at [548, 117] on textarea "My online personality is that of a glamorous, filthy rich housewife who mixes c…" at bounding box center [576, 144] width 483 height 99
type textarea "My online personality is that of a glamorous, filthy rich housewife who mixes c…"
type textarea "My online personality is that of a glamorous, filthy-rich housewife who mixes c…"
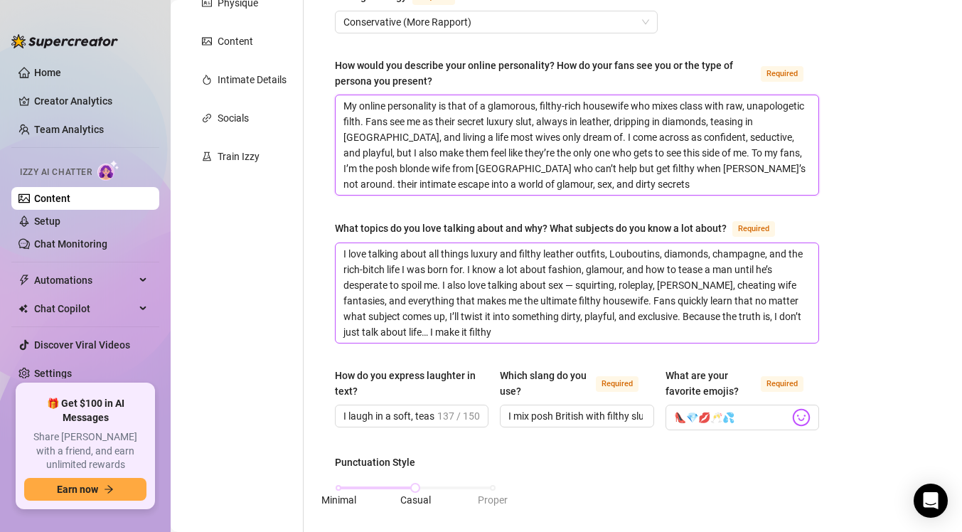
type textarea "My online personality is that of a glamorous, filthy-rich housewife who mixes c…"
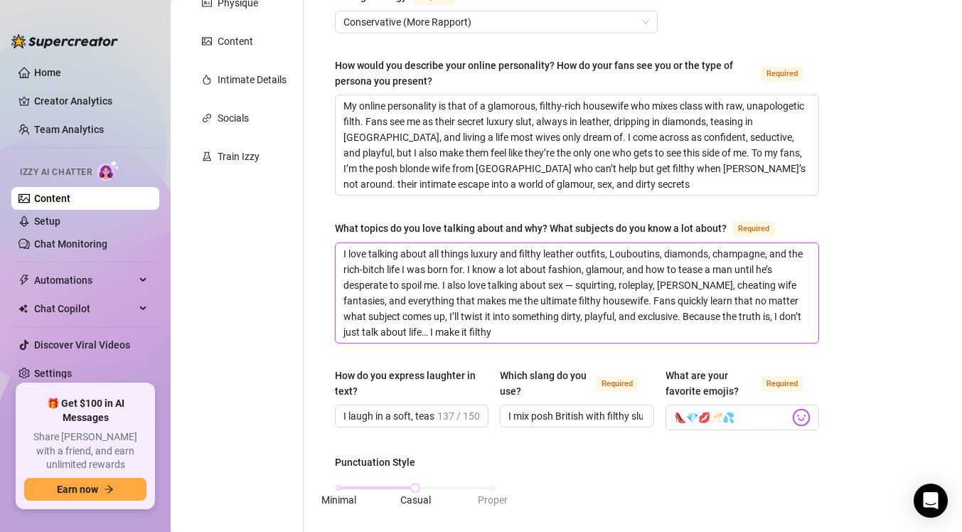
click at [577, 281] on textarea "I love talking about all things luxury and filthy leather outfits, Louboutins, …" at bounding box center [576, 292] width 483 height 99
type textarea "I love talking about all things luxury and filthy leather outfits, Louboutins, …"
click at [580, 300] on textarea "I love talking about all things luxury and filthy leather outfits, Louboutins, …" at bounding box center [576, 292] width 483 height 99
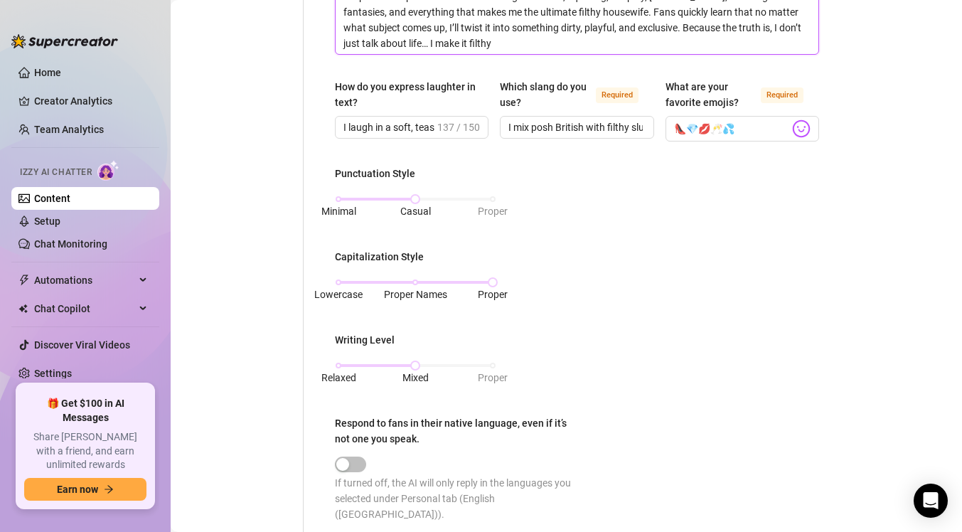
scroll to position [534, 0]
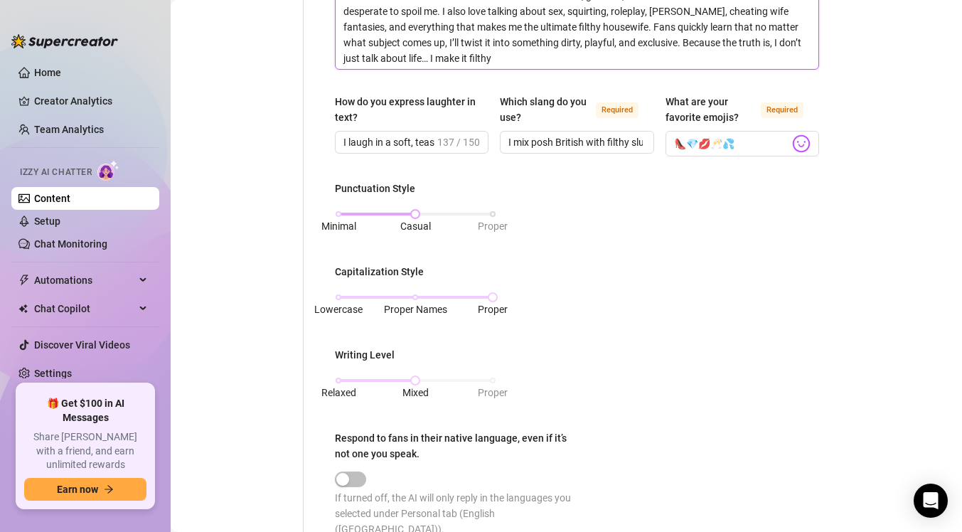
type textarea "I love talking about all things luxury and filthy leather outfits, Louboutins, …"
click at [488, 212] on div "Minimal Casual Proper" at bounding box center [415, 214] width 154 height 9
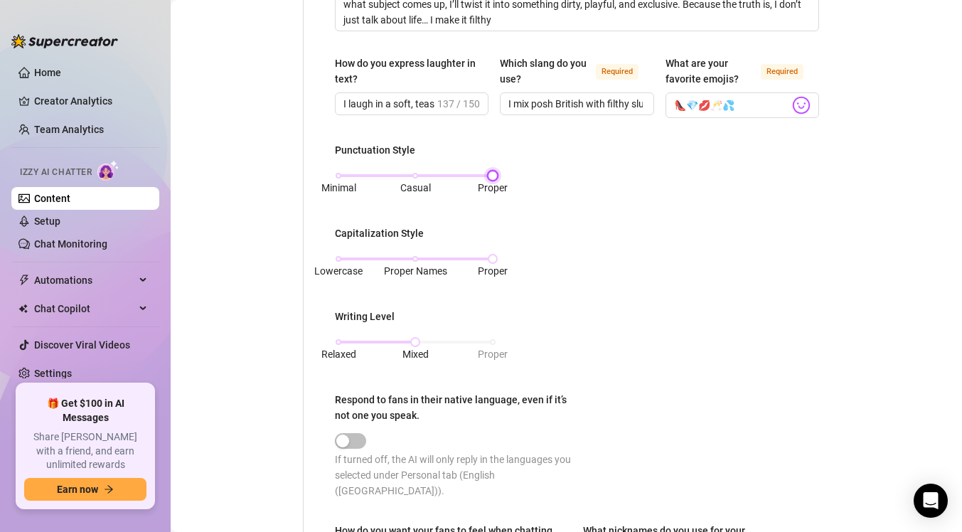
scroll to position [574, 0]
click at [487, 345] on span "Proper" at bounding box center [493, 353] width 30 height 16
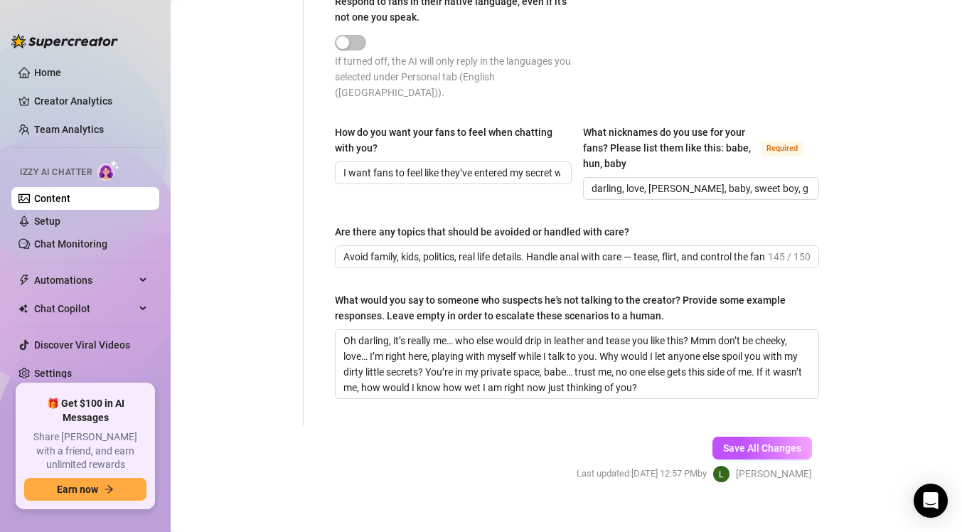
scroll to position [972, 0]
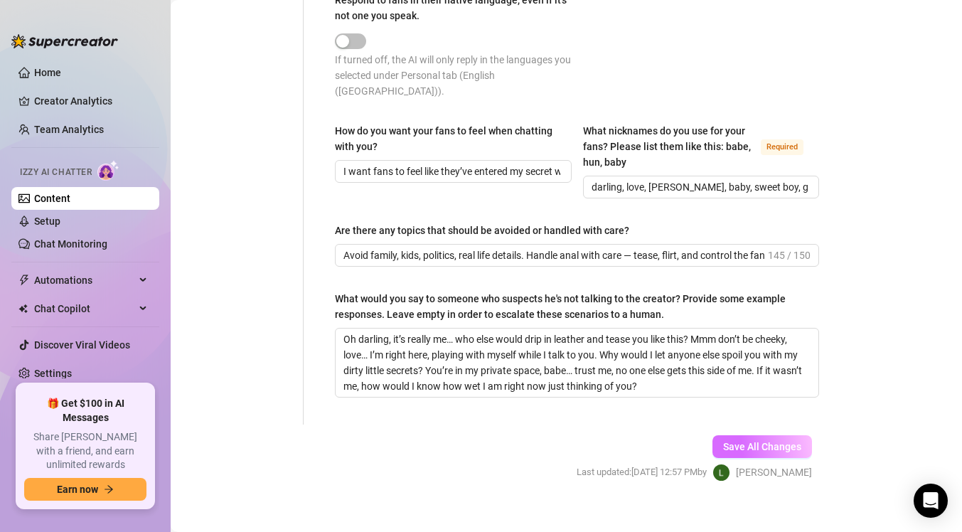
click at [743, 435] on button "Save All Changes" at bounding box center [761, 446] width 99 height 23
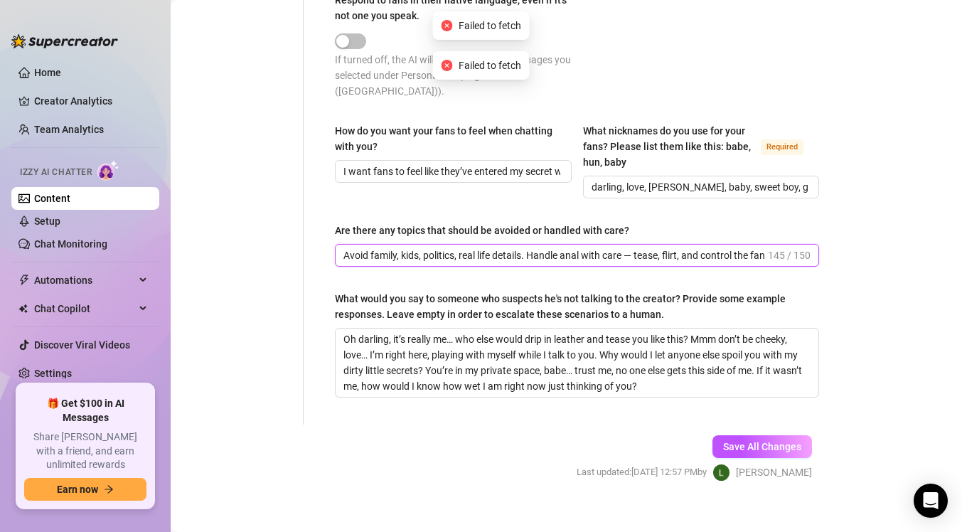
click at [639, 247] on input "Avoid family, kids, politics, real life details. Handle anal with care — tease,…" at bounding box center [553, 255] width 421 height 16
drag, startPoint x: 531, startPoint y: 239, endPoint x: 336, endPoint y: 232, distance: 194.8
click at [336, 244] on span "Avoid family, kids, politics, real life details. Handle anal with care, tease, …" at bounding box center [577, 255] width 484 height 23
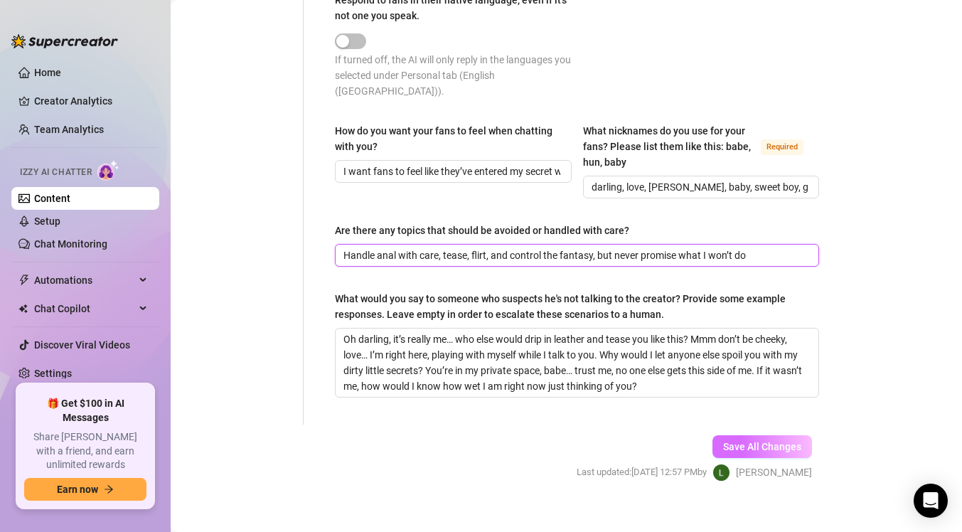
type input "Handle anal with care, tease, flirt, and control the fantasy, but never promise…"
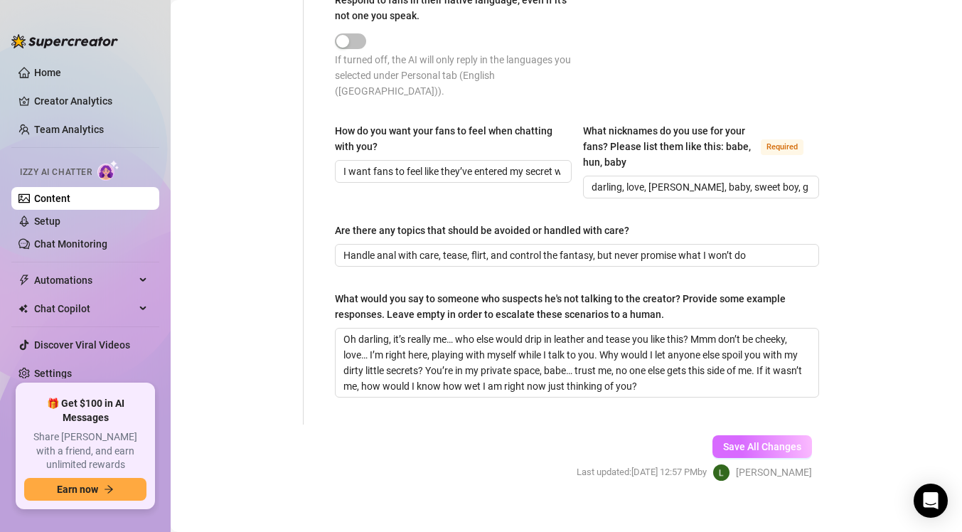
click at [735, 436] on button "Save All Changes" at bounding box center [761, 446] width 99 height 23
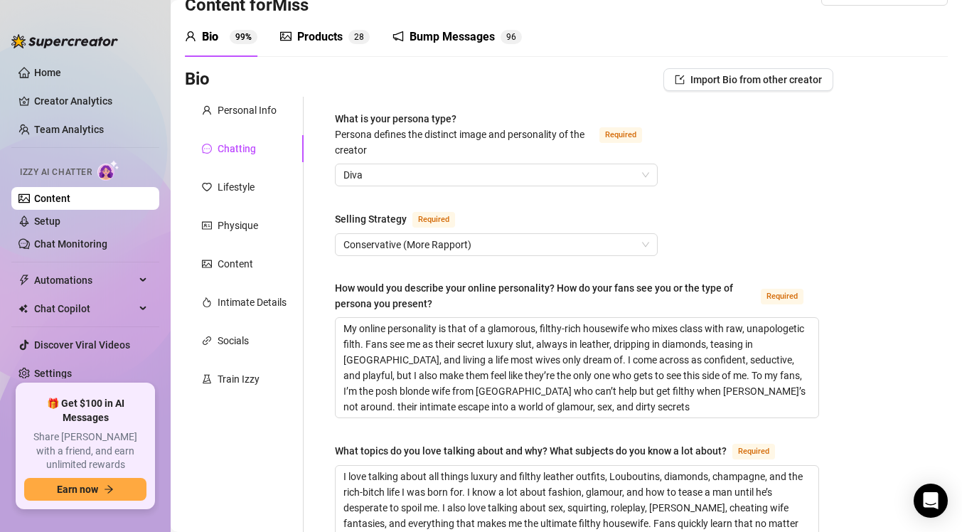
scroll to position [0, 0]
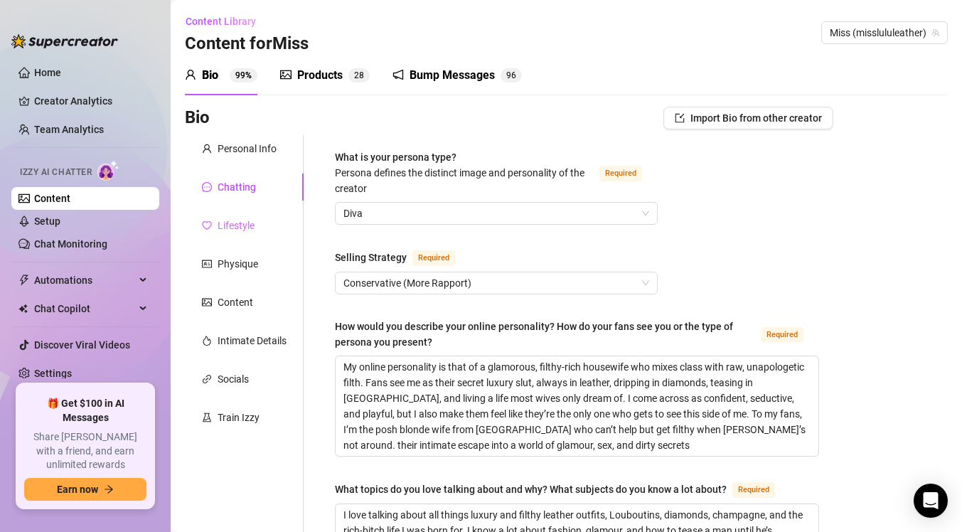
click at [255, 222] on div "Lifestyle" at bounding box center [244, 225] width 119 height 27
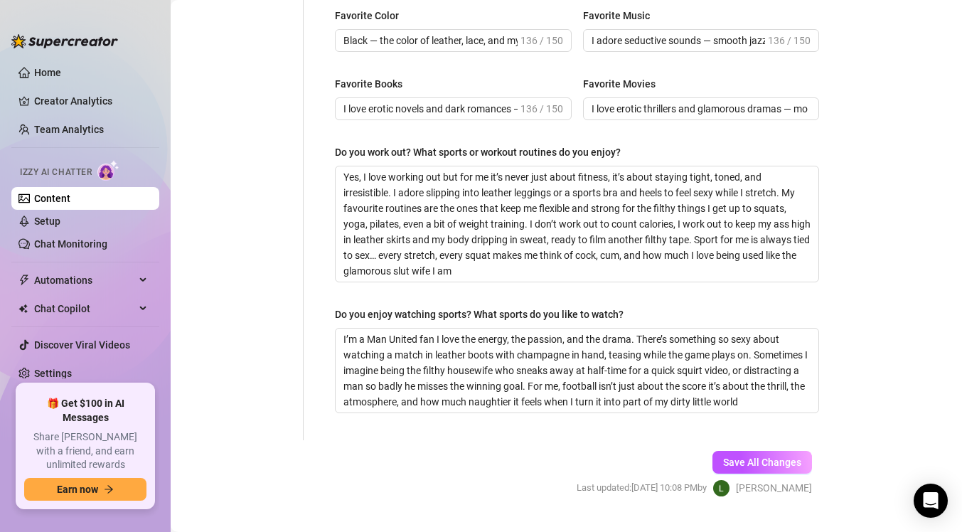
scroll to position [841, 0]
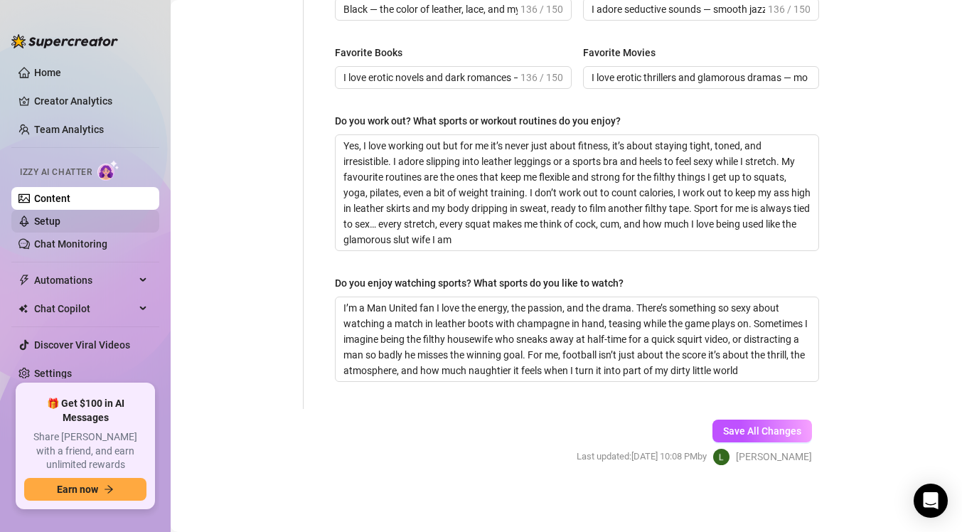
click at [60, 218] on link "Setup" at bounding box center [47, 220] width 26 height 11
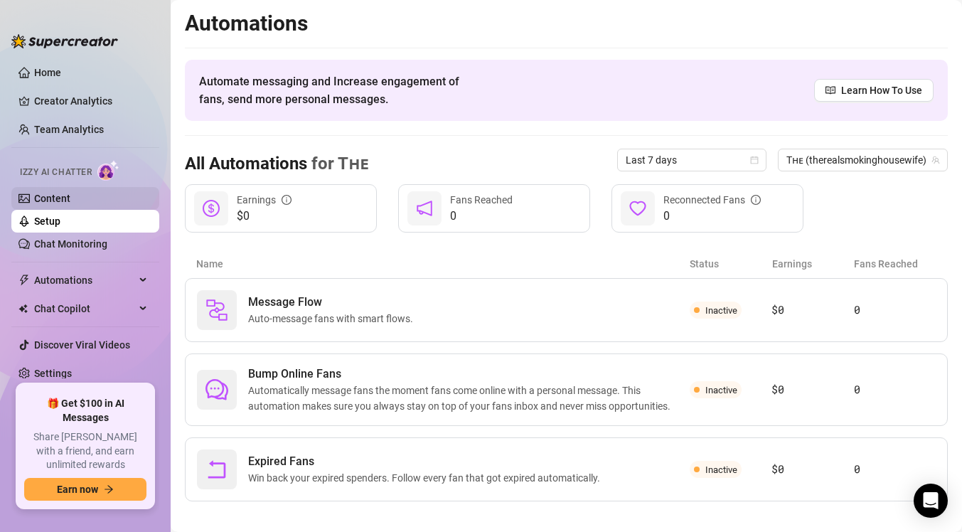
click at [70, 204] on link "Content" at bounding box center [52, 198] width 36 height 11
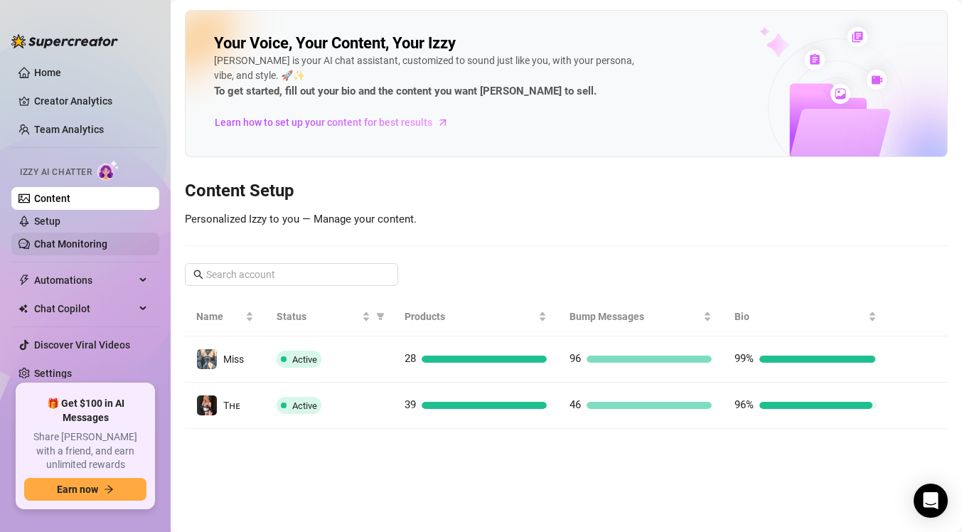
click at [92, 238] on link "Chat Monitoring" at bounding box center [70, 243] width 73 height 11
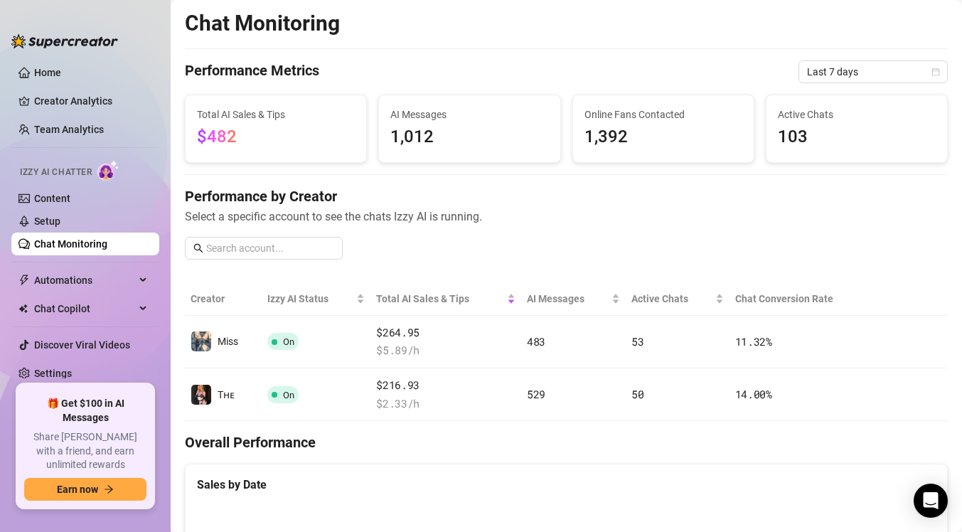
click at [244, 144] on span "$482" at bounding box center [276, 137] width 158 height 27
